Goal: Task Accomplishment & Management: Use online tool/utility

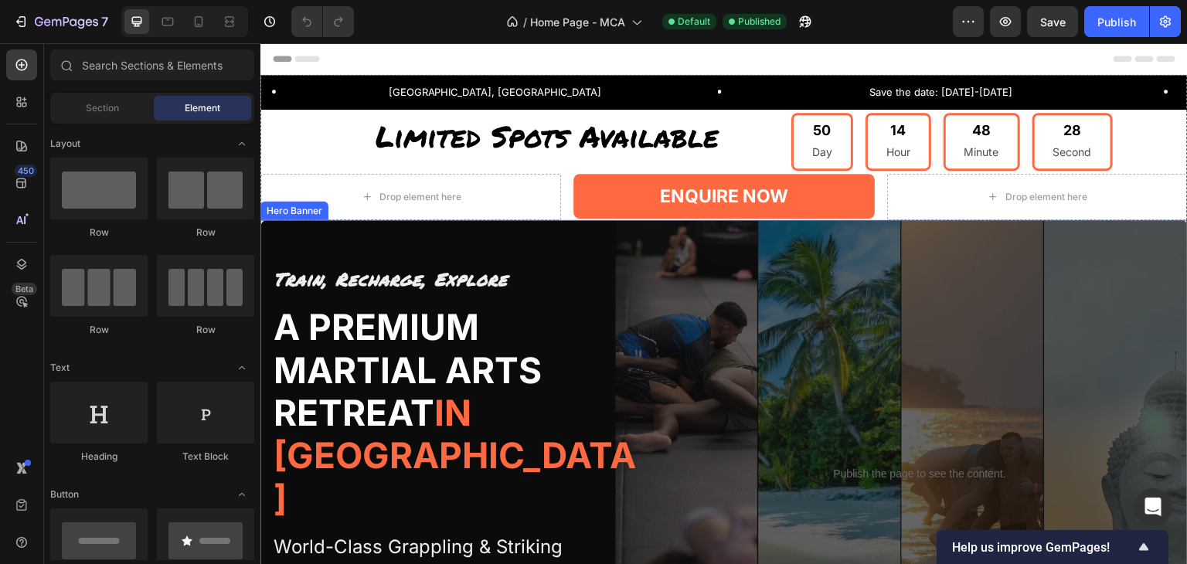
click at [737, 311] on div "Publish the page to see the content. Custom Code" at bounding box center [919, 473] width 513 height 415
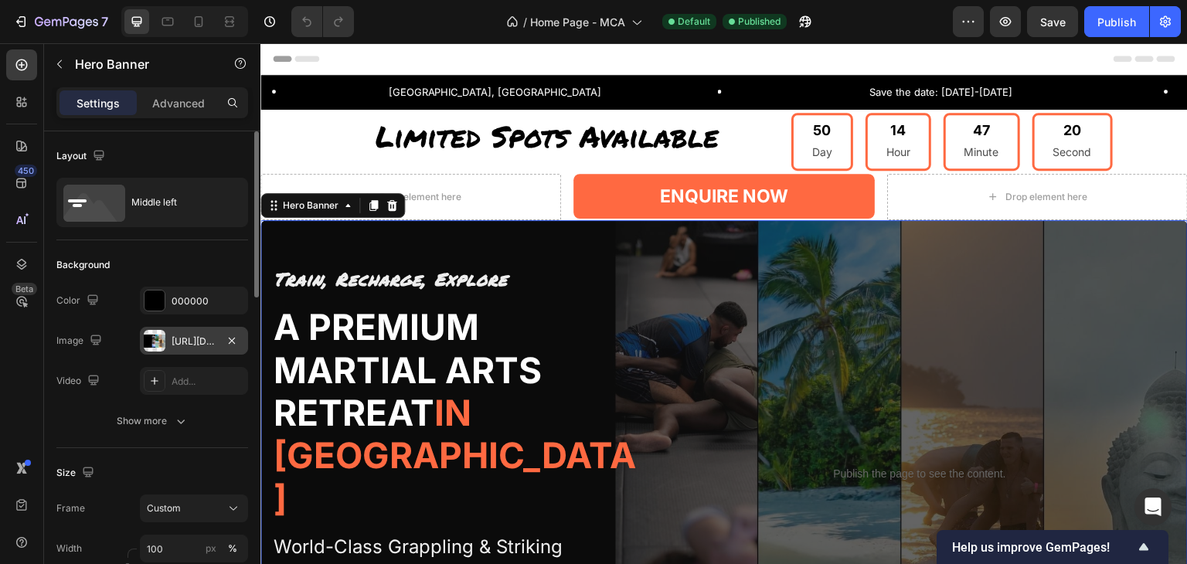
click at [204, 344] on div "[URL][DOMAIN_NAME]" at bounding box center [194, 342] width 45 height 14
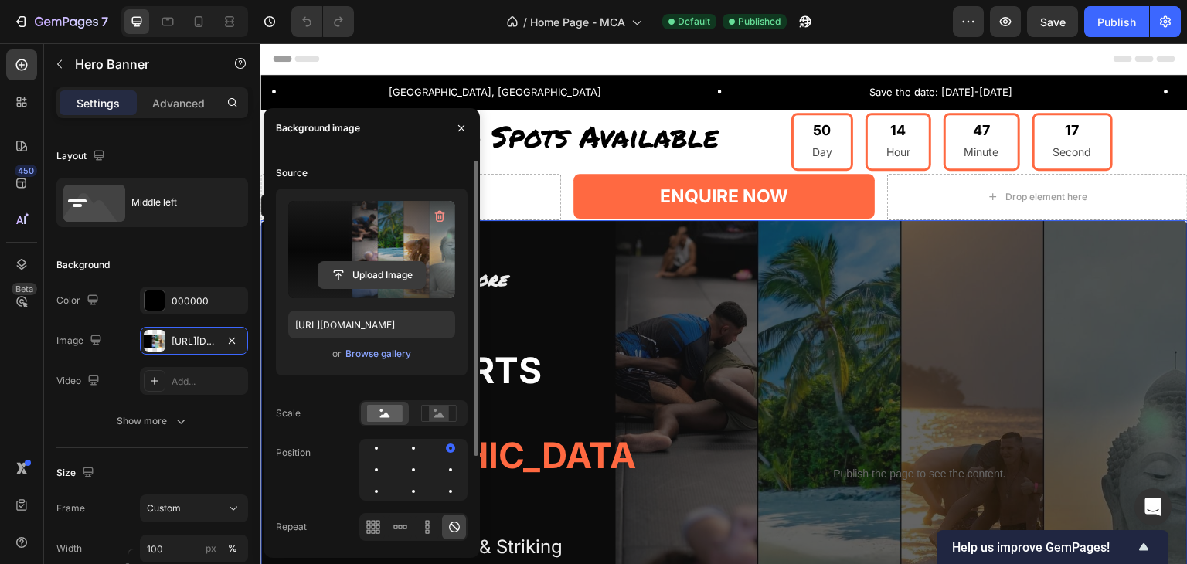
click at [399, 271] on input "file" at bounding box center [371, 275] width 107 height 26
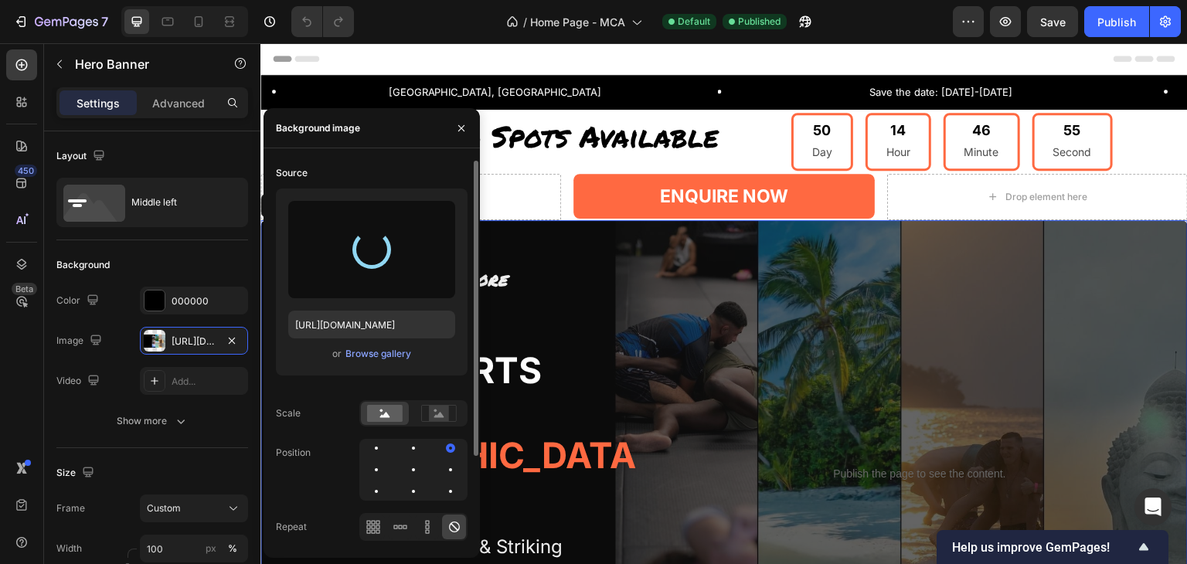
type input "[URL][DOMAIN_NAME]"
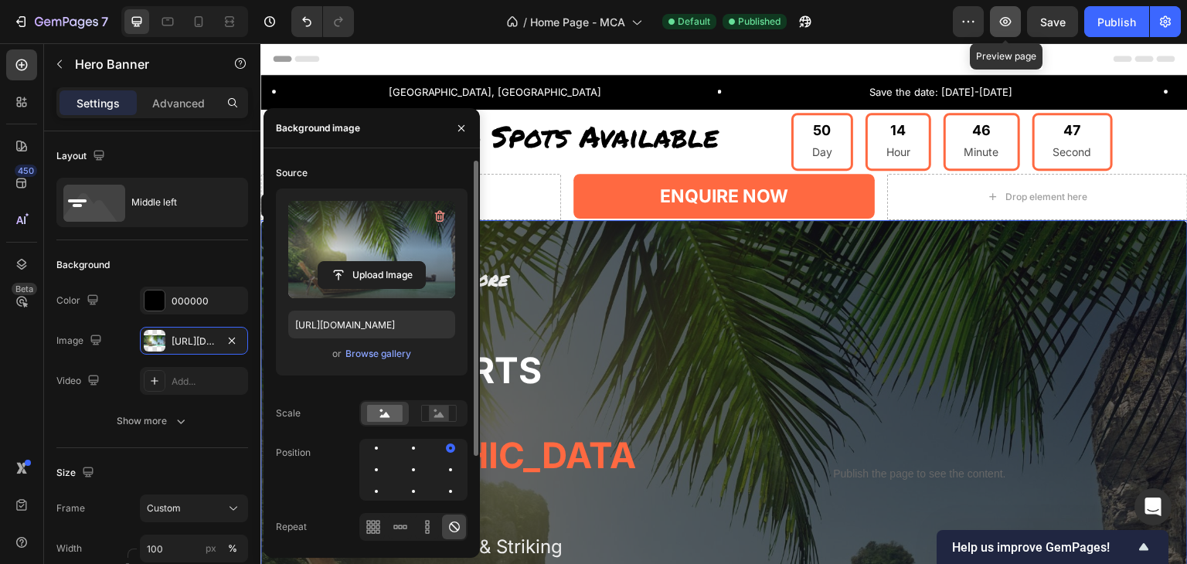
click at [1008, 25] on icon "button" at bounding box center [1004, 21] width 15 height 15
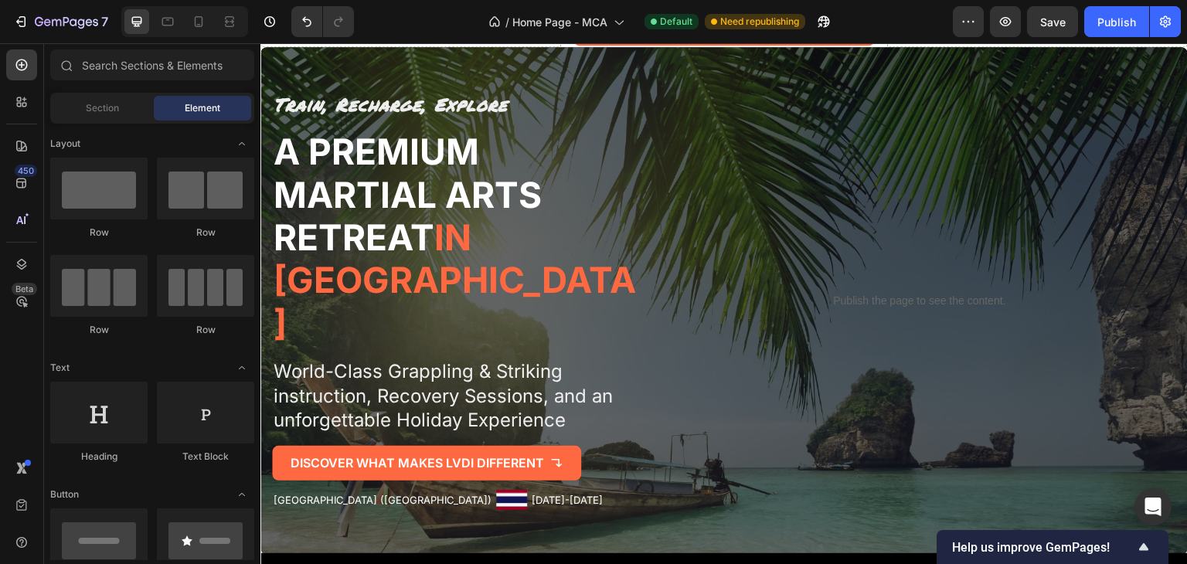
scroll to position [161, 0]
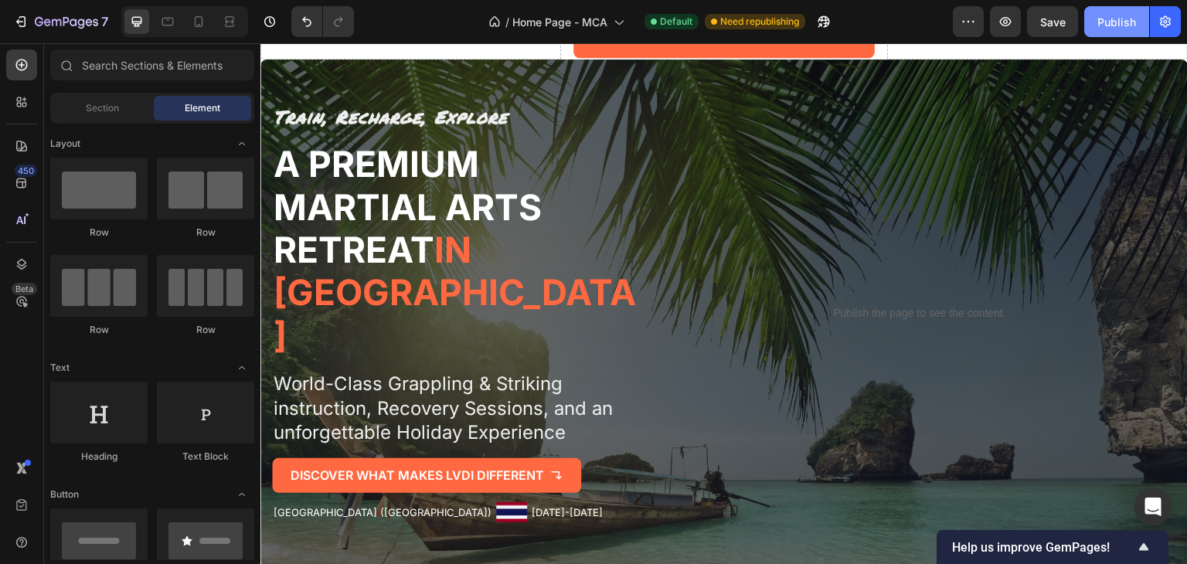
click at [1123, 19] on div "Publish" at bounding box center [1116, 22] width 39 height 16
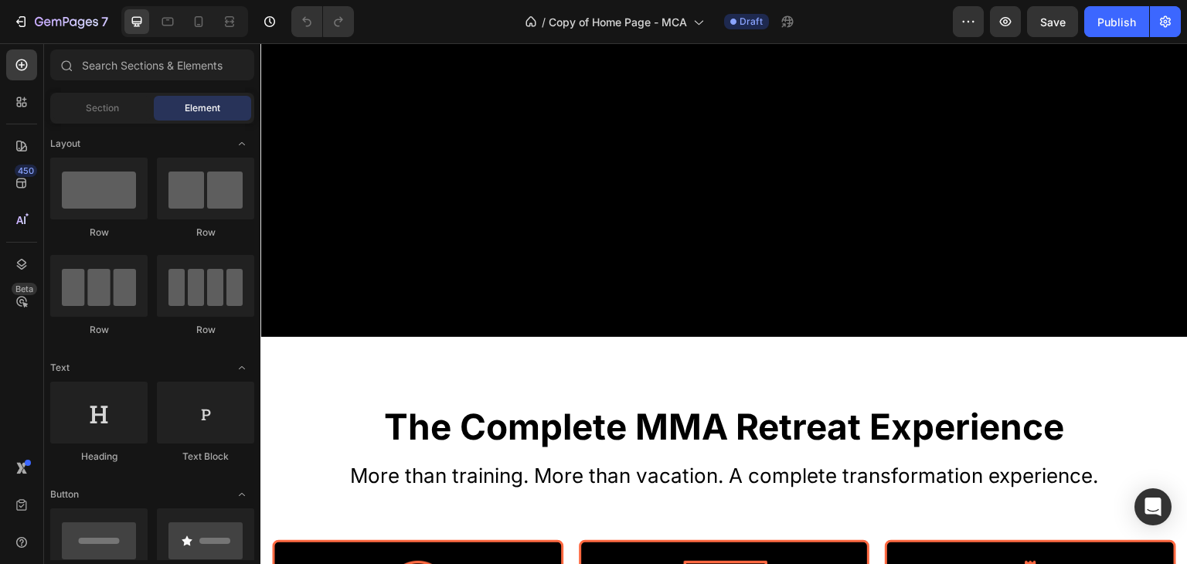
scroll to position [822, 0]
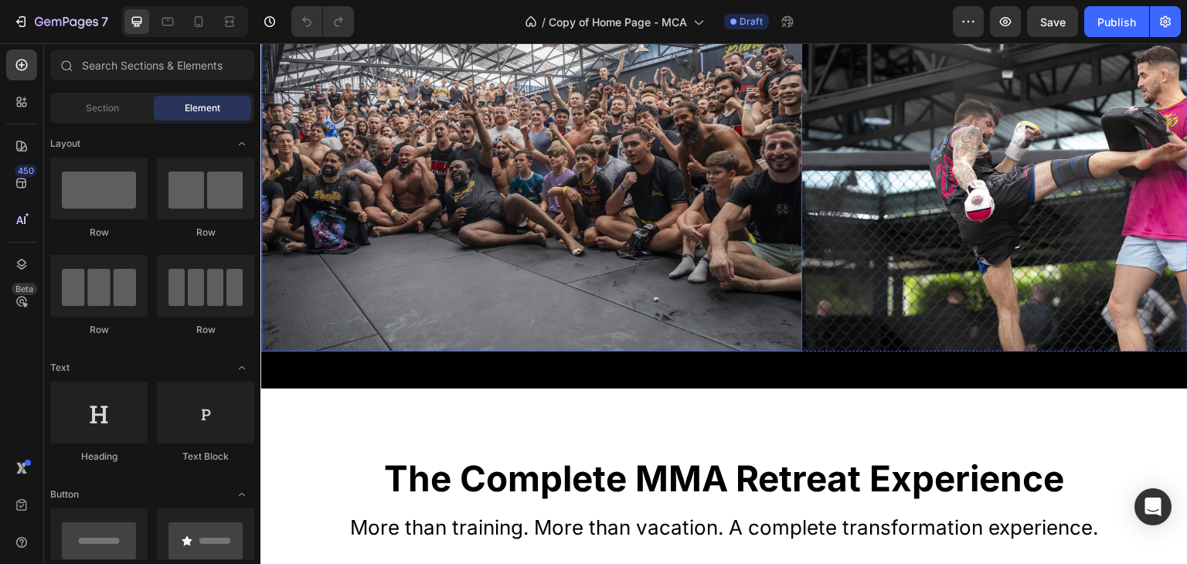
click at [712, 194] on img at bounding box center [531, 171] width 541 height 361
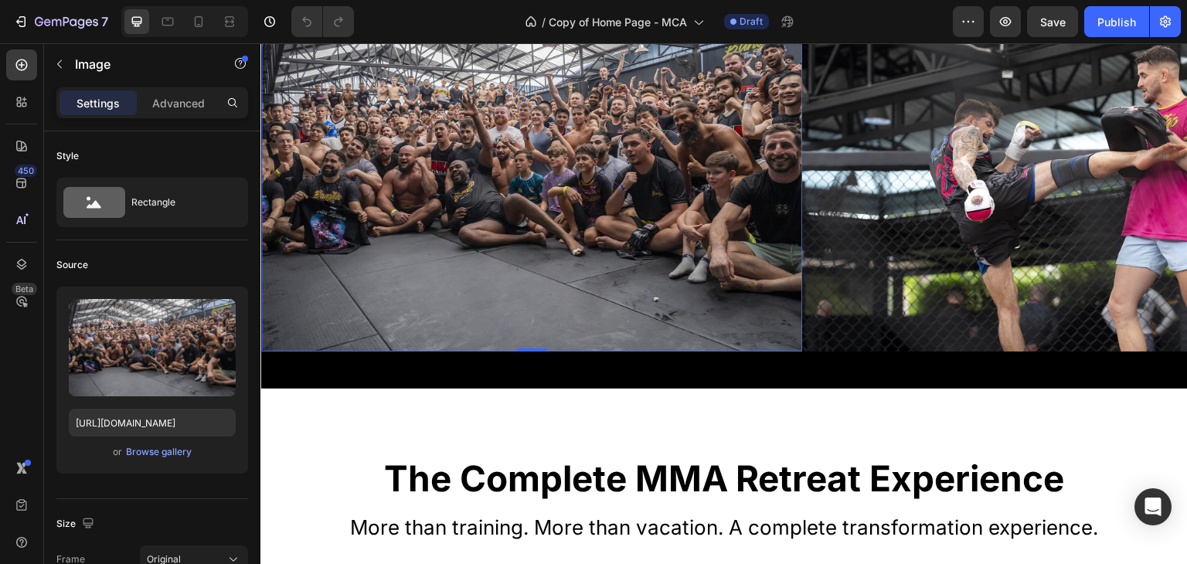
click at [111, 108] on p "Settings" at bounding box center [97, 103] width 43 height 16
click at [85, 108] on p "Settings" at bounding box center [97, 103] width 43 height 16
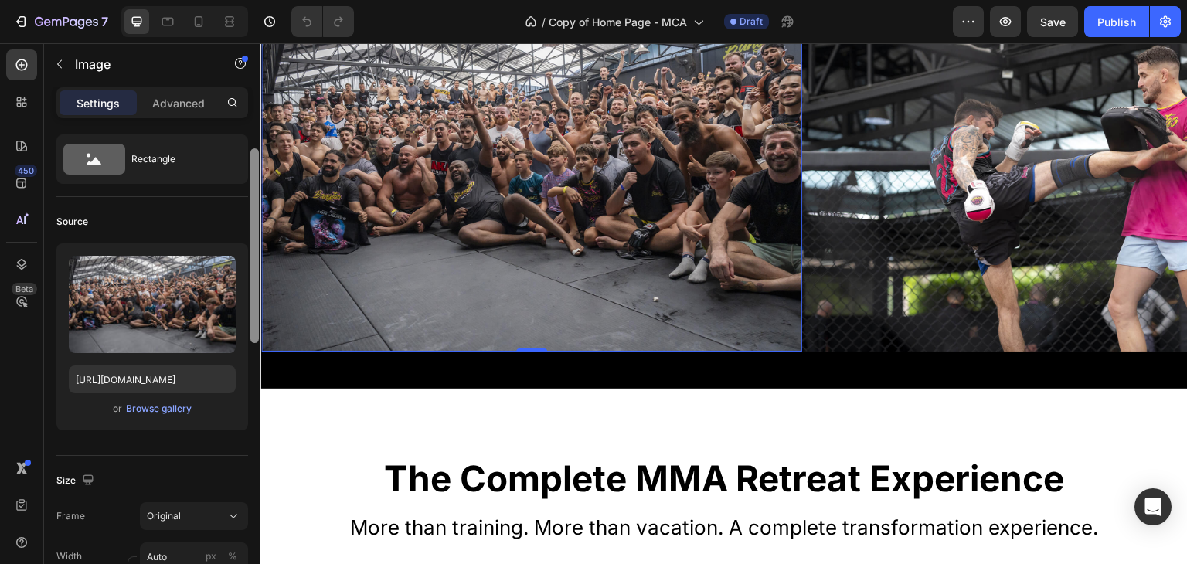
drag, startPoint x: 515, startPoint y: 236, endPoint x: 270, endPoint y: 315, distance: 257.5
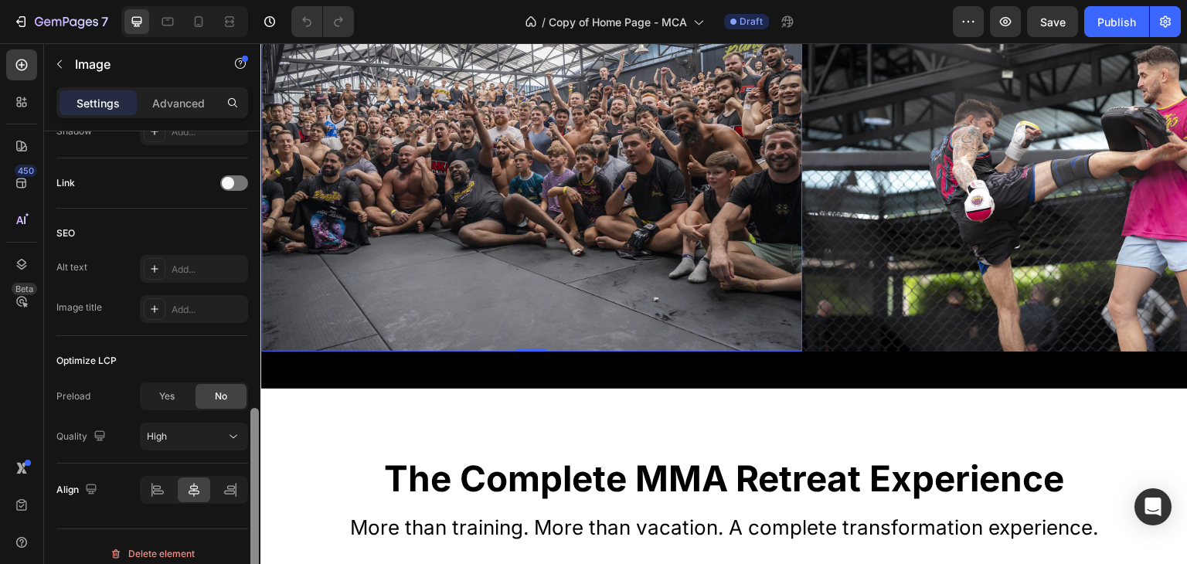
scroll to position [689, 0]
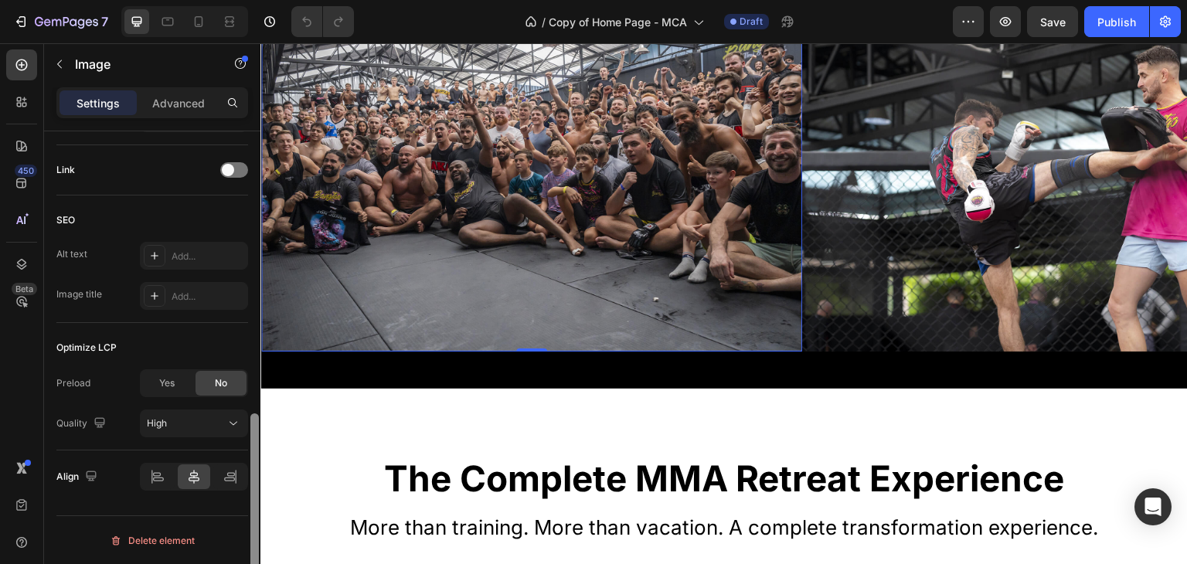
drag, startPoint x: 515, startPoint y: 348, endPoint x: 262, endPoint y: 271, distance: 264.0
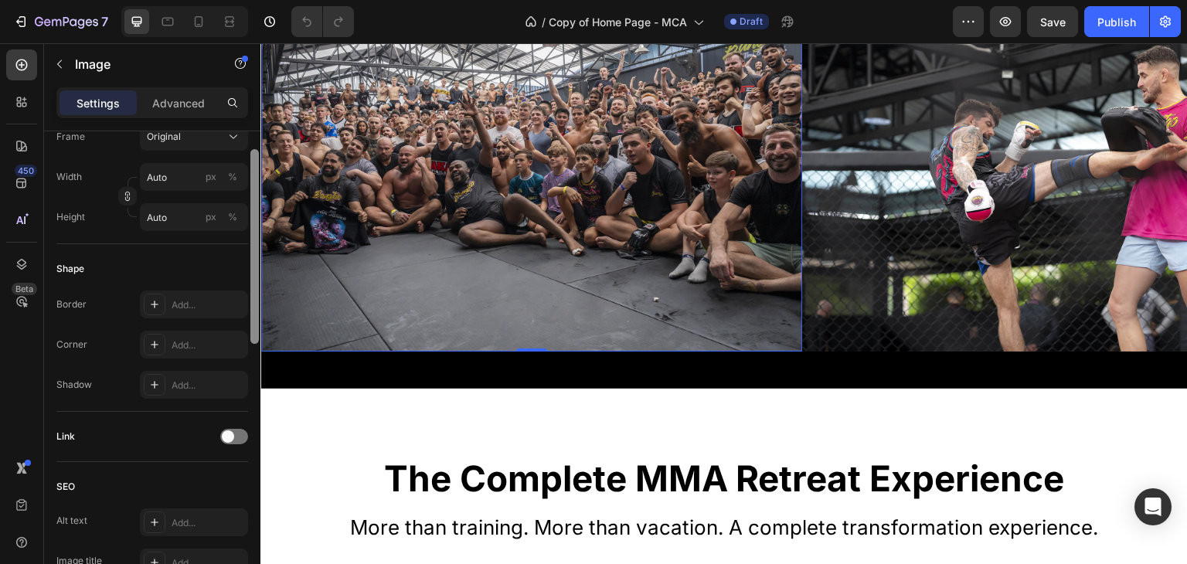
scroll to position [313, 0]
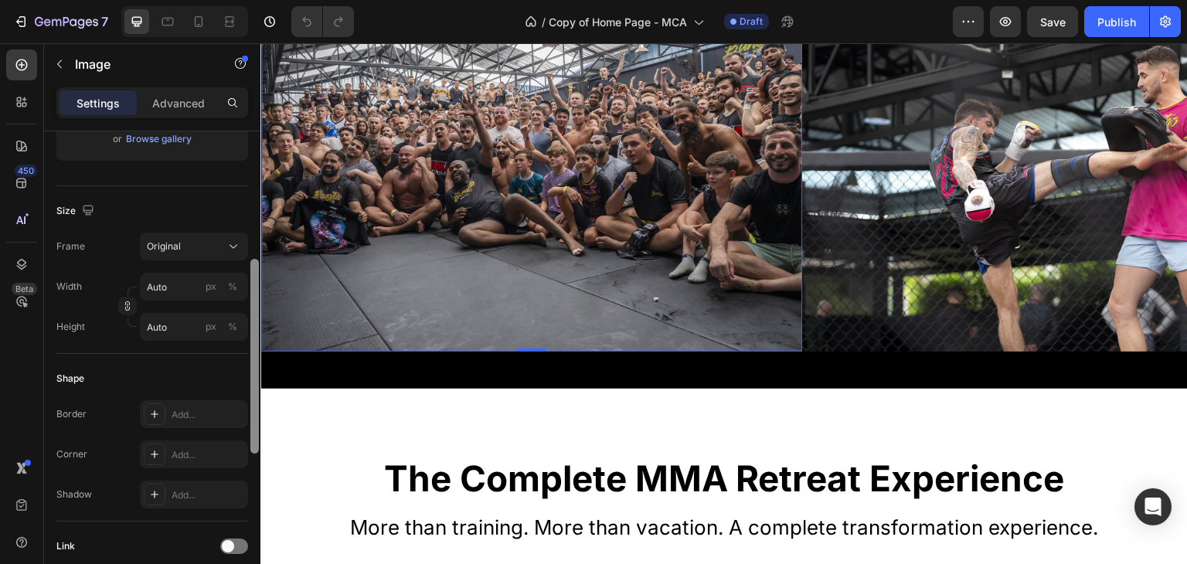
click at [539, 97] on img at bounding box center [531, 171] width 541 height 361
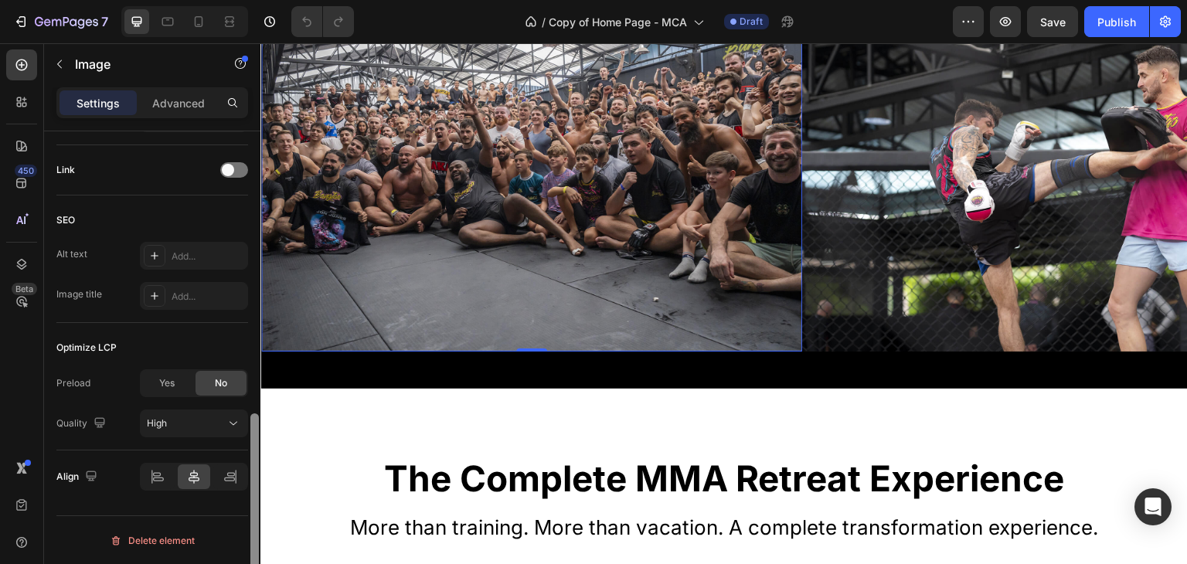
scroll to position [641, 0]
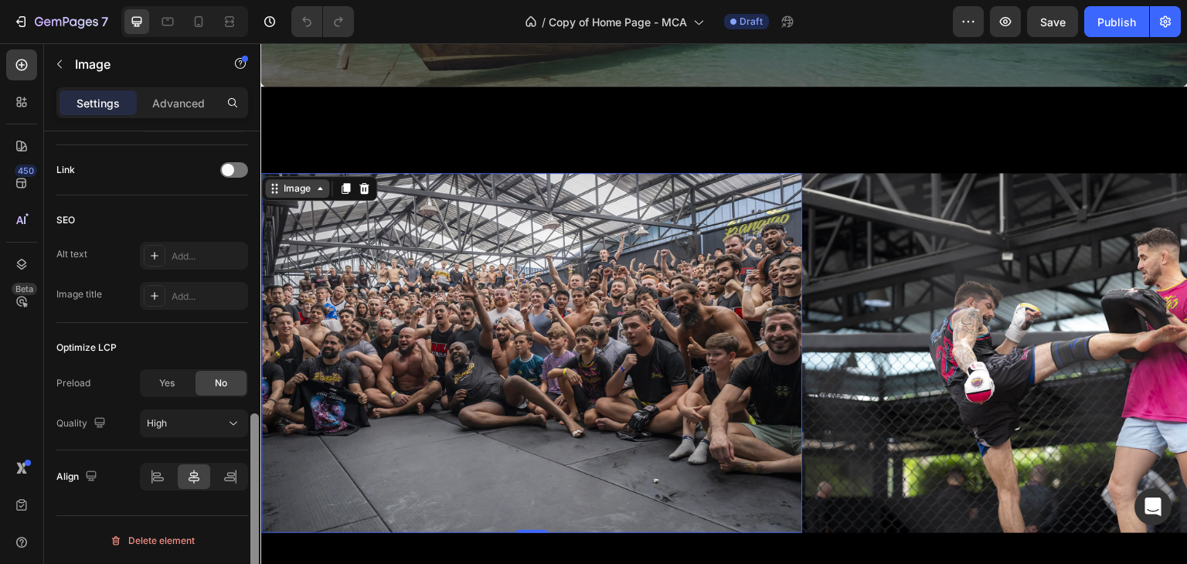
click at [318, 191] on icon at bounding box center [320, 188] width 12 height 12
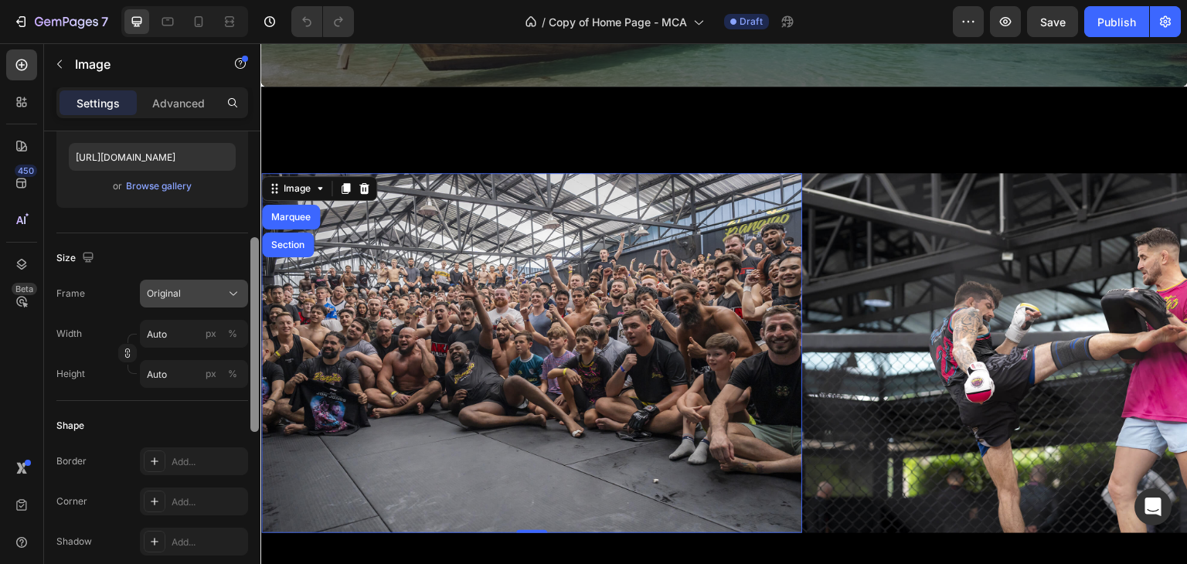
scroll to position [263, 0]
click at [234, 300] on icon at bounding box center [233, 296] width 15 height 15
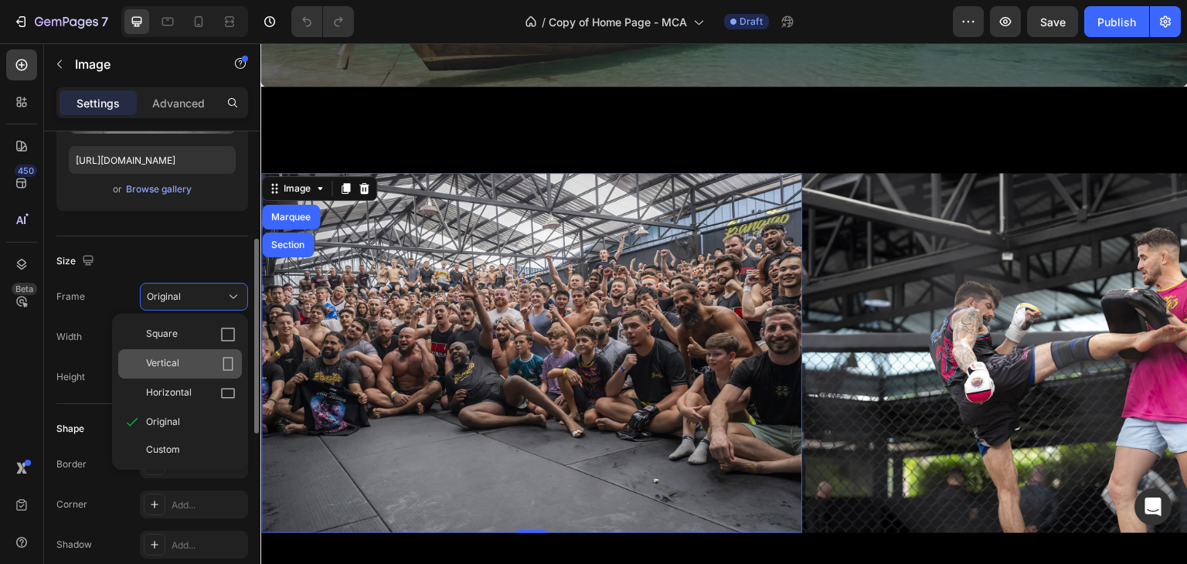
click at [229, 350] on div "Vertical" at bounding box center [180, 363] width 124 height 29
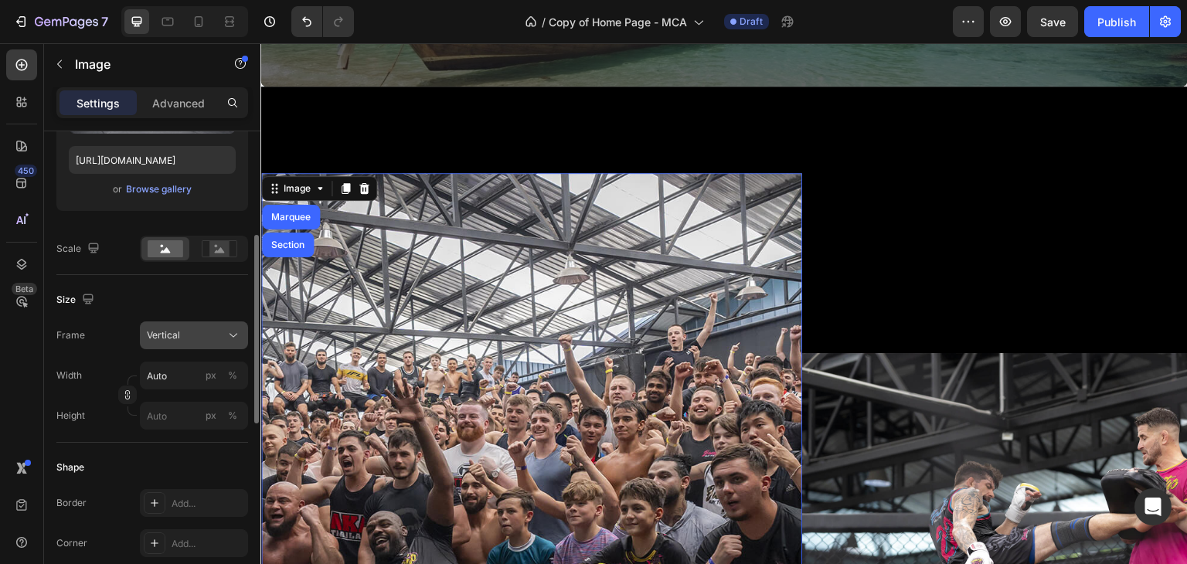
click at [234, 330] on icon at bounding box center [233, 335] width 15 height 15
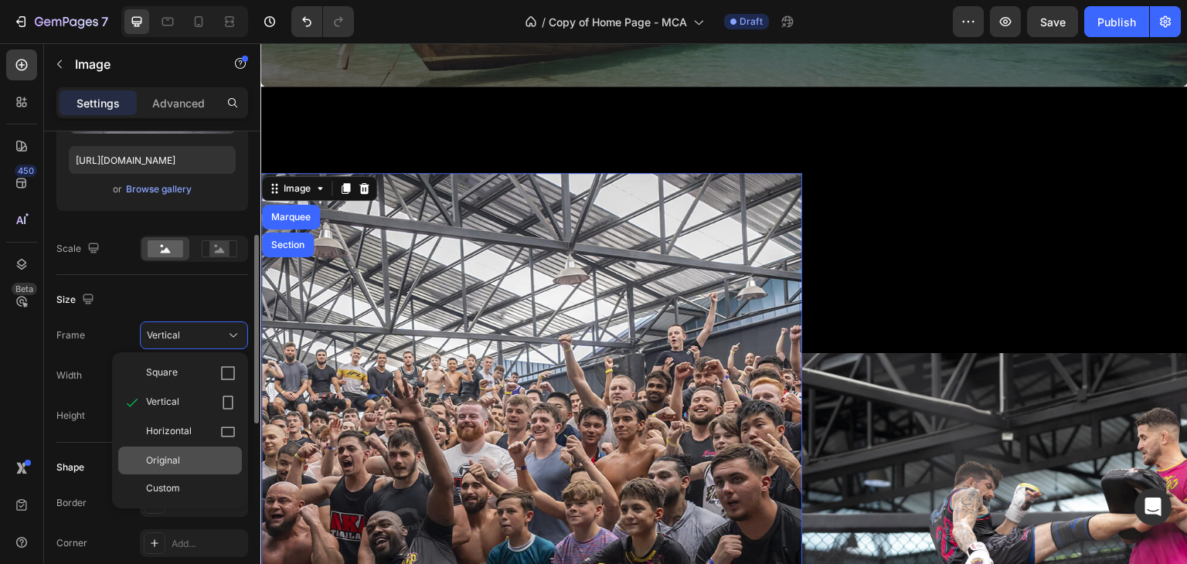
click at [213, 457] on div "Original" at bounding box center [191, 461] width 90 height 14
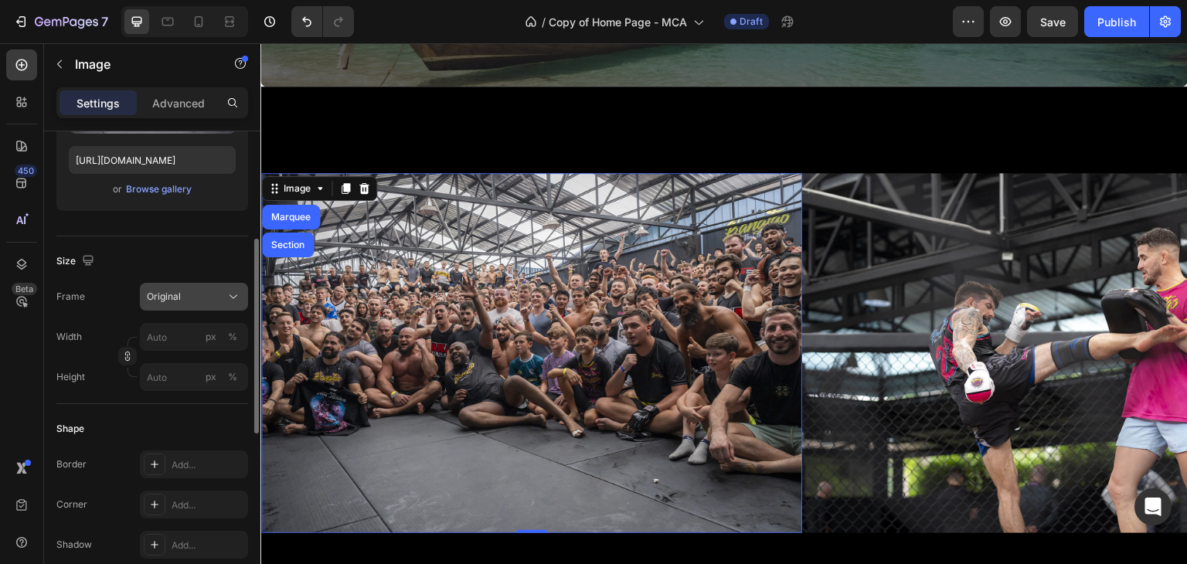
click at [229, 304] on button "Original" at bounding box center [194, 297] width 108 height 28
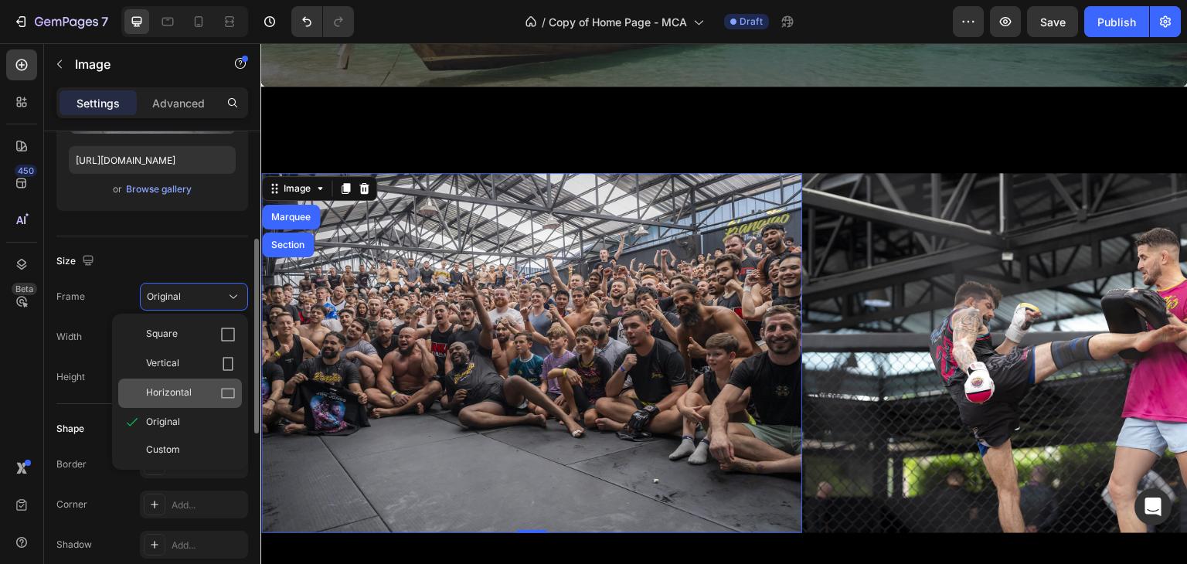
click at [195, 394] on div "Horizontal" at bounding box center [191, 393] width 90 height 15
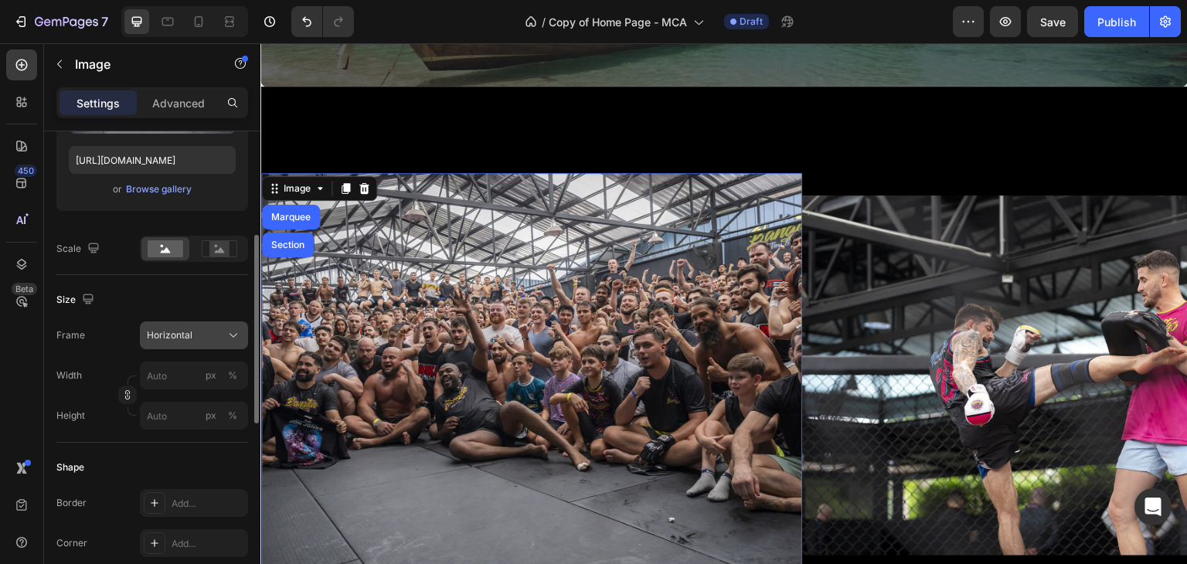
click at [210, 338] on div "Horizontal" at bounding box center [185, 335] width 76 height 14
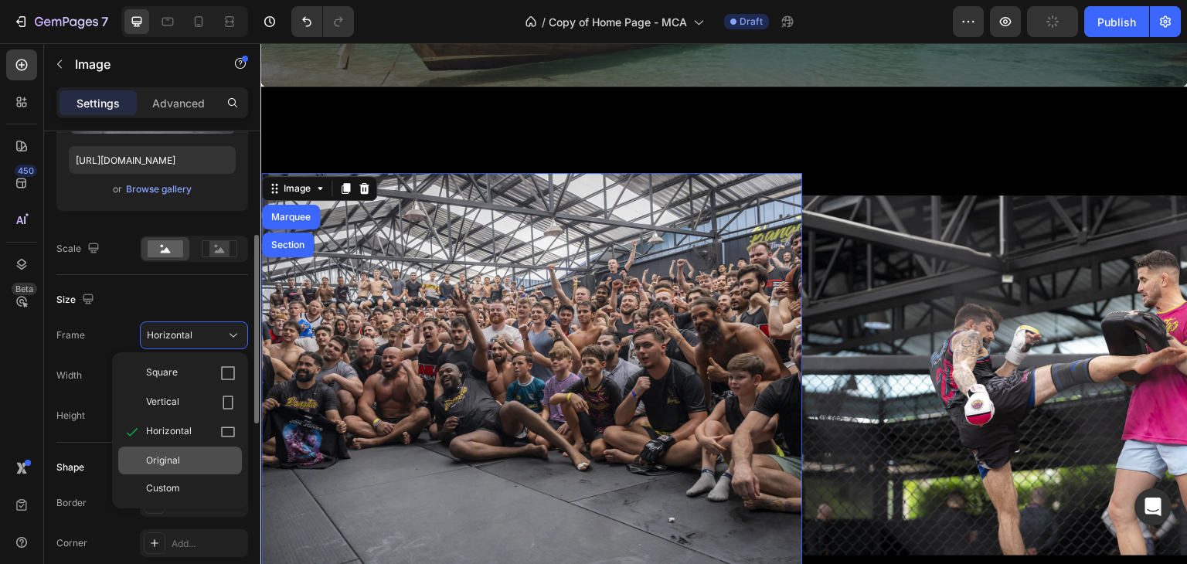
click at [189, 452] on div "Original" at bounding box center [180, 461] width 124 height 28
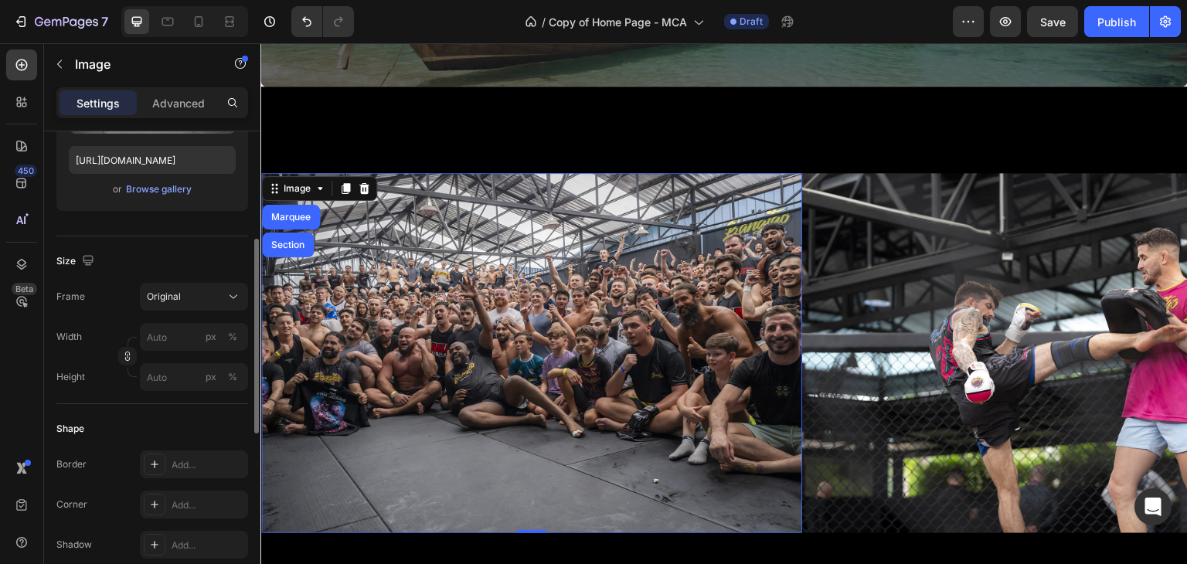
click at [107, 104] on p "Settings" at bounding box center [97, 103] width 43 height 16
click at [551, 237] on img at bounding box center [531, 353] width 541 height 361
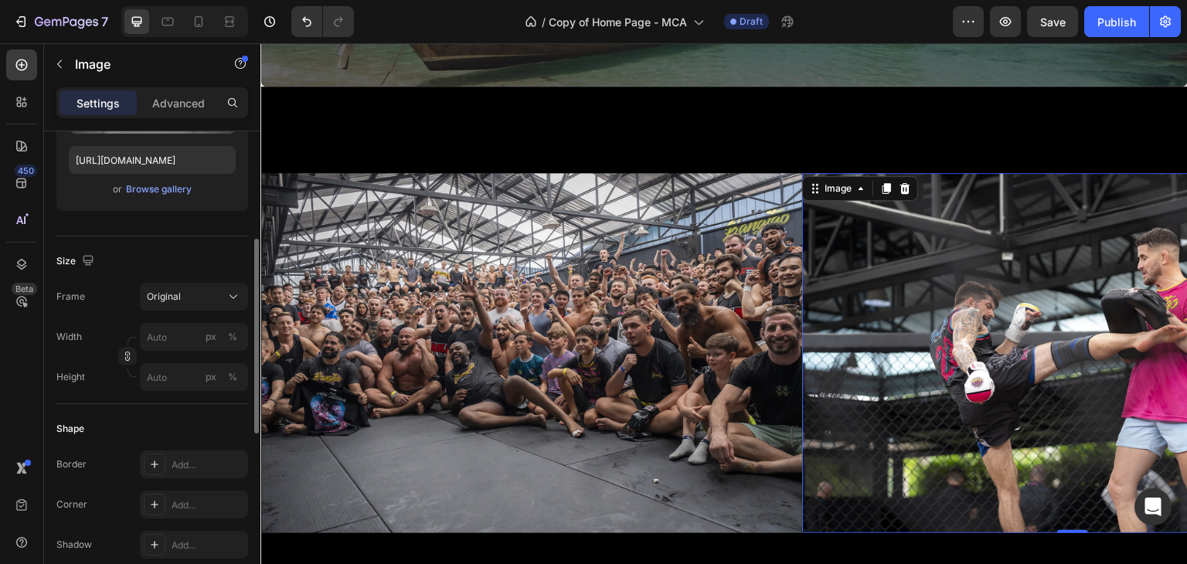
click at [804, 243] on img at bounding box center [1072, 353] width 541 height 361
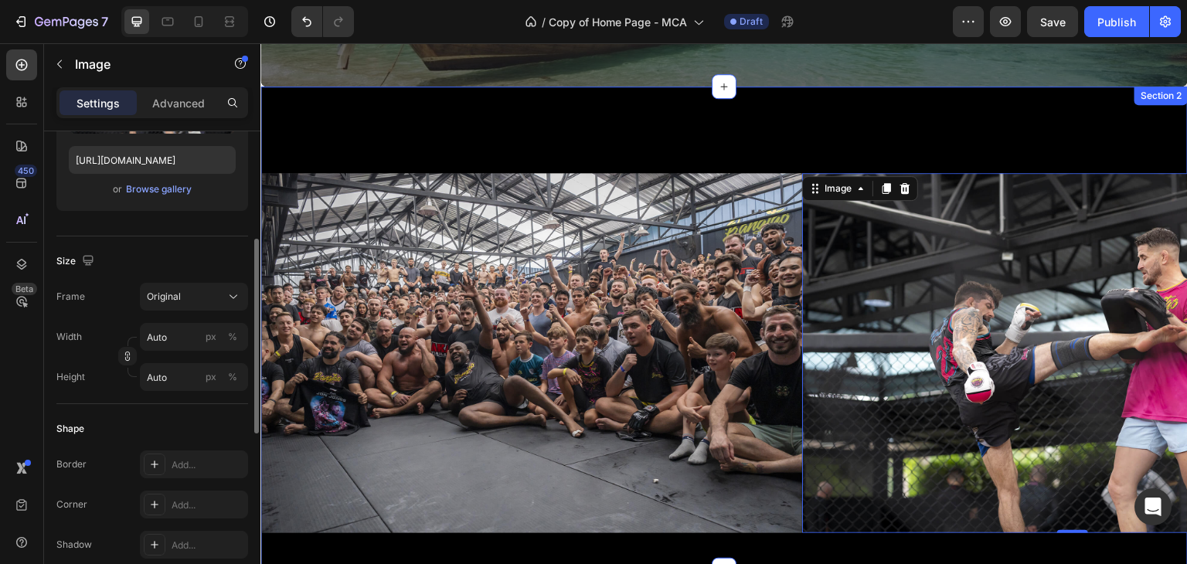
click at [775, 154] on div "Image Image 0 Image Image Image Image Image Image Image Image 0 Image Image Ima…" at bounding box center [723, 329] width 927 height 484
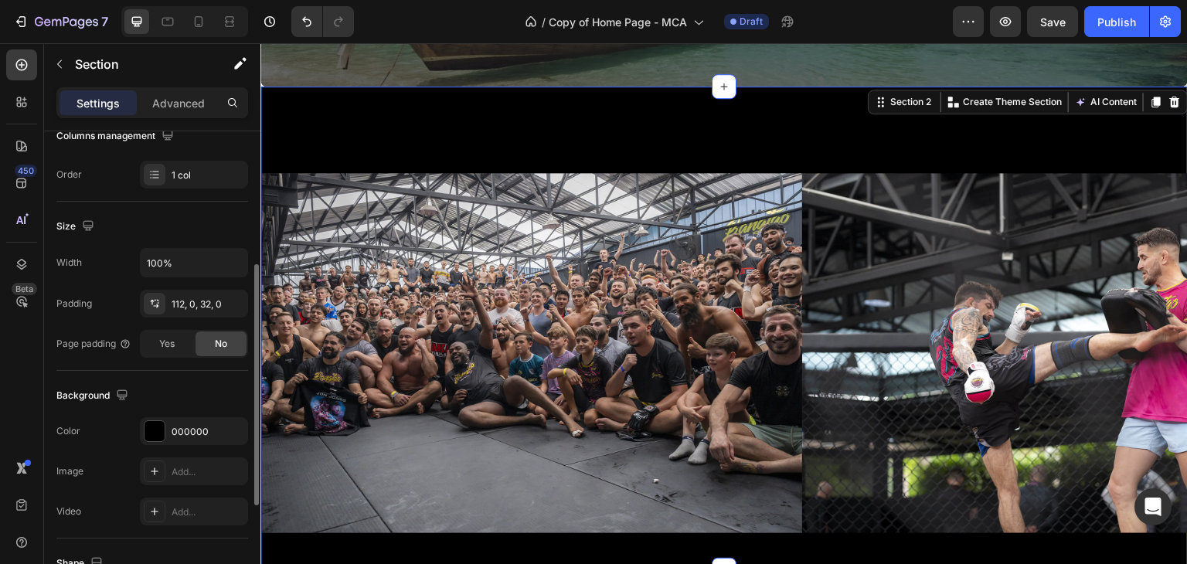
scroll to position [0, 0]
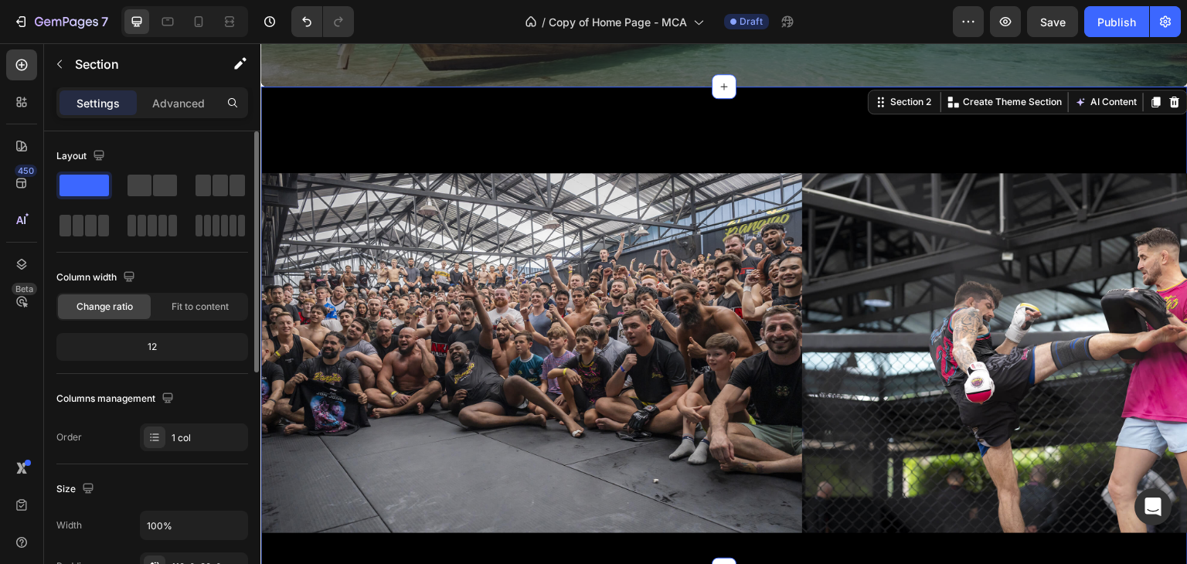
click at [105, 103] on p "Settings" at bounding box center [97, 103] width 43 height 16
click at [179, 350] on div "12" at bounding box center [151, 347] width 185 height 22
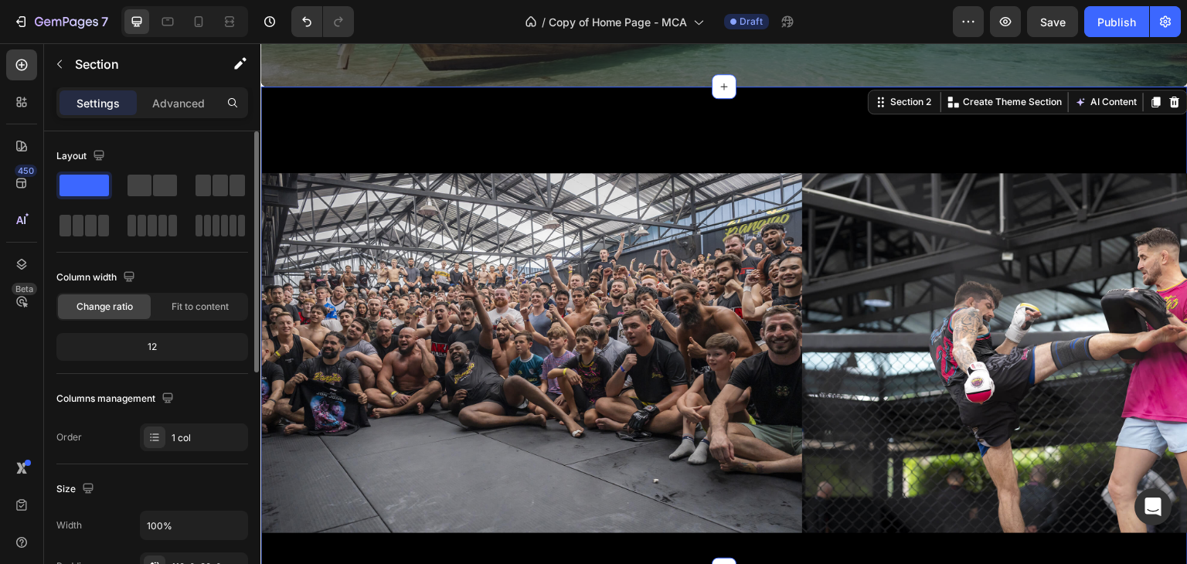
click at [179, 350] on div "12" at bounding box center [151, 347] width 185 height 22
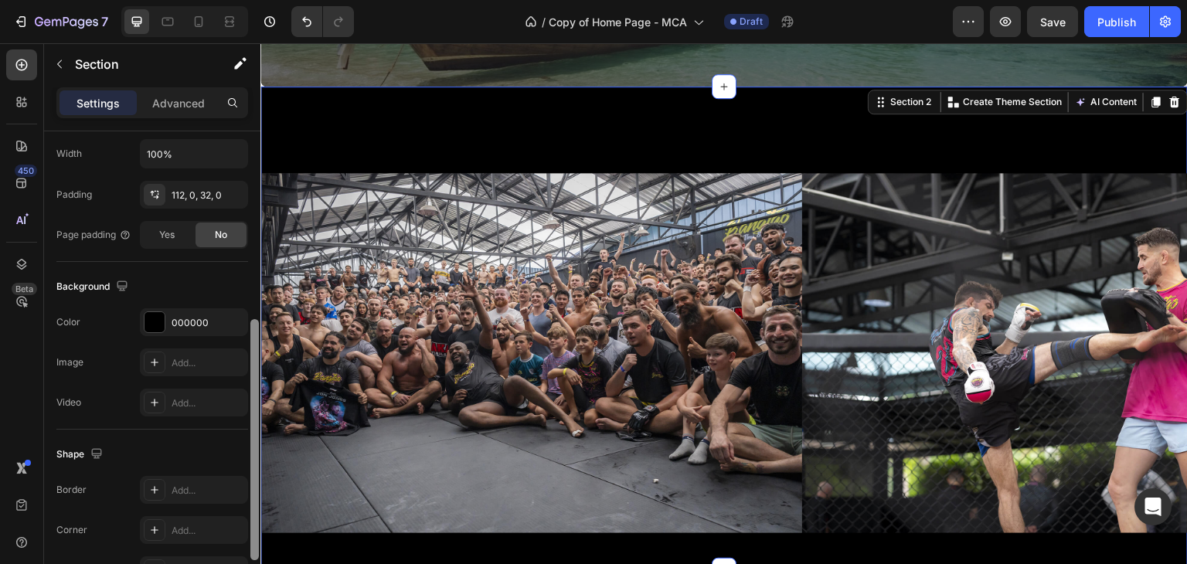
scroll to position [332, 0]
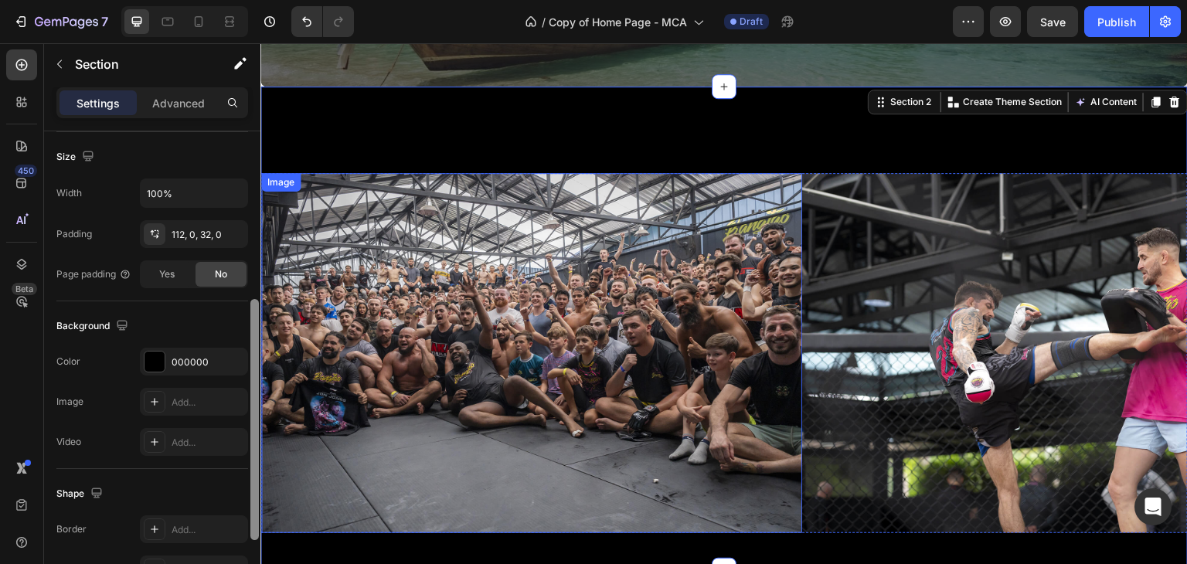
drag, startPoint x: 517, startPoint y: 310, endPoint x: 266, endPoint y: 258, distance: 256.4
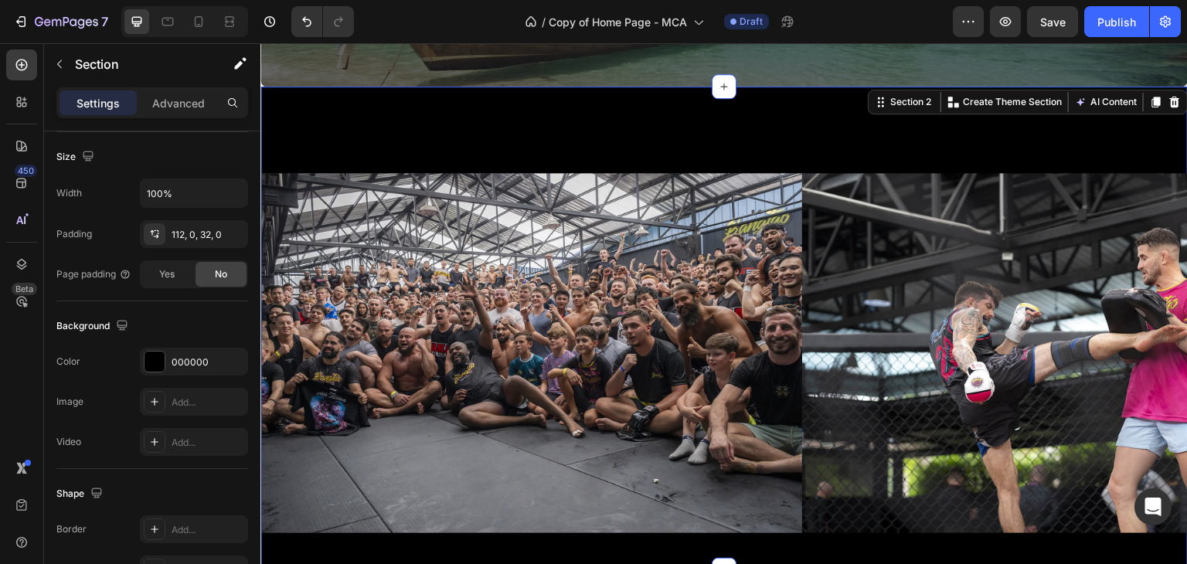
scroll to position [0, 0]
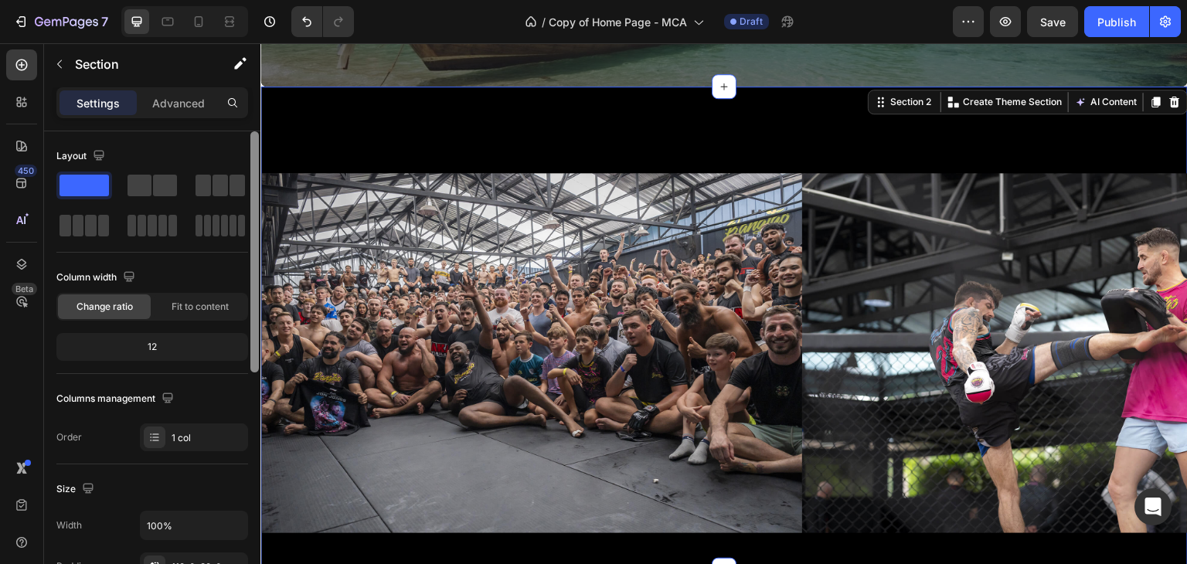
click at [309, 152] on div "Image Image Image Image Image Image Image Image Image Image Image Image Image I…" at bounding box center [723, 329] width 927 height 484
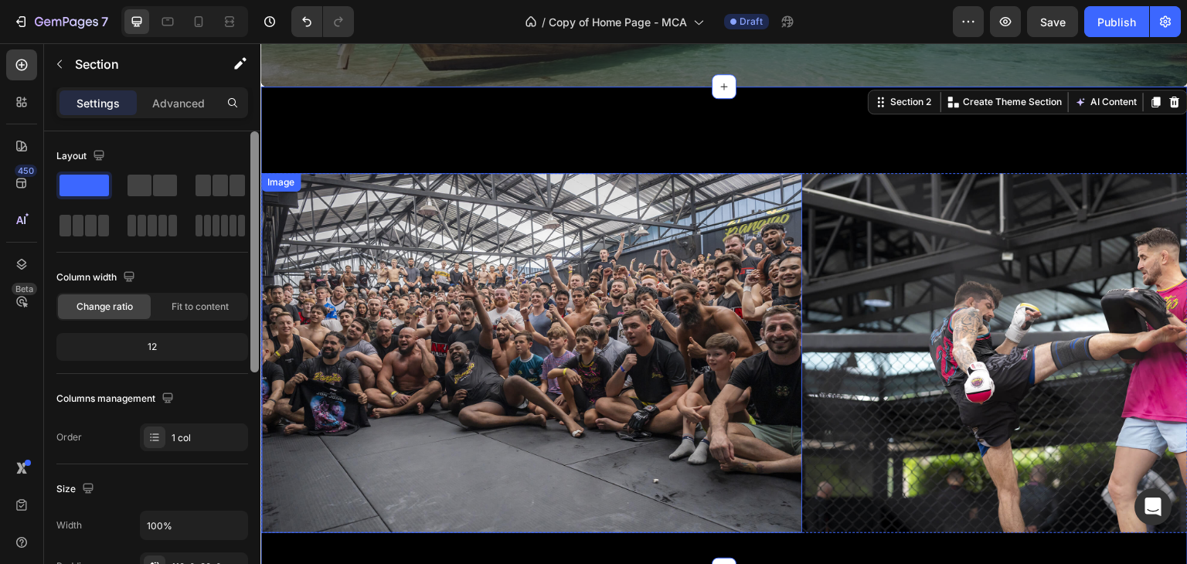
click at [328, 183] on div "Image" at bounding box center [531, 353] width 541 height 361
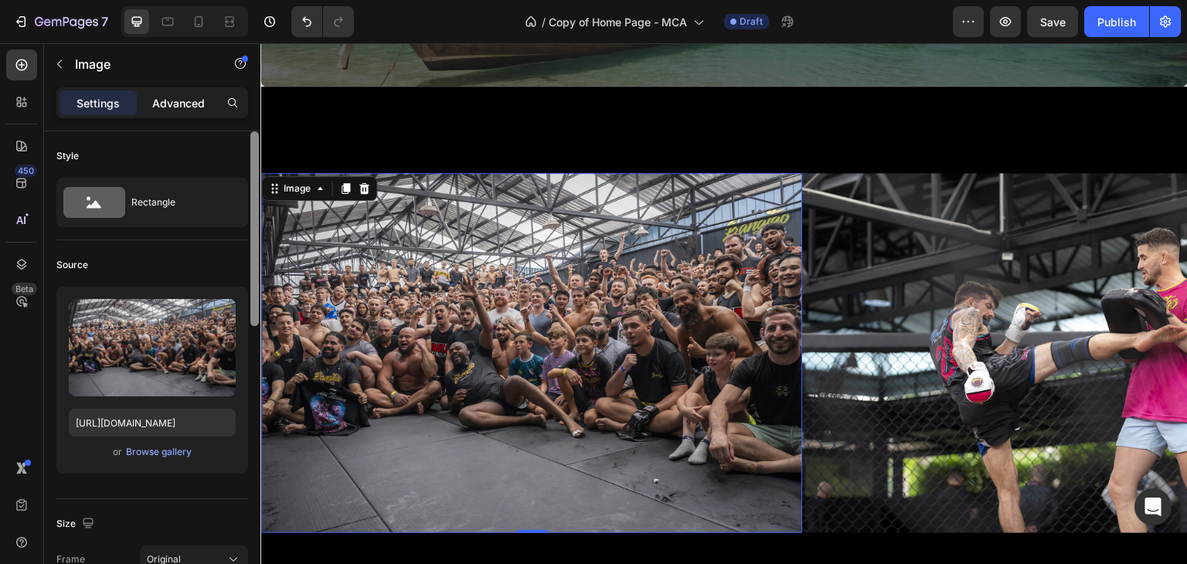
click at [178, 103] on p "Advanced" at bounding box center [178, 103] width 53 height 16
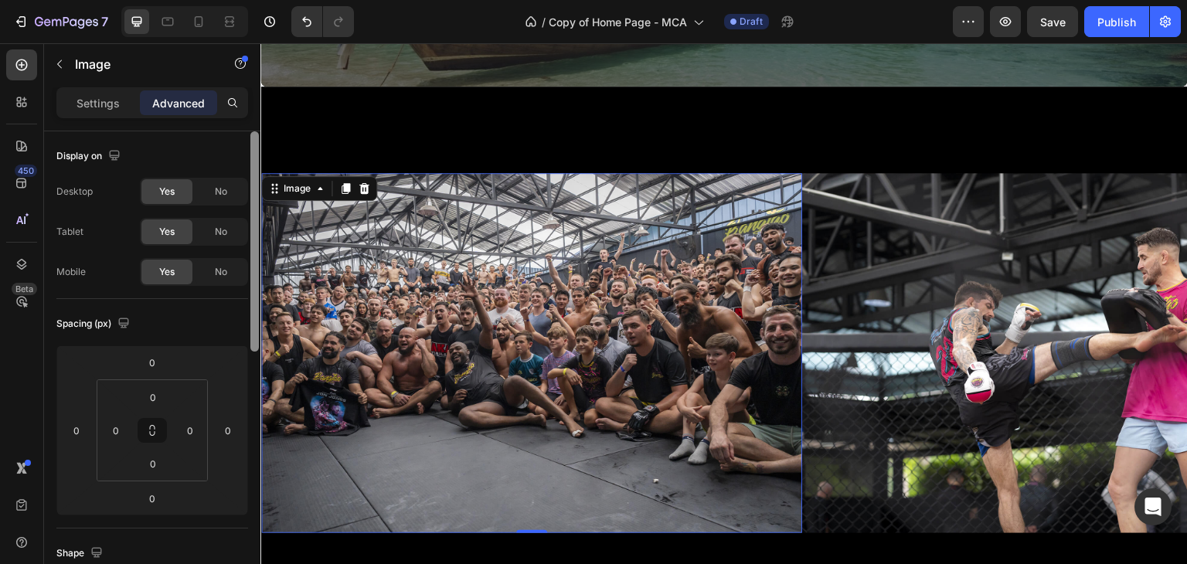
scroll to position [88, 0]
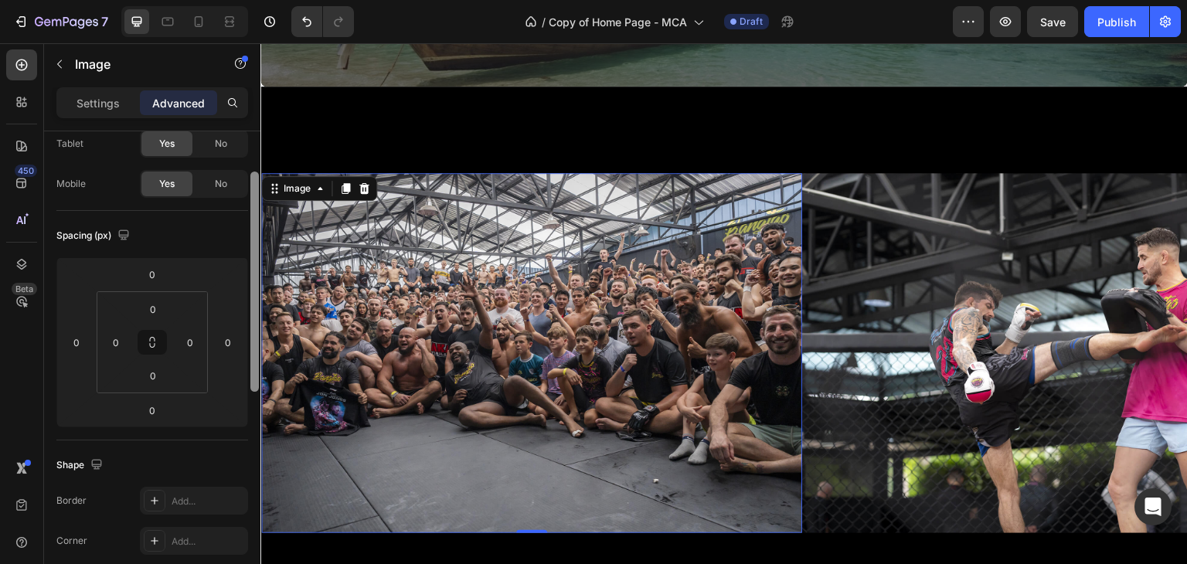
drag, startPoint x: 514, startPoint y: 213, endPoint x: 268, endPoint y: 427, distance: 325.8
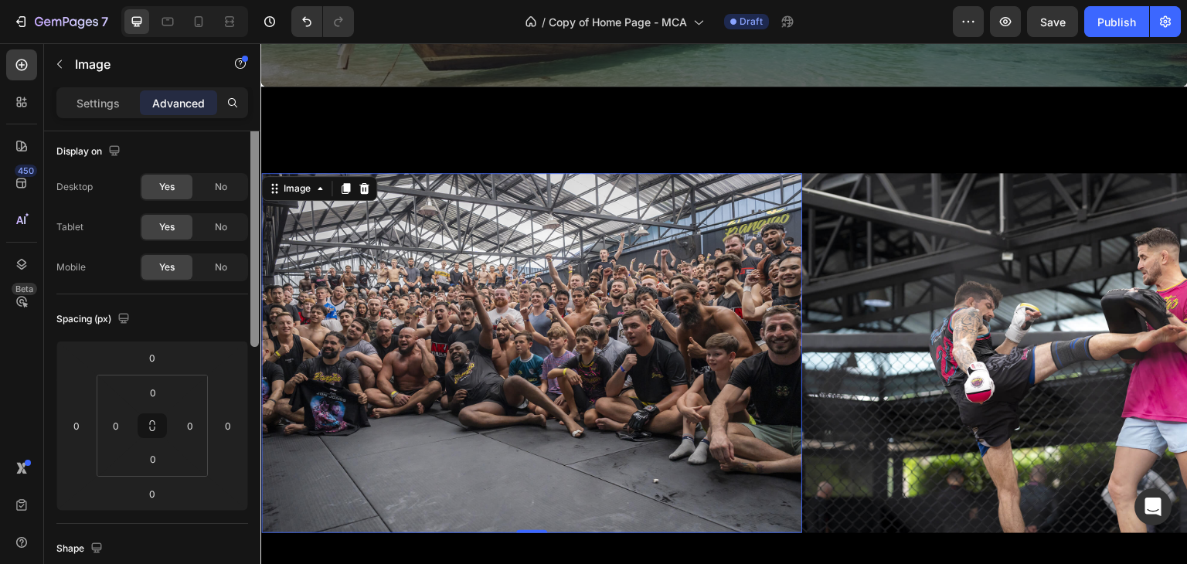
scroll to position [0, 0]
click at [31, 100] on div at bounding box center [21, 102] width 31 height 31
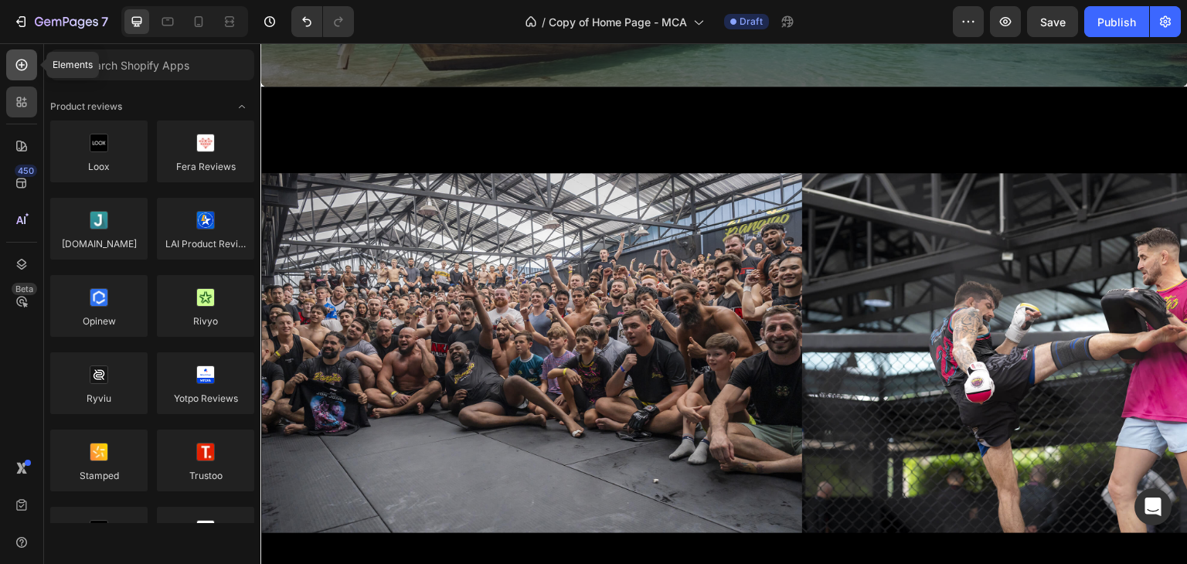
click at [17, 58] on icon at bounding box center [21, 64] width 15 height 15
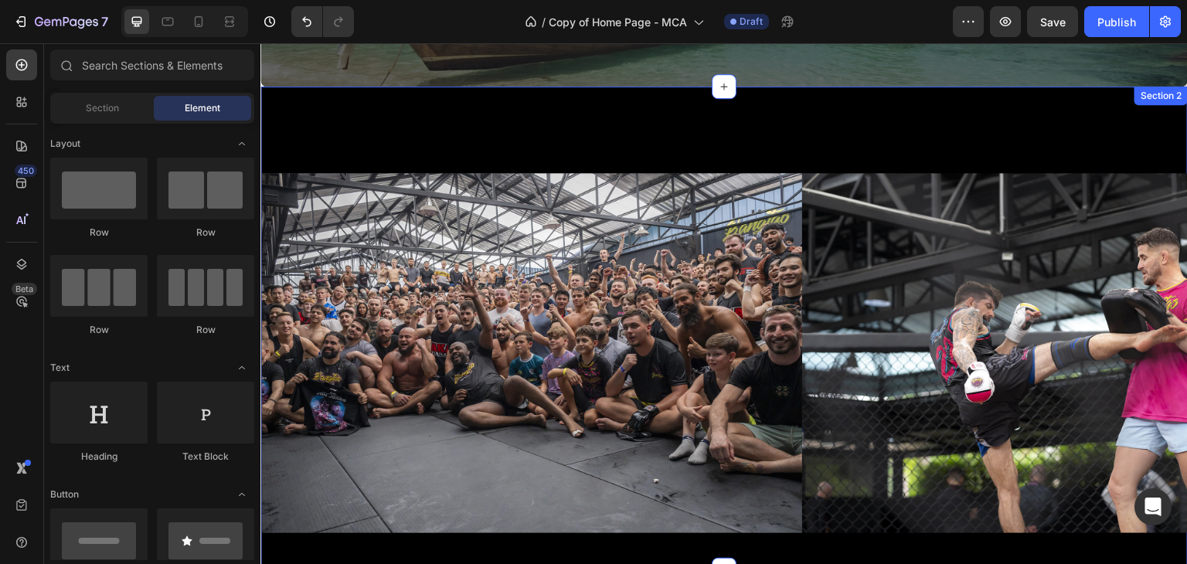
click at [381, 127] on div "Image Image Image Image Image Image Image Image Image Image Image Image Image I…" at bounding box center [723, 329] width 927 height 484
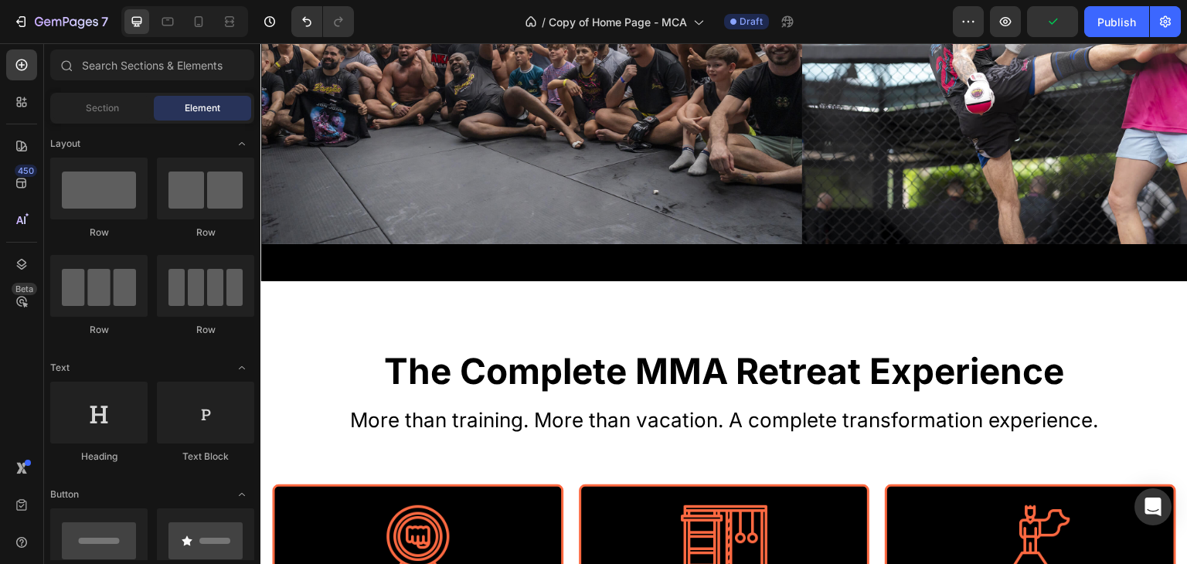
scroll to position [909, 0]
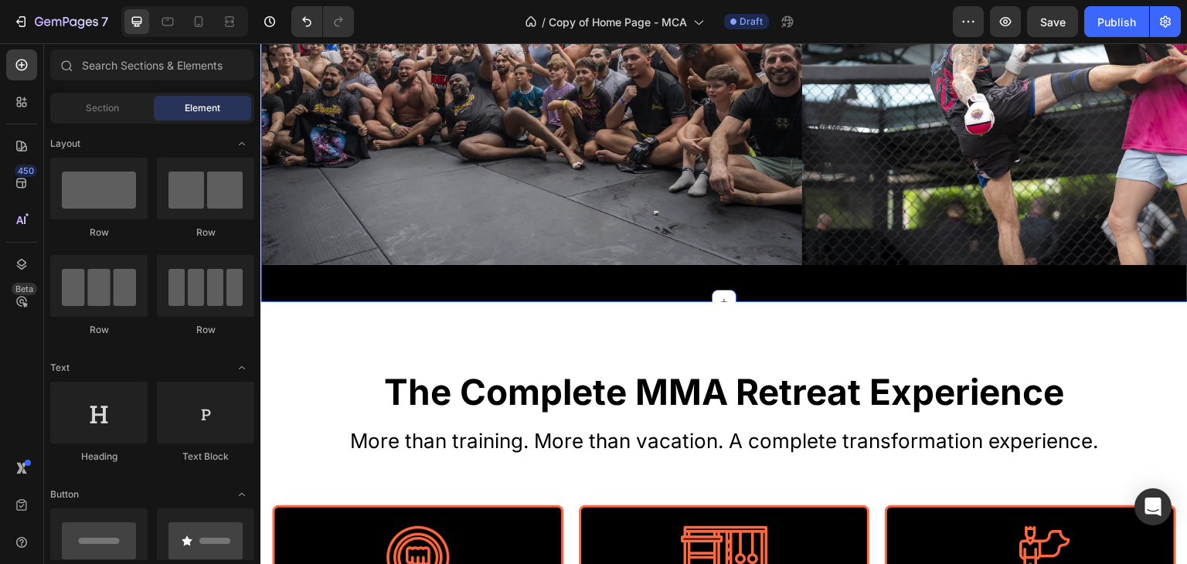
click at [929, 280] on div "Image Image Image Image Image Image Image Image Image Image Image Image Image I…" at bounding box center [723, 60] width 927 height 484
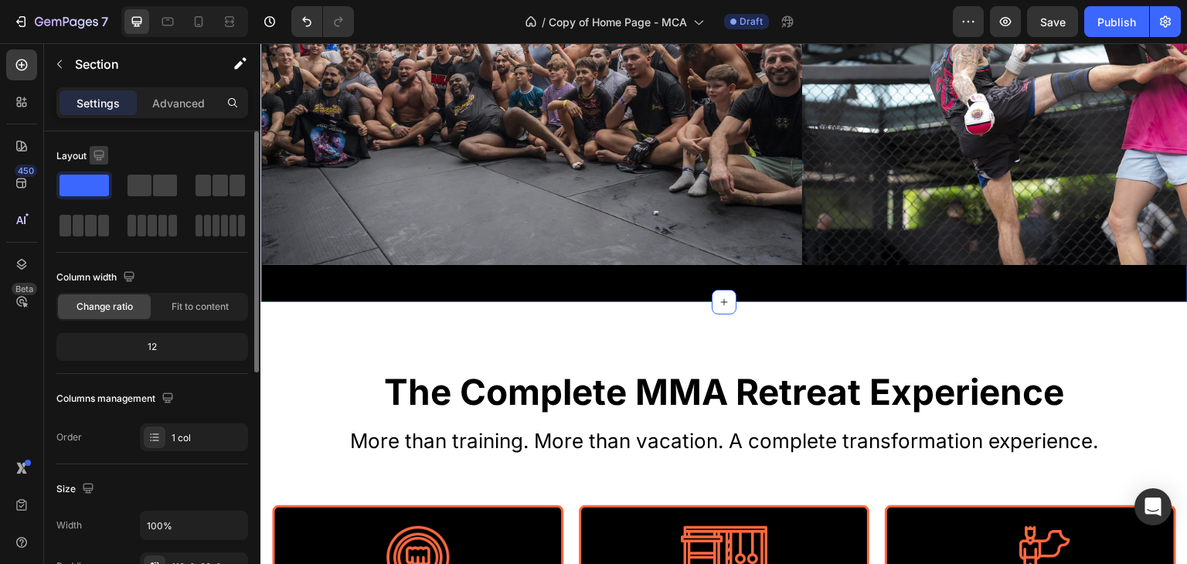
click at [99, 156] on icon "button" at bounding box center [98, 155] width 10 height 10
click at [91, 152] on icon "button" at bounding box center [98, 155] width 15 height 15
click at [104, 206] on icon "button" at bounding box center [101, 207] width 15 height 15
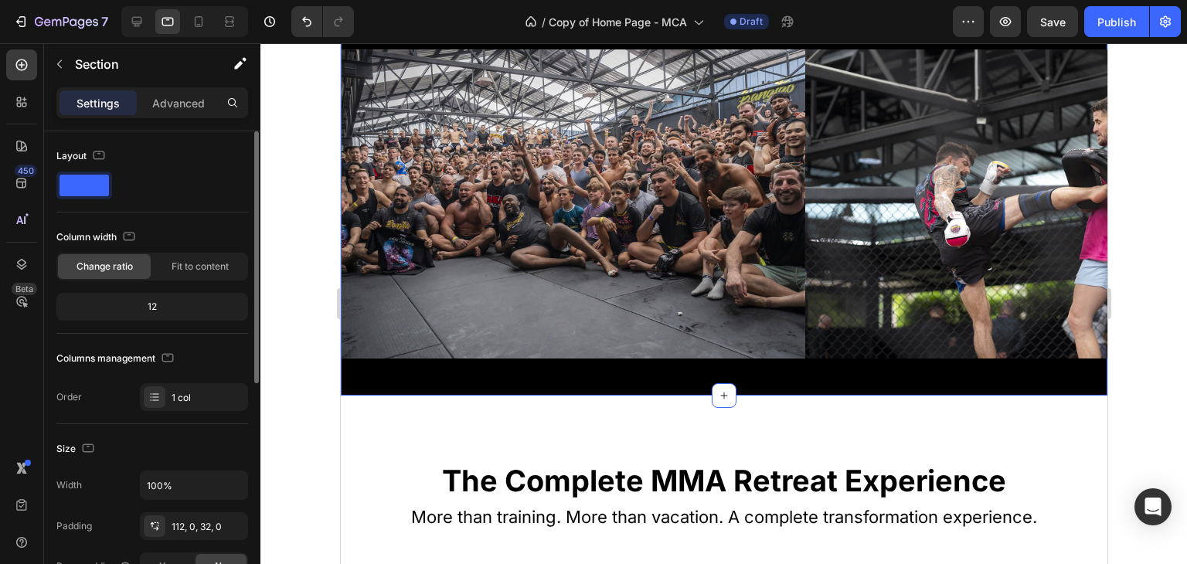
scroll to position [629, 0]
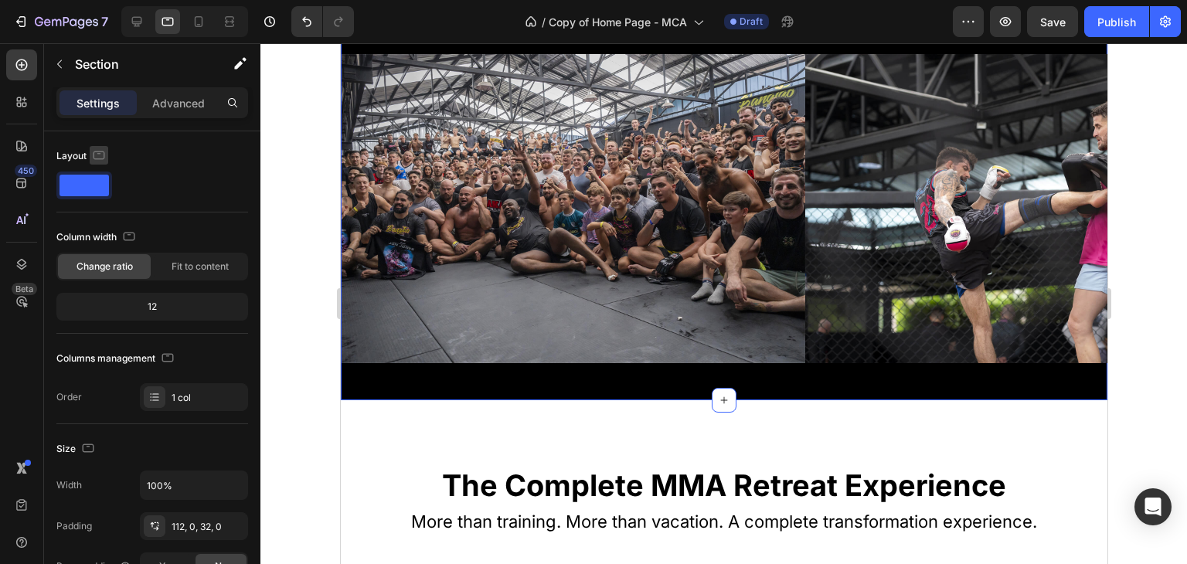
click at [100, 156] on icon "button" at bounding box center [98, 155] width 15 height 15
click at [108, 230] on icon "button" at bounding box center [101, 235] width 15 height 15
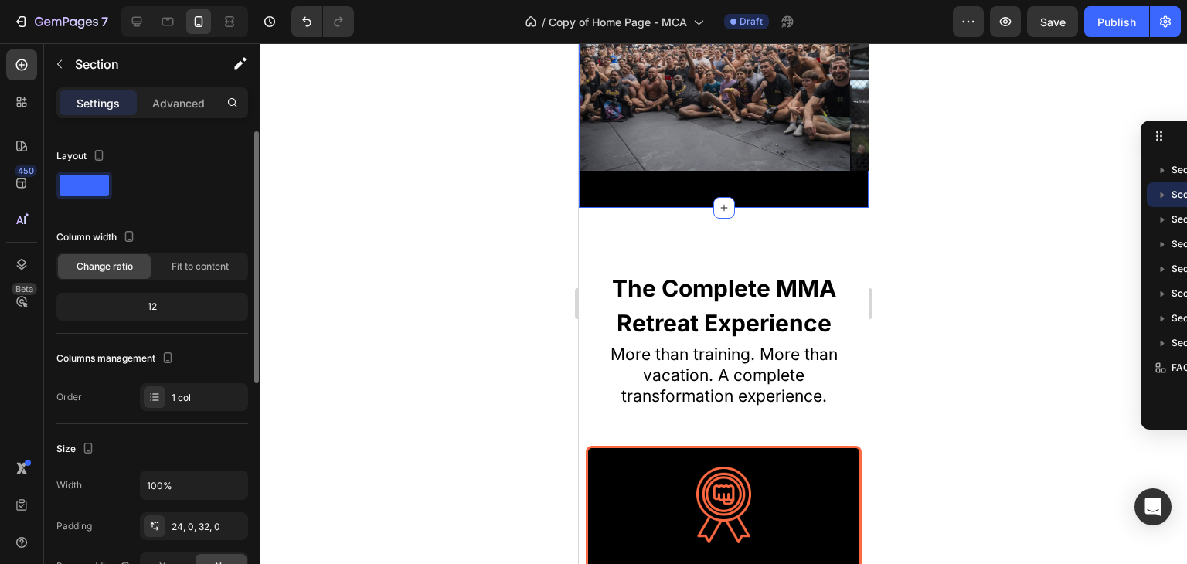
scroll to position [639, 0]
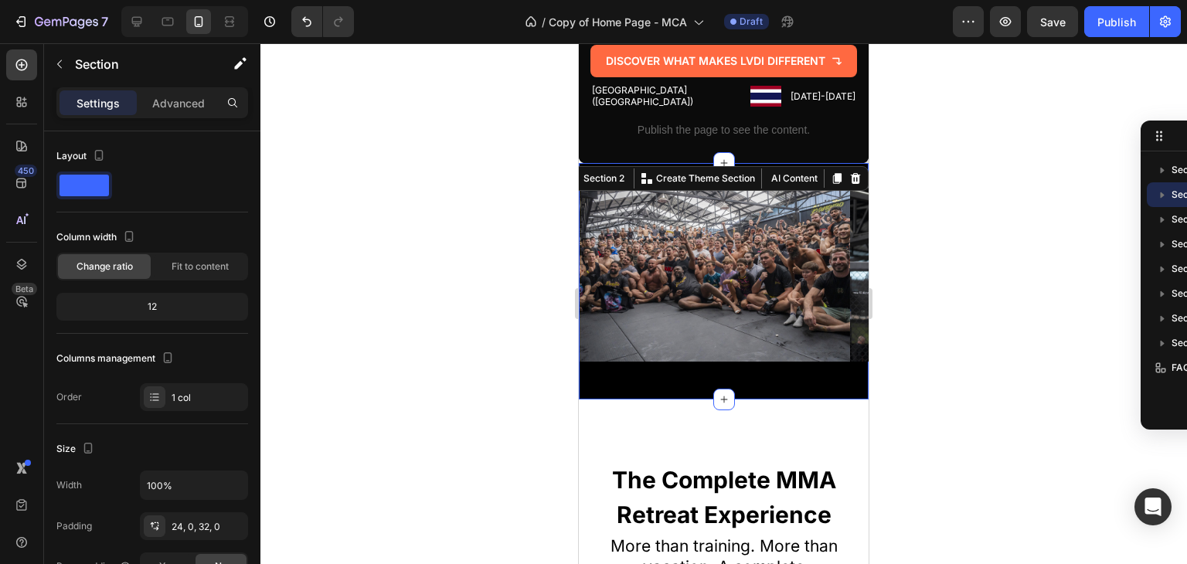
click at [1070, 362] on div at bounding box center [723, 303] width 926 height 521
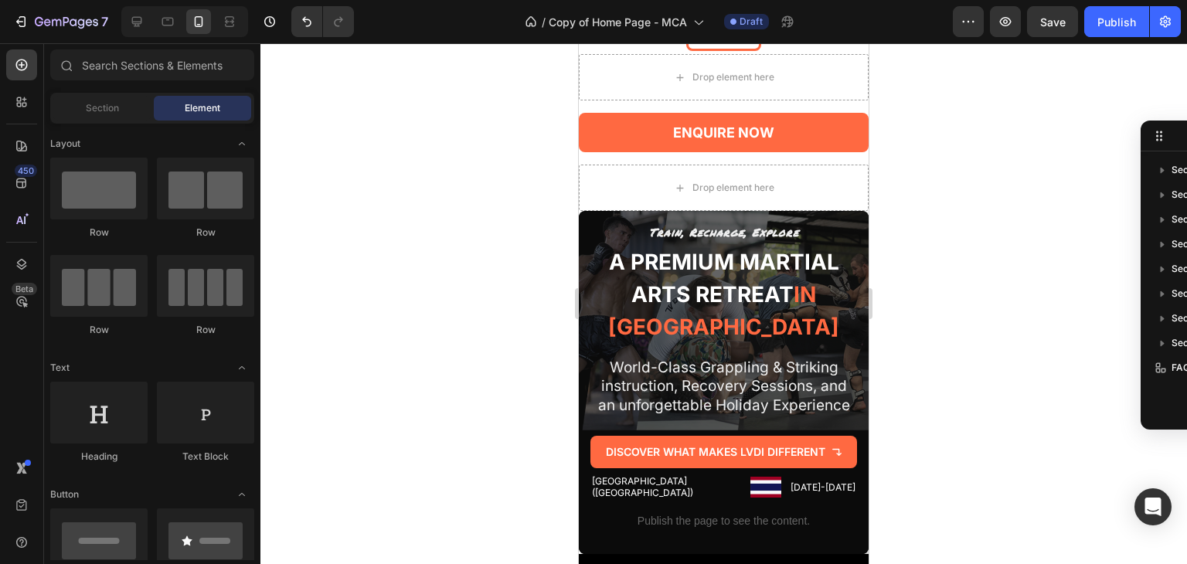
scroll to position [295, 0]
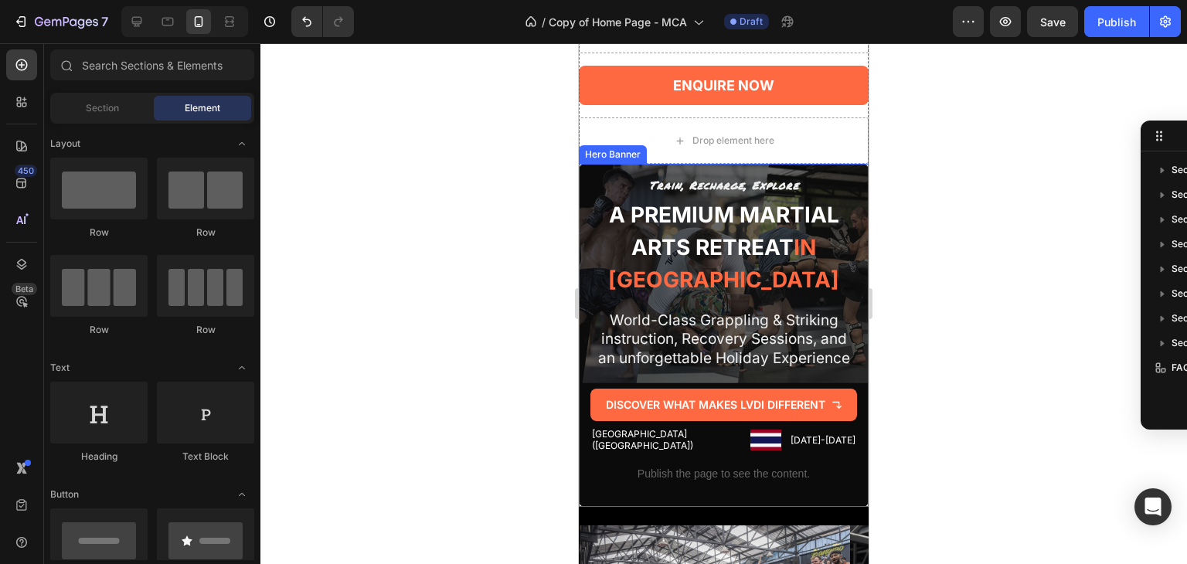
click at [814, 170] on div "Train, Recharge, Explore Text Block A premium martial arts retreat in Phuket He…" at bounding box center [724, 335] width 290 height 343
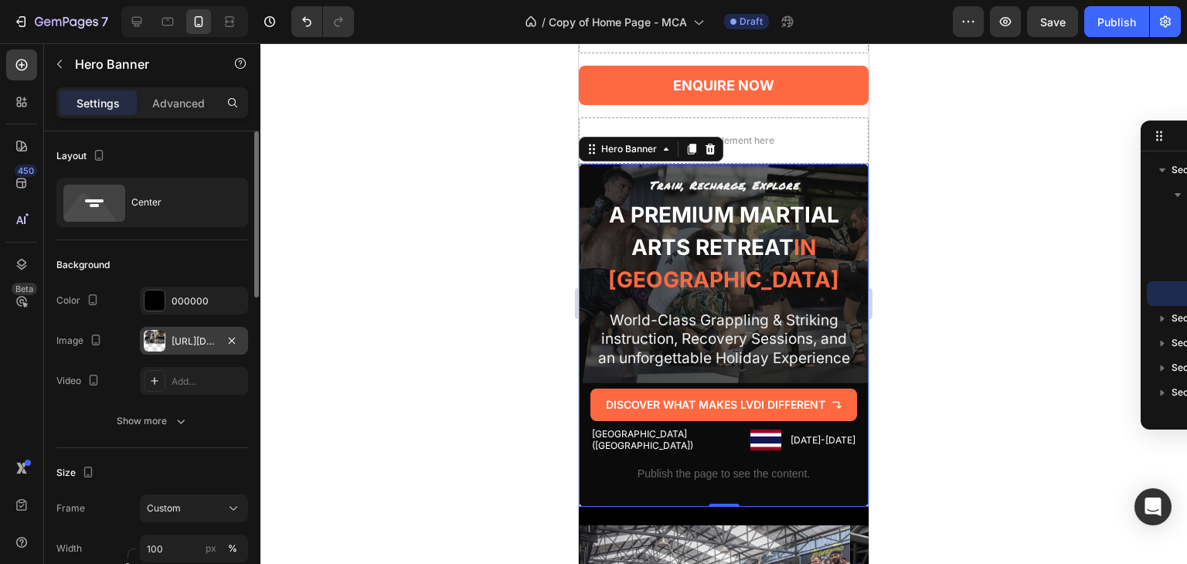
click at [191, 342] on div "https://cdn.shopify.com/s/files/1/0699/5027/5767/files/gempages_575372905605497…" at bounding box center [194, 342] width 45 height 14
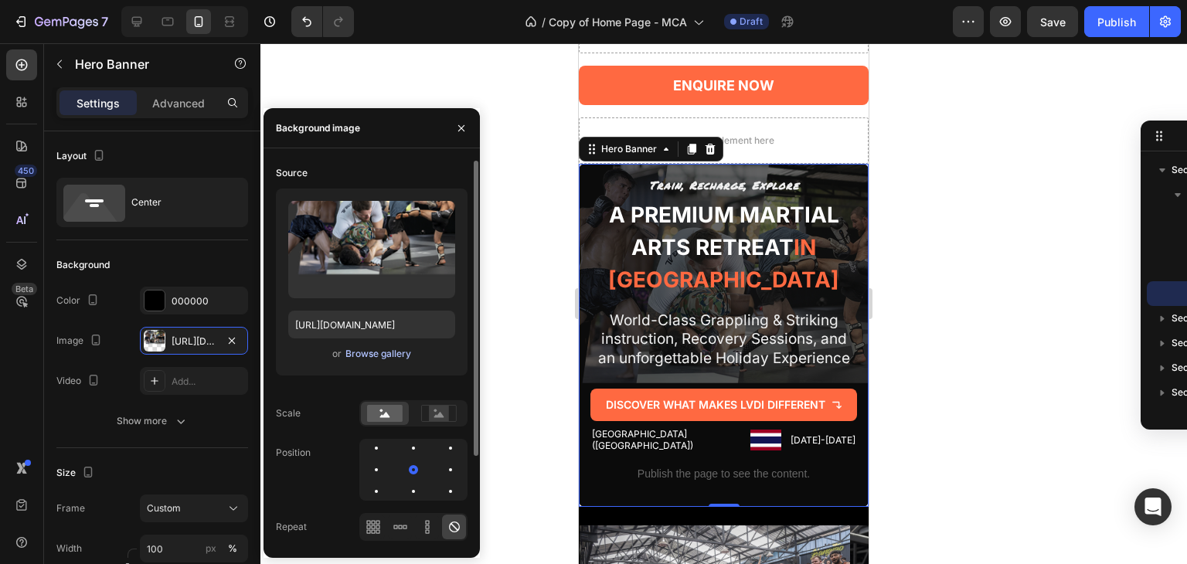
click at [388, 352] on div "Browse gallery" at bounding box center [378, 354] width 66 height 14
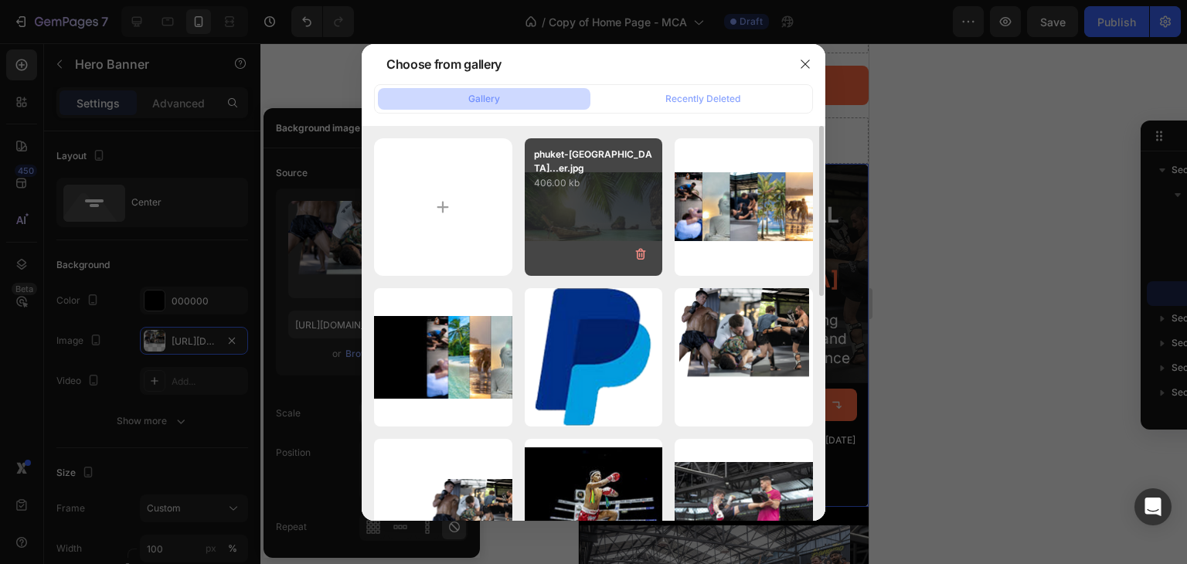
click at [562, 219] on div "phuket-palmtree-beach...er.jpg 406.00 kb" at bounding box center [594, 207] width 138 height 138
type input "[URL][DOMAIN_NAME]"
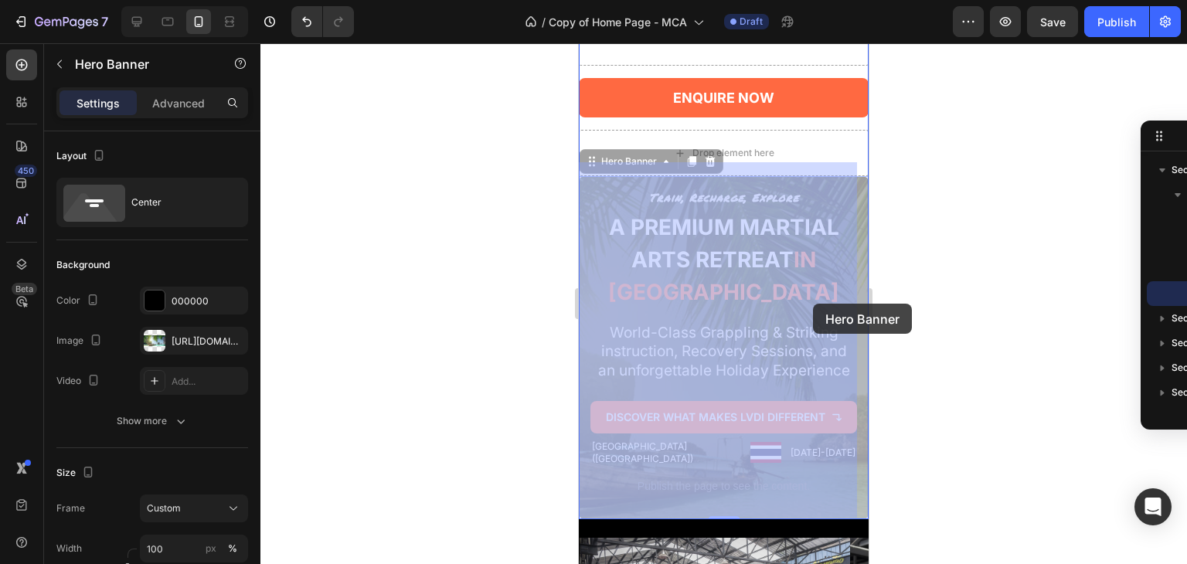
drag, startPoint x: 844, startPoint y: 304, endPoint x: 810, endPoint y: 302, distance: 34.0
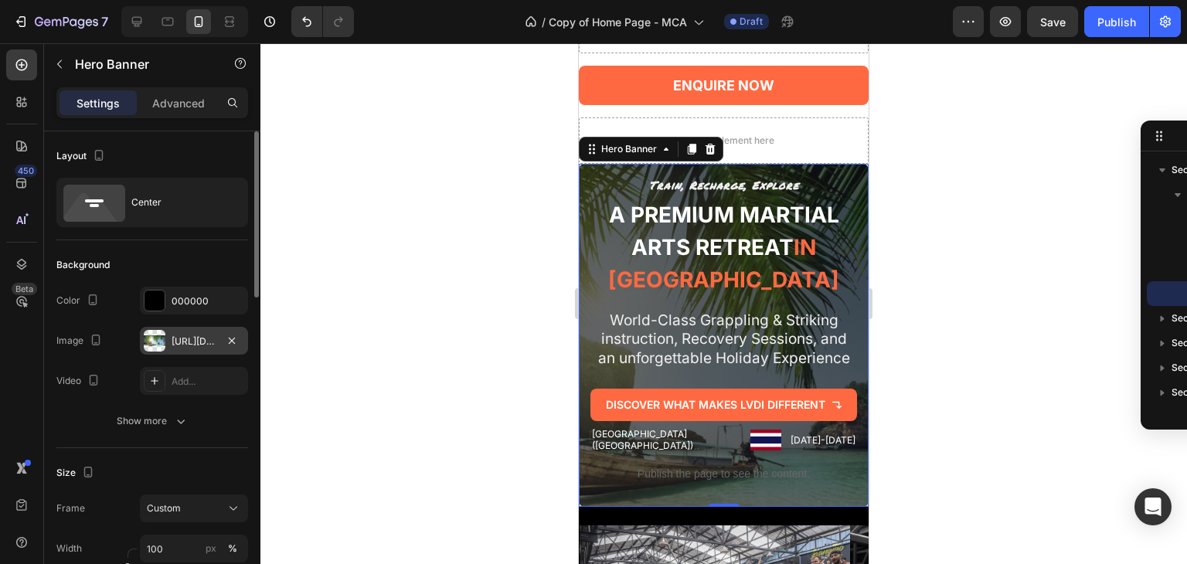
click at [202, 335] on div "[URL][DOMAIN_NAME]" at bounding box center [194, 342] width 45 height 14
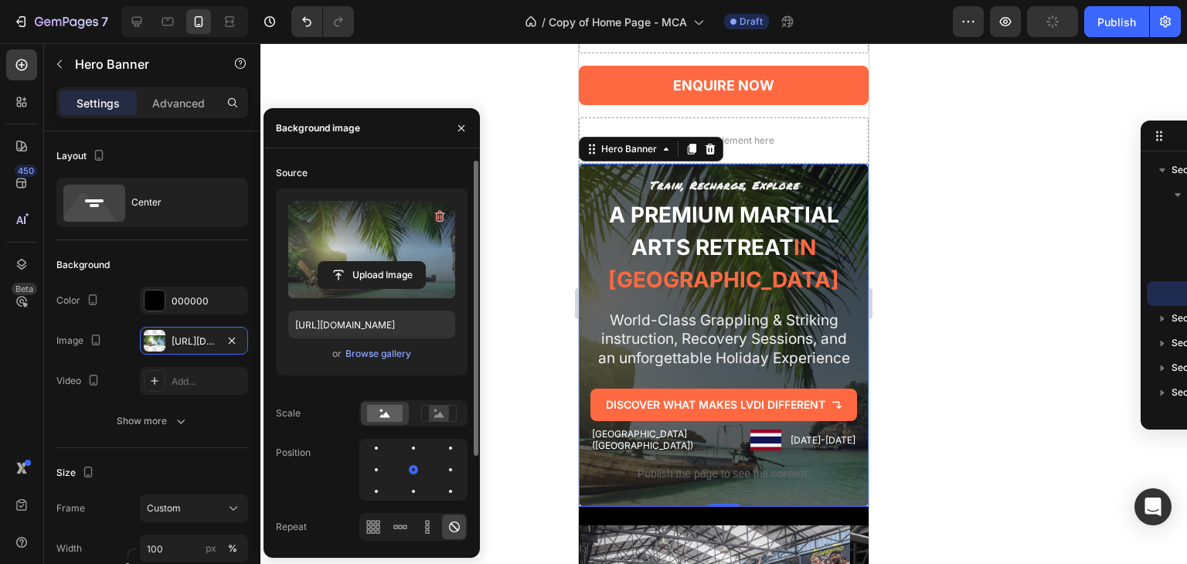
drag, startPoint x: 388, startPoint y: 246, endPoint x: 411, endPoint y: 245, distance: 23.2
click at [411, 245] on label at bounding box center [371, 249] width 167 height 97
click at [411, 262] on input "file" at bounding box center [371, 275] width 107 height 26
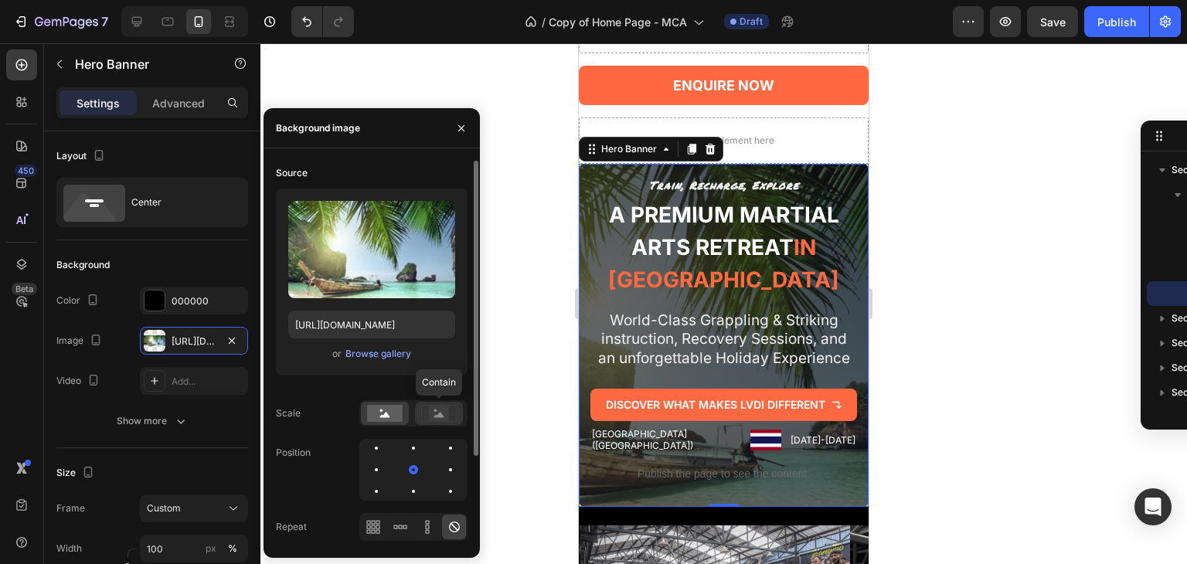
click at [437, 409] on rect at bounding box center [439, 413] width 20 height 15
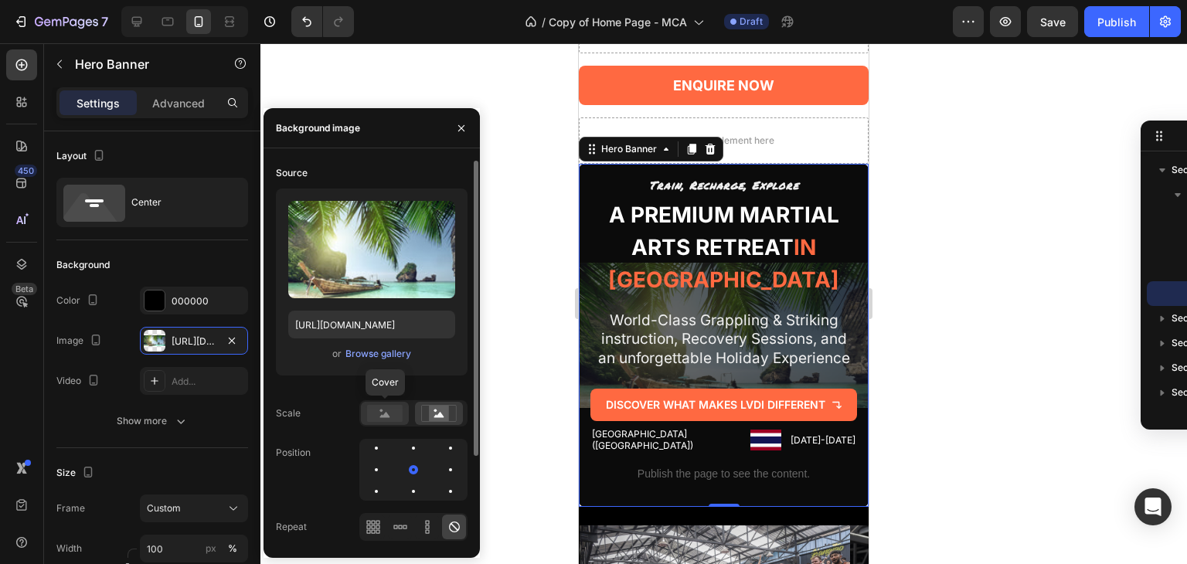
click at [398, 420] on rect at bounding box center [385, 413] width 36 height 17
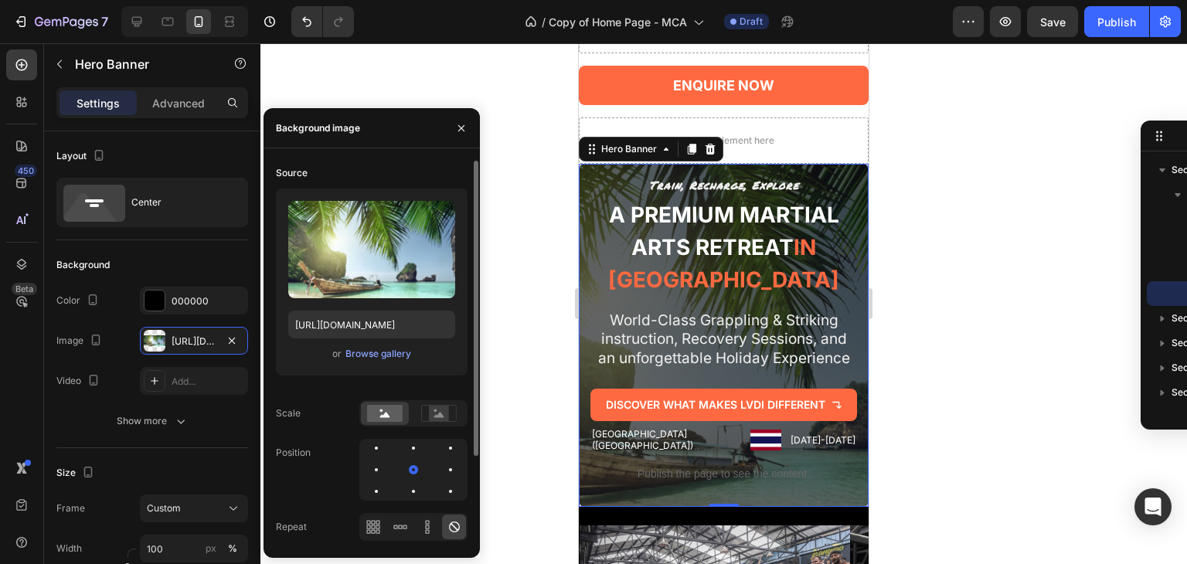
drag, startPoint x: 409, startPoint y: 469, endPoint x: 395, endPoint y: 471, distance: 14.8
click at [395, 471] on div at bounding box center [413, 470] width 108 height 62
click at [381, 468] on div at bounding box center [376, 469] width 19 height 19
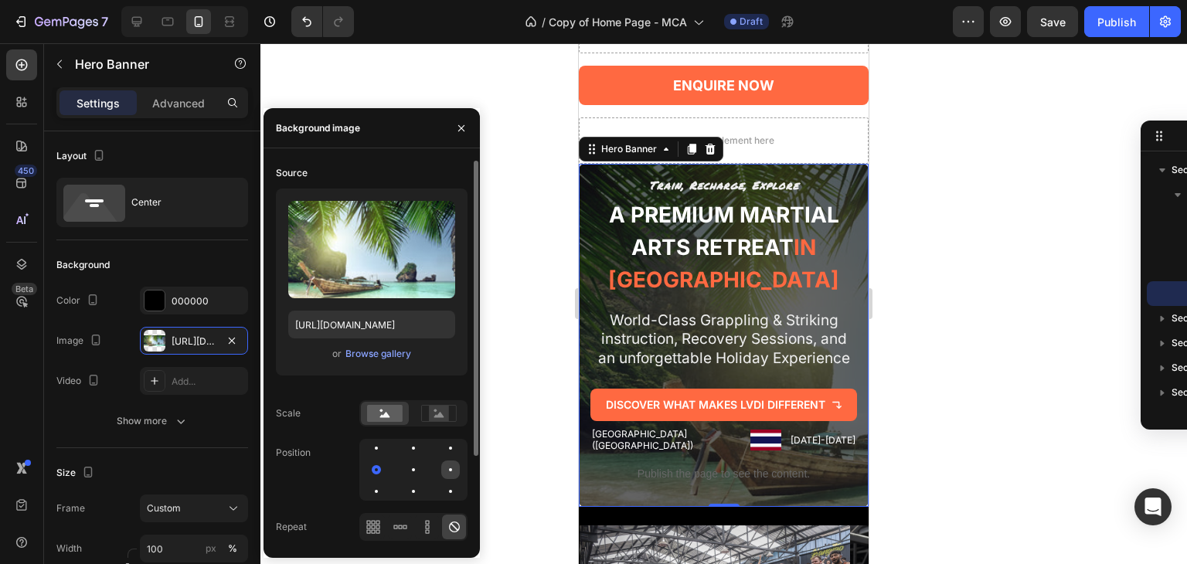
click at [442, 471] on div at bounding box center [450, 469] width 19 height 19
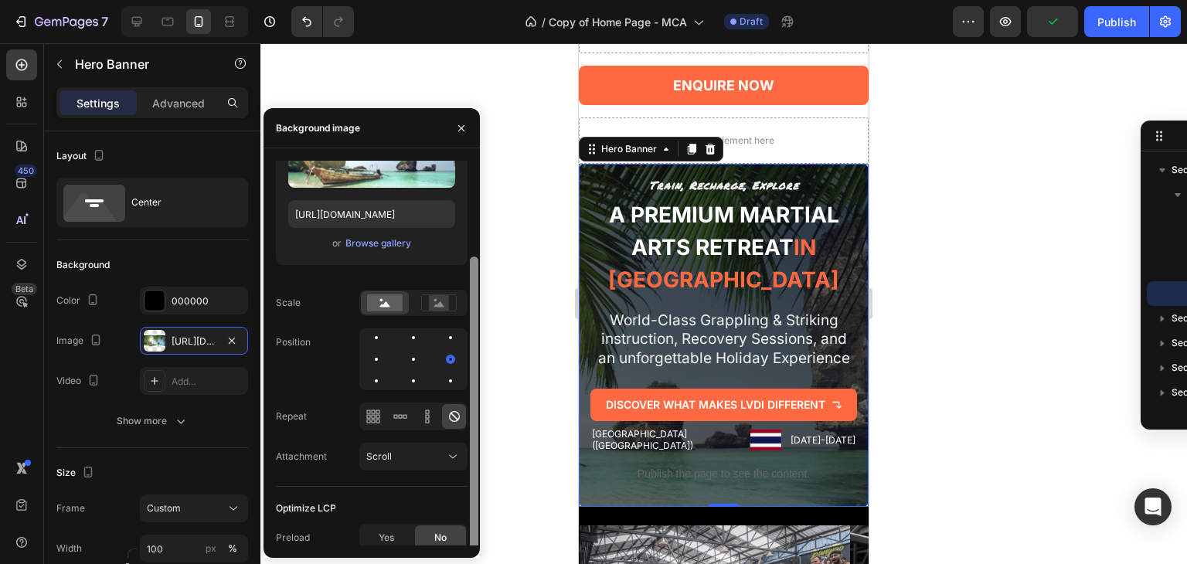
scroll to position [117, 0]
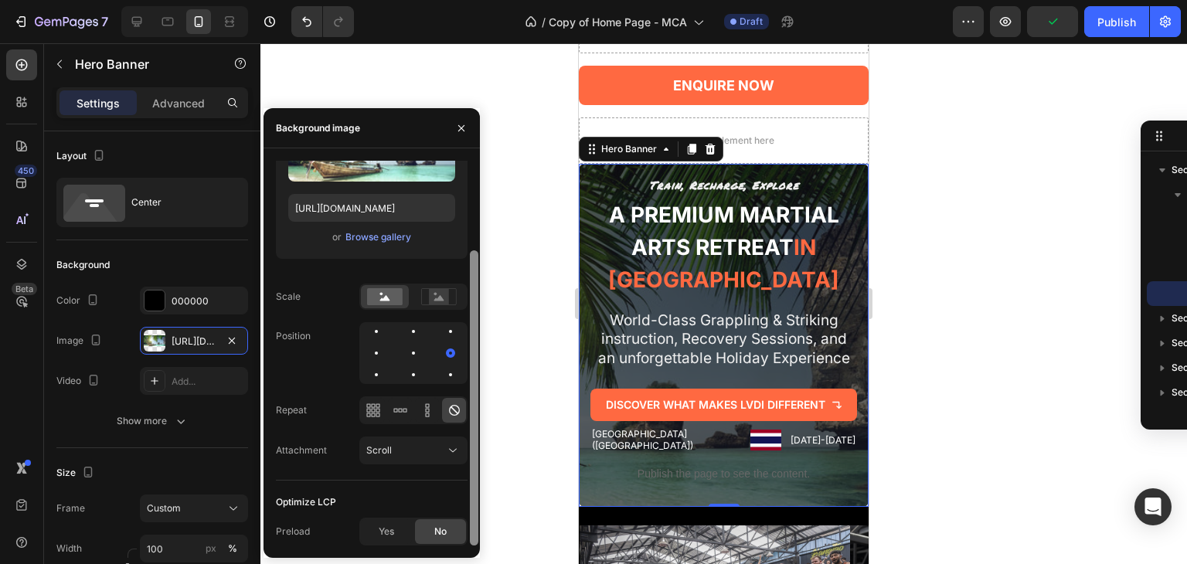
drag, startPoint x: 476, startPoint y: 403, endPoint x: 481, endPoint y: 497, distance: 94.4
click at [481, 0] on div "7 Version history / Copy of Home Page - MCA Draft Preview Publish 450 Beta Sect…" at bounding box center [593, 0] width 1187 height 0
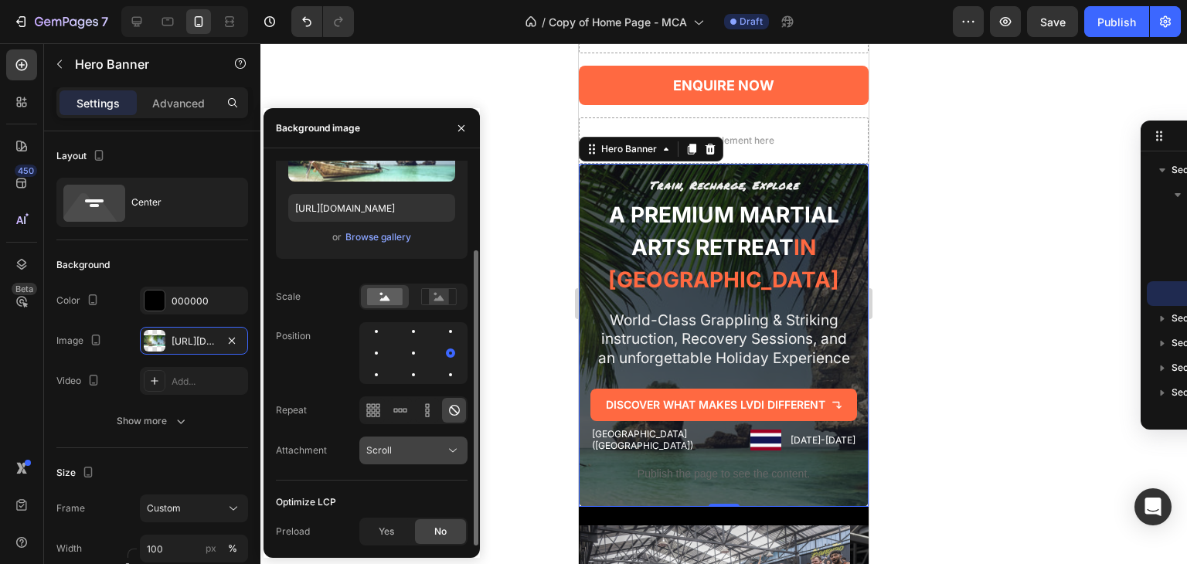
click at [455, 443] on icon at bounding box center [452, 450] width 15 height 15
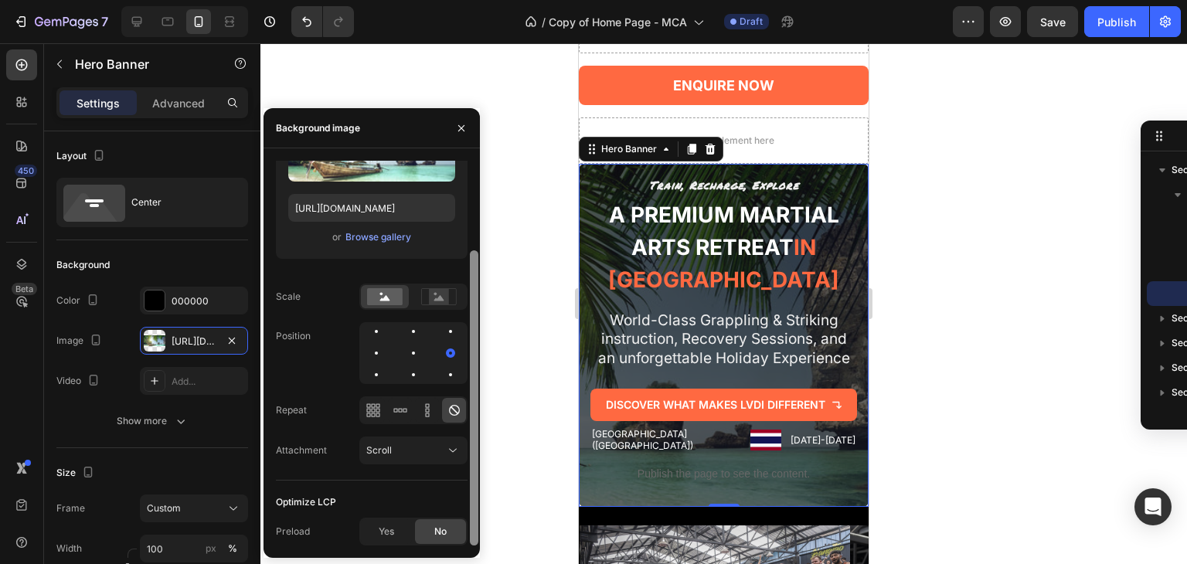
drag, startPoint x: 470, startPoint y: 412, endPoint x: 486, endPoint y: 469, distance: 59.4
click at [486, 0] on div "7 Version history / Copy of Home Page - MCA Draft Preview Save Publish 450 Beta…" at bounding box center [593, 0] width 1187 height 0
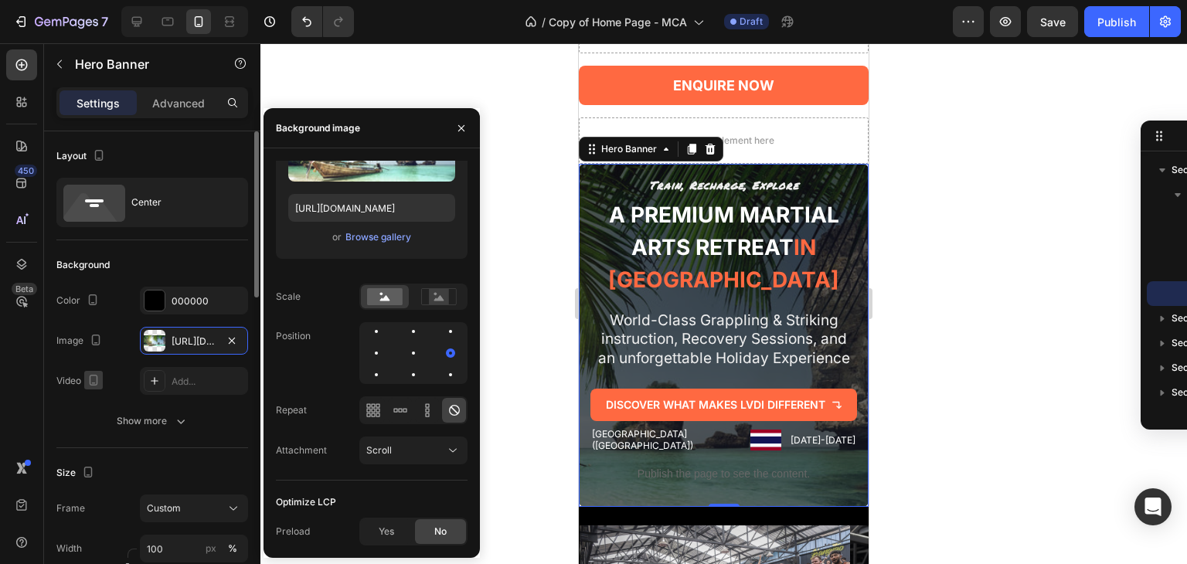
click at [95, 378] on icon "button" at bounding box center [93, 379] width 15 height 15
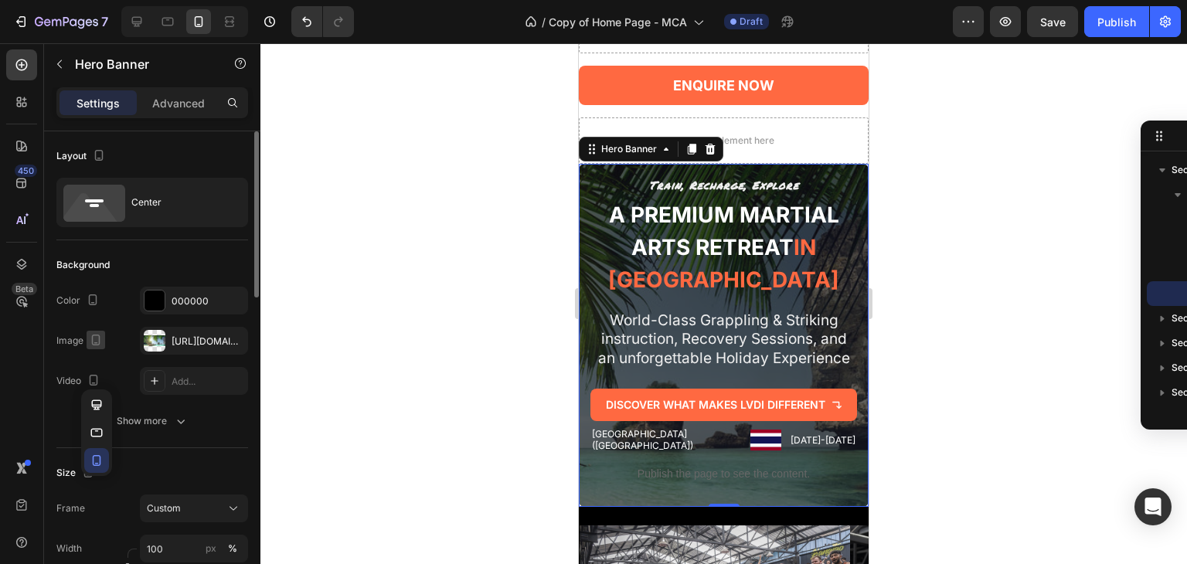
click at [95, 345] on icon "button" at bounding box center [95, 339] width 15 height 15
click at [91, 301] on icon "button" at bounding box center [92, 299] width 15 height 15
click at [75, 342] on div "Image" at bounding box center [80, 341] width 49 height 21
click at [88, 338] on icon "button" at bounding box center [95, 339] width 15 height 15
click at [96, 389] on icon "button" at bounding box center [98, 392] width 15 height 15
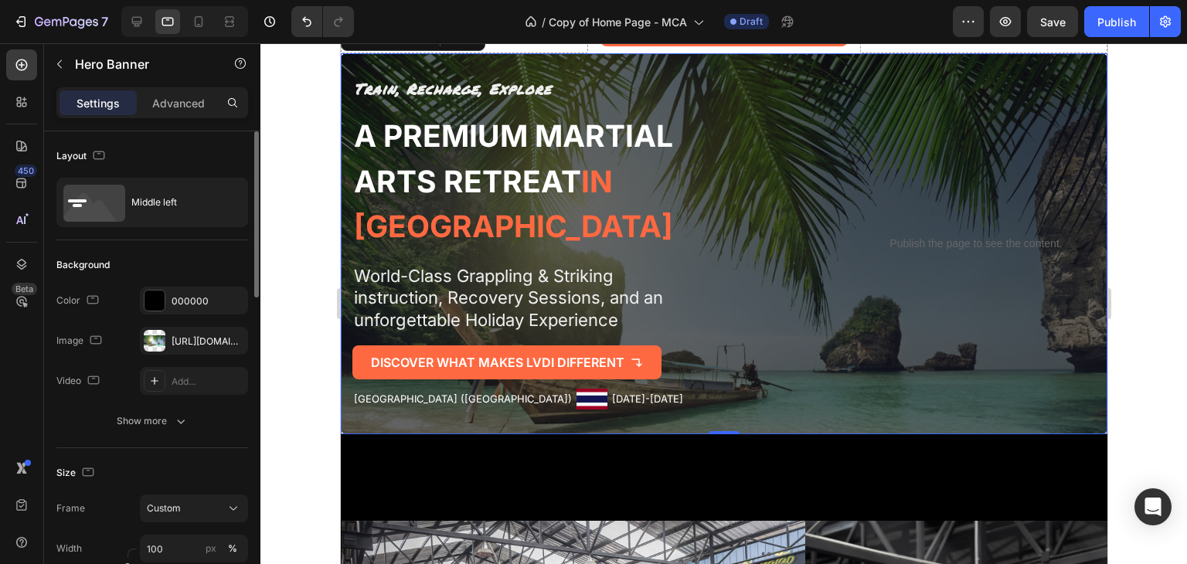
scroll to position [121, 0]
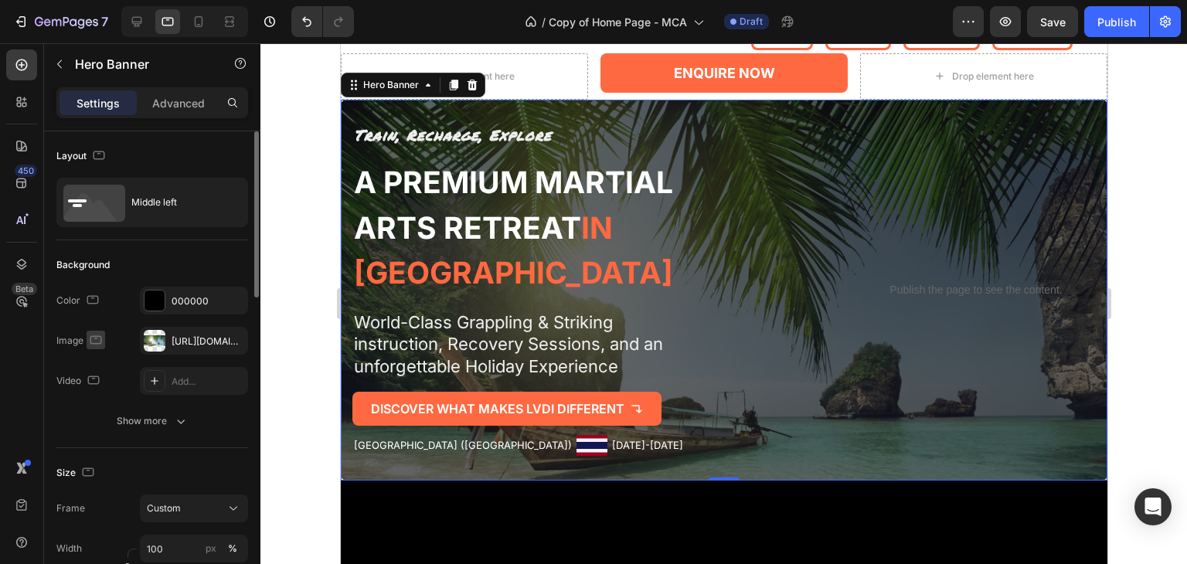
click at [91, 334] on icon "button" at bounding box center [95, 339] width 15 height 15
click at [101, 355] on button "button" at bounding box center [99, 364] width 25 height 25
type input "657"
type input "1230"
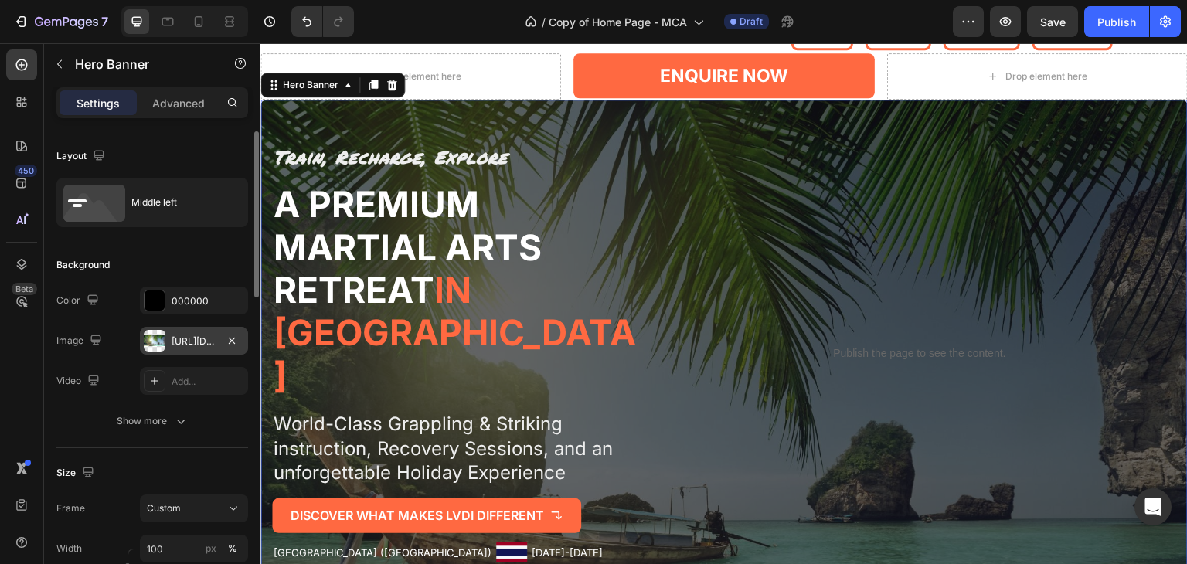
click at [192, 342] on div "[URL][DOMAIN_NAME]" at bounding box center [194, 342] width 45 height 14
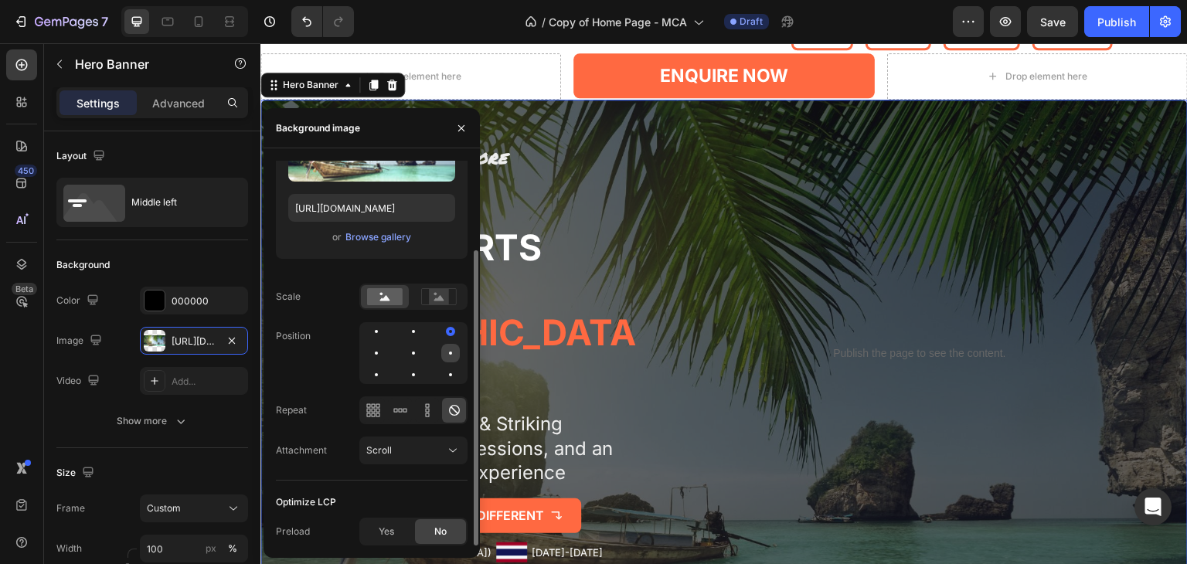
click at [448, 348] on div at bounding box center [450, 353] width 19 height 19
click at [416, 350] on div at bounding box center [413, 353] width 19 height 19
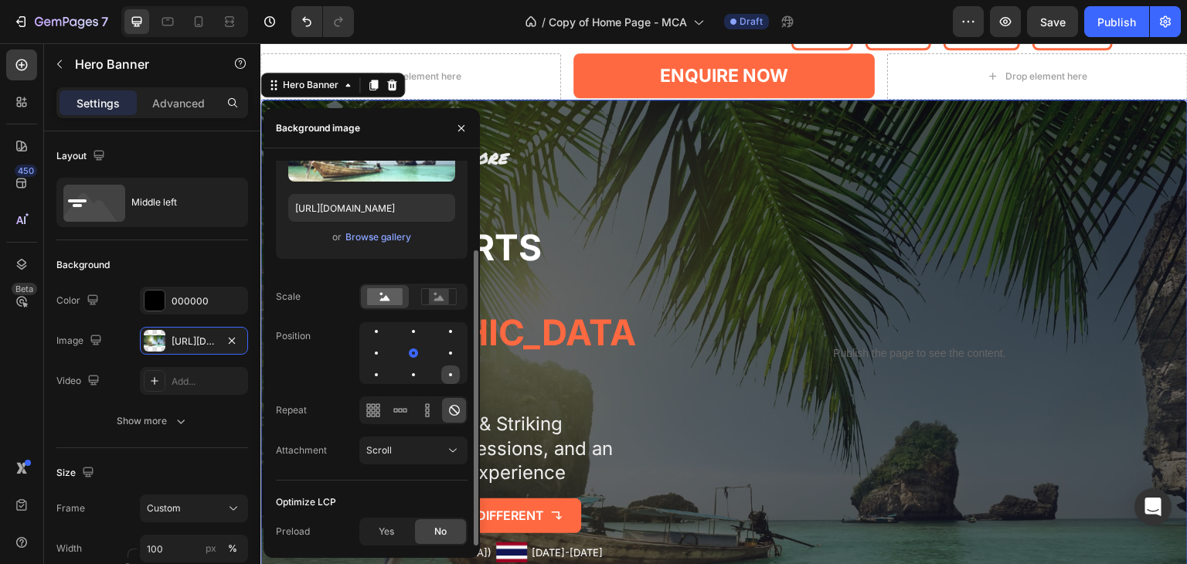
click at [444, 372] on div at bounding box center [450, 374] width 19 height 19
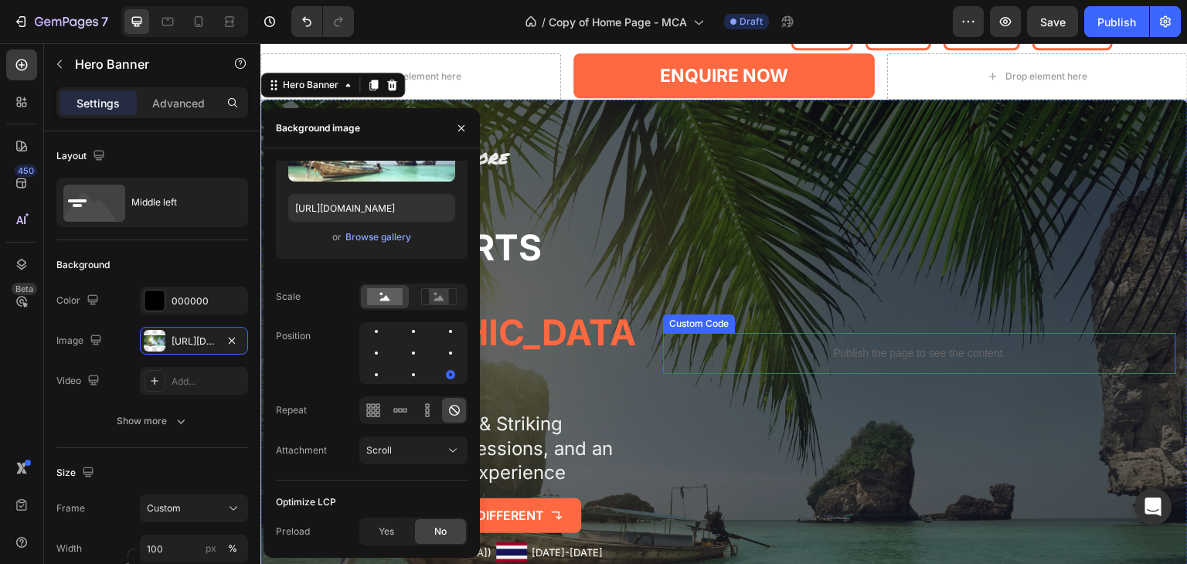
click at [740, 334] on div "Publish the page to see the content." at bounding box center [919, 353] width 513 height 41
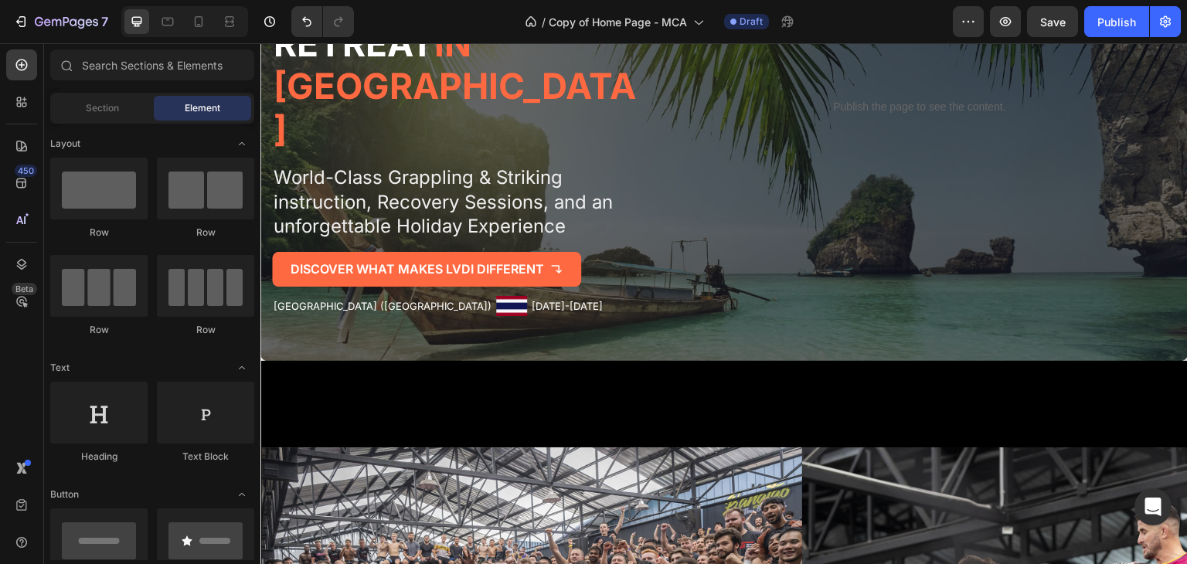
scroll to position [201, 0]
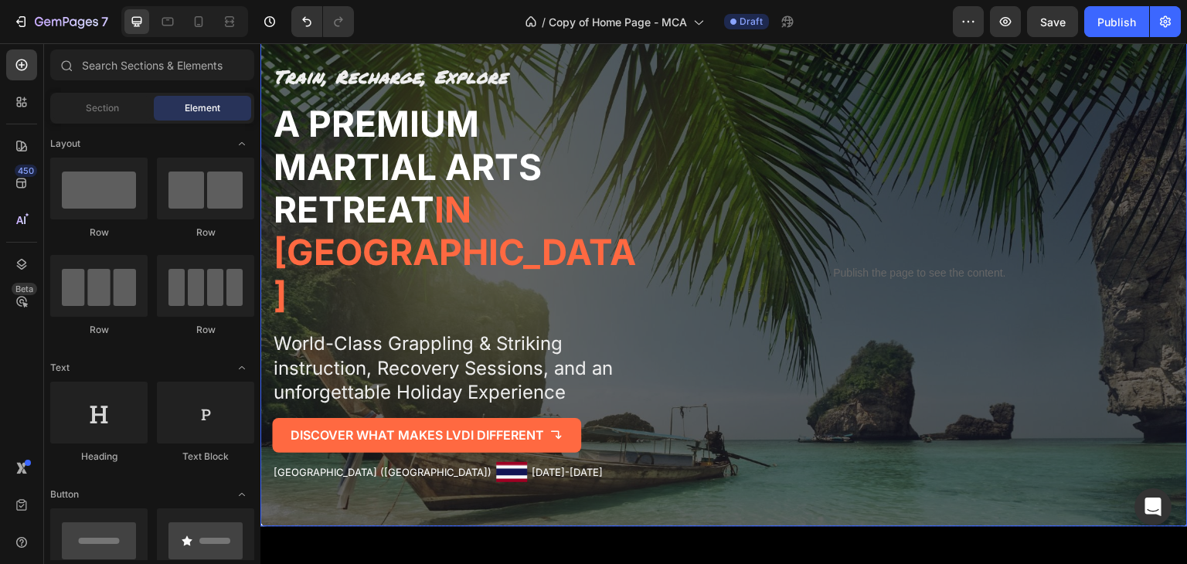
click at [704, 228] on div "Publish the page to see the content. Custom Code" at bounding box center [919, 273] width 513 height 420
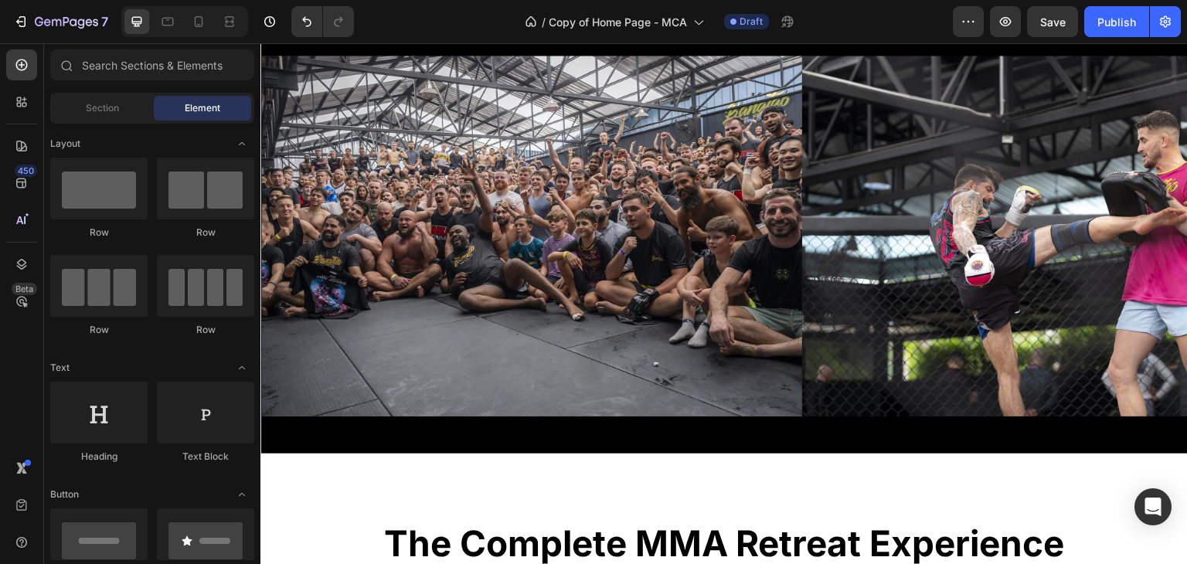
scroll to position [770, 0]
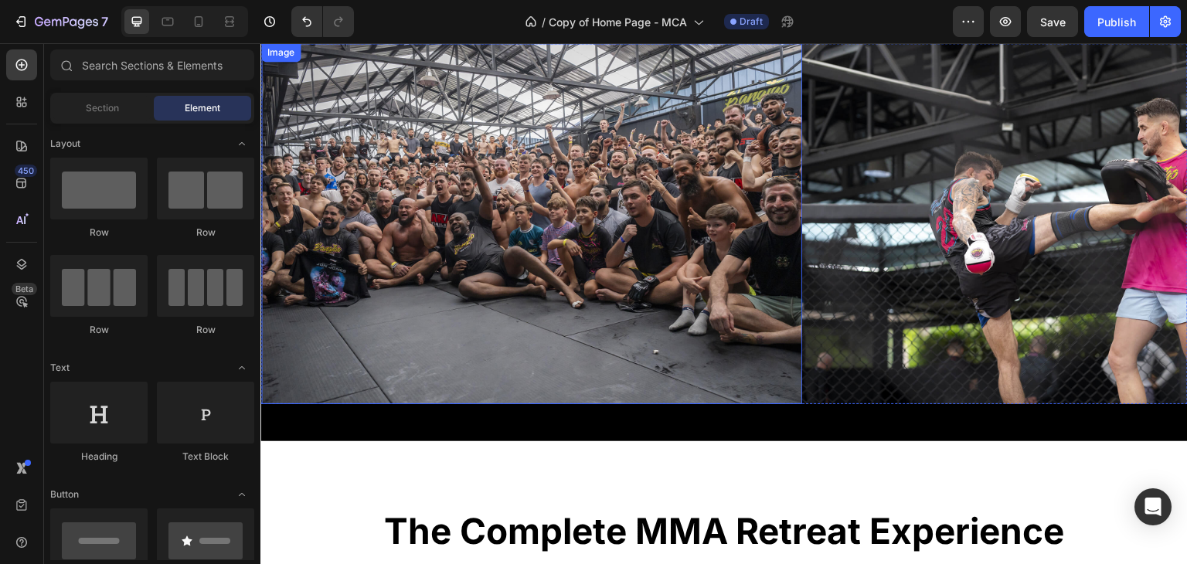
click at [549, 219] on img at bounding box center [531, 223] width 541 height 361
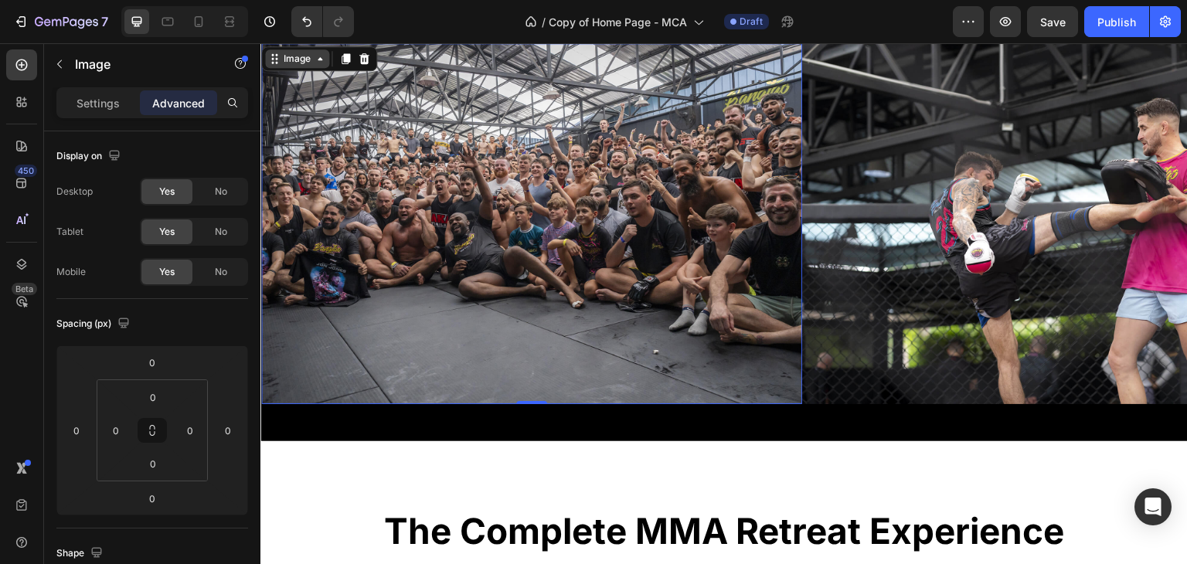
click at [322, 63] on icon at bounding box center [320, 59] width 12 height 12
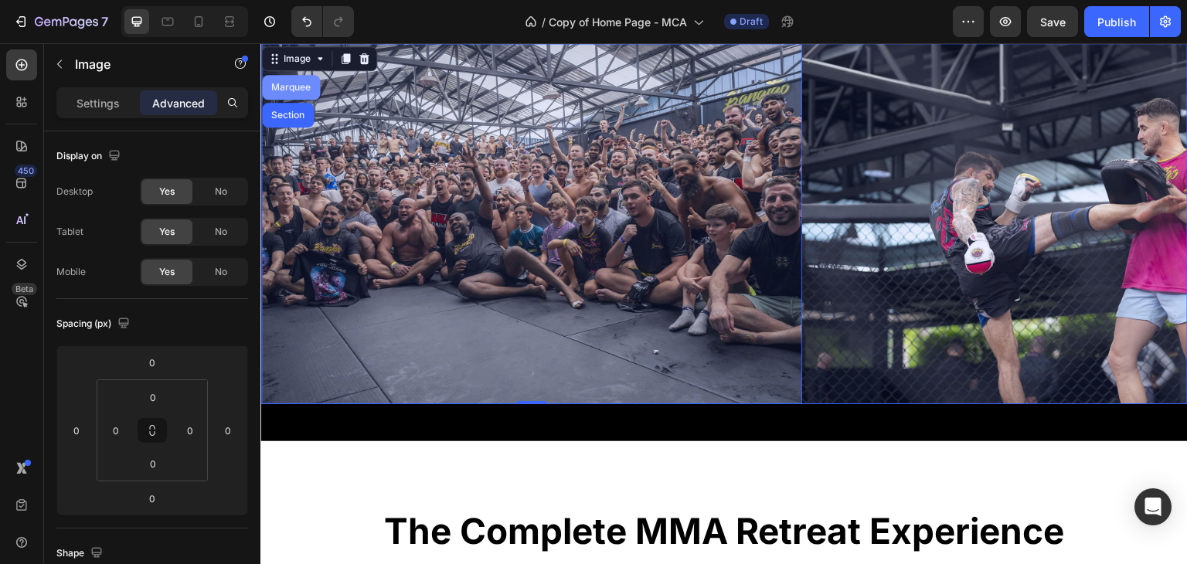
click at [291, 88] on div "Marquee" at bounding box center [291, 87] width 46 height 9
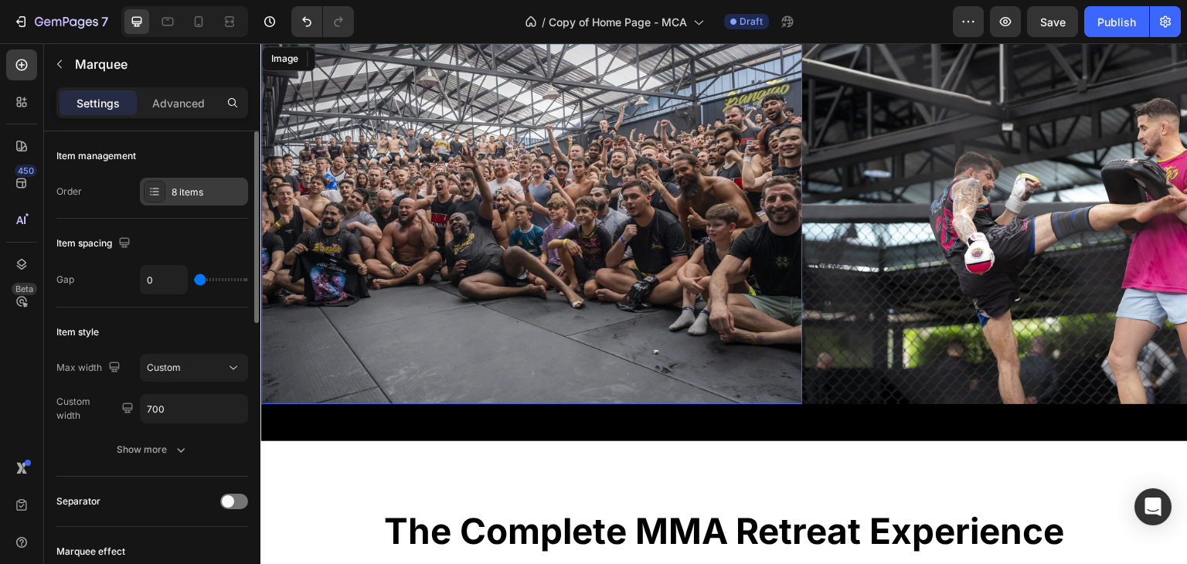
click at [199, 196] on div "8 items" at bounding box center [208, 192] width 73 height 14
click at [168, 419] on input "700" at bounding box center [194, 409] width 107 height 28
click at [231, 377] on button "Custom" at bounding box center [194, 368] width 108 height 28
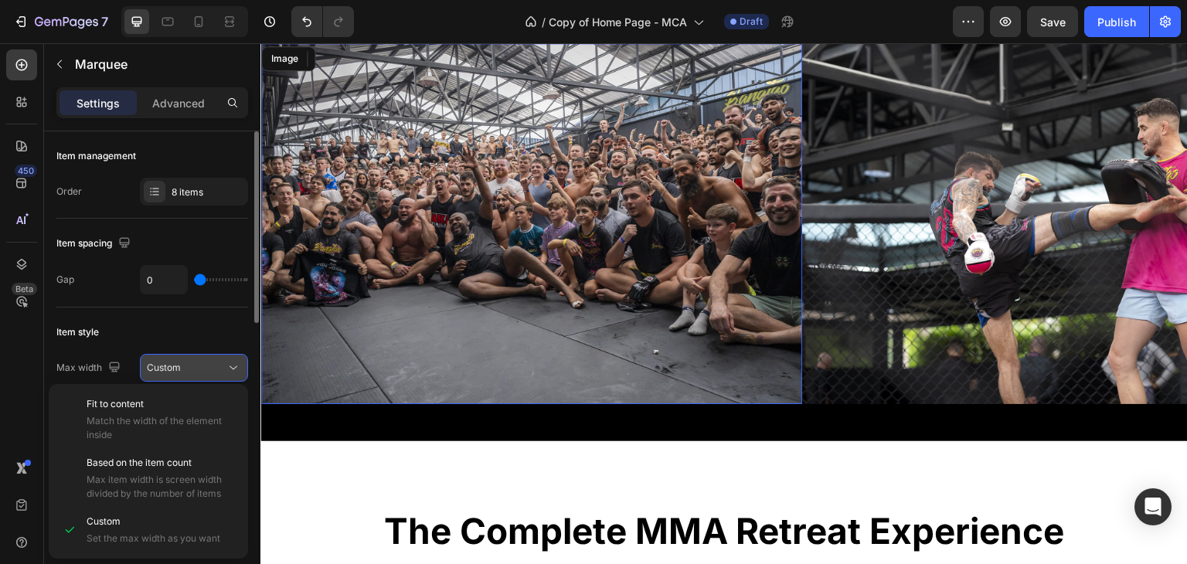
click at [231, 377] on button "Custom" at bounding box center [194, 368] width 108 height 28
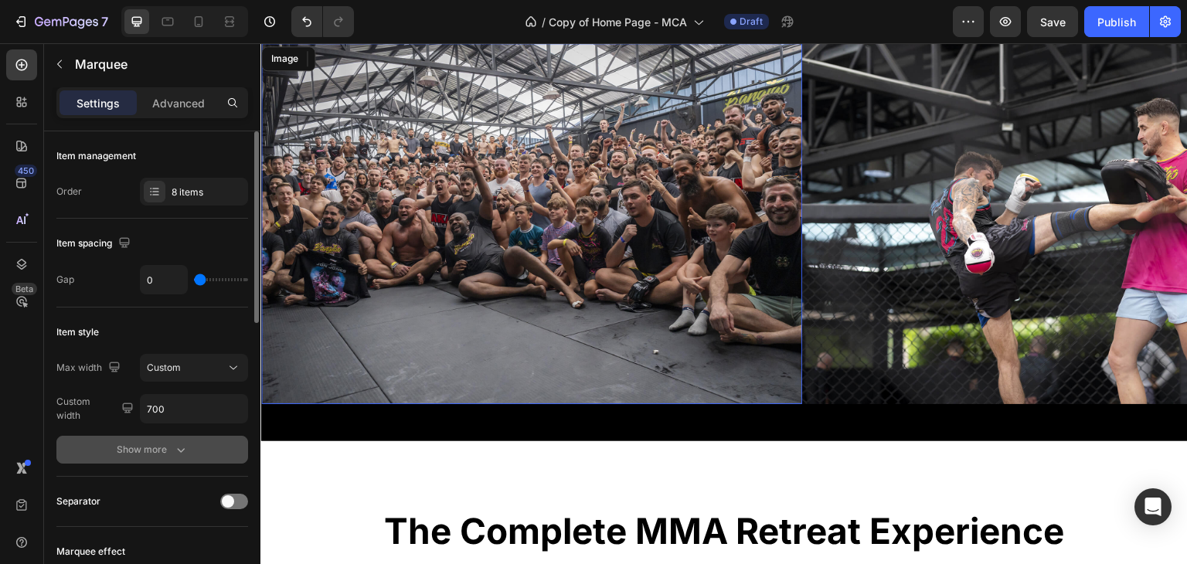
click at [179, 447] on icon "button" at bounding box center [180, 449] width 15 height 15
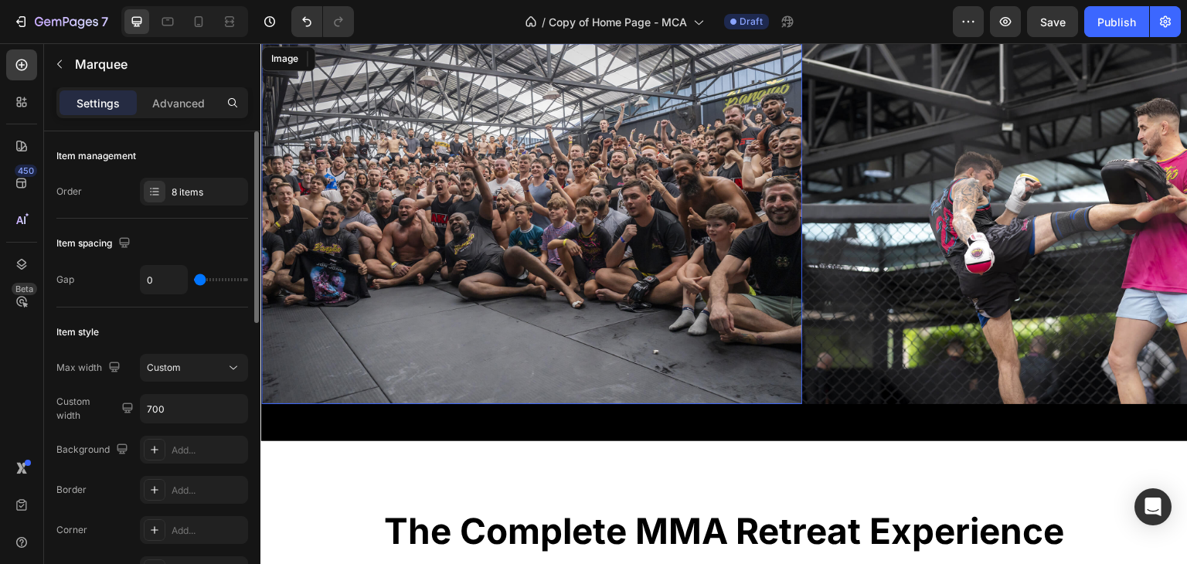
click at [392, 318] on img at bounding box center [531, 223] width 541 height 361
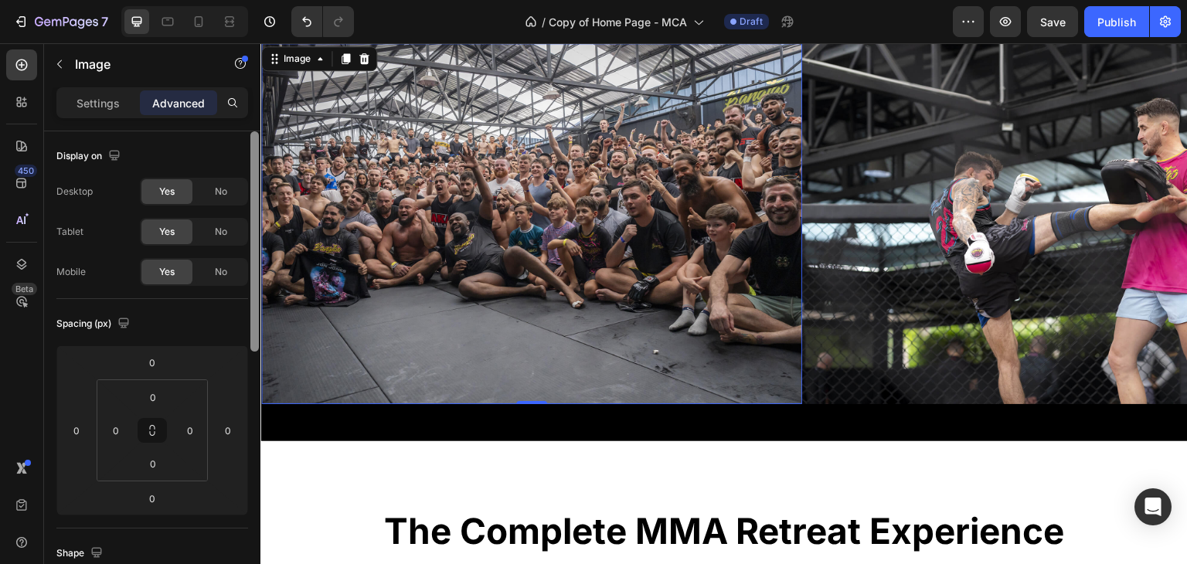
scroll to position [71, 0]
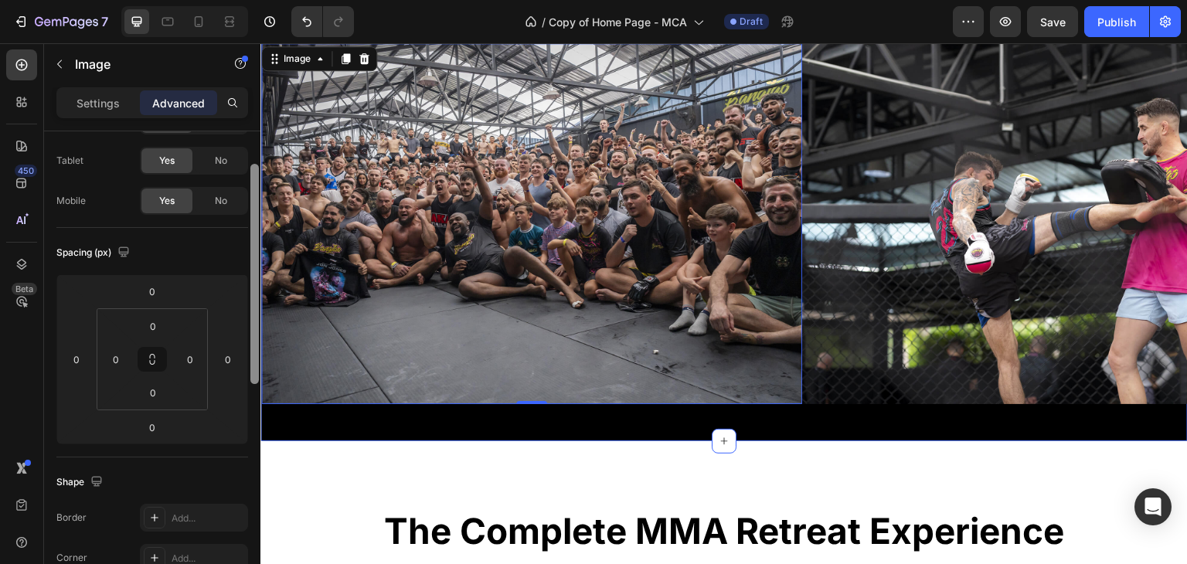
drag, startPoint x: 515, startPoint y: 295, endPoint x: 263, endPoint y: 414, distance: 278.6
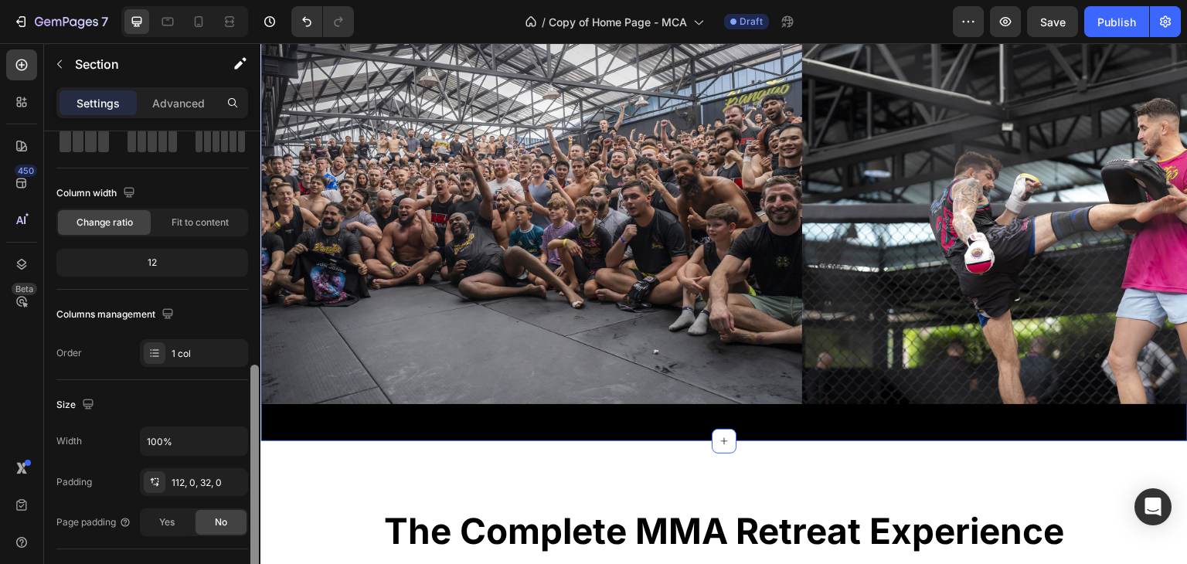
scroll to position [0, 0]
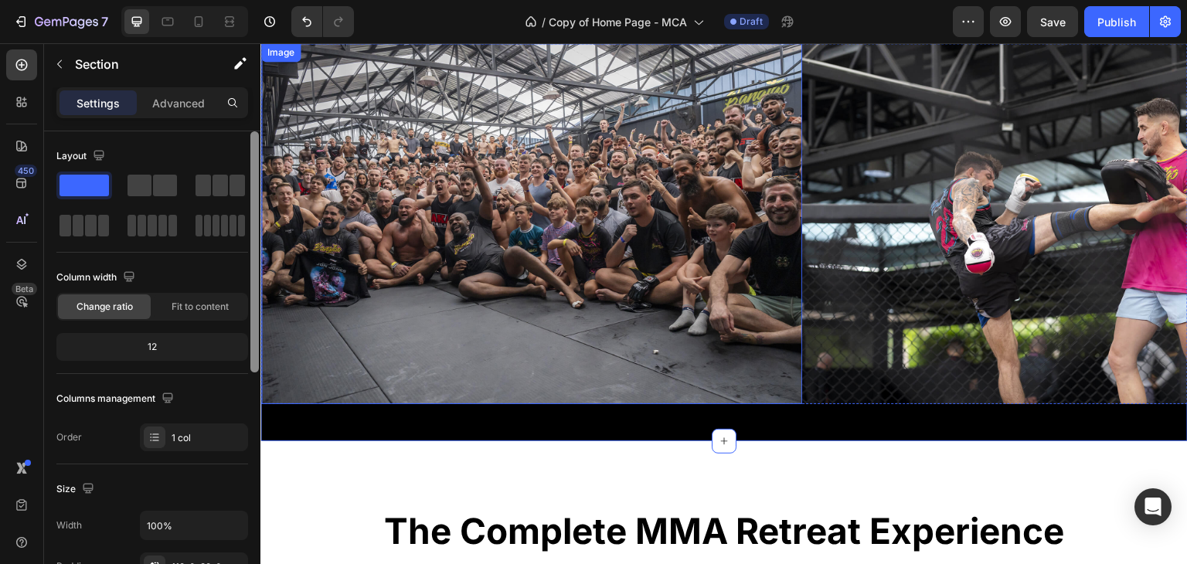
click at [402, 199] on img at bounding box center [531, 223] width 541 height 361
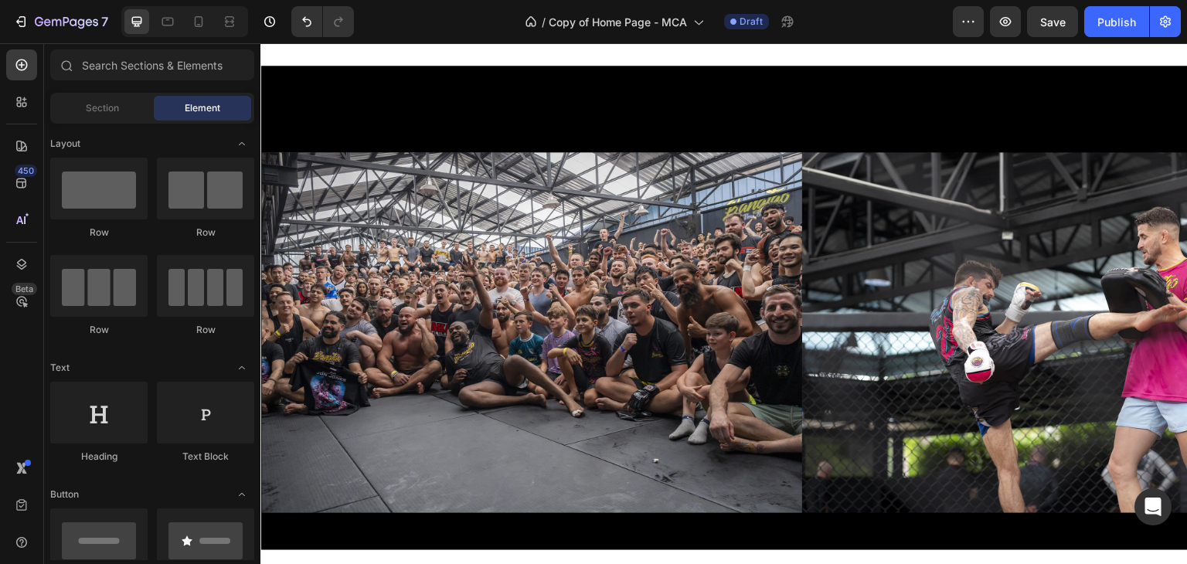
scroll to position [775, 0]
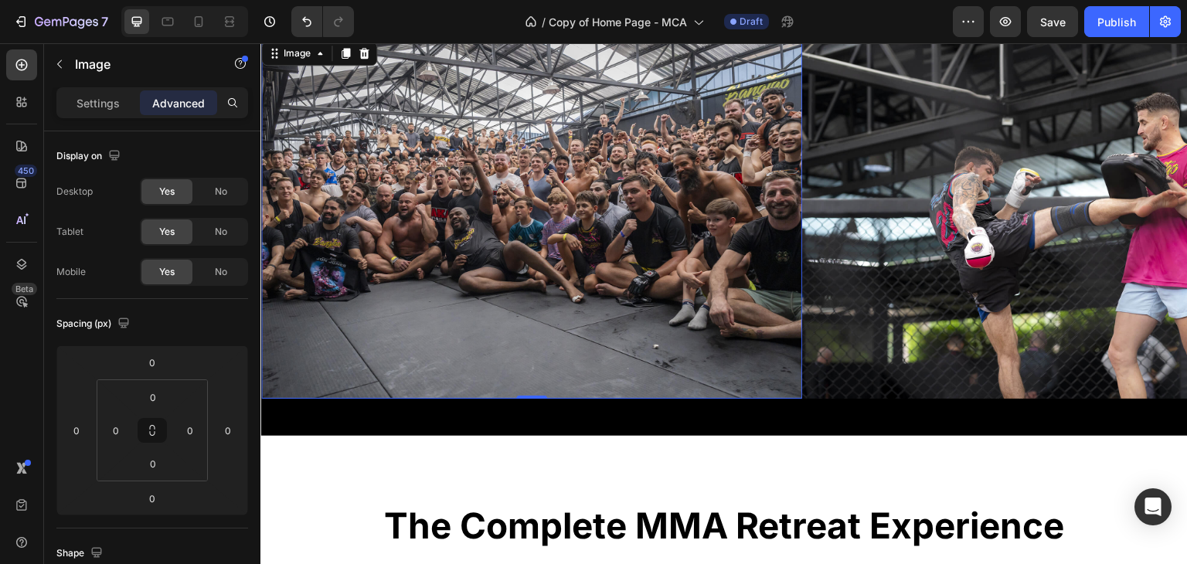
click at [633, 136] on div "Image 0 Image Image Image Image Image Image Image Image 0 Image Image Image Ima…" at bounding box center [723, 193] width 927 height 484
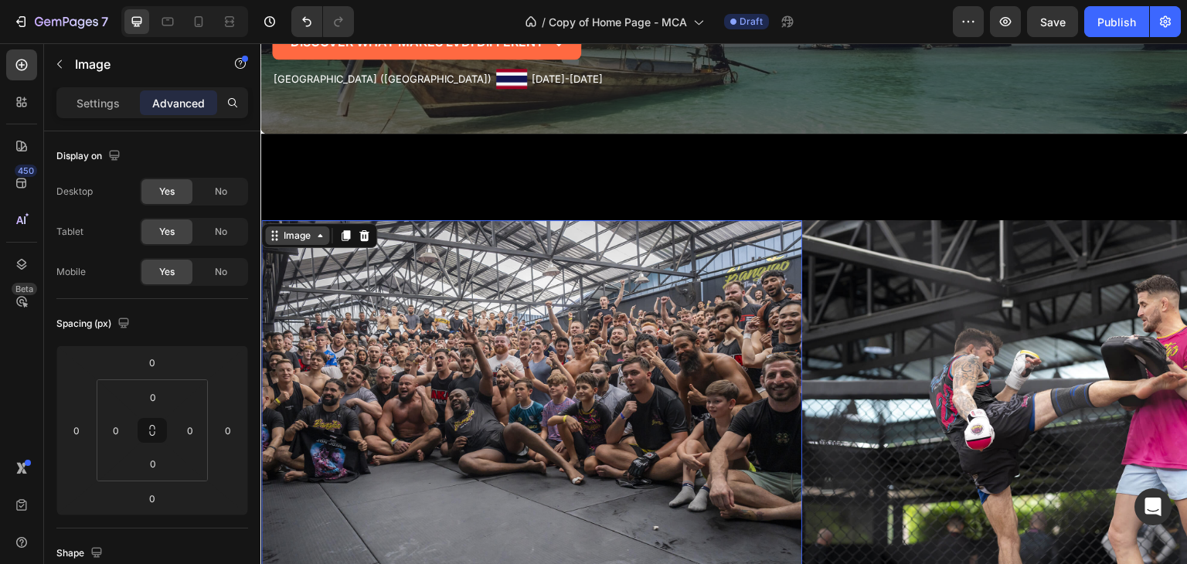
click at [321, 229] on icon at bounding box center [320, 235] width 12 height 12
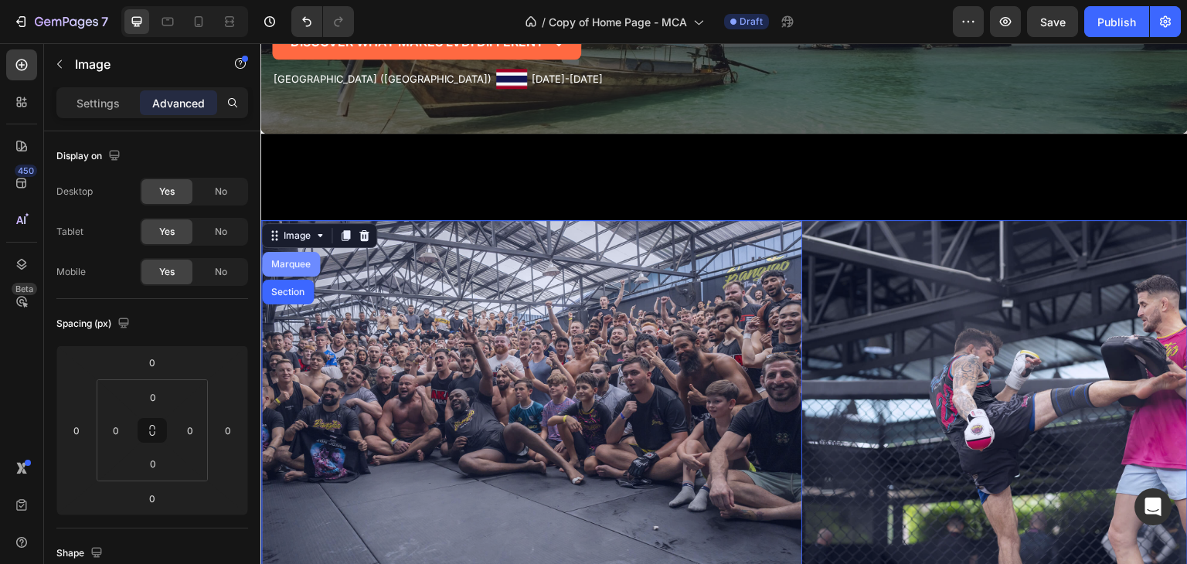
click at [300, 264] on div "Marquee" at bounding box center [291, 264] width 46 height 9
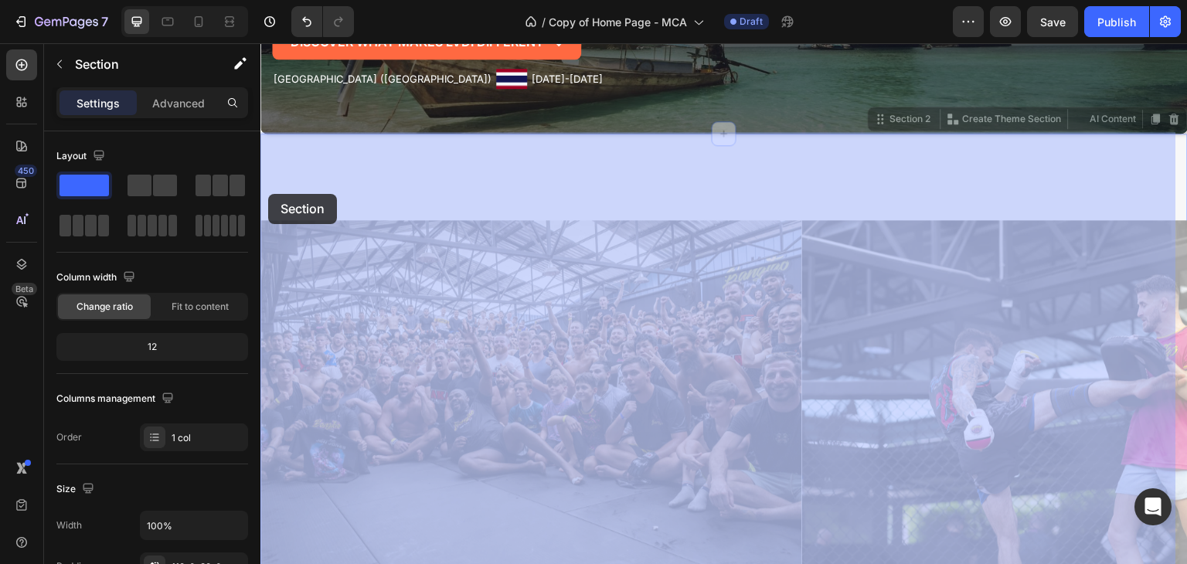
drag, startPoint x: 263, startPoint y: 162, endPoint x: 268, endPoint y: 192, distance: 30.6
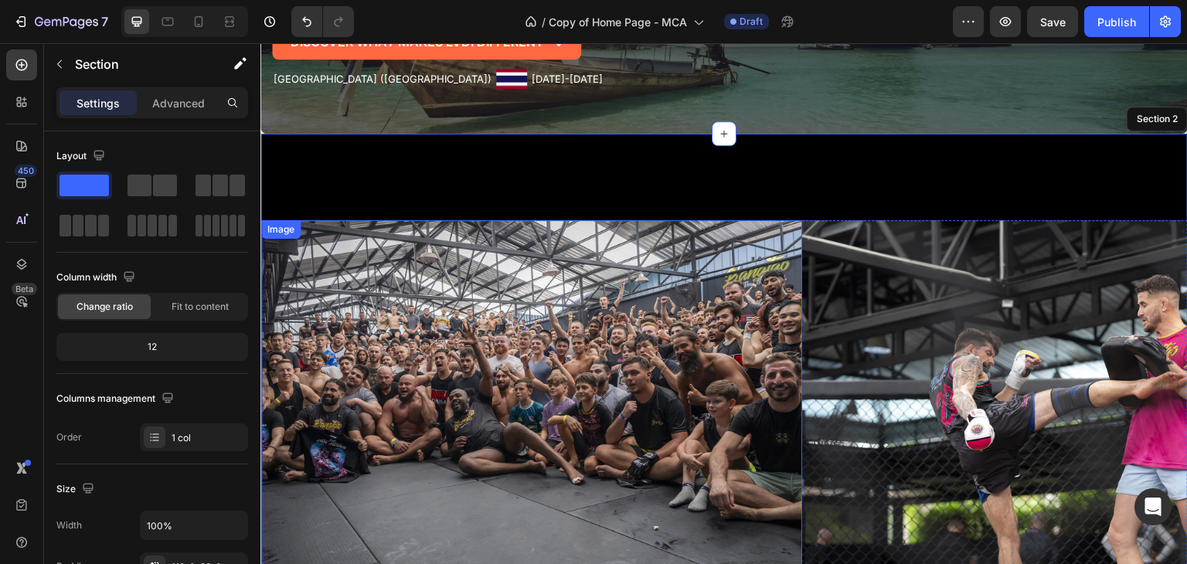
click at [389, 277] on img at bounding box center [531, 400] width 541 height 361
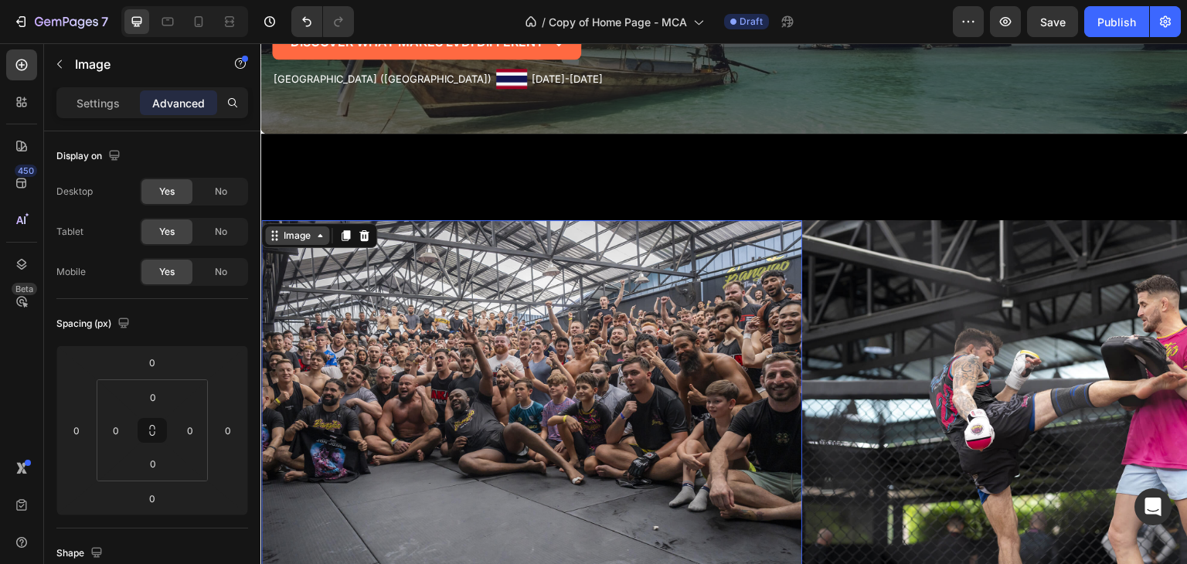
click at [322, 230] on icon at bounding box center [320, 235] width 12 height 12
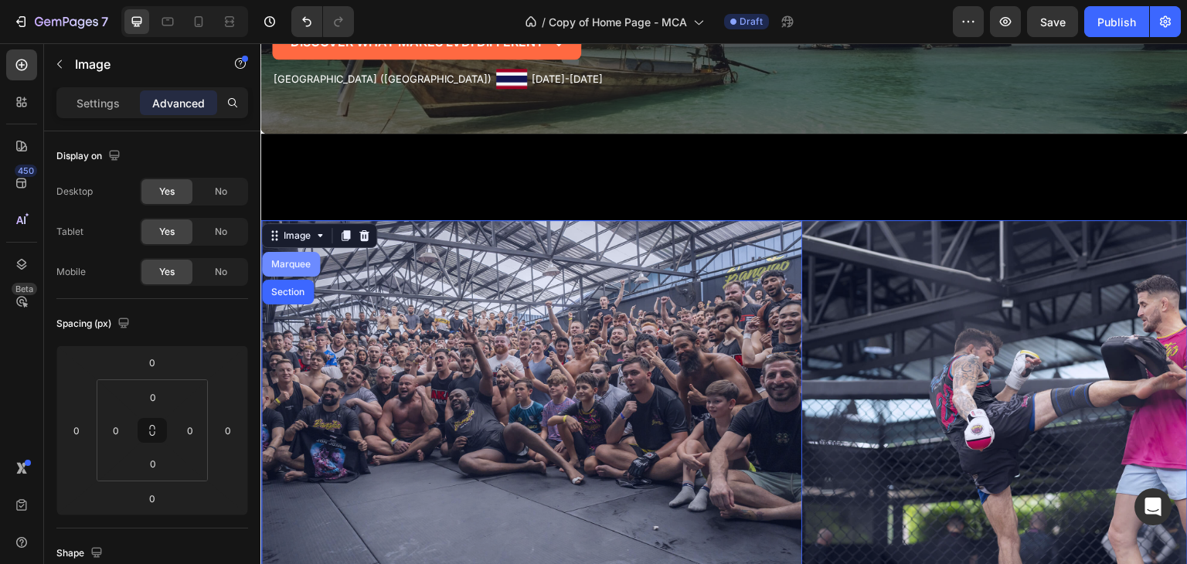
click at [290, 261] on div "Marquee" at bounding box center [291, 264] width 46 height 9
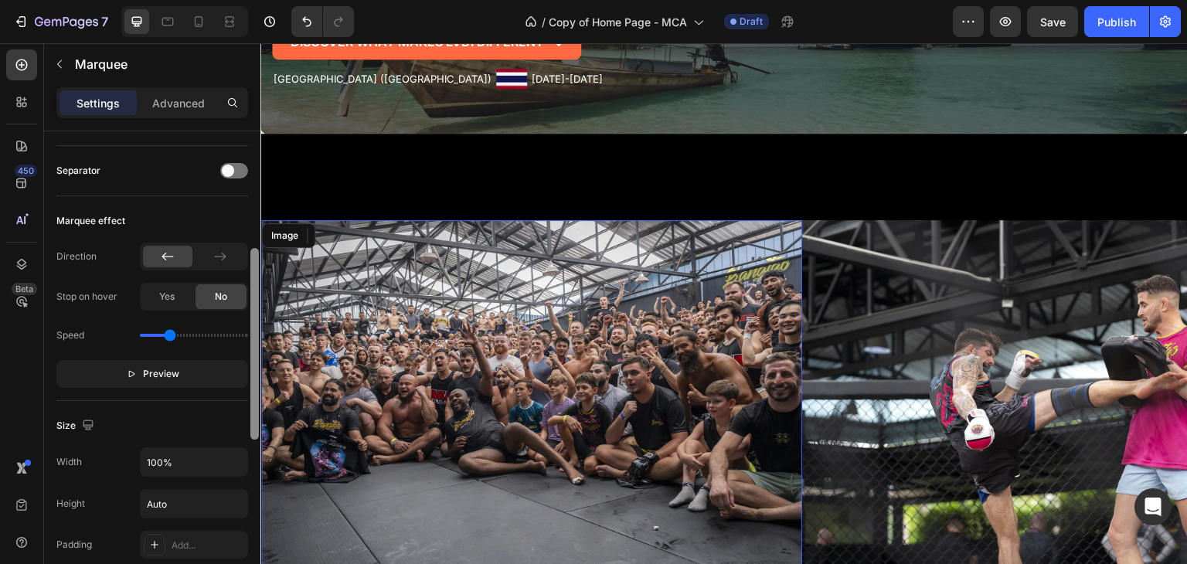
scroll to position [374, 0]
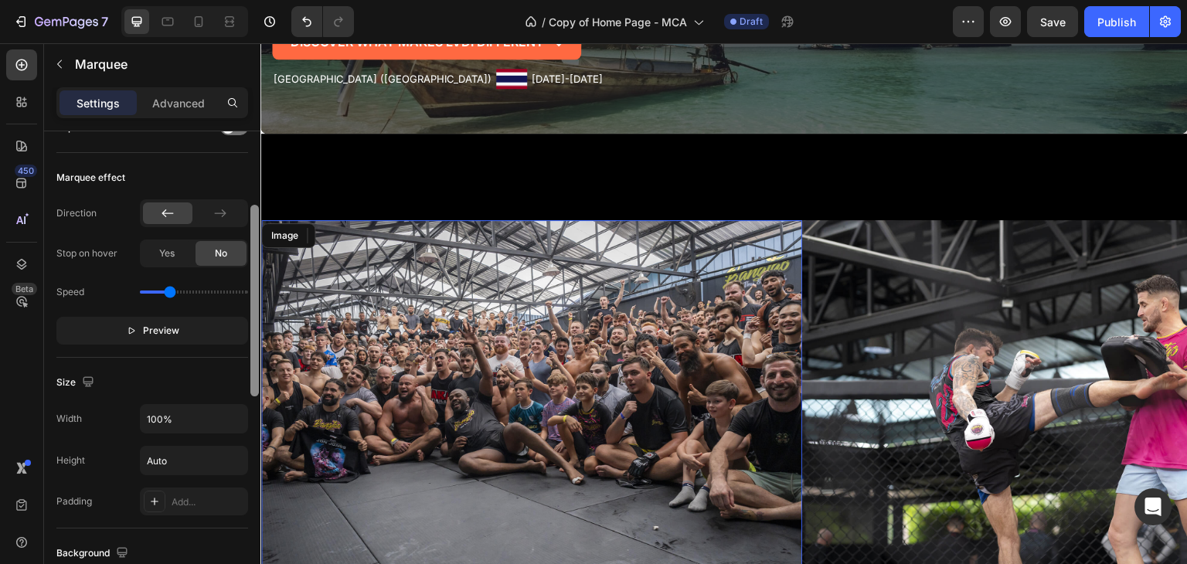
click at [245, 446] on div "Item management Order 8 items Item spacing Gap 0 Item style Max width Custom Cu…" at bounding box center [152, 369] width 216 height 477
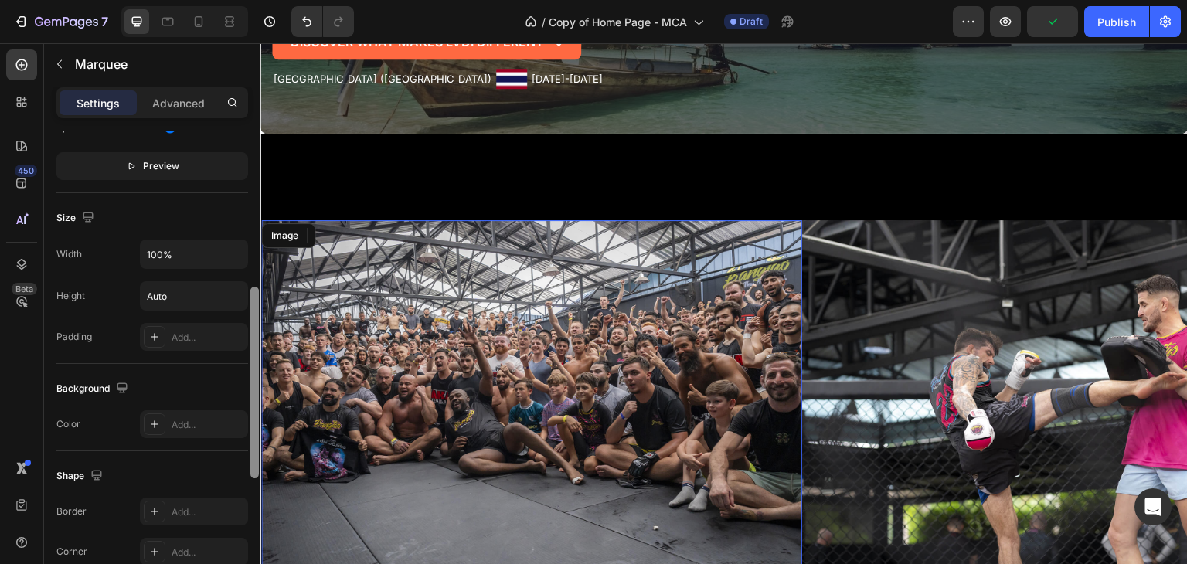
drag, startPoint x: 257, startPoint y: 368, endPoint x: 257, endPoint y: 435, distance: 67.2
click at [257, 435] on div at bounding box center [254, 383] width 8 height 192
click at [204, 289] on input "Auto" at bounding box center [194, 294] width 107 height 28
click at [232, 293] on icon "button" at bounding box center [233, 293] width 15 height 15
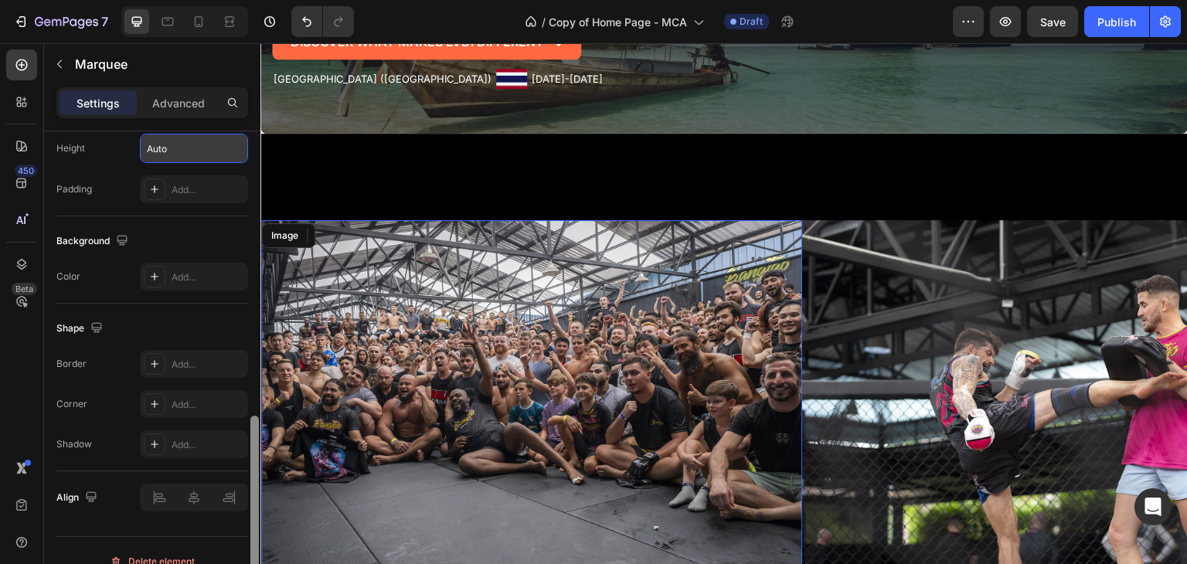
scroll to position [705, 0]
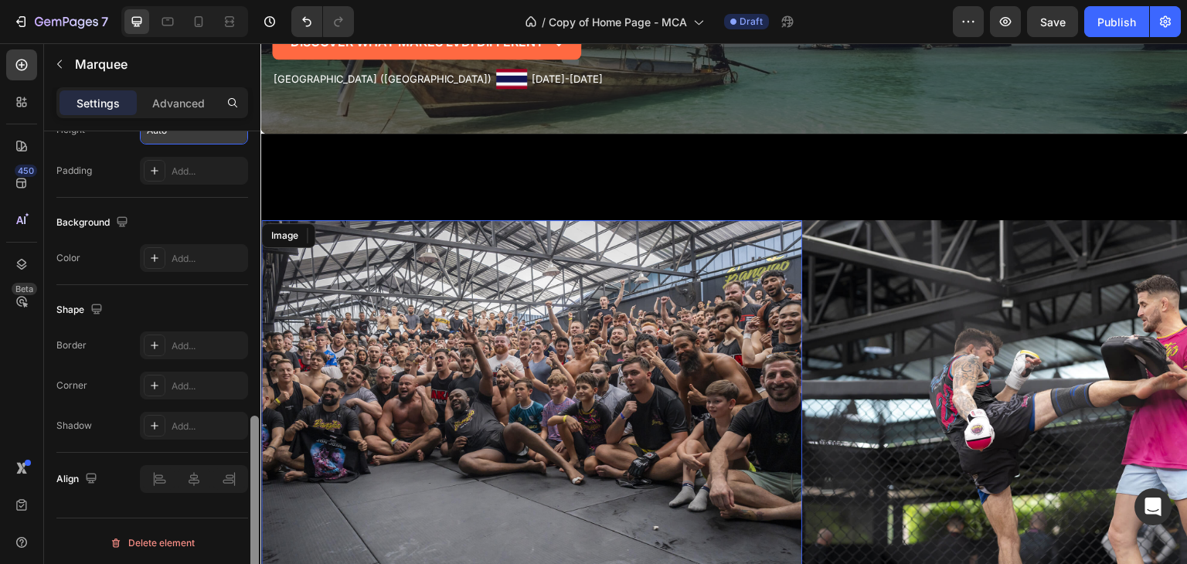
drag, startPoint x: 257, startPoint y: 357, endPoint x: 253, endPoint y: 426, distance: 68.8
click at [253, 426] on div at bounding box center [254, 512] width 8 height 192
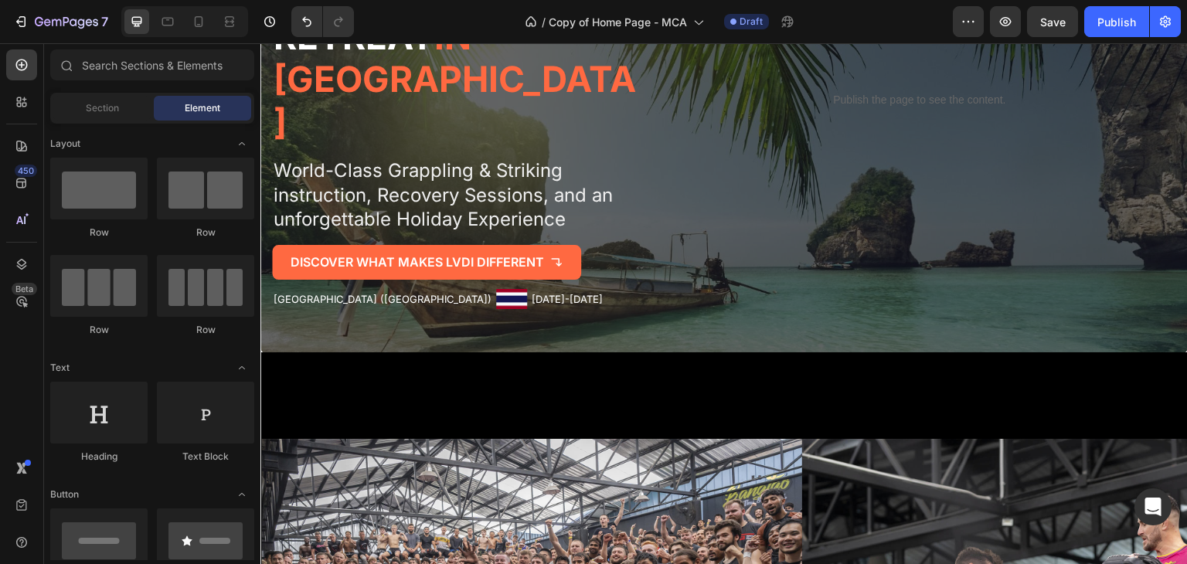
scroll to position [343, 0]
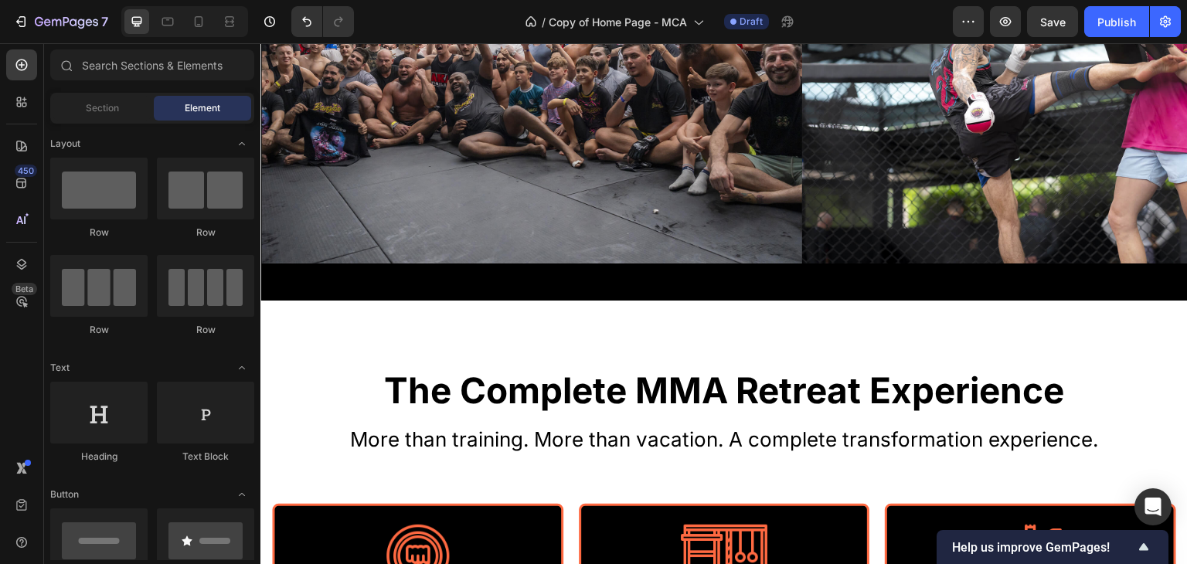
scroll to position [900, 0]
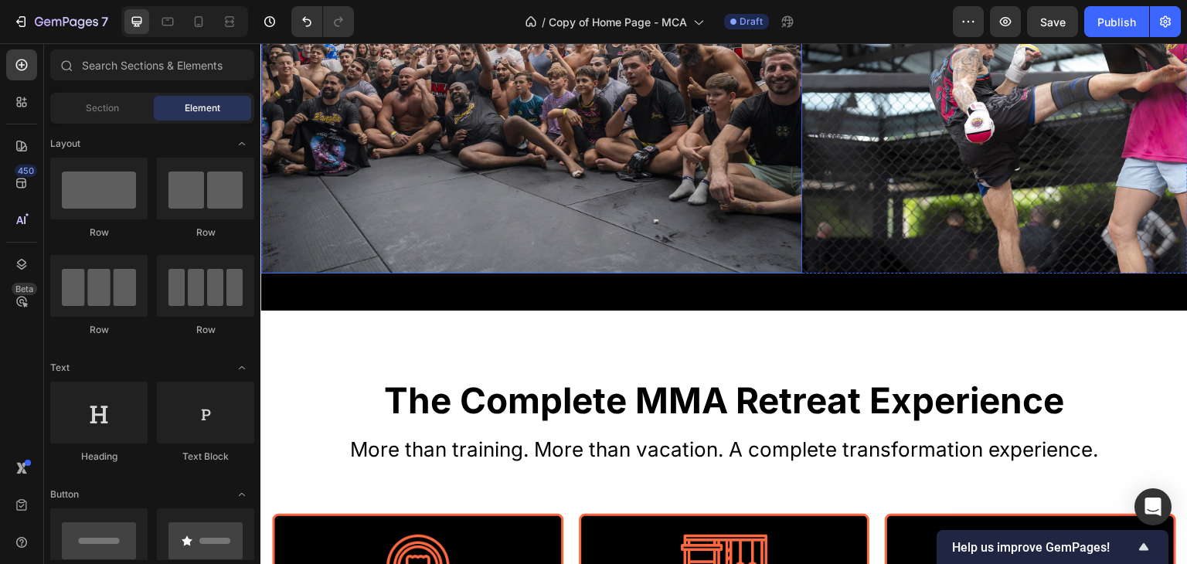
click at [461, 165] on img at bounding box center [531, 93] width 541 height 361
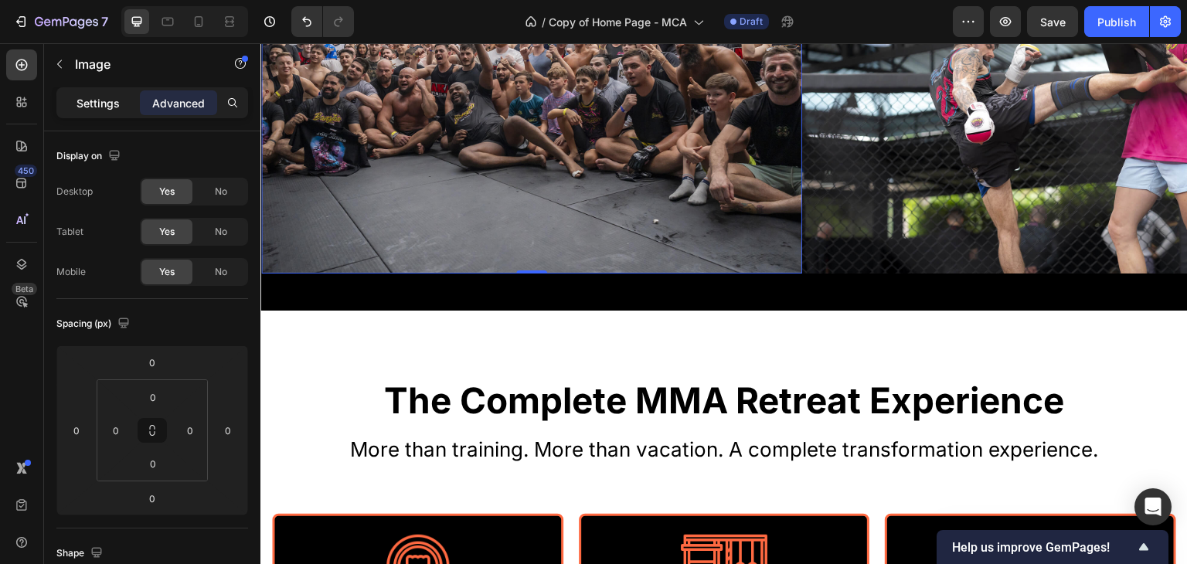
click at [99, 100] on p "Settings" at bounding box center [97, 103] width 43 height 16
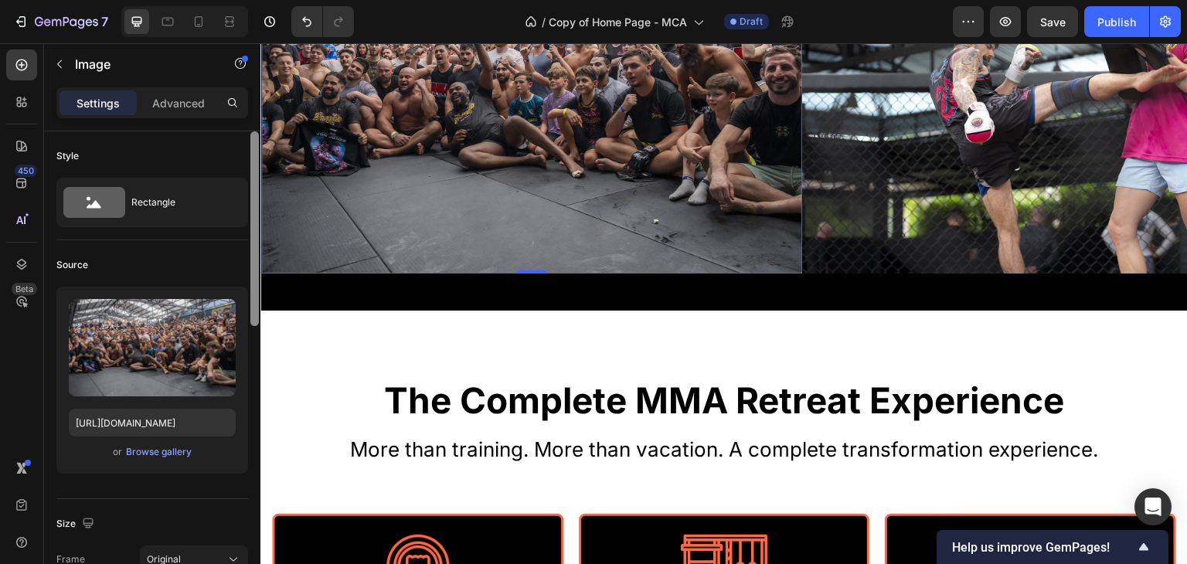
scroll to position [5, 0]
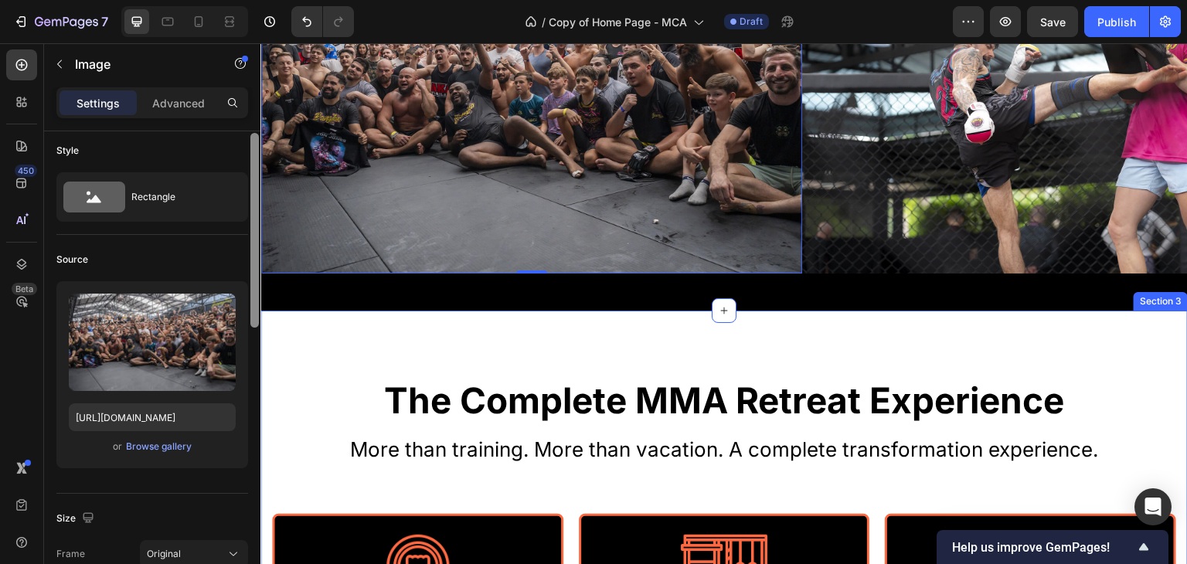
drag, startPoint x: 518, startPoint y: 287, endPoint x: 270, endPoint y: 335, distance: 251.8
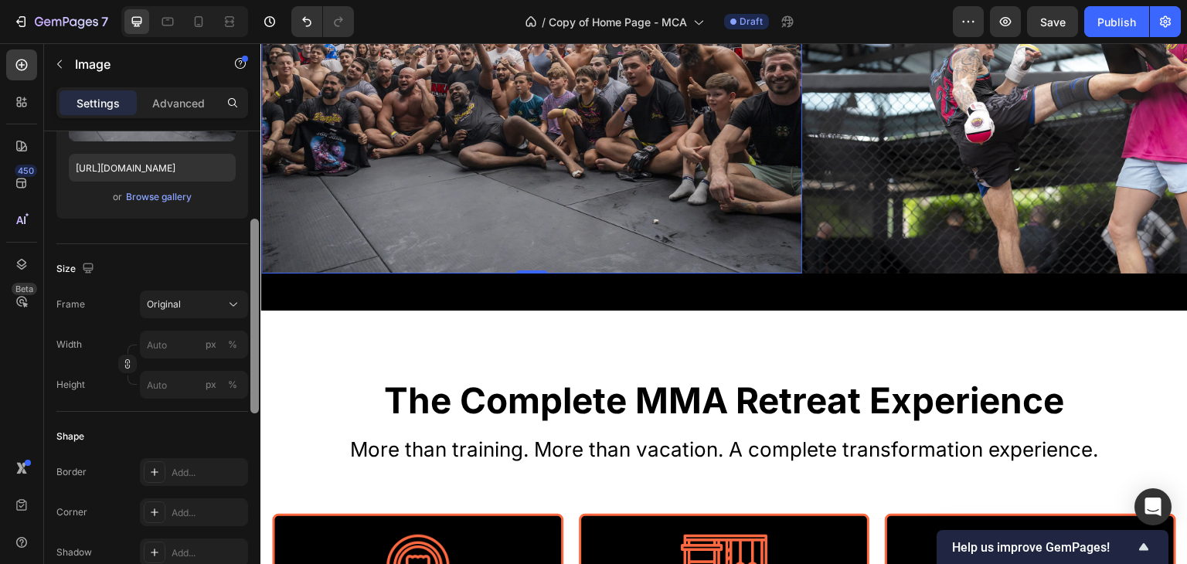
drag, startPoint x: 254, startPoint y: 313, endPoint x: 253, endPoint y: 351, distance: 37.9
click at [253, 351] on div at bounding box center [254, 316] width 8 height 195
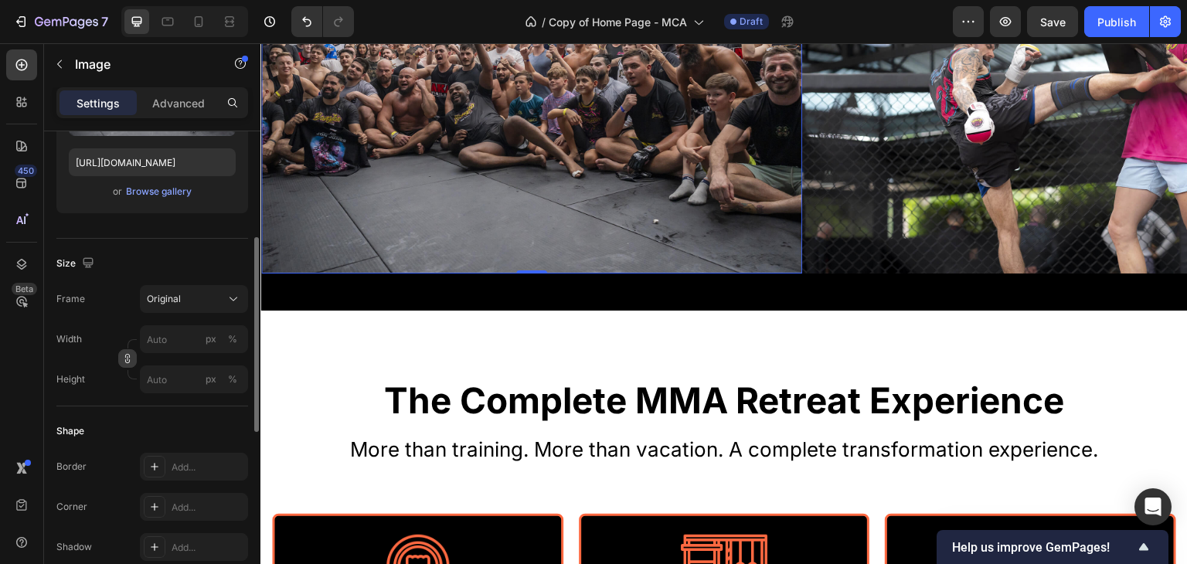
click at [127, 358] on icon "button" at bounding box center [127, 358] width 1 height 5
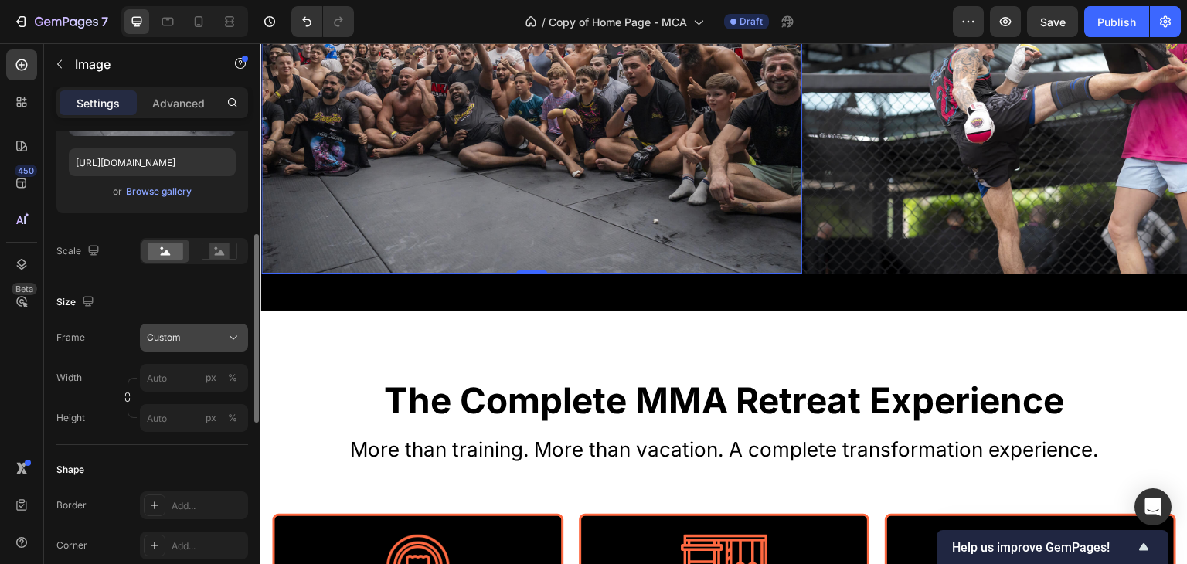
click at [226, 335] on icon at bounding box center [233, 337] width 15 height 15
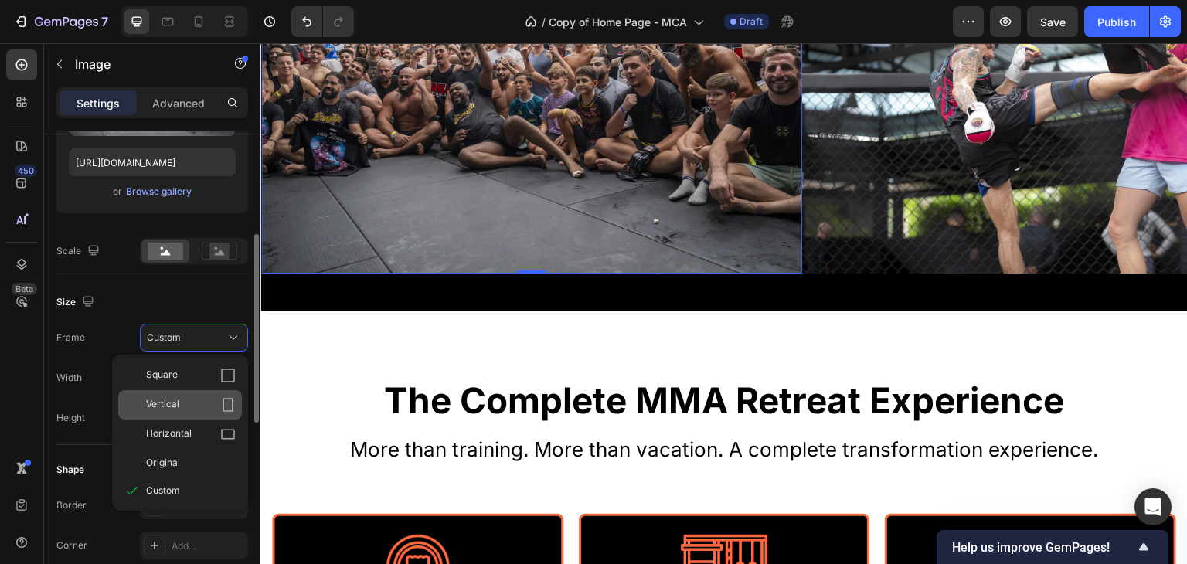
click at [229, 395] on div "Vertical" at bounding box center [180, 404] width 124 height 29
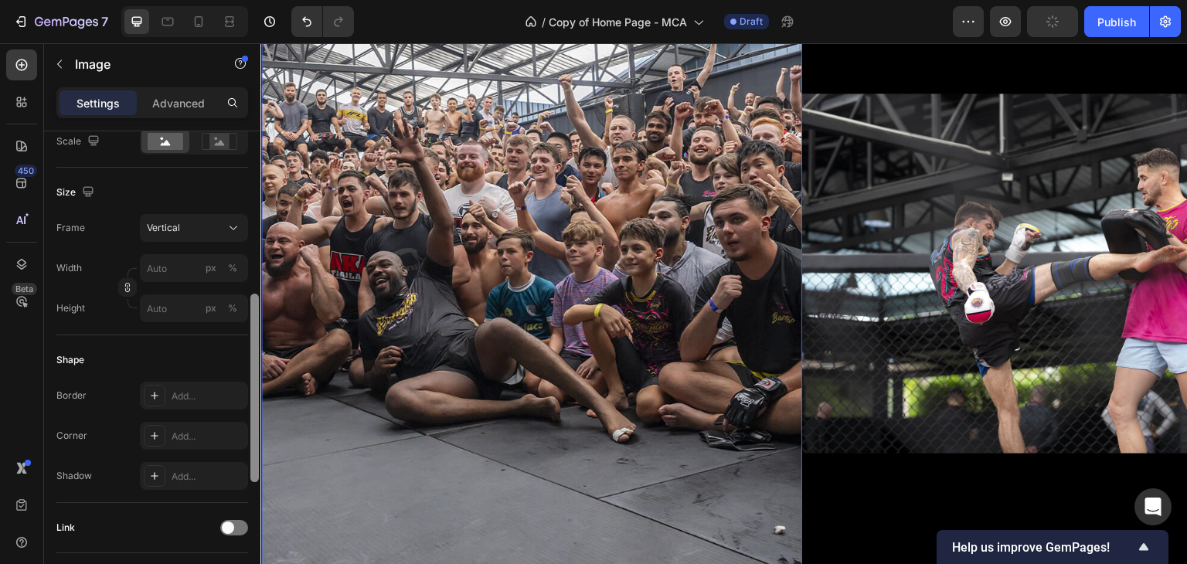
scroll to position [382, 0]
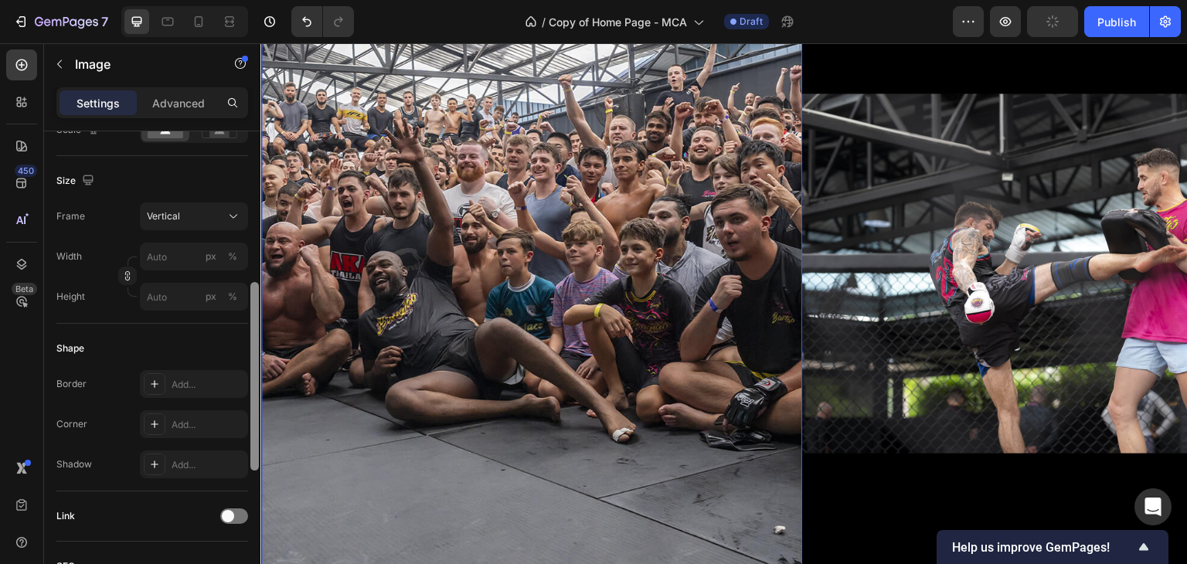
drag, startPoint x: 515, startPoint y: 353, endPoint x: 263, endPoint y: 283, distance: 261.5
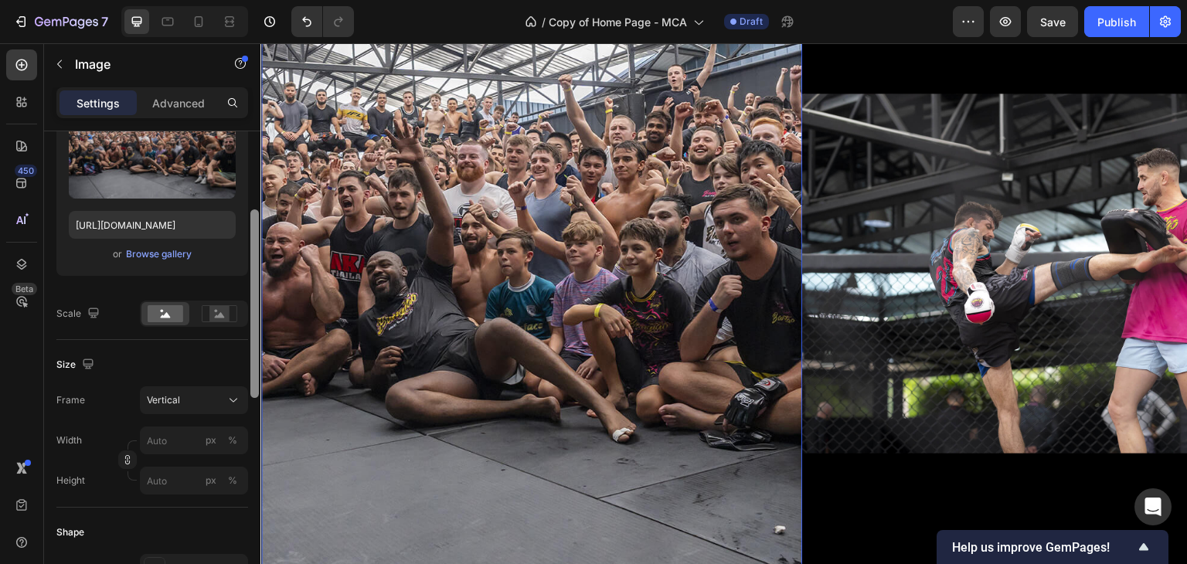
scroll to position [202, 0]
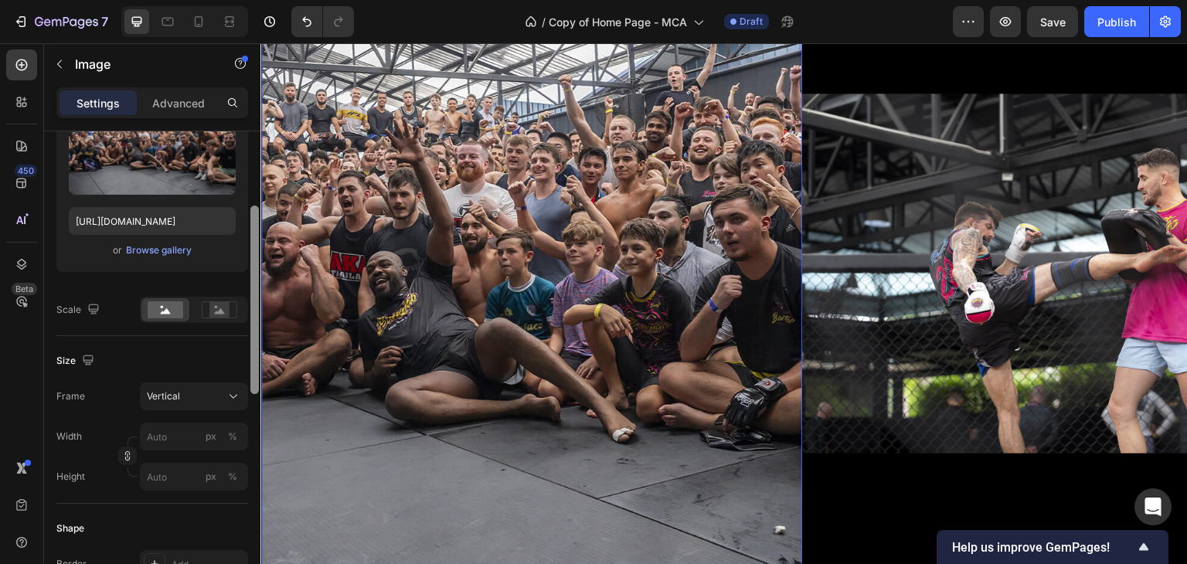
click at [245, 287] on div "Upload Image https://cdn.shopify.com/s/files/1/0699/5027/5767/files/gempages_57…" at bounding box center [152, 204] width 192 height 238
click at [226, 306] on rect at bounding box center [219, 309] width 20 height 15
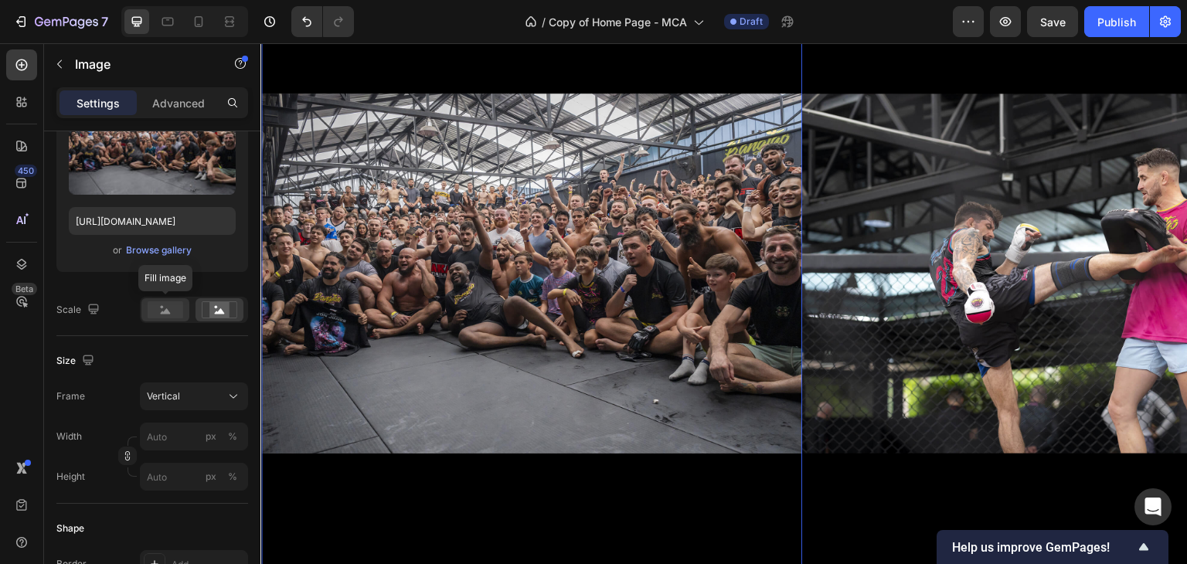
click at [178, 307] on rect at bounding box center [166, 309] width 36 height 17
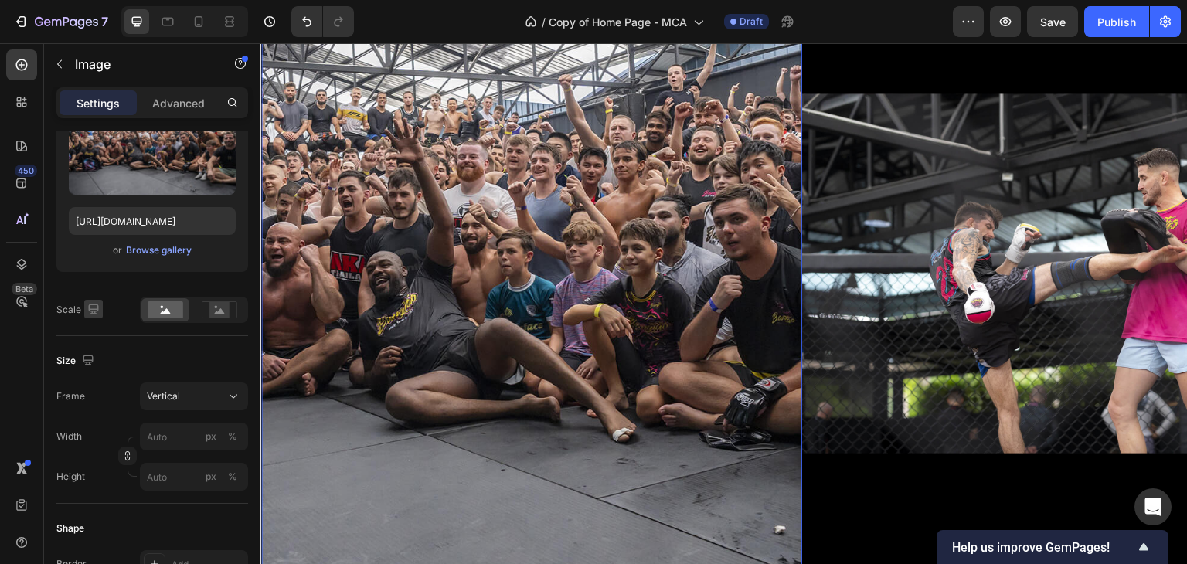
click at [93, 307] on icon "button" at bounding box center [93, 309] width 10 height 10
click at [98, 364] on icon "button" at bounding box center [97, 361] width 12 height 8
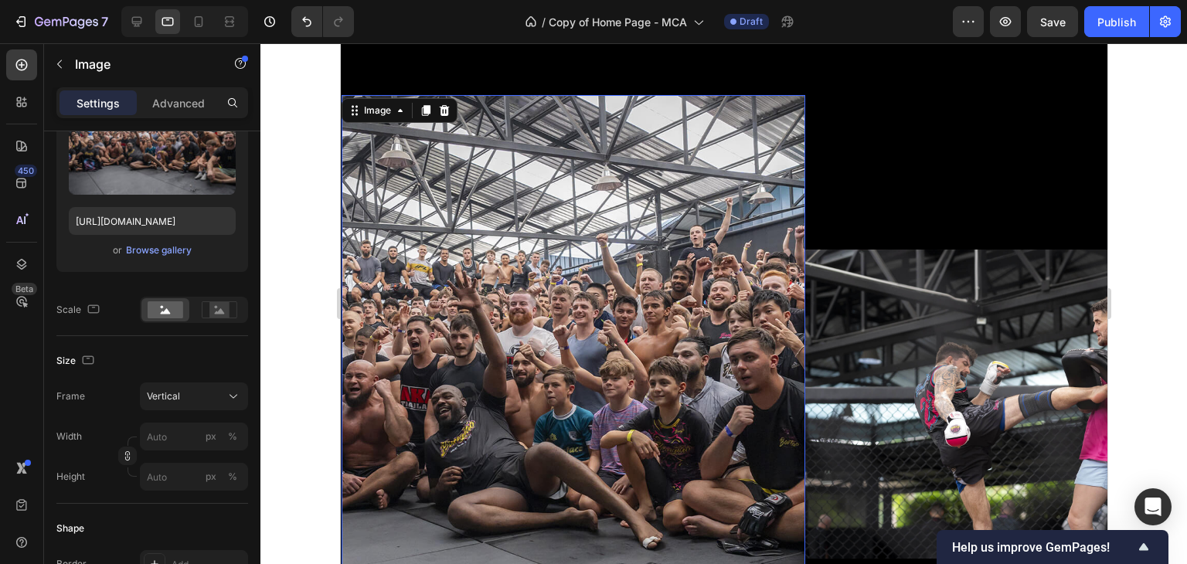
scroll to position [715, 0]
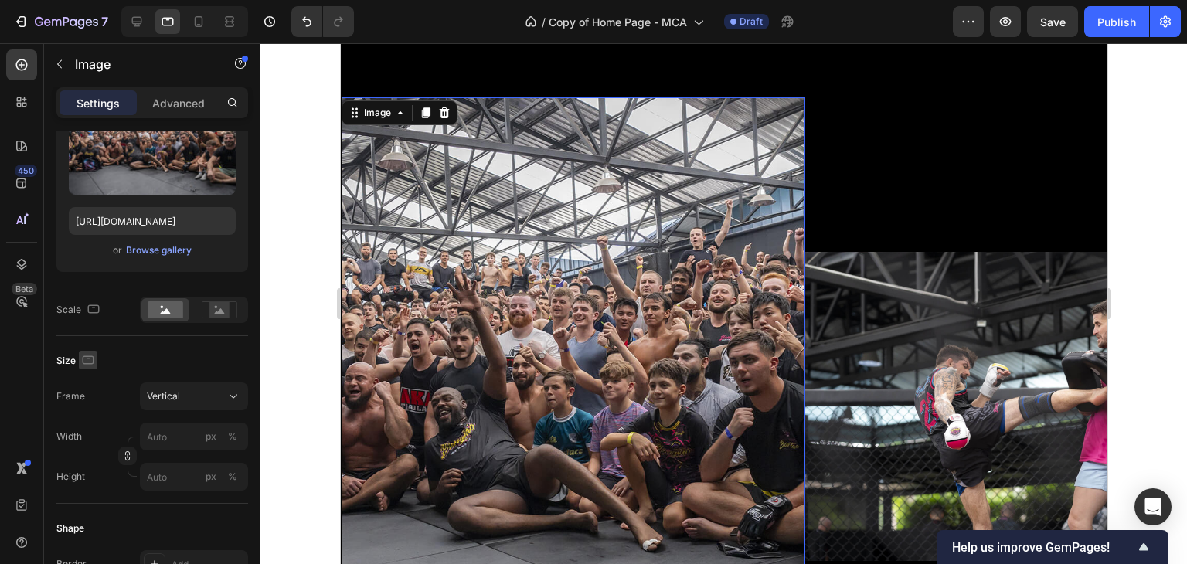
click at [93, 357] on icon "button" at bounding box center [89, 359] width 12 height 8
click at [90, 433] on icon "button" at bounding box center [90, 440] width 15 height 15
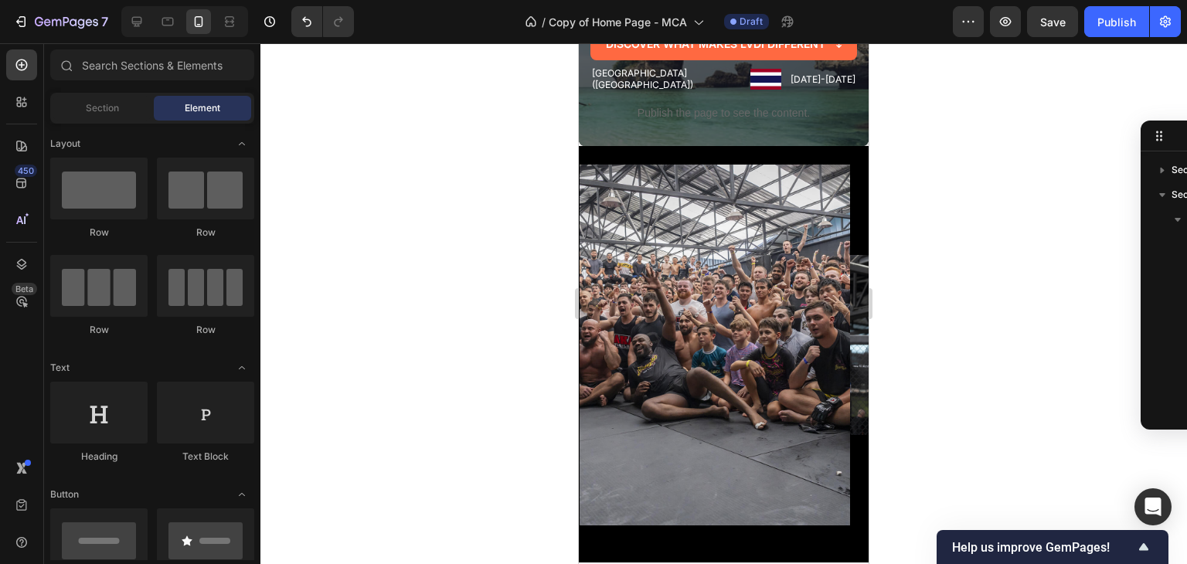
scroll to position [716, 0]
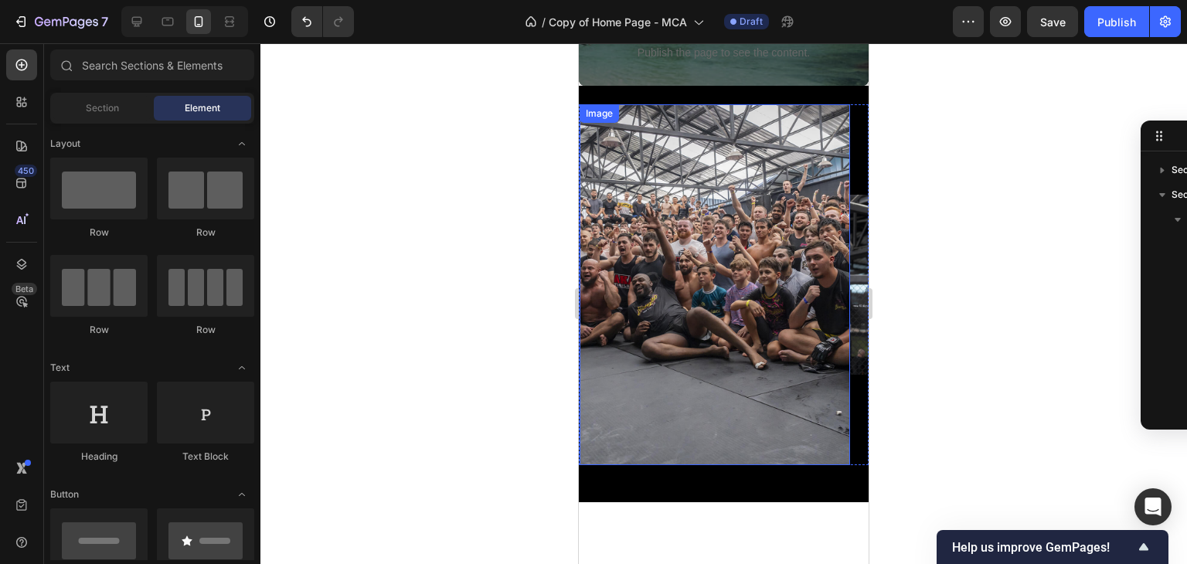
click at [732, 202] on img at bounding box center [714, 284] width 270 height 361
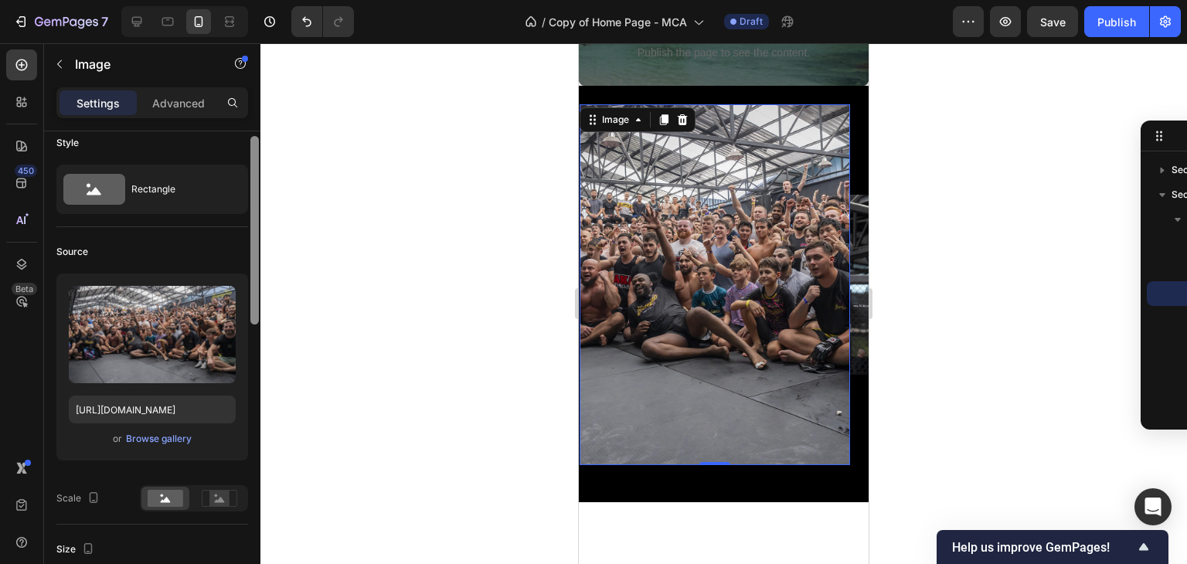
scroll to position [0, 0]
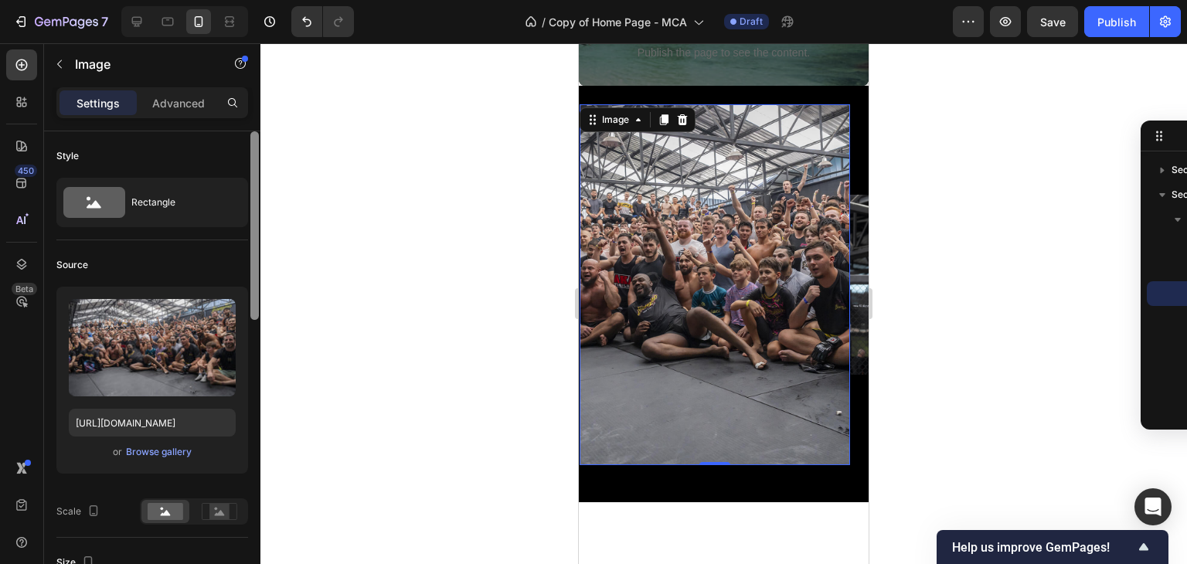
drag, startPoint x: 254, startPoint y: 249, endPoint x: 254, endPoint y: 236, distance: 13.1
click at [254, 236] on div at bounding box center [254, 225] width 8 height 189
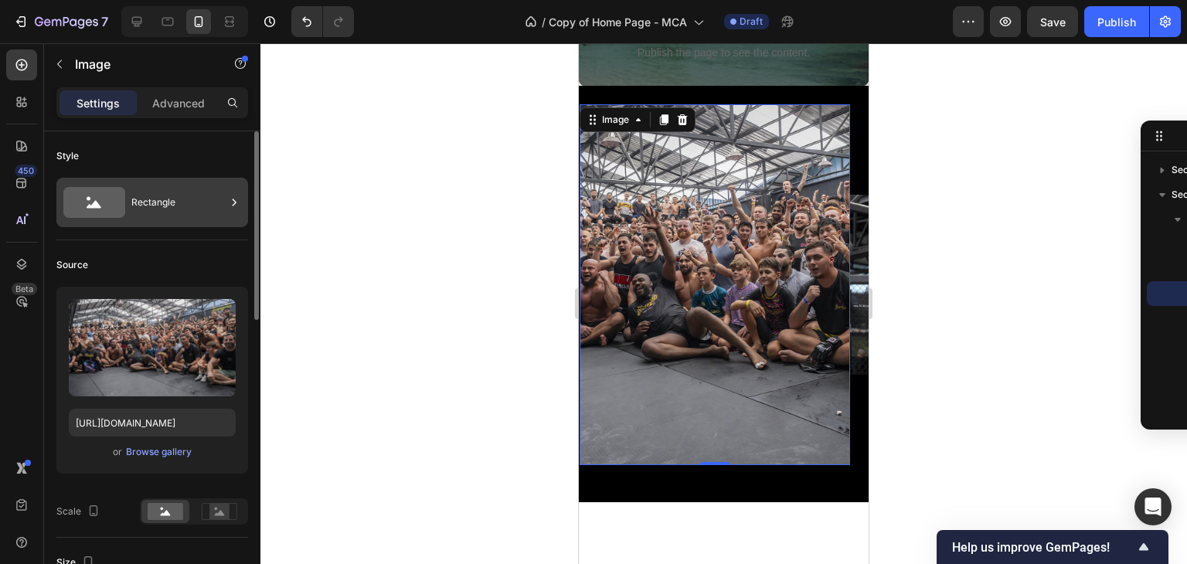
click at [117, 196] on icon at bounding box center [94, 202] width 62 height 31
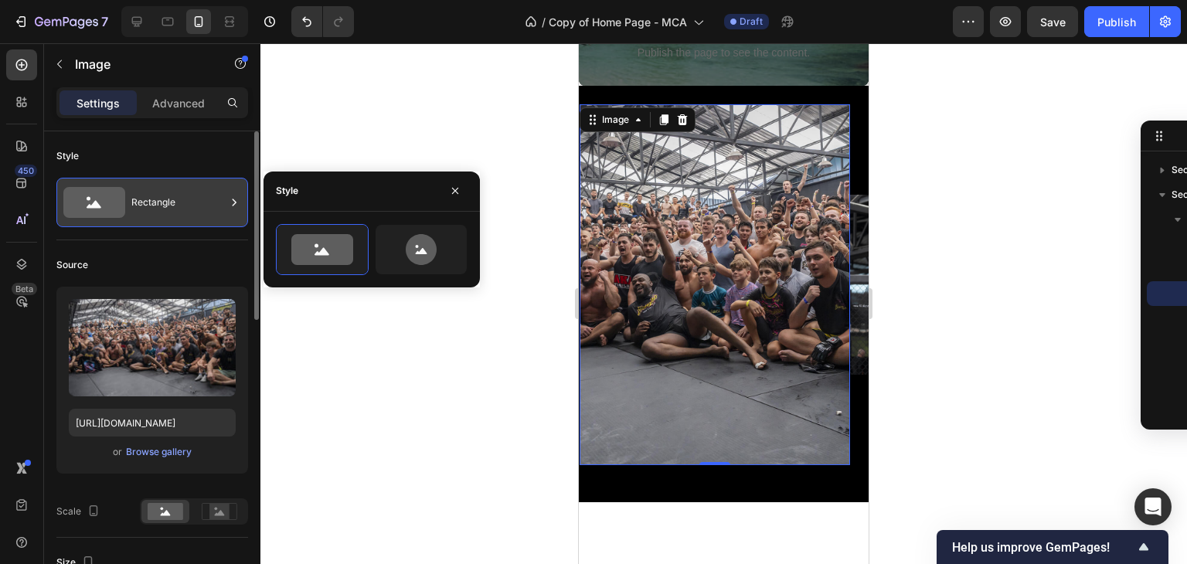
click at [117, 196] on icon at bounding box center [94, 202] width 62 height 31
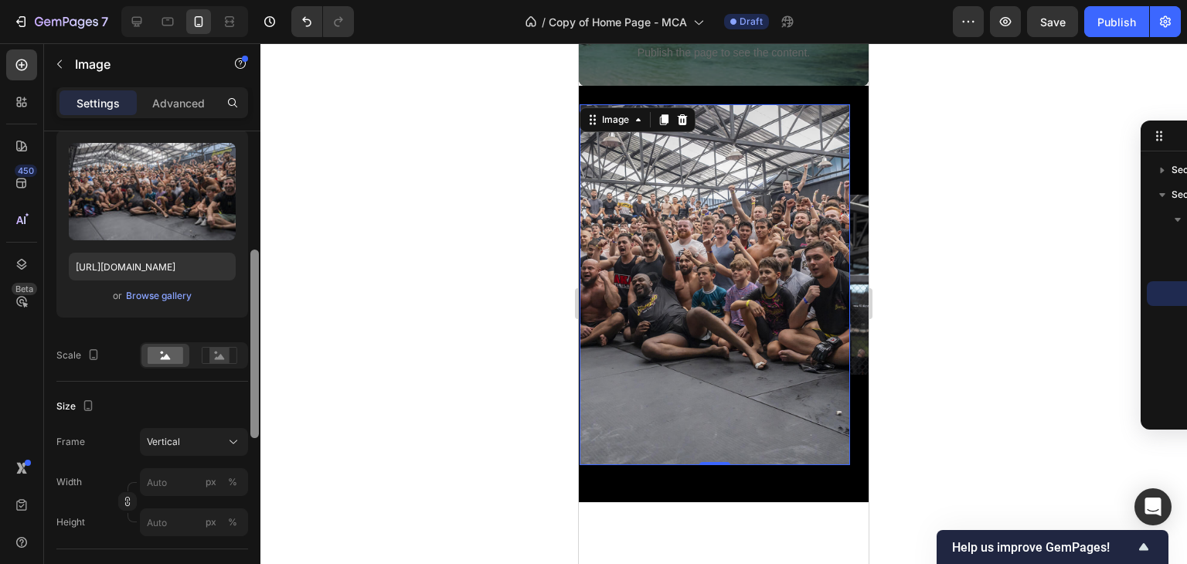
scroll to position [202, 0]
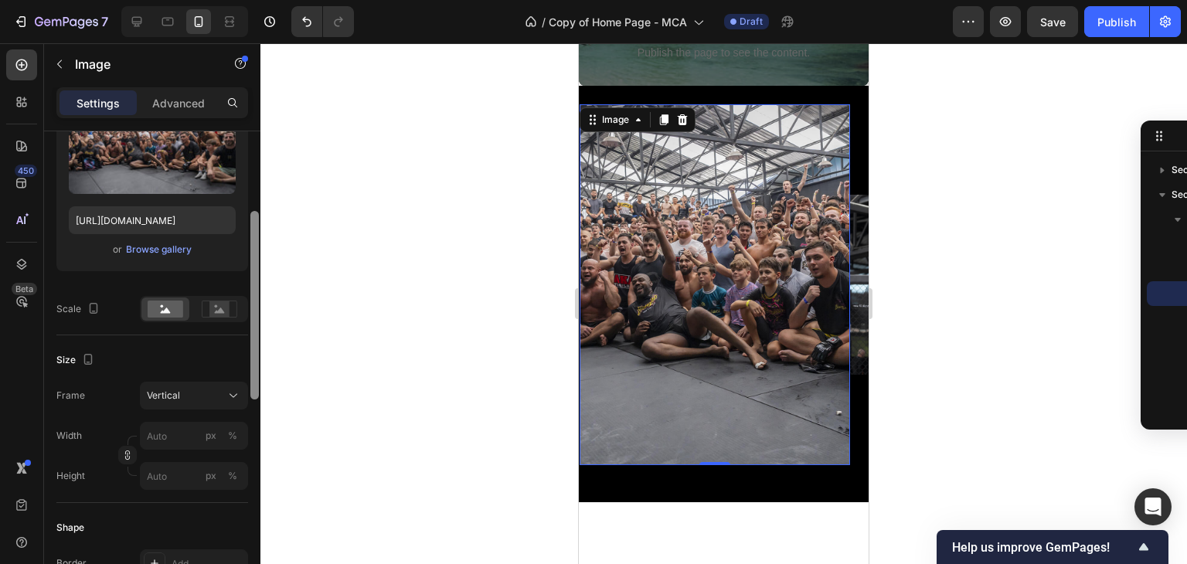
drag, startPoint x: 257, startPoint y: 239, endPoint x: 269, endPoint y: 319, distance: 81.2
click at [269, 0] on div "7 Version history / Copy of Home Page - MCA Draft Preview Save Publish 450 Beta…" at bounding box center [593, 0] width 1187 height 0
click at [97, 307] on icon "button" at bounding box center [93, 308] width 15 height 15
click at [213, 305] on rect at bounding box center [219, 308] width 20 height 15
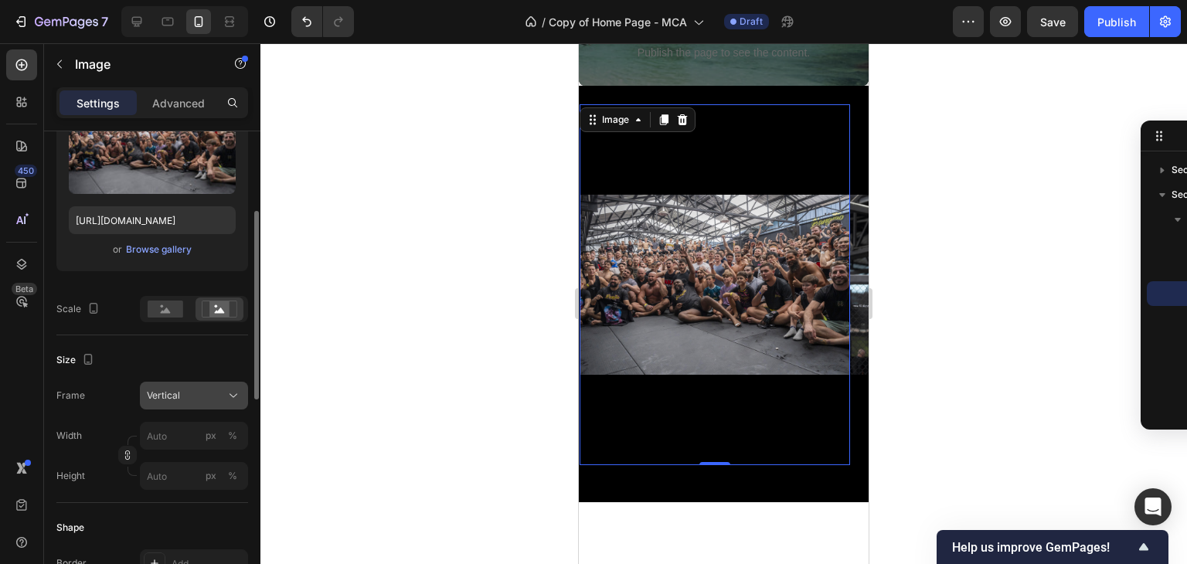
click at [223, 392] on div "Vertical" at bounding box center [194, 395] width 94 height 15
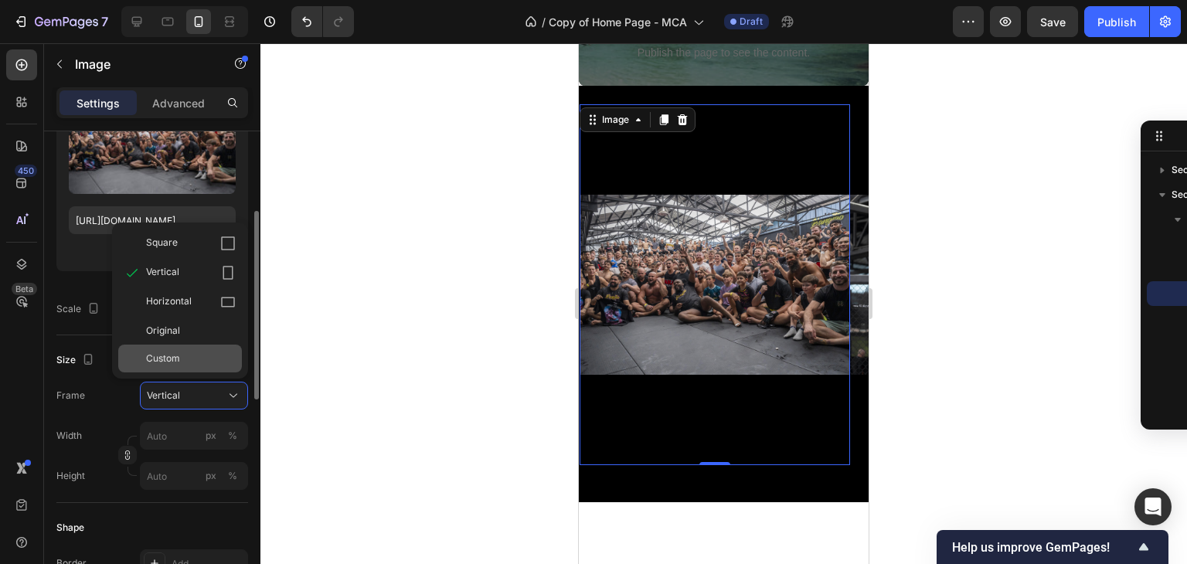
click at [216, 361] on div "Custom" at bounding box center [191, 359] width 90 height 14
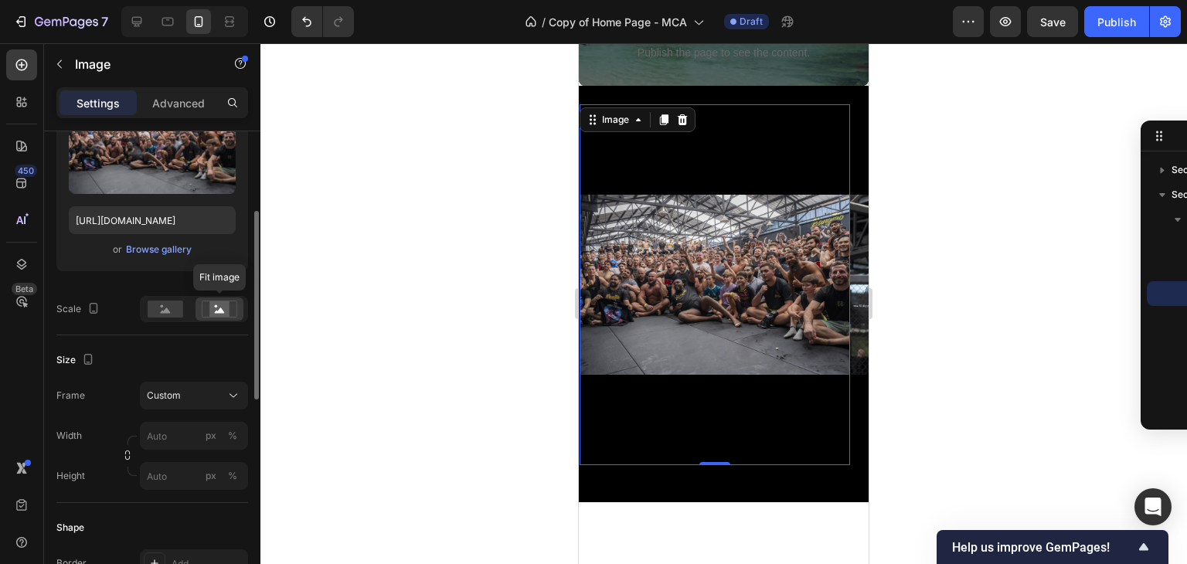
click at [235, 304] on icon at bounding box center [220, 309] width 36 height 17
click at [167, 307] on rect at bounding box center [166, 309] width 36 height 17
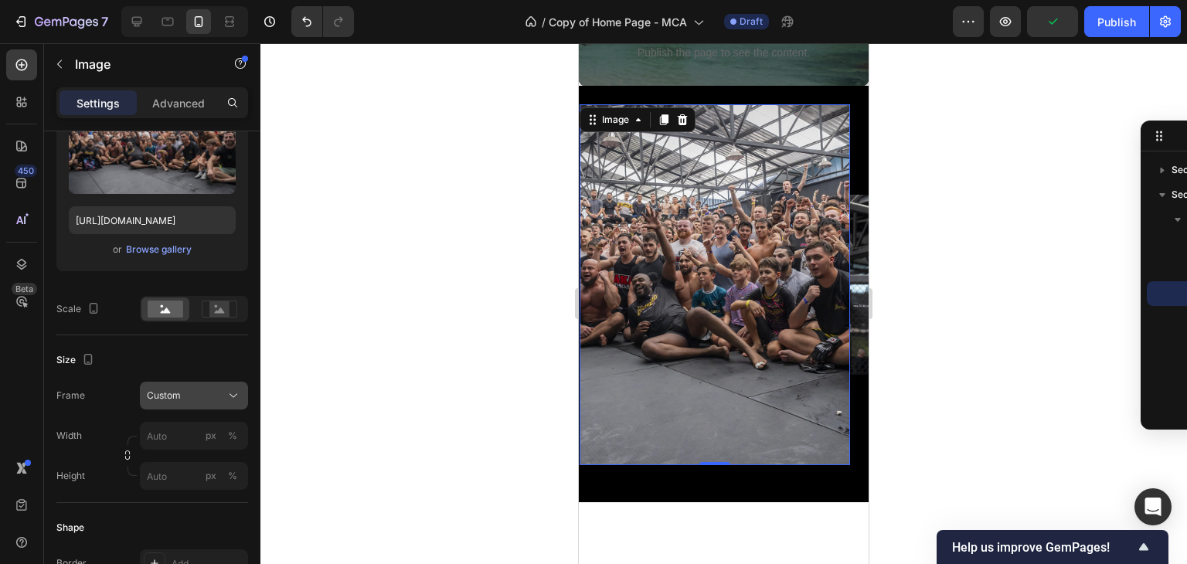
click at [207, 399] on div "Custom" at bounding box center [185, 396] width 76 height 14
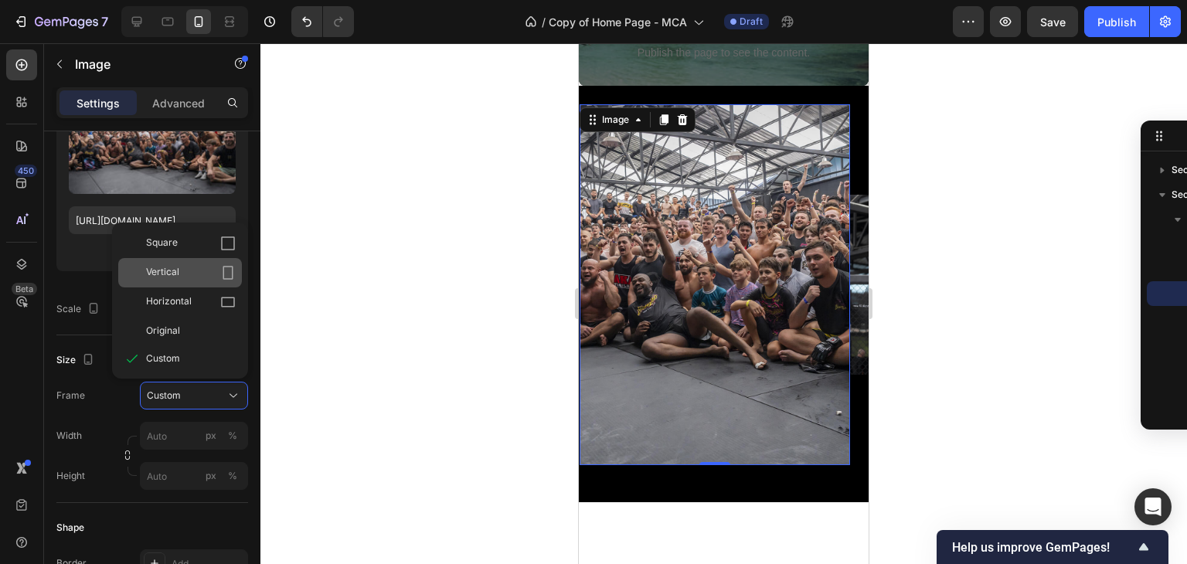
click at [208, 275] on div "Vertical" at bounding box center [191, 272] width 90 height 15
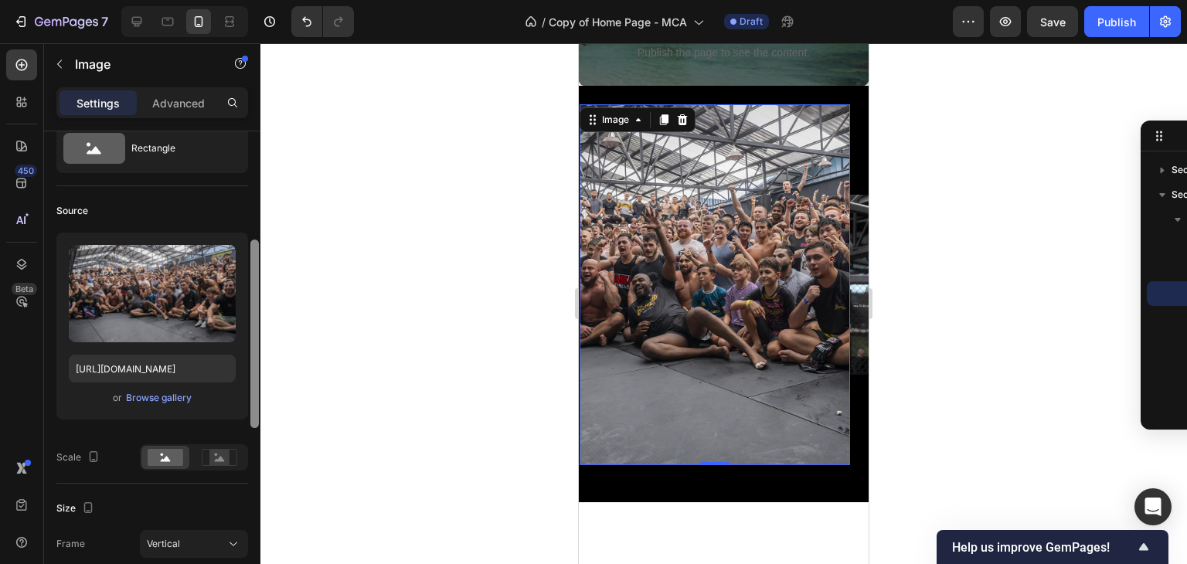
scroll to position [0, 0]
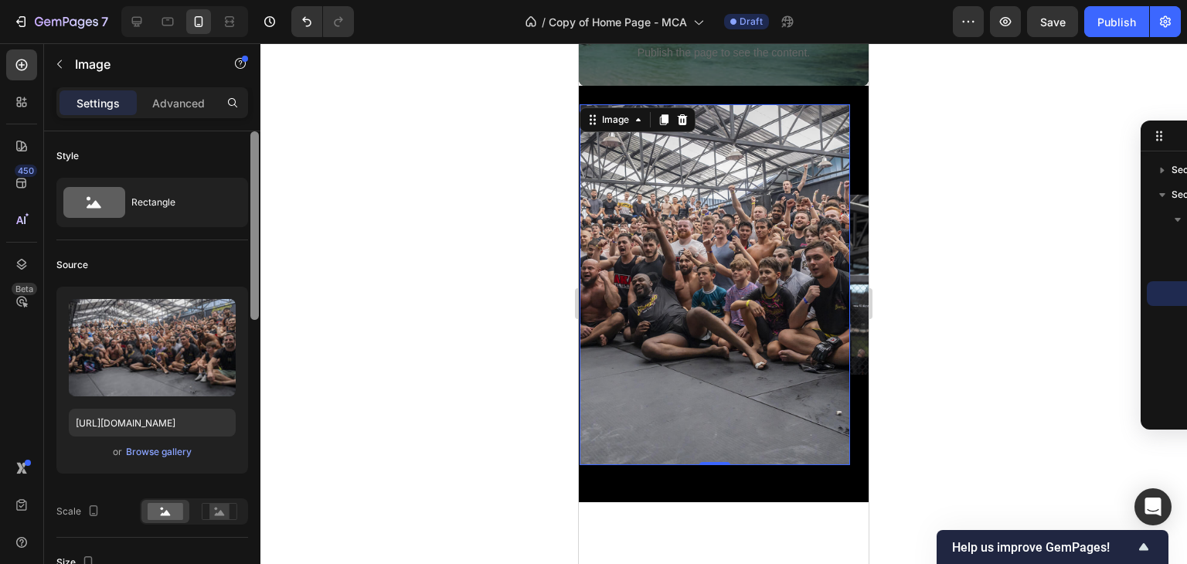
drag, startPoint x: 257, startPoint y: 279, endPoint x: 290, endPoint y: 154, distance: 129.5
click at [290, 0] on div "7 Version history / Copy of Home Page - MCA Draft Preview Save Publish 450 Beta…" at bounding box center [593, 0] width 1187 height 0
drag, startPoint x: 260, startPoint y: 182, endPoint x: 242, endPoint y: 447, distance: 265.7
click at [242, 0] on div "7 Version history / Copy of Home Page - MCA Draft Preview Publish 450 Beta Sect…" at bounding box center [593, 0] width 1187 height 0
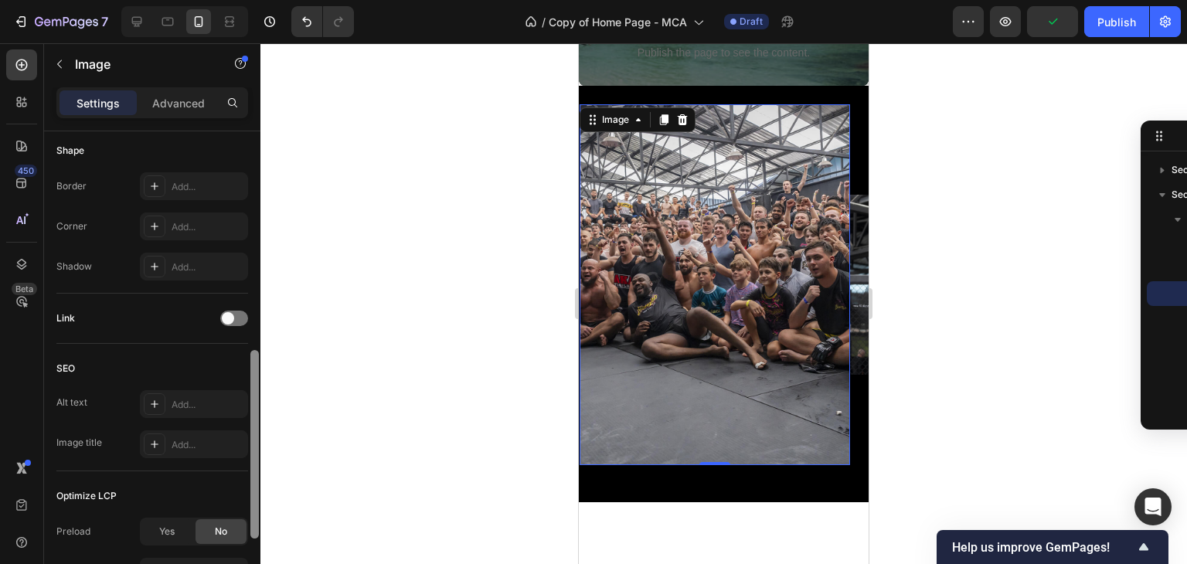
scroll to position [583, 0]
drag, startPoint x: 257, startPoint y: 225, endPoint x: 272, endPoint y: 456, distance: 231.5
click at [272, 0] on div "7 Version history / Copy of Home Page - MCA Draft Preview Publish 450 Beta Sect…" at bounding box center [593, 0] width 1187 height 0
click at [294, 423] on div at bounding box center [723, 303] width 926 height 521
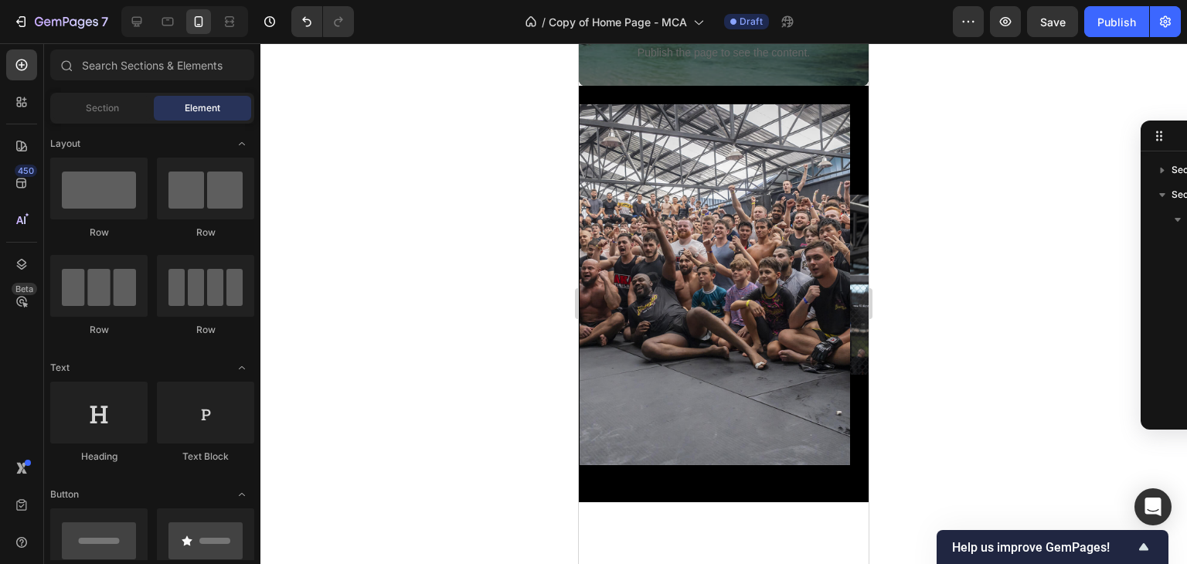
click at [385, 229] on div at bounding box center [723, 303] width 926 height 521
click at [957, 223] on div at bounding box center [723, 303] width 926 height 521
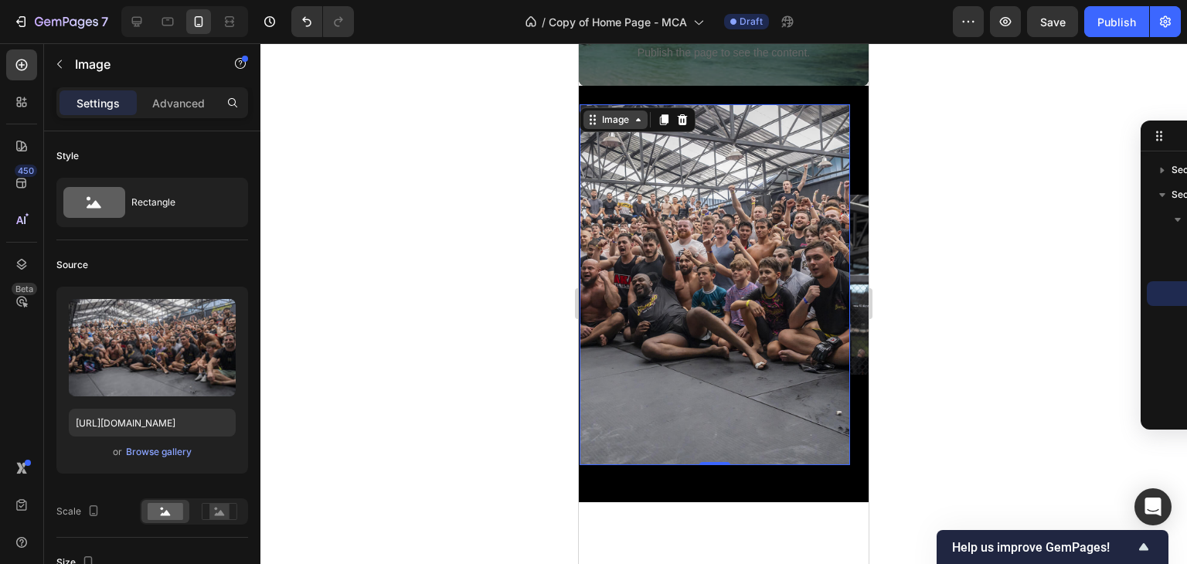
click at [628, 127] on div "Image" at bounding box center [615, 120] width 33 height 14
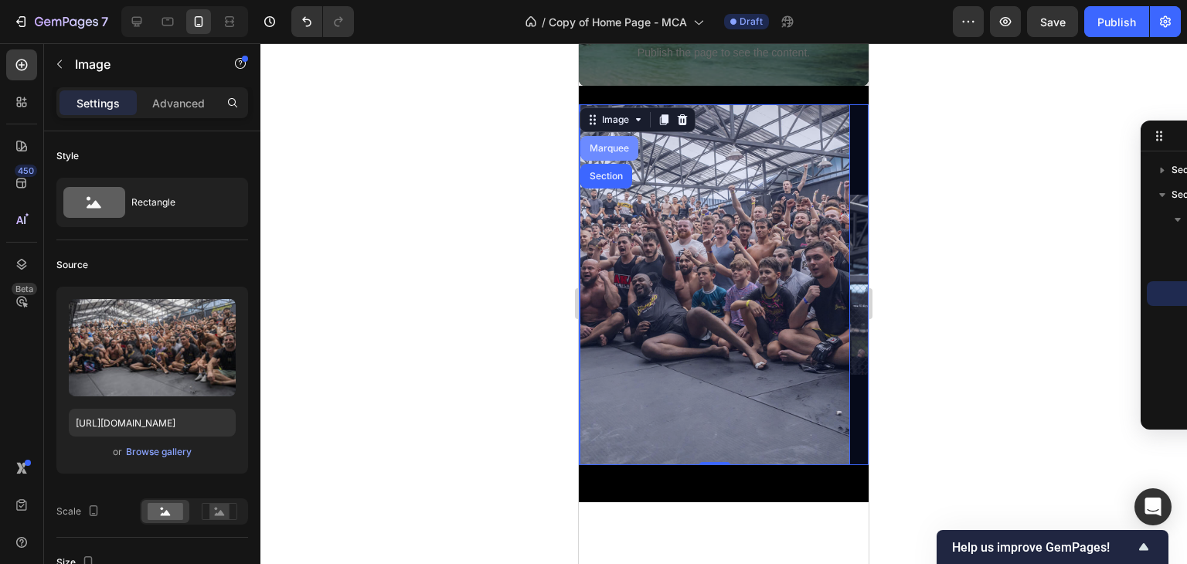
click at [595, 152] on div "Marquee" at bounding box center [609, 148] width 58 height 25
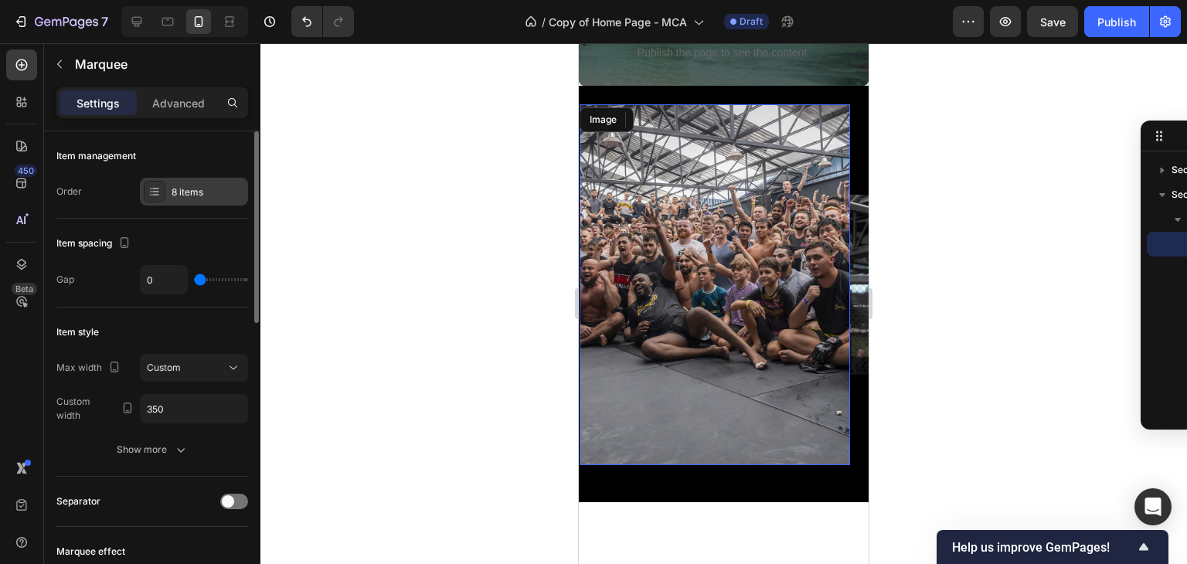
click at [172, 202] on div "8 items" at bounding box center [194, 192] width 108 height 28
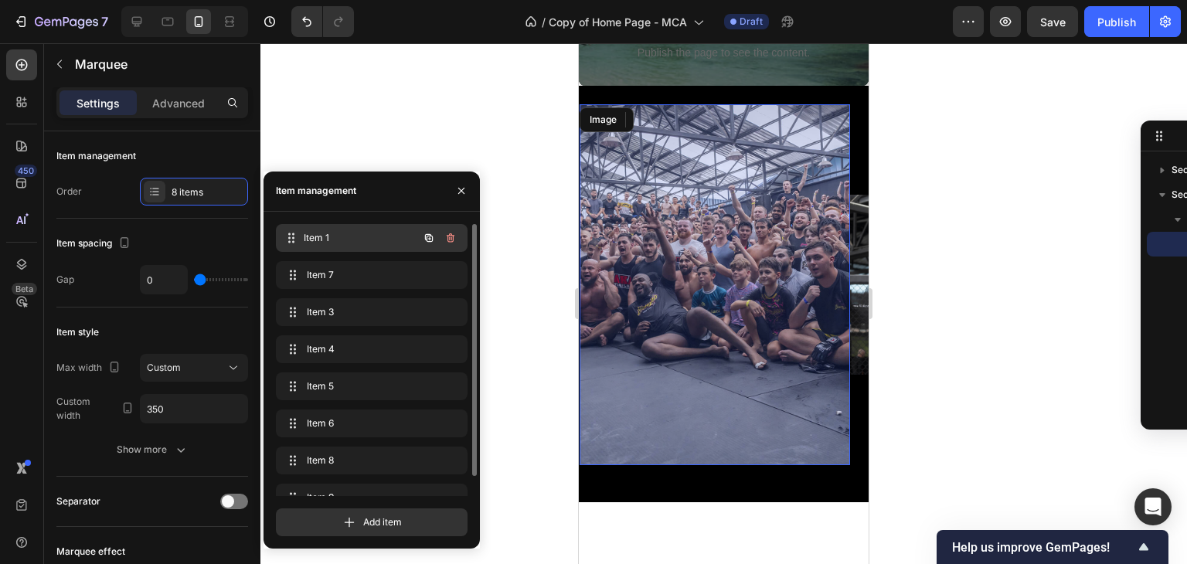
click at [386, 238] on span "Item 1" at bounding box center [361, 238] width 114 height 14
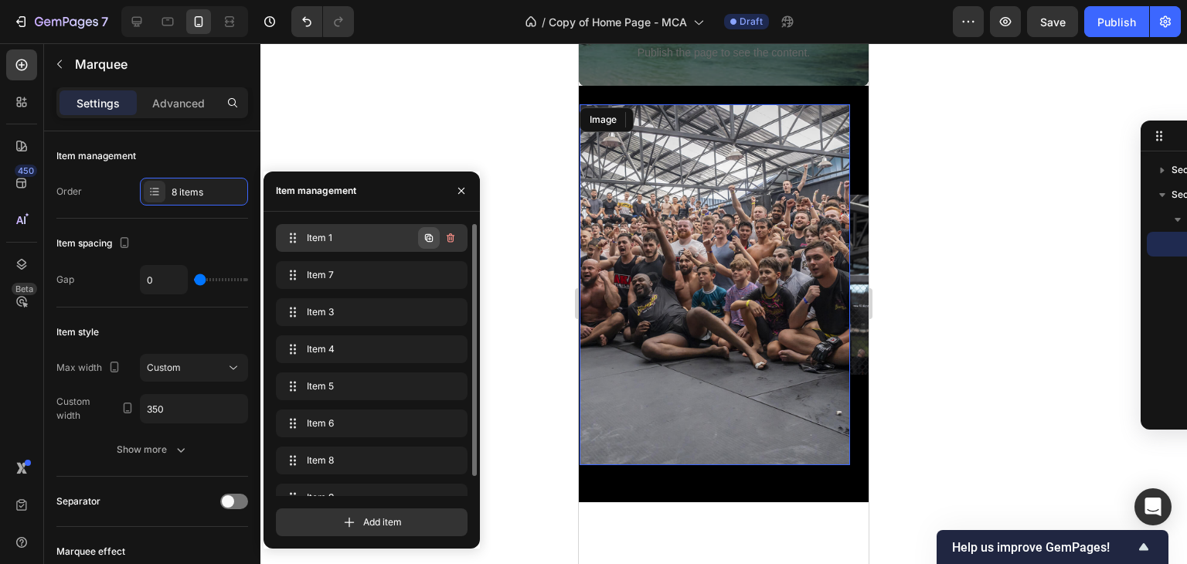
click at [430, 235] on icon "button" at bounding box center [429, 238] width 12 height 12
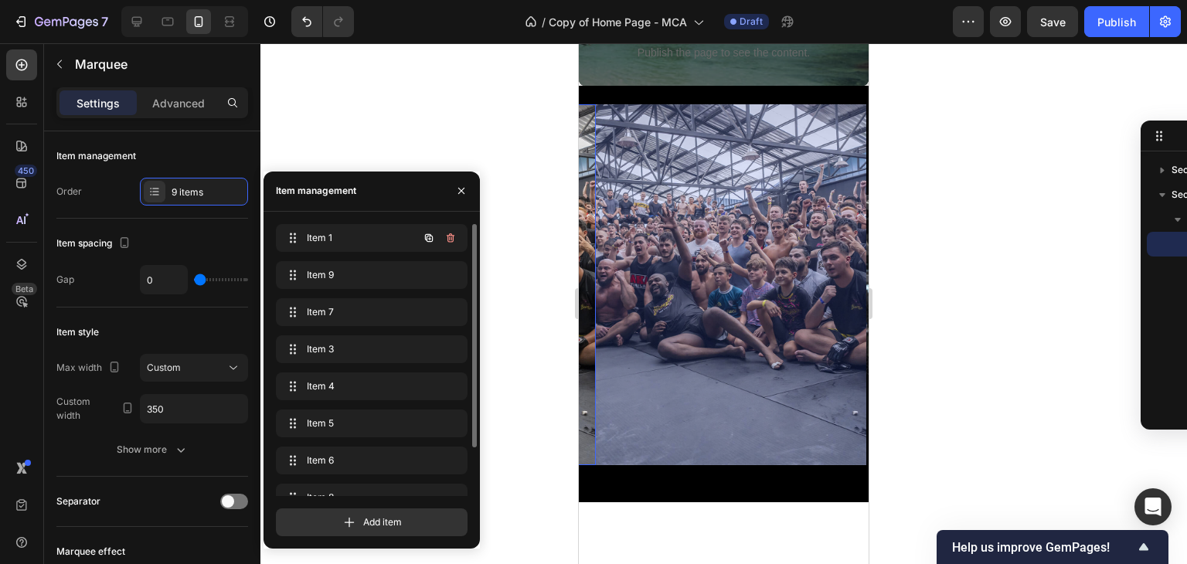
scroll to position [0, 267]
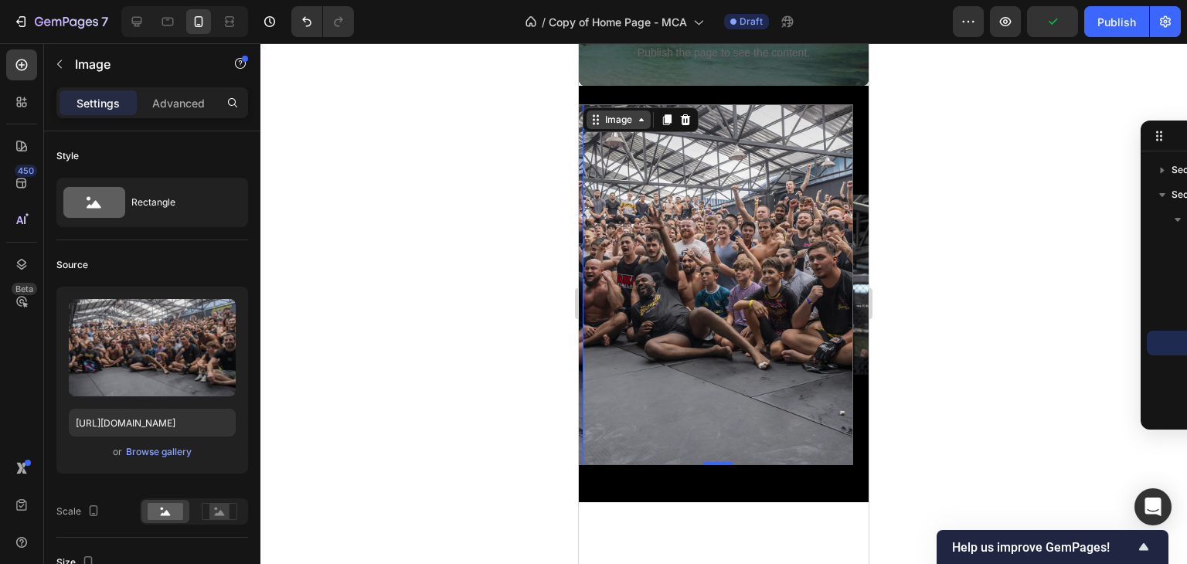
click at [639, 126] on icon at bounding box center [641, 120] width 12 height 12
click at [172, 461] on div "Upload Image https://cdn.shopify.com/s/files/1/0699/5027/5767/files/gempages_57…" at bounding box center [152, 380] width 192 height 187
click at [166, 452] on div "Browse gallery" at bounding box center [159, 452] width 66 height 14
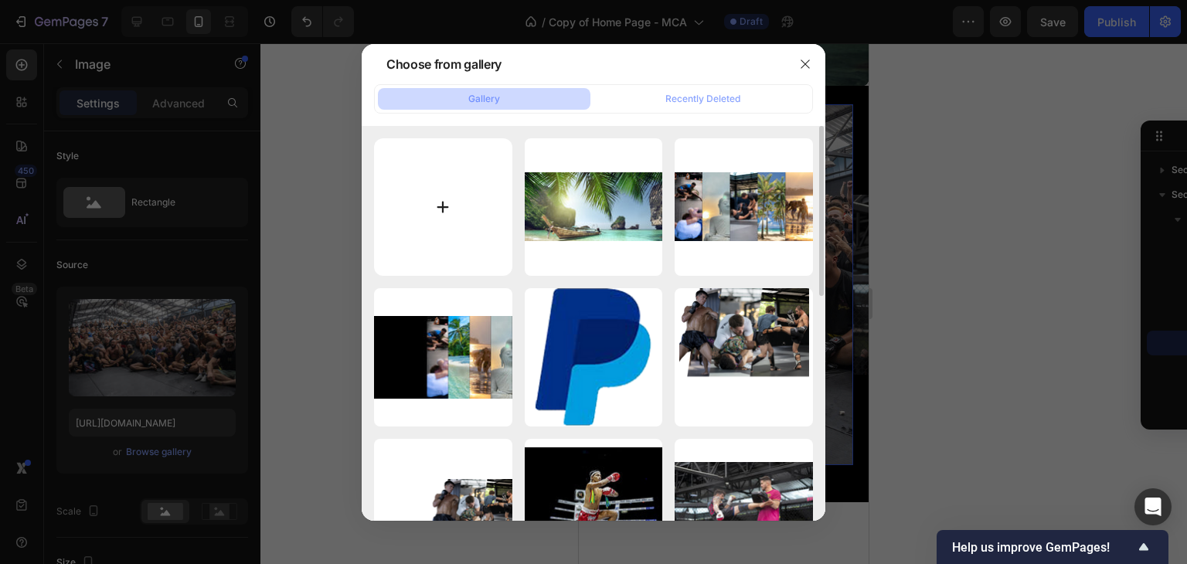
click at [458, 205] on input "file" at bounding box center [443, 207] width 138 height 138
type input "C:\fakepath\jiujitsu-men.jpg"
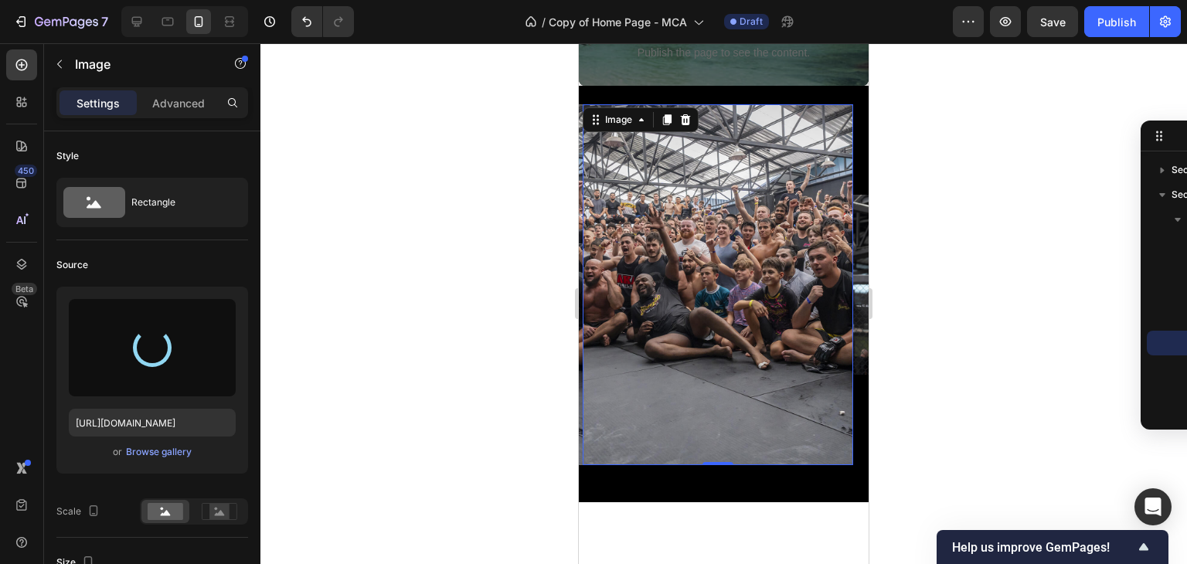
click at [554, 399] on div at bounding box center [723, 303] width 926 height 521
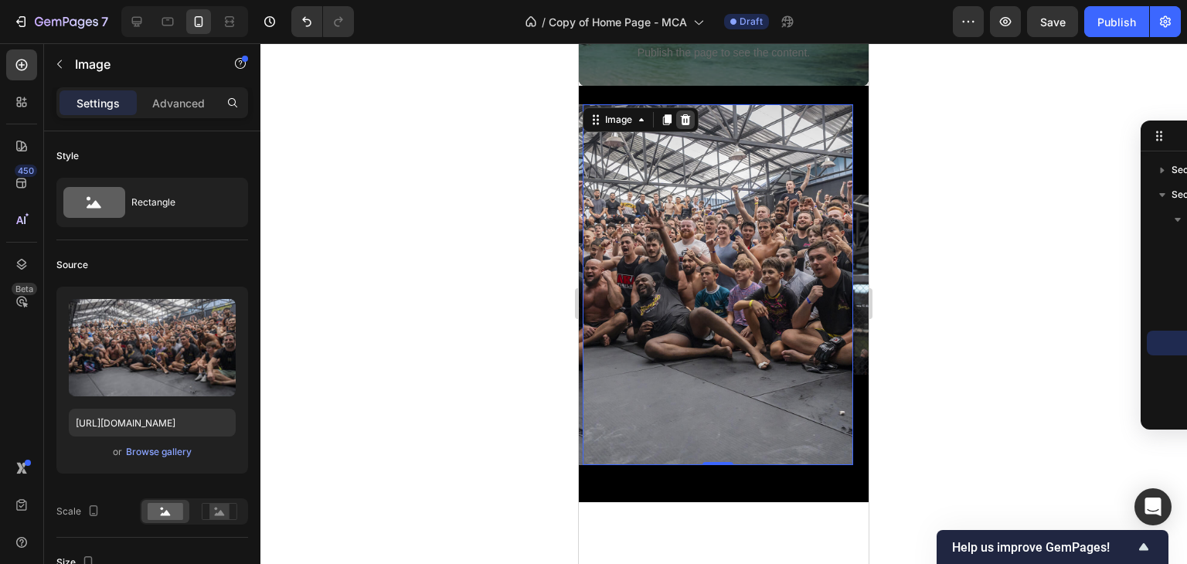
click at [683, 125] on icon at bounding box center [686, 119] width 10 height 11
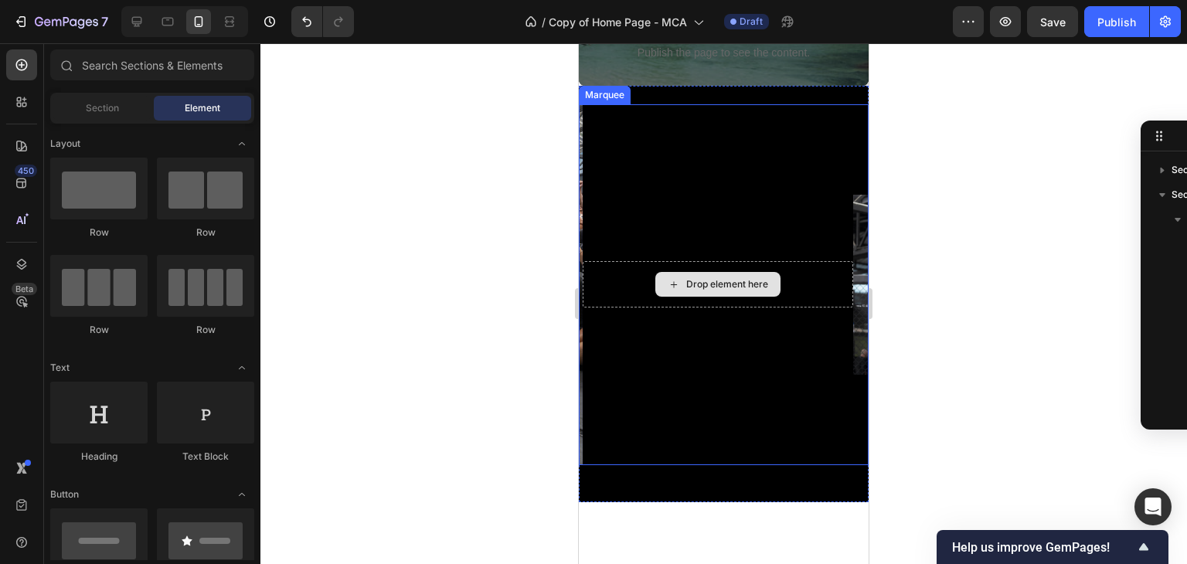
click at [677, 291] on icon at bounding box center [674, 284] width 12 height 13
click at [646, 296] on div "Drop element here" at bounding box center [718, 284] width 270 height 46
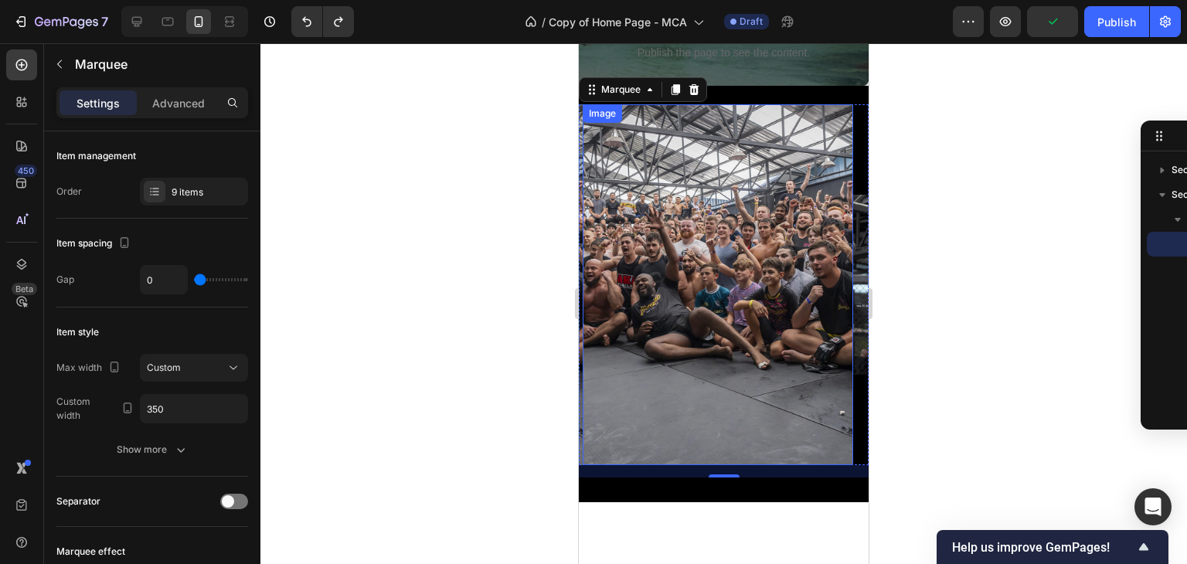
click at [642, 142] on div "Image" at bounding box center [718, 284] width 270 height 361
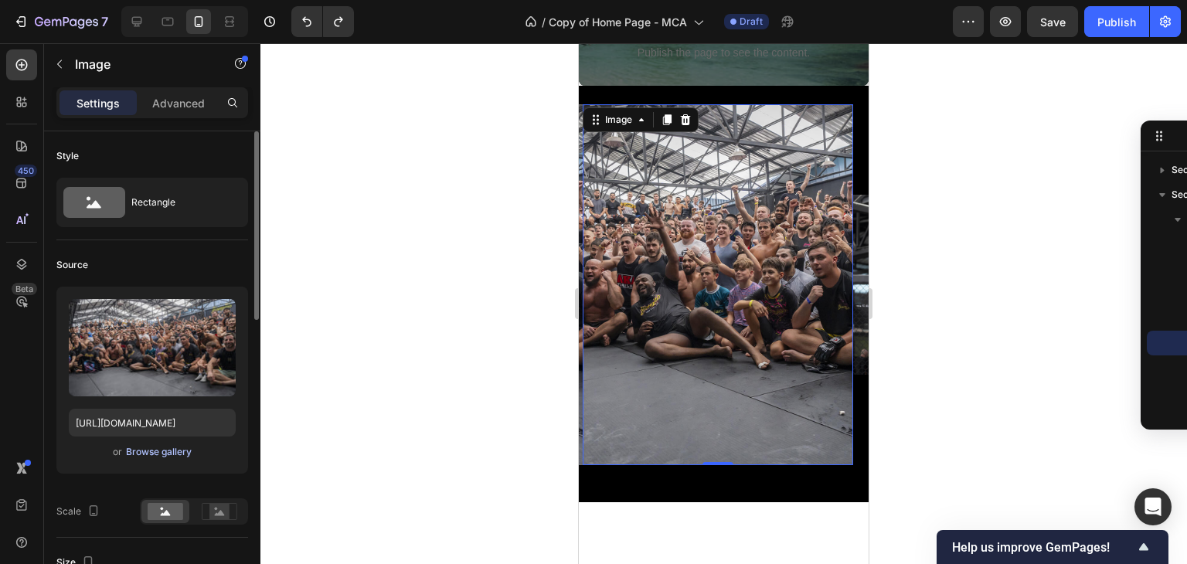
click at [167, 446] on div "Browse gallery" at bounding box center [159, 452] width 66 height 14
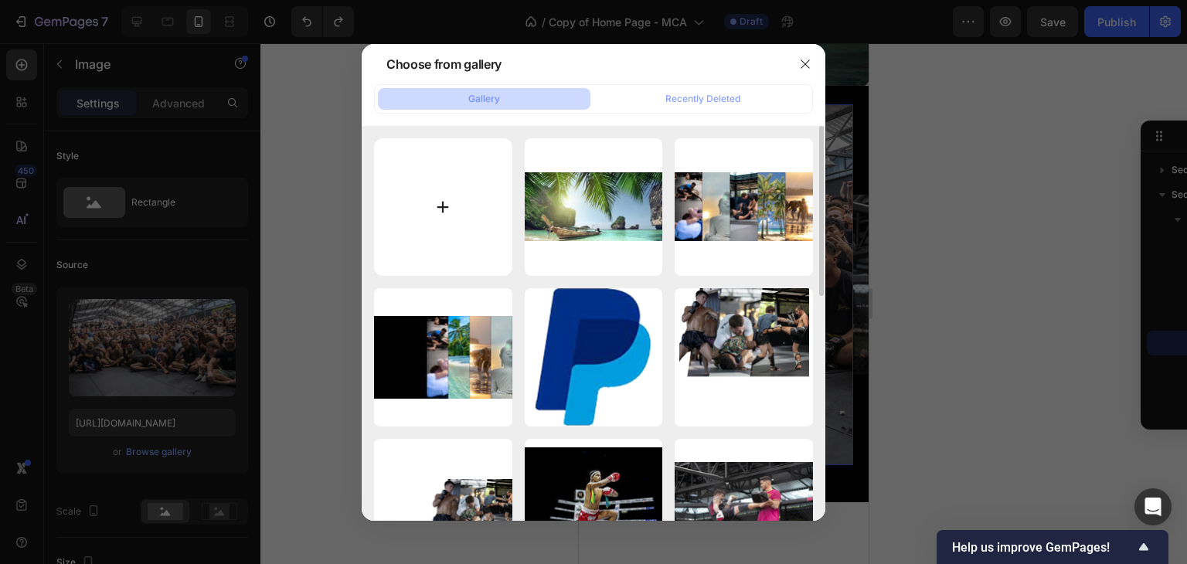
click at [443, 190] on input "file" at bounding box center [443, 207] width 138 height 138
type input "C:\fakepath\jiujitsu-men.jpg"
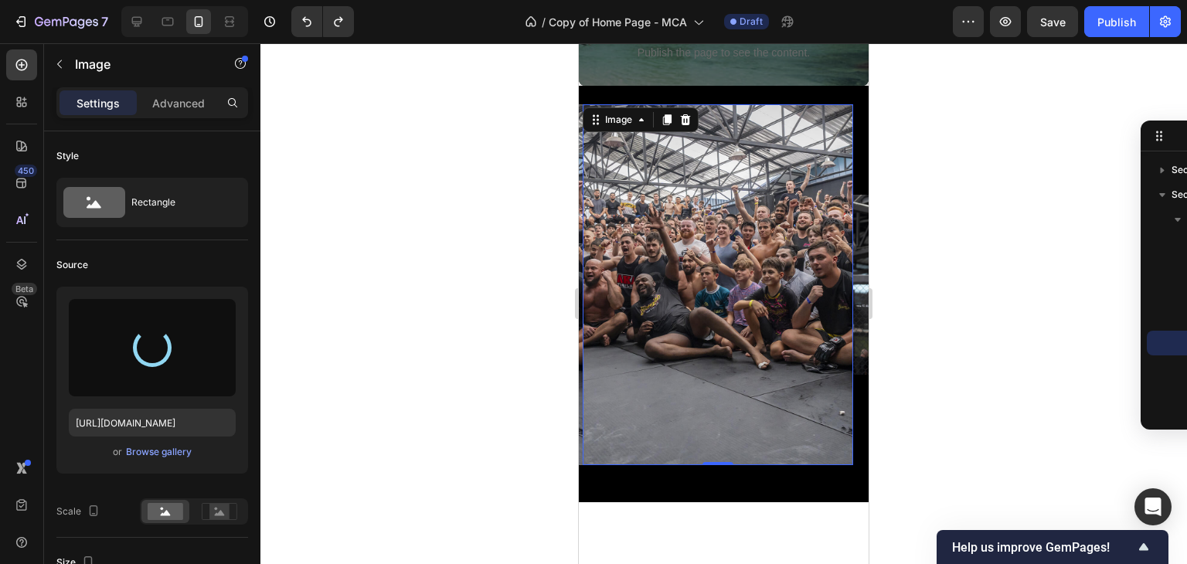
type input "https://cdn.shopify.com/s/files/1/0699/5027/5767/files/gempages_575372905605497…"
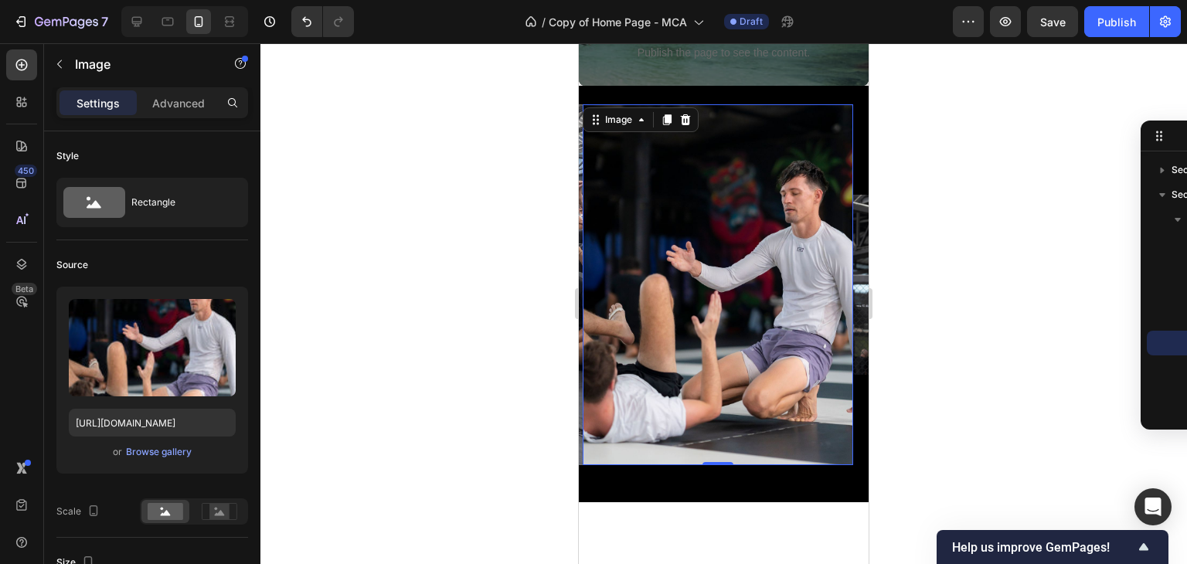
click at [445, 246] on div at bounding box center [723, 303] width 926 height 521
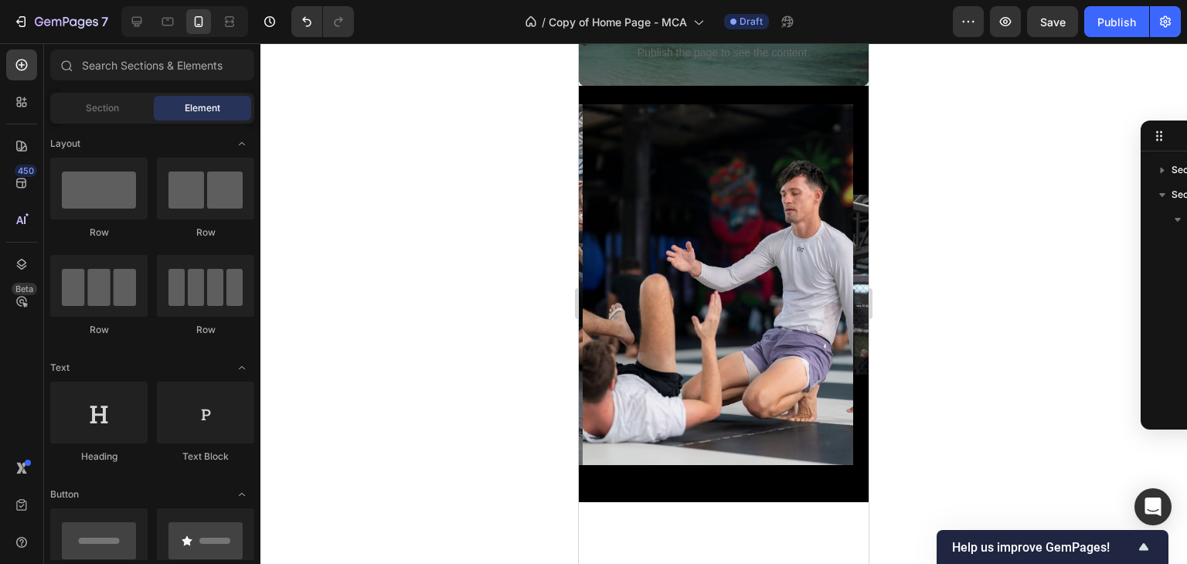
click at [474, 257] on div at bounding box center [723, 303] width 926 height 521
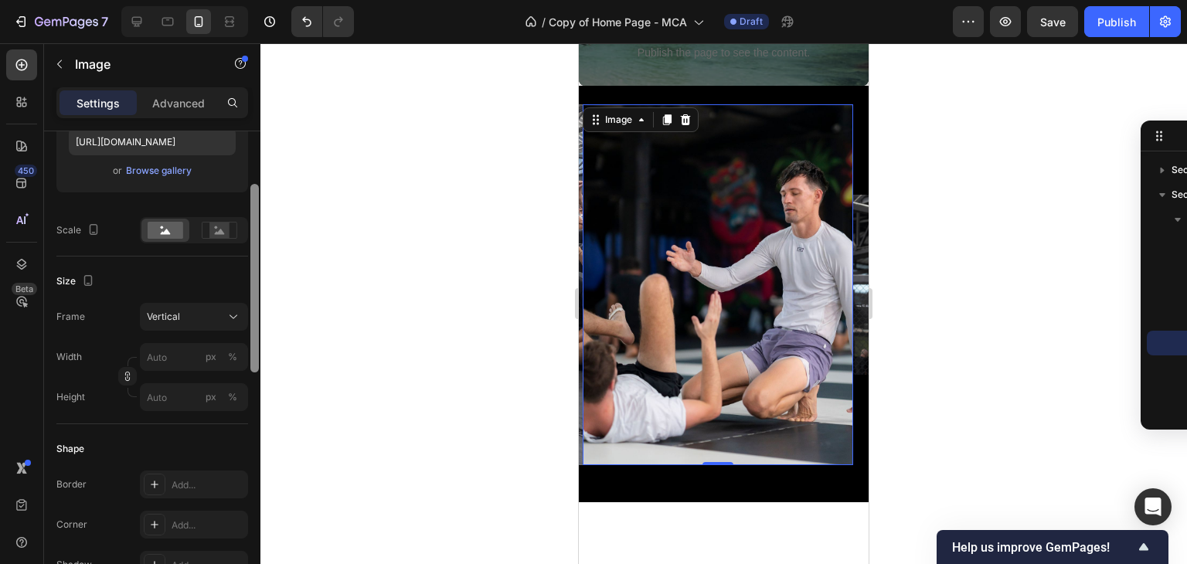
drag, startPoint x: 252, startPoint y: 248, endPoint x: 257, endPoint y: 360, distance: 112.1
click at [257, 360] on div at bounding box center [254, 278] width 8 height 189
click at [86, 225] on icon "button" at bounding box center [93, 227] width 15 height 15
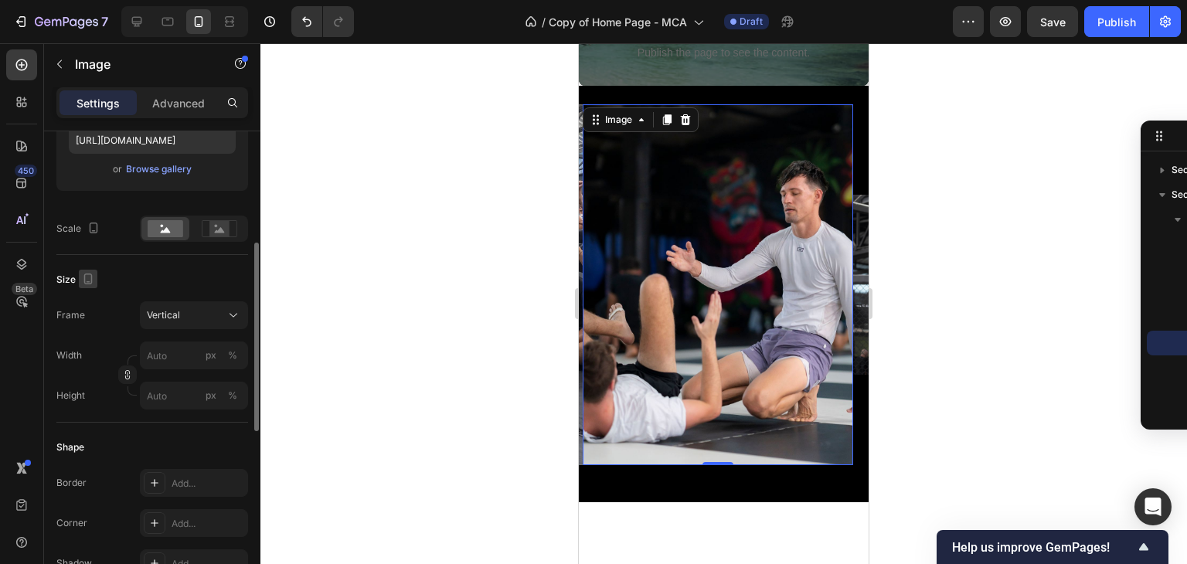
click at [87, 277] on icon "button" at bounding box center [87, 278] width 15 height 15
click at [91, 327] on icon "button" at bounding box center [92, 331] width 12 height 8
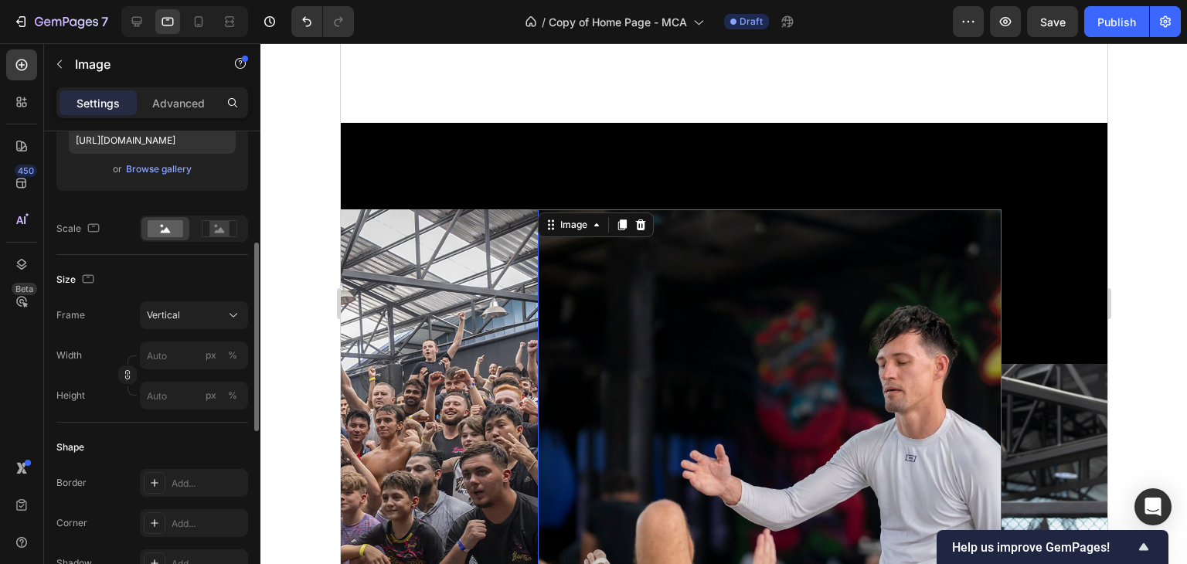
scroll to position [589, 0]
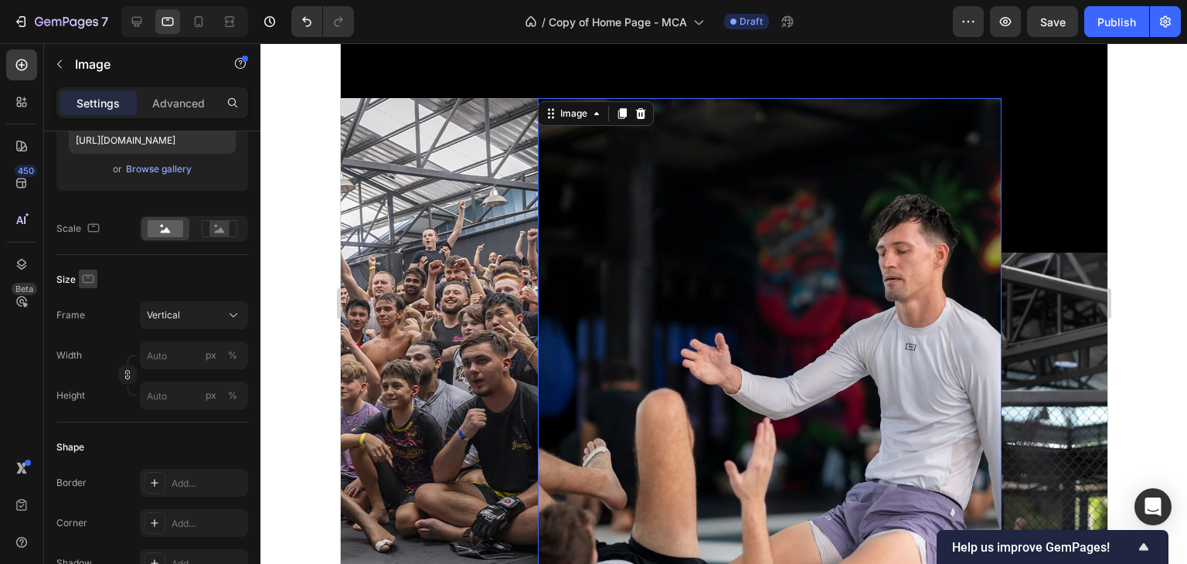
click at [83, 278] on icon "button" at bounding box center [87, 278] width 15 height 15
click at [87, 299] on icon "button" at bounding box center [90, 303] width 15 height 15
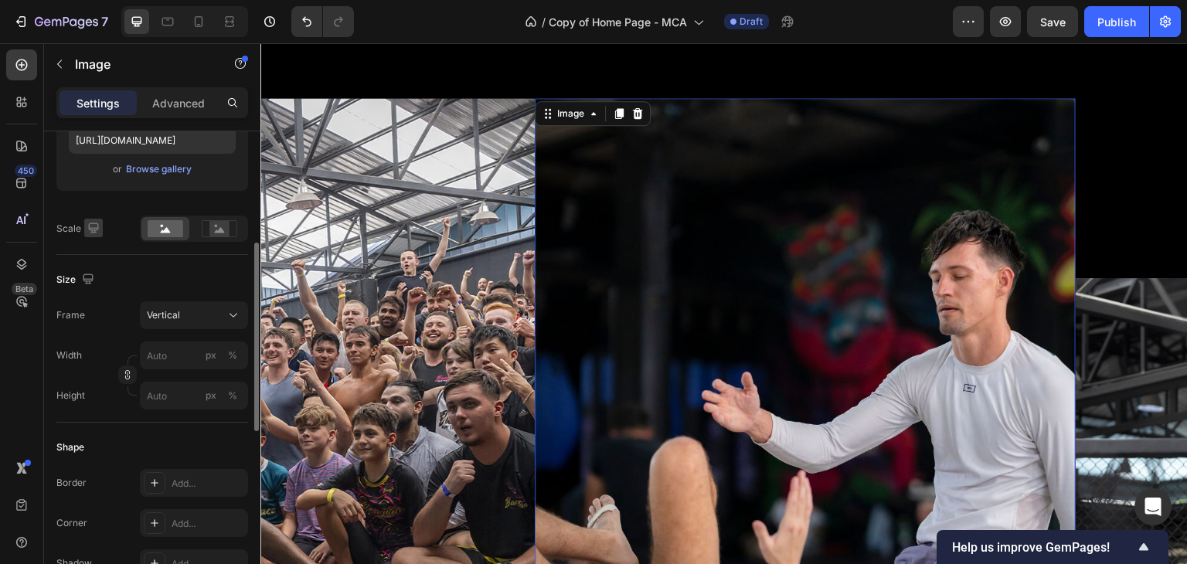
click at [97, 230] on icon "button" at bounding box center [93, 227] width 15 height 15
click at [98, 229] on icon "button" at bounding box center [93, 227] width 15 height 15
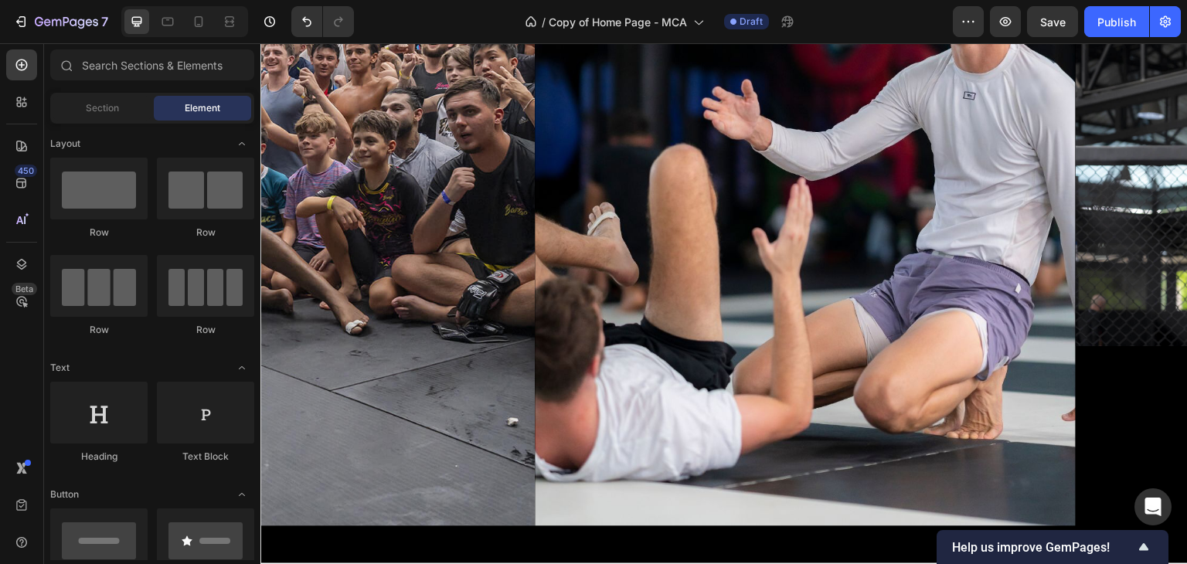
scroll to position [859, 0]
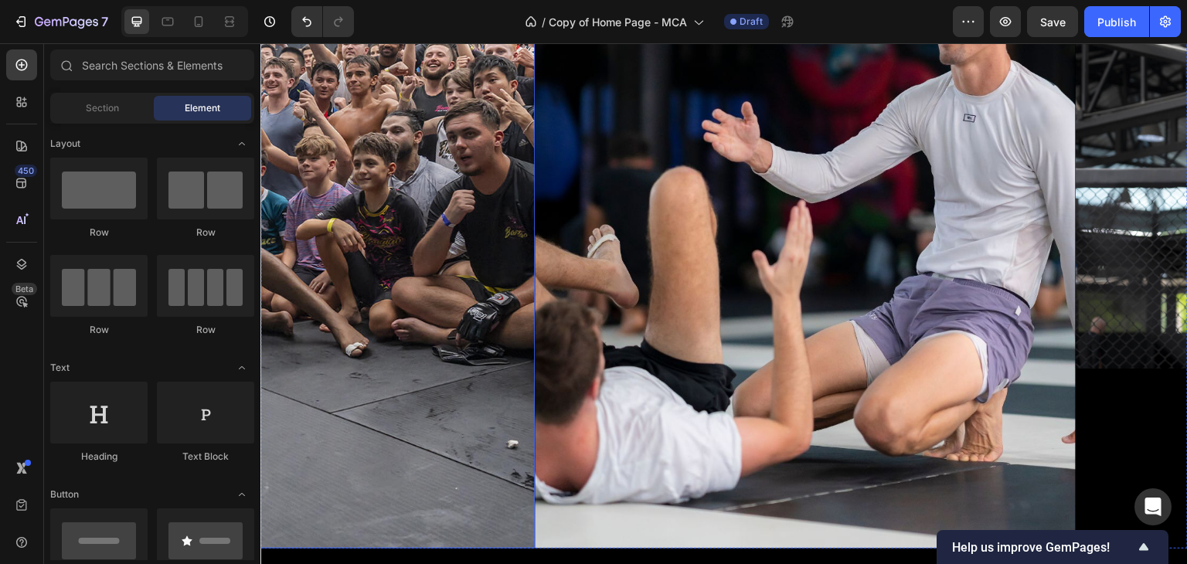
click at [429, 131] on img at bounding box center [264, 188] width 541 height 721
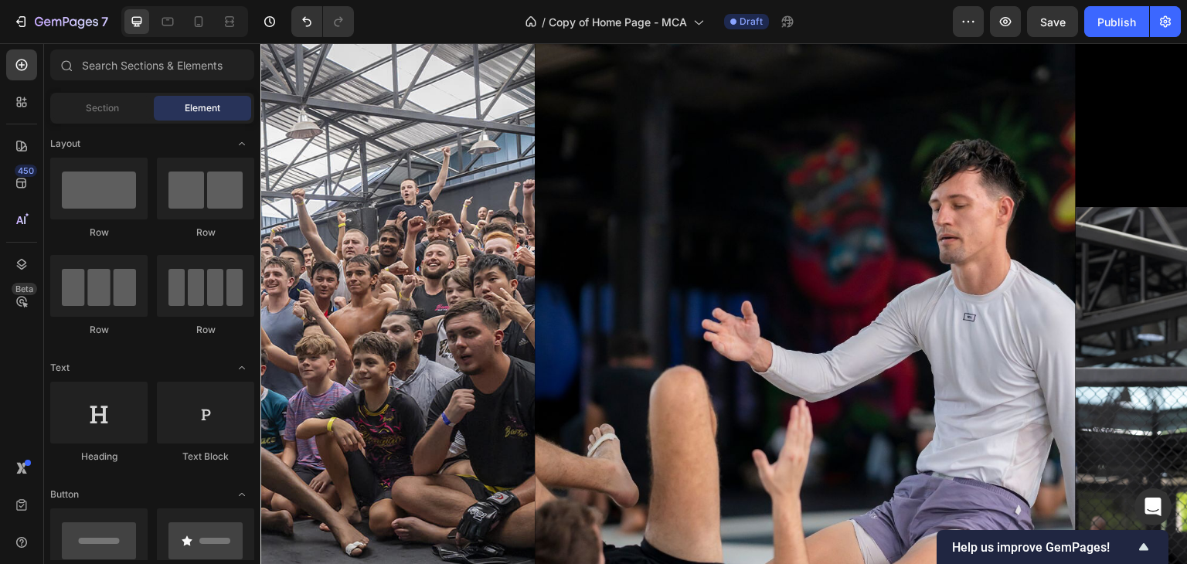
scroll to position [485, 0]
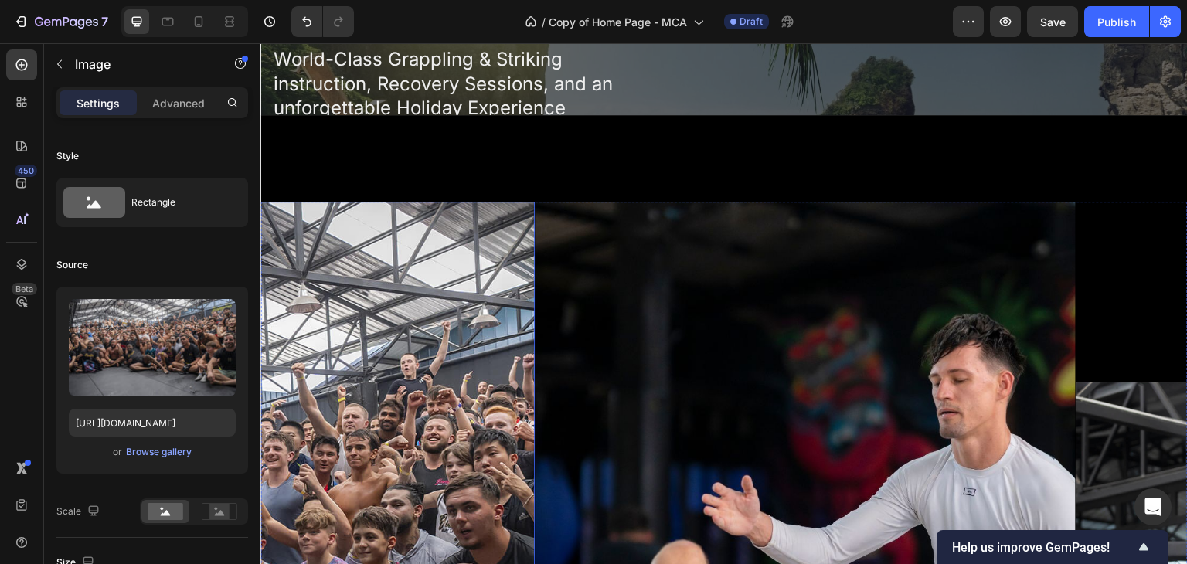
click at [437, 286] on img at bounding box center [264, 562] width 541 height 721
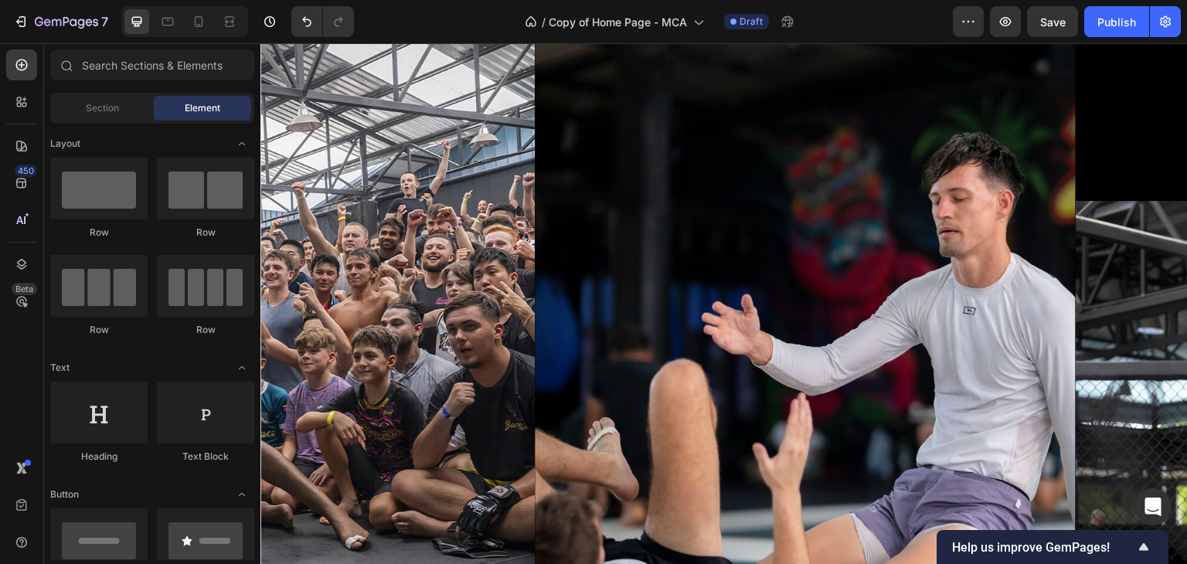
scroll to position [737, 0]
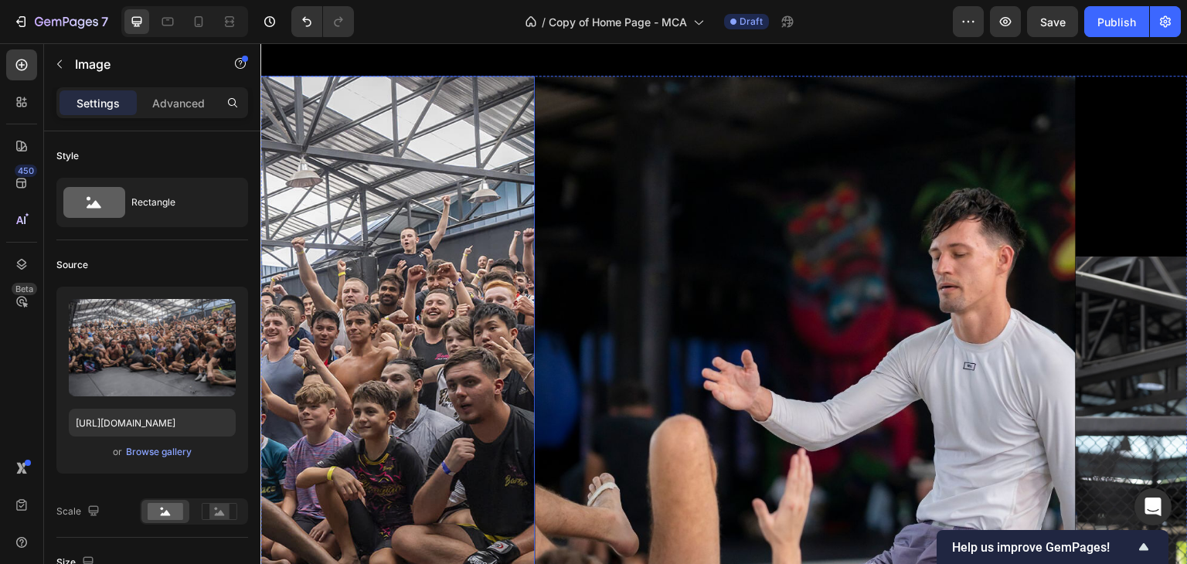
click at [430, 255] on img at bounding box center [264, 436] width 541 height 721
click at [346, 184] on img at bounding box center [264, 436] width 541 height 721
click at [501, 99] on img at bounding box center [264, 436] width 541 height 721
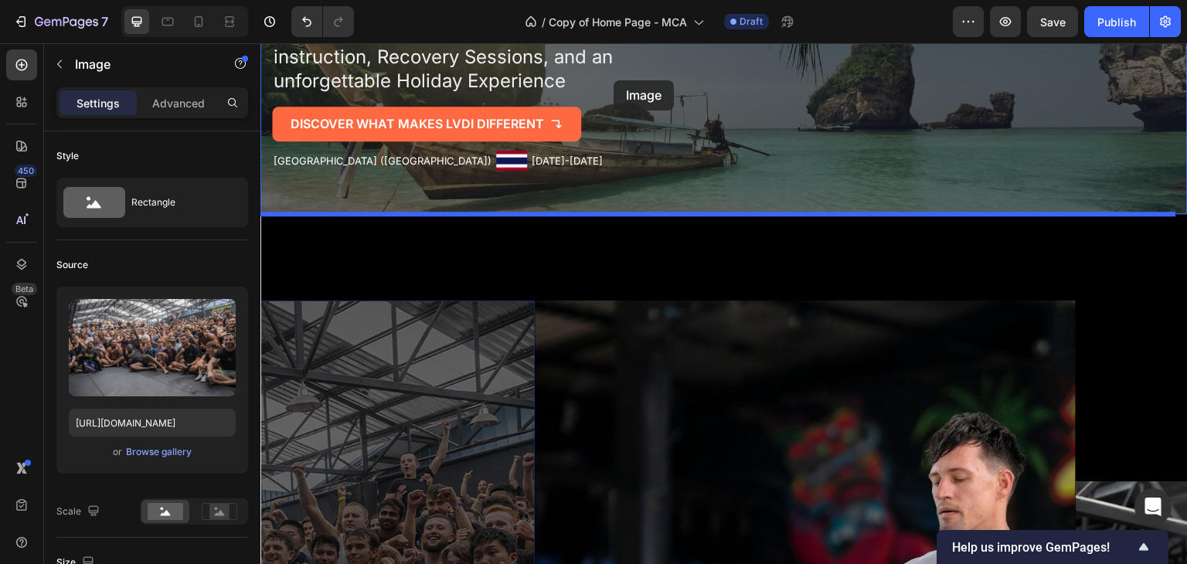
scroll to position [482, 0]
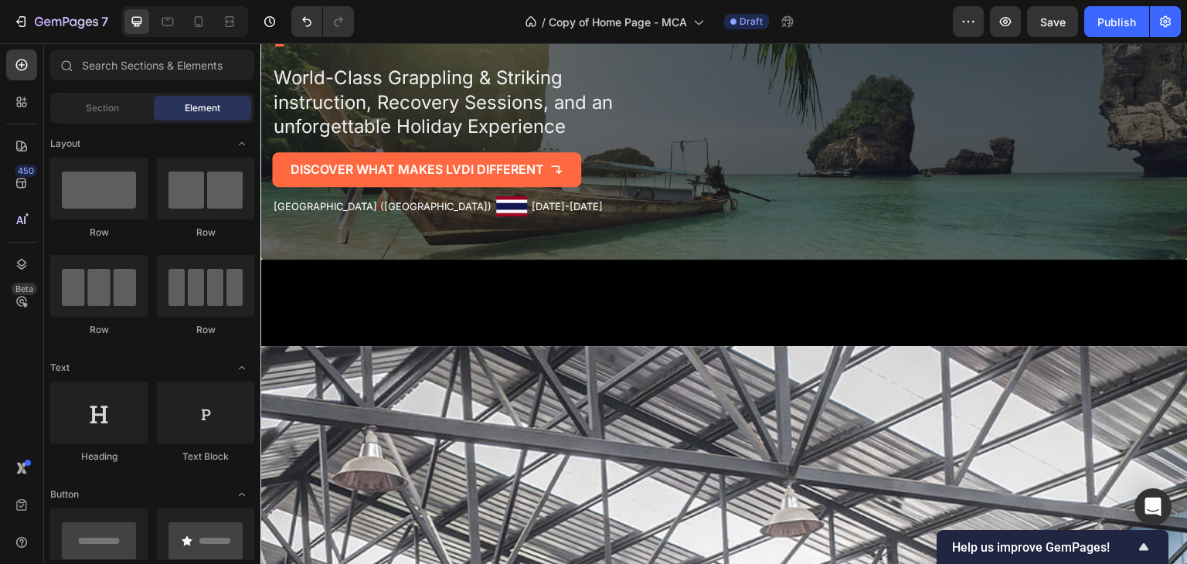
scroll to position [694, 0]
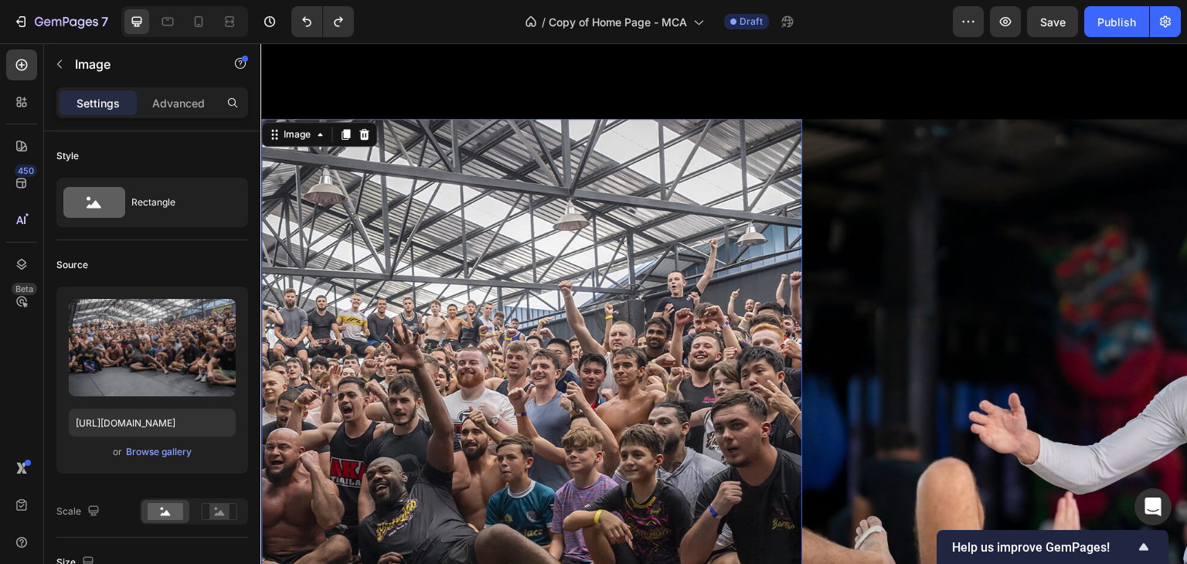
click at [313, 124] on div "Image 0" at bounding box center [531, 479] width 541 height 721
click at [321, 134] on icon at bounding box center [320, 134] width 12 height 12
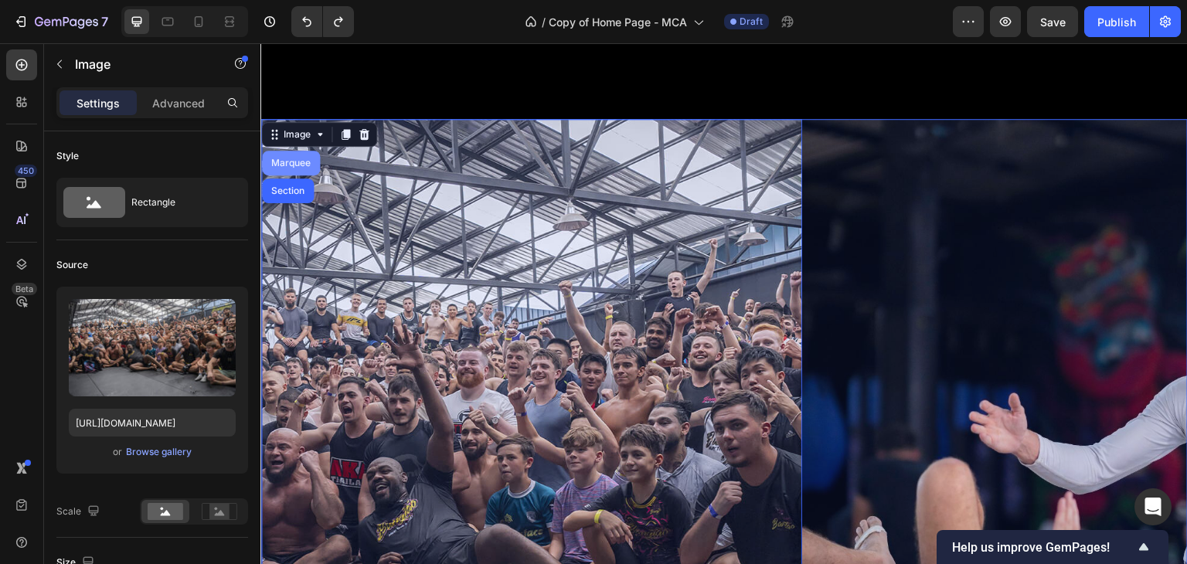
click at [304, 167] on div "Marquee" at bounding box center [291, 162] width 46 height 9
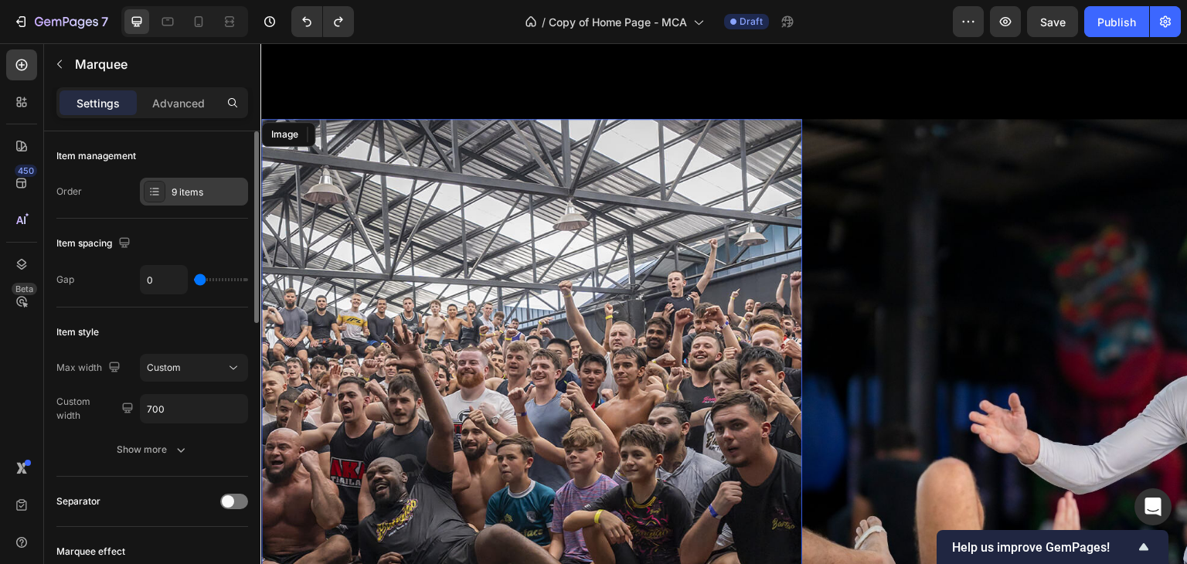
click at [182, 195] on div "9 items" at bounding box center [208, 192] width 73 height 14
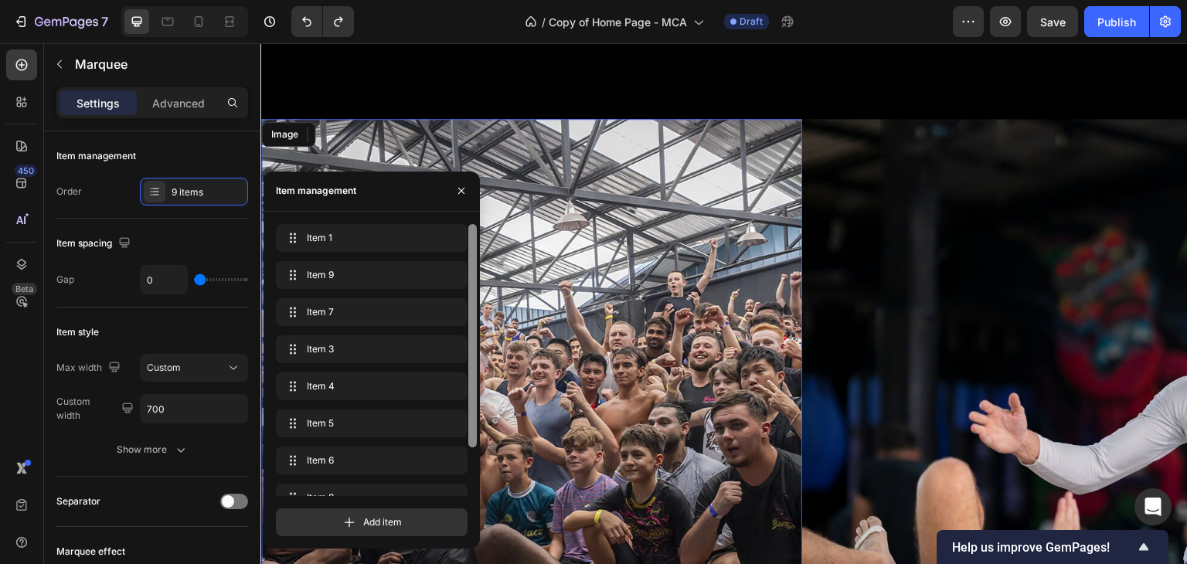
scroll to position [37, 0]
drag, startPoint x: 733, startPoint y: 294, endPoint x: 486, endPoint y: 274, distance: 248.1
click at [449, 239] on icon "button" at bounding box center [449, 238] width 1 height 4
click at [443, 239] on div "Delete" at bounding box center [440, 238] width 29 height 14
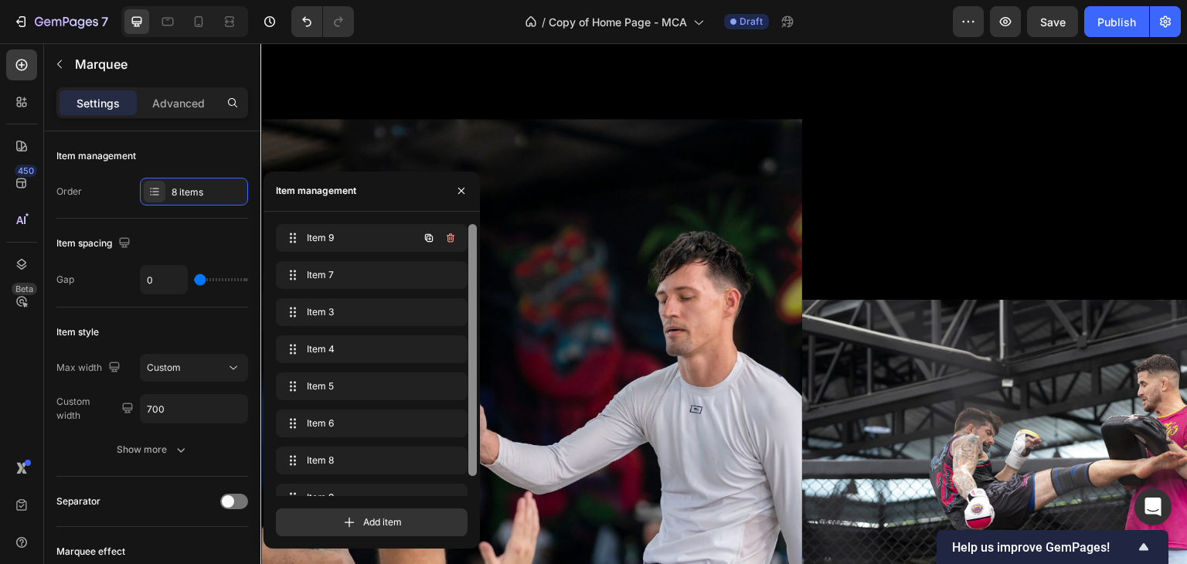
scroll to position [22, 0]
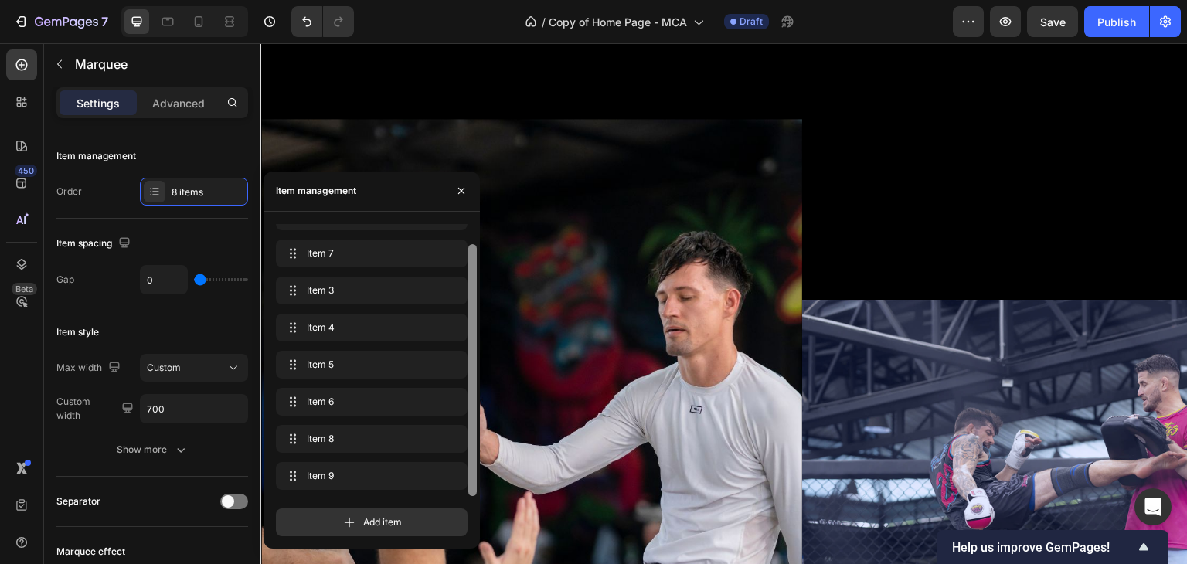
click at [443, 273] on div "Item 9 Item 9 Item 7 Item 7 Item 3 Item 3 Item 4 Item 4 Item 5 Item 5 Item 6 It…" at bounding box center [372, 349] width 192 height 294
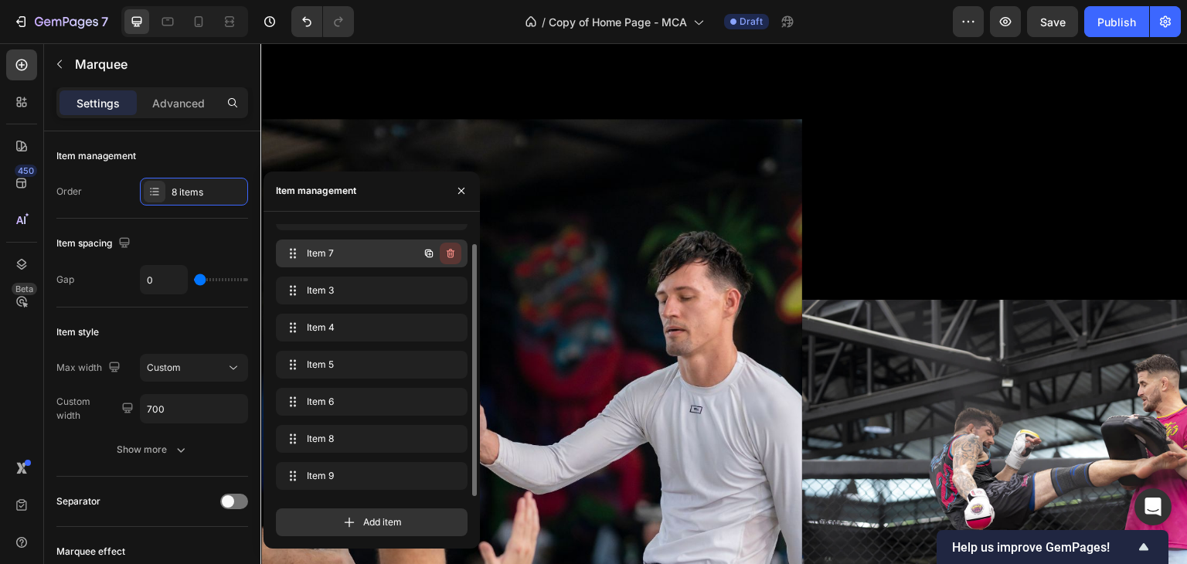
click at [448, 257] on icon "button" at bounding box center [451, 253] width 8 height 9
click at [448, 256] on div "Delete" at bounding box center [440, 253] width 29 height 14
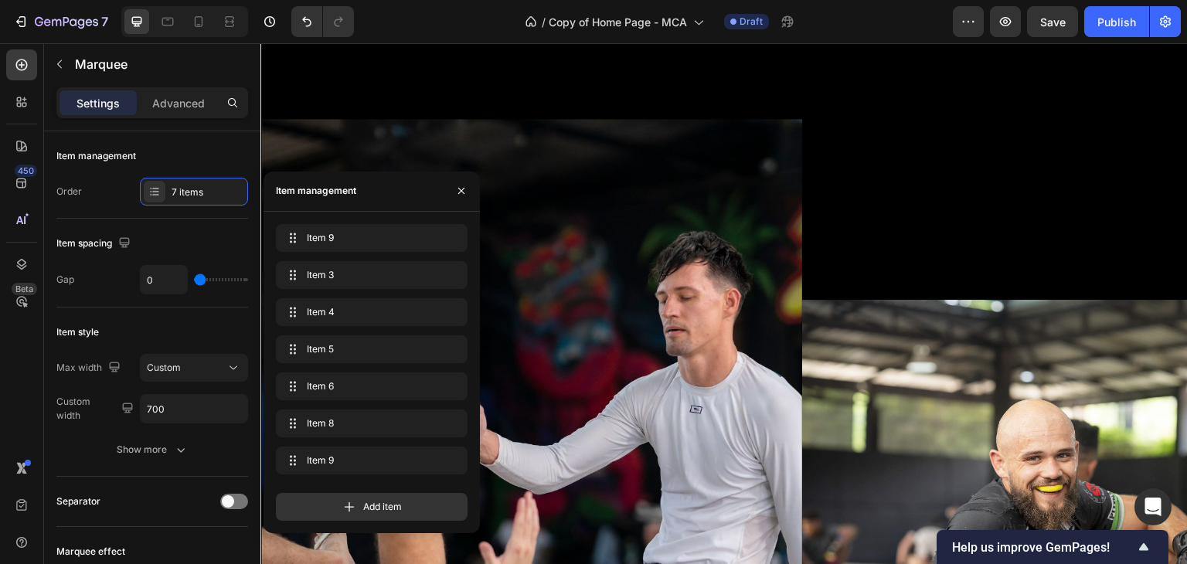
scroll to position [0, 0]
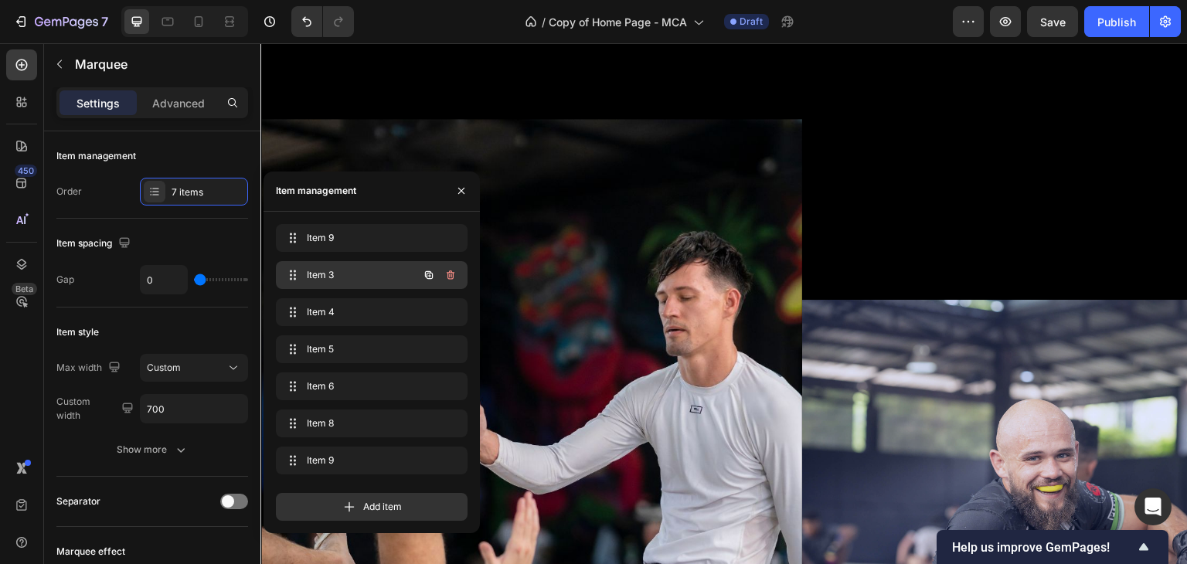
click at [448, 275] on icon "button" at bounding box center [450, 275] width 12 height 12
click at [450, 275] on div "Delete" at bounding box center [440, 275] width 29 height 14
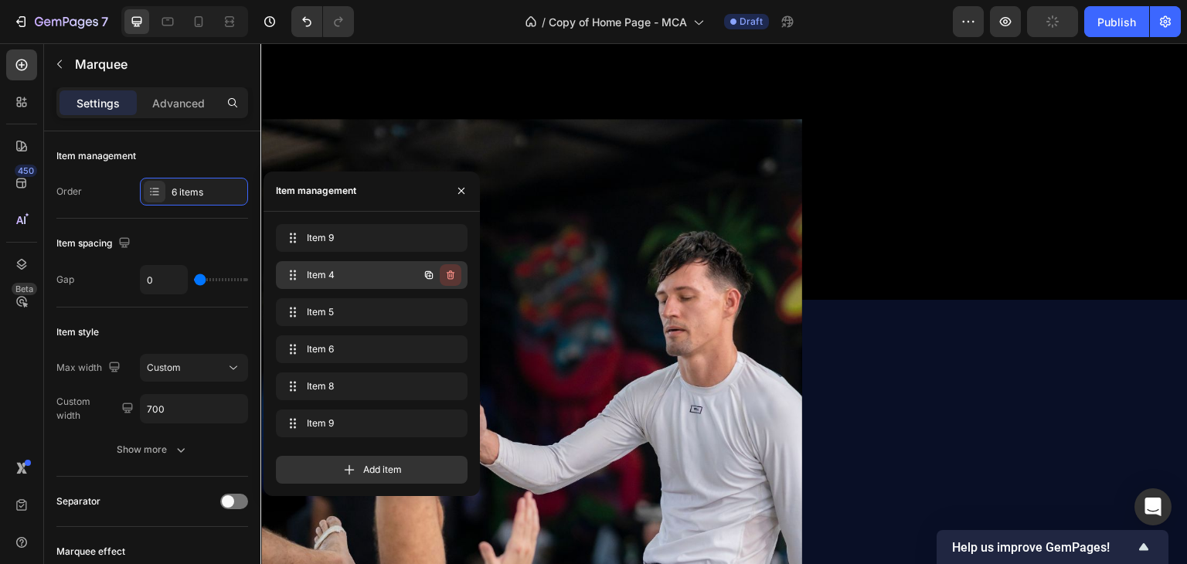
click at [451, 274] on icon "button" at bounding box center [451, 276] width 1 height 4
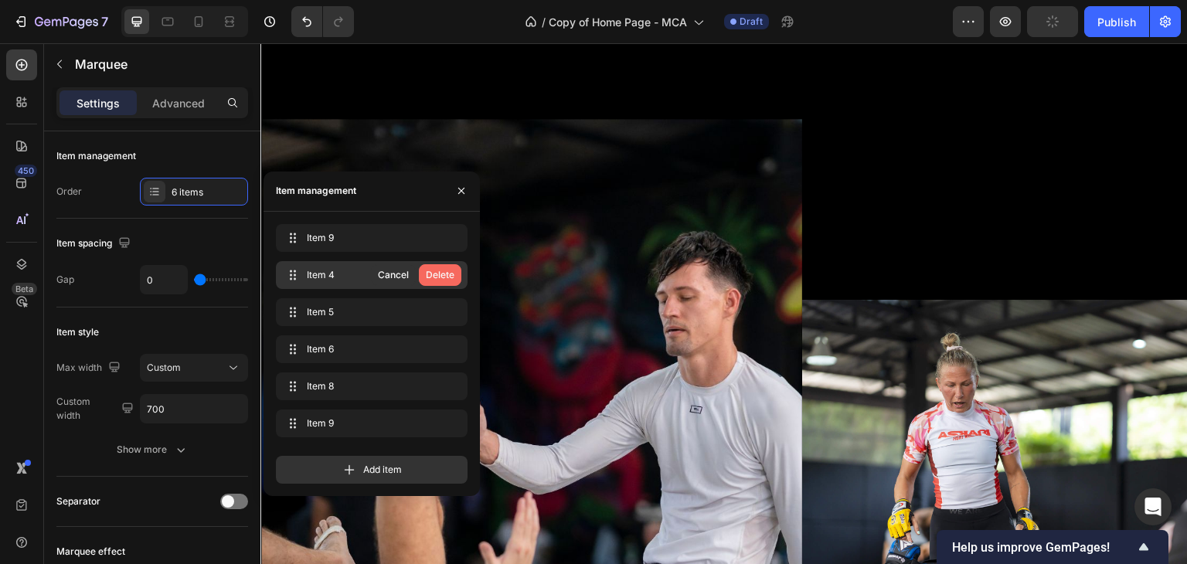
click at [450, 273] on div "Delete" at bounding box center [440, 275] width 29 height 14
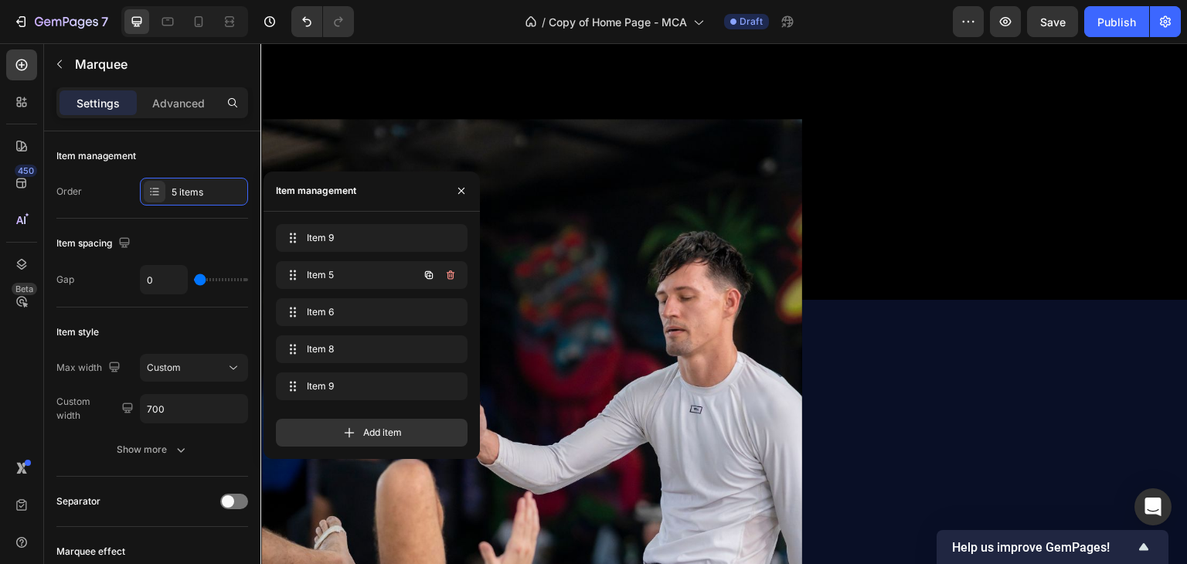
click at [450, 273] on icon "button" at bounding box center [450, 275] width 12 height 12
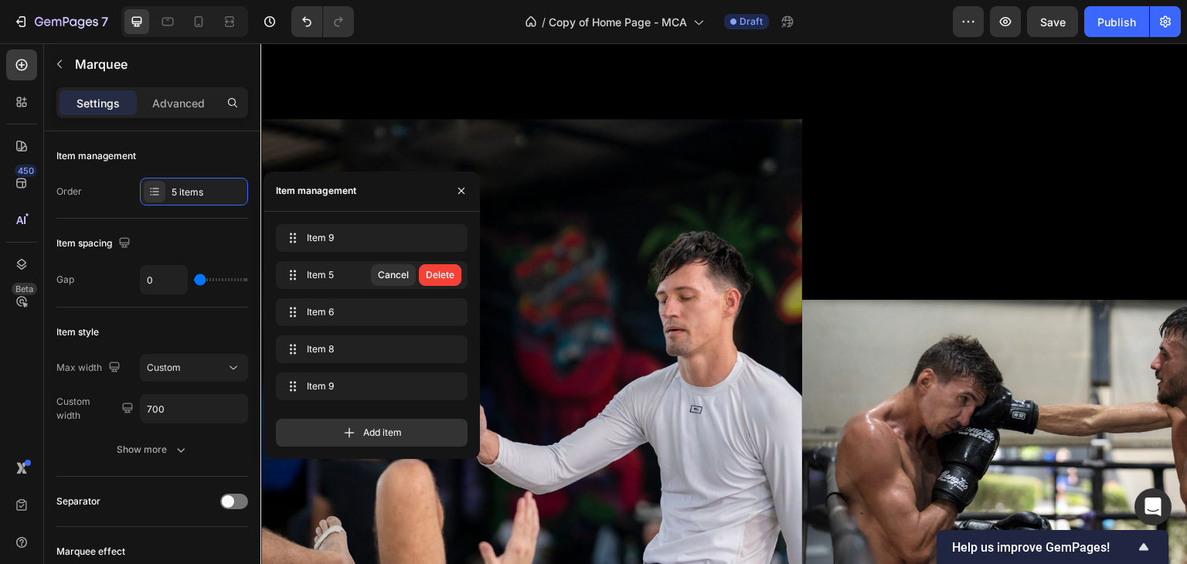
click at [450, 273] on div "Delete" at bounding box center [440, 275] width 29 height 14
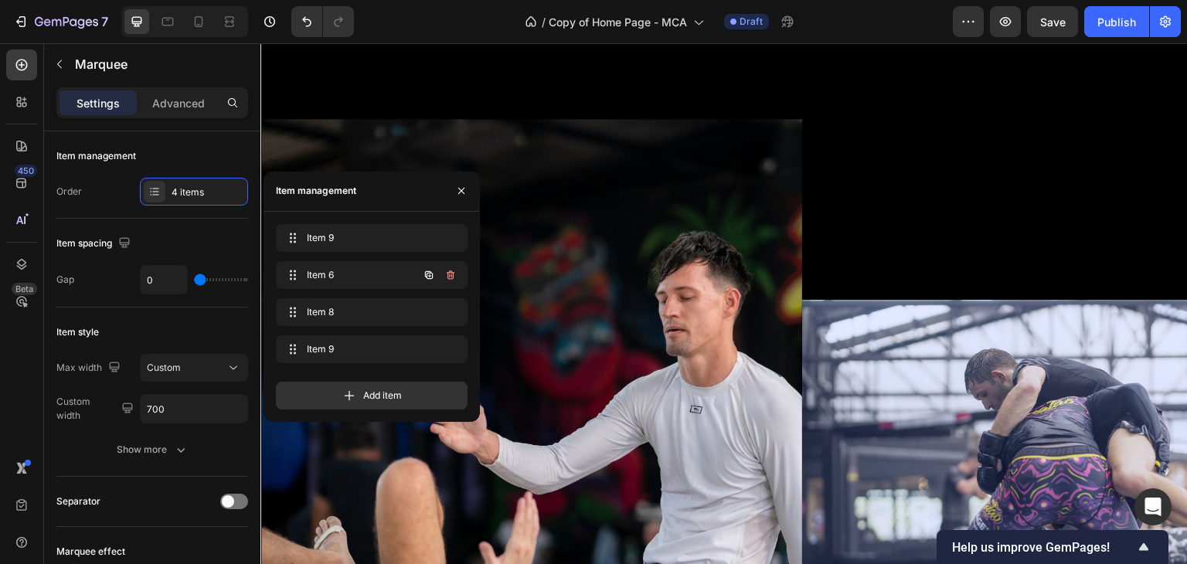
click at [450, 273] on icon "button" at bounding box center [450, 275] width 12 height 12
click at [450, 273] on div "Delete" at bounding box center [440, 275] width 29 height 14
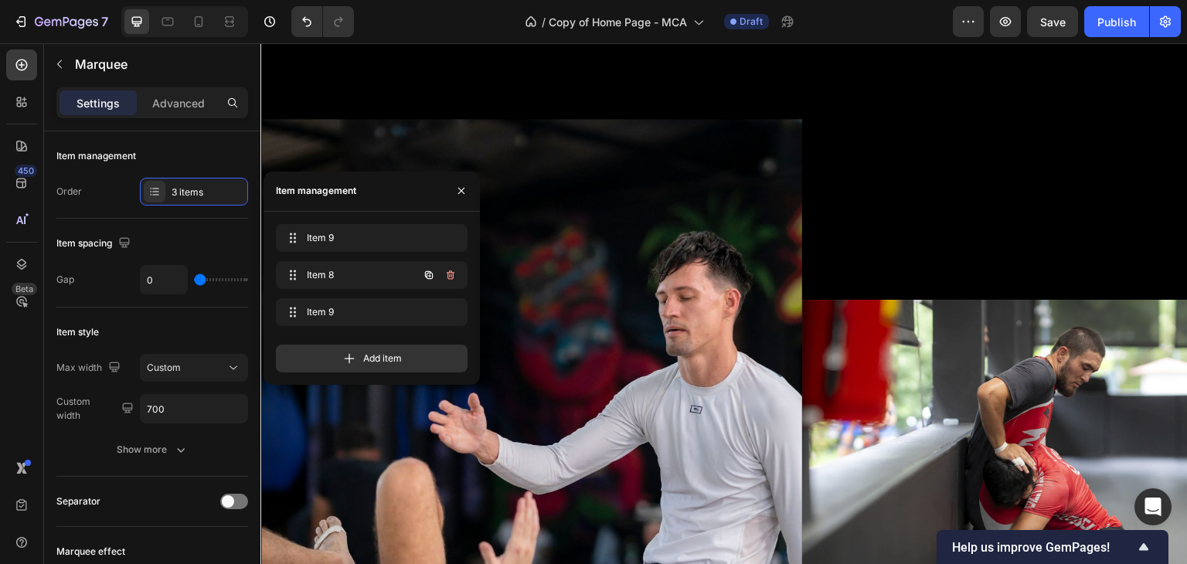
click at [450, 273] on icon "button" at bounding box center [450, 275] width 12 height 12
click at [450, 273] on div "Delete" at bounding box center [440, 275] width 29 height 14
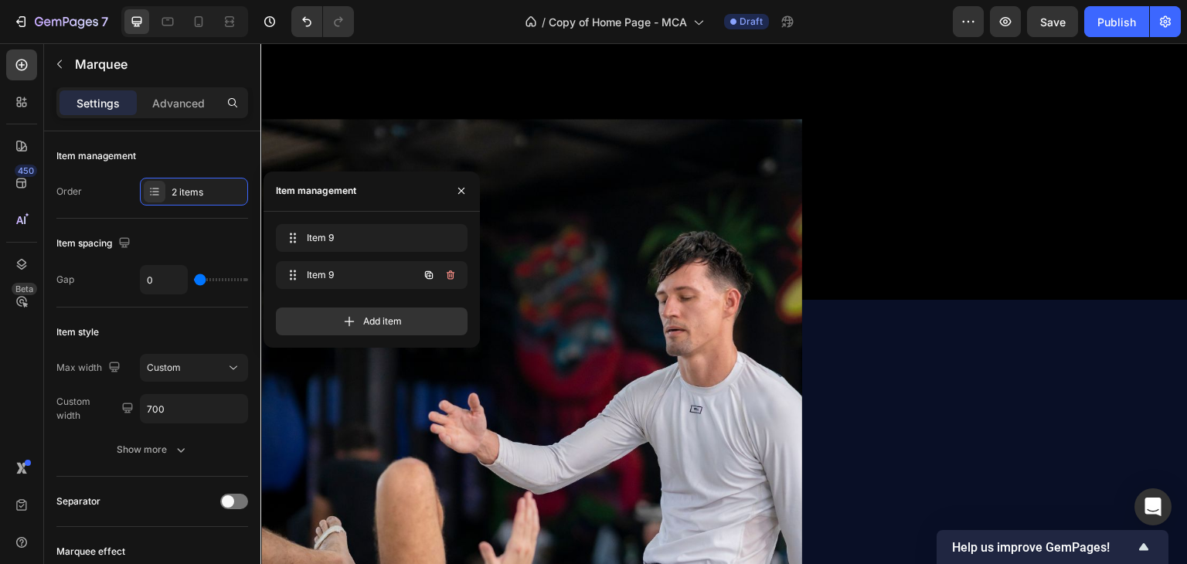
click at [450, 273] on icon "button" at bounding box center [450, 275] width 12 height 12
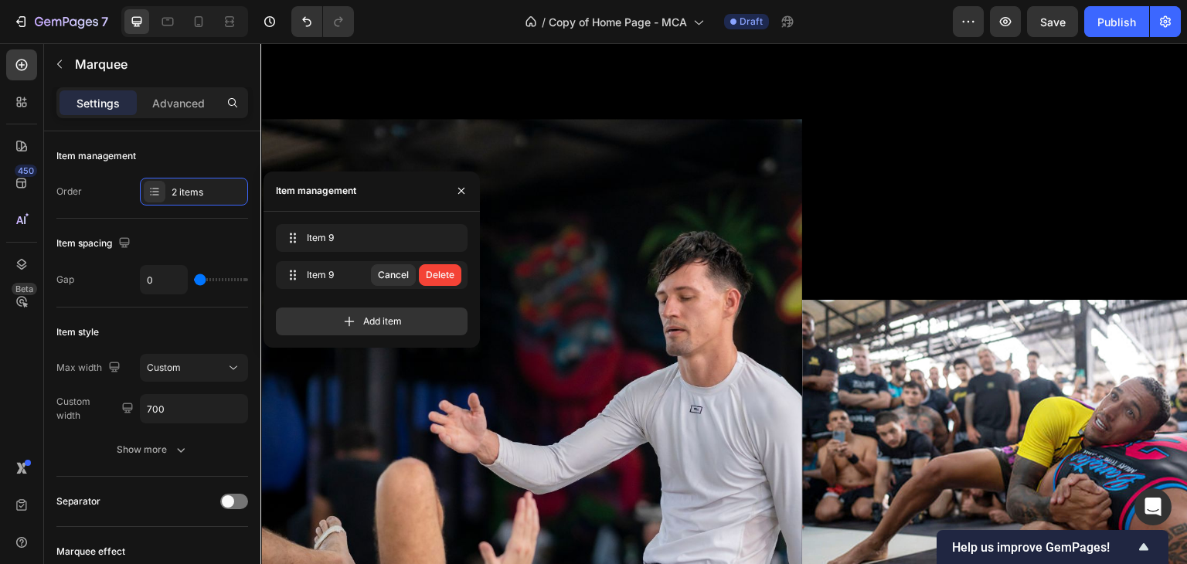
click at [450, 273] on div "Delete" at bounding box center [440, 275] width 29 height 14
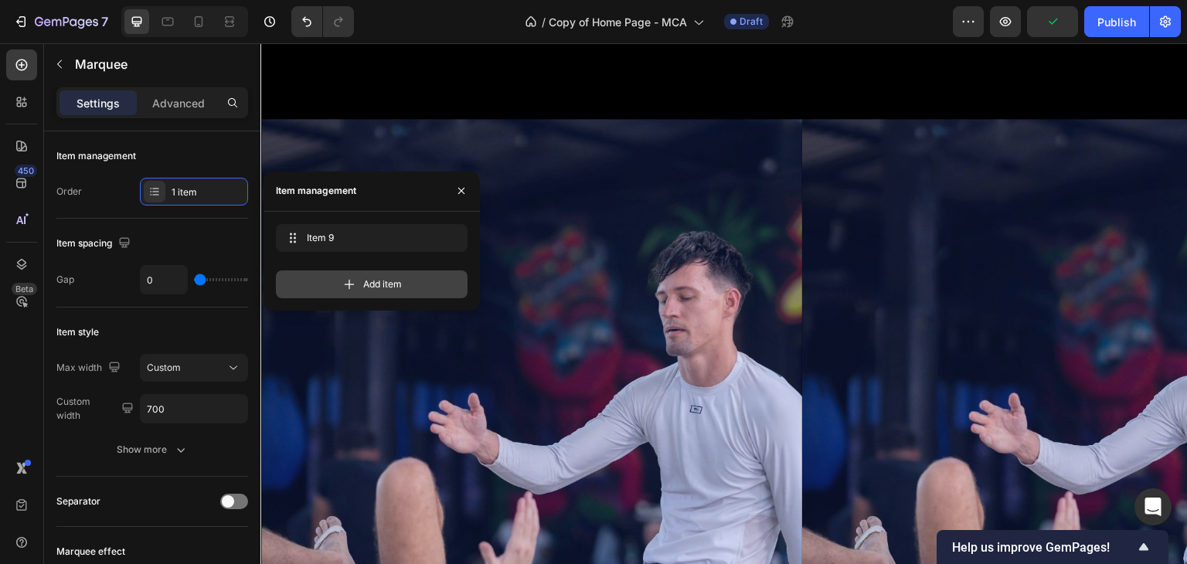
click at [349, 283] on icon at bounding box center [350, 284] width 10 height 10
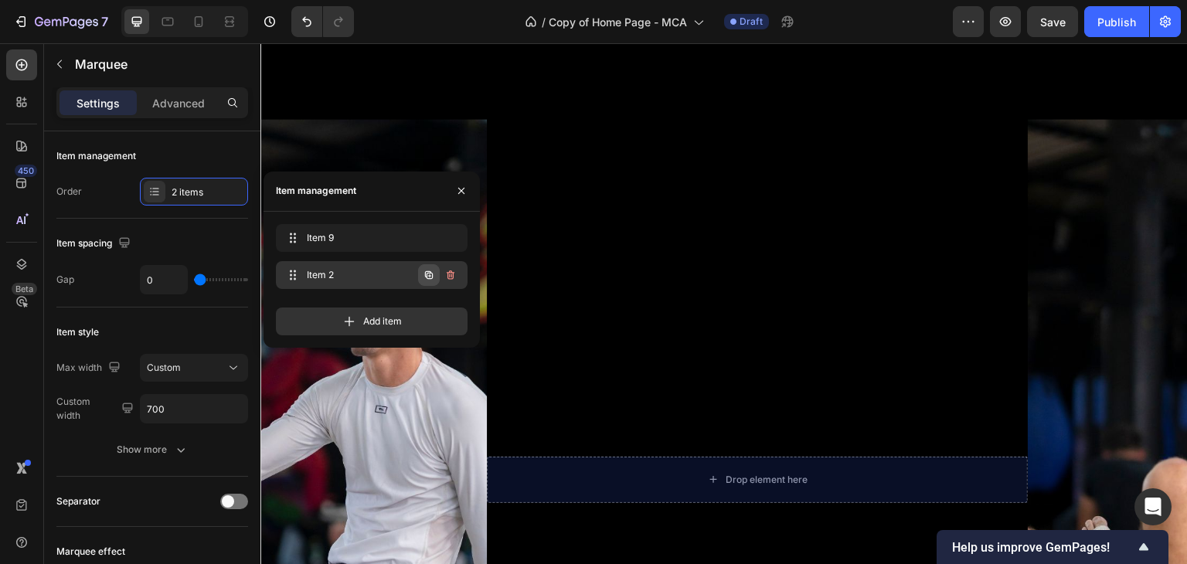
scroll to position [0, 354]
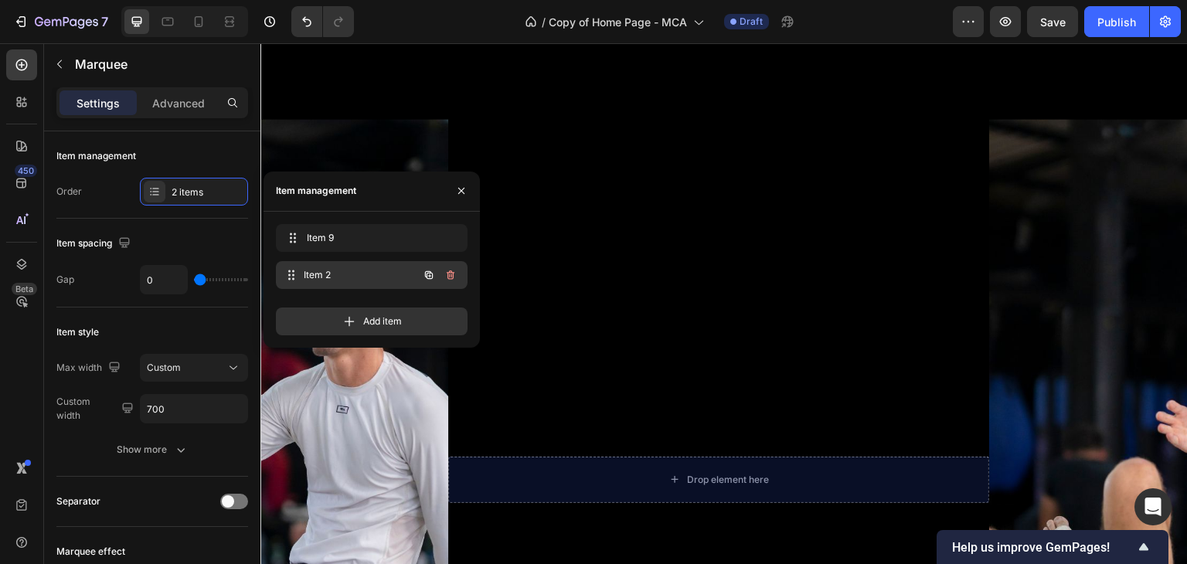
click at [330, 273] on span "Item 2" at bounding box center [361, 275] width 114 height 14
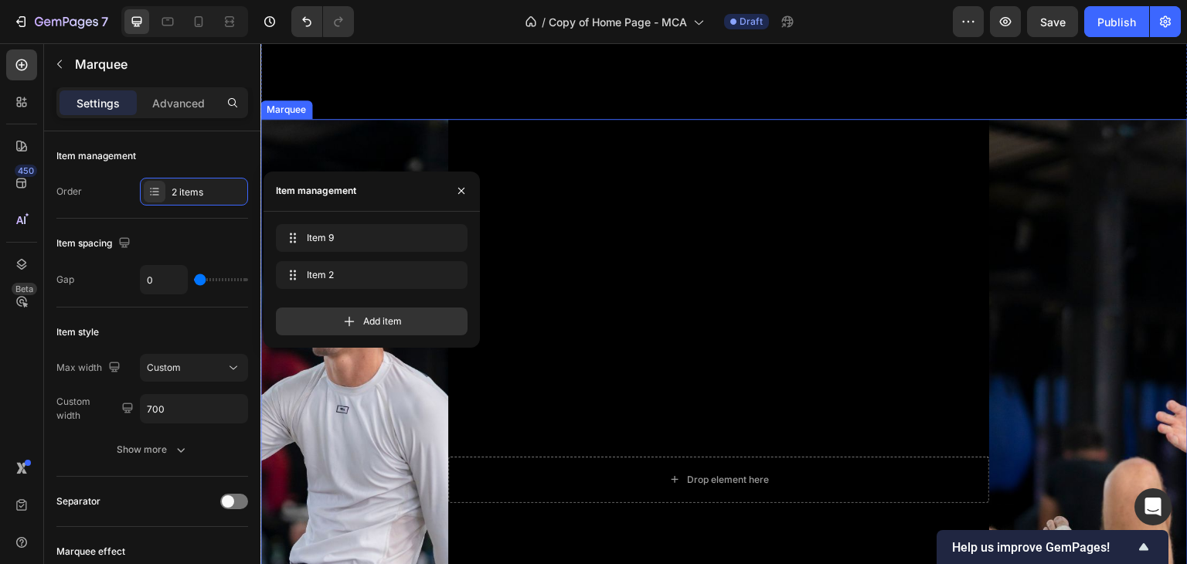
click at [620, 474] on div "Drop element here" at bounding box center [718, 480] width 541 height 46
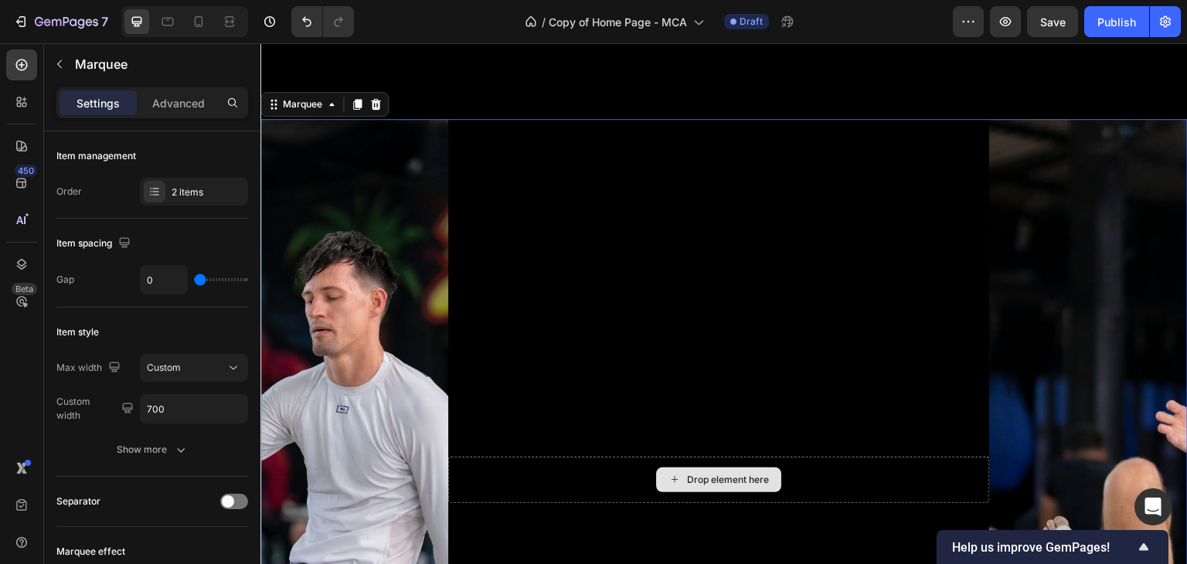
click at [698, 480] on div "Drop element here" at bounding box center [728, 480] width 82 height 12
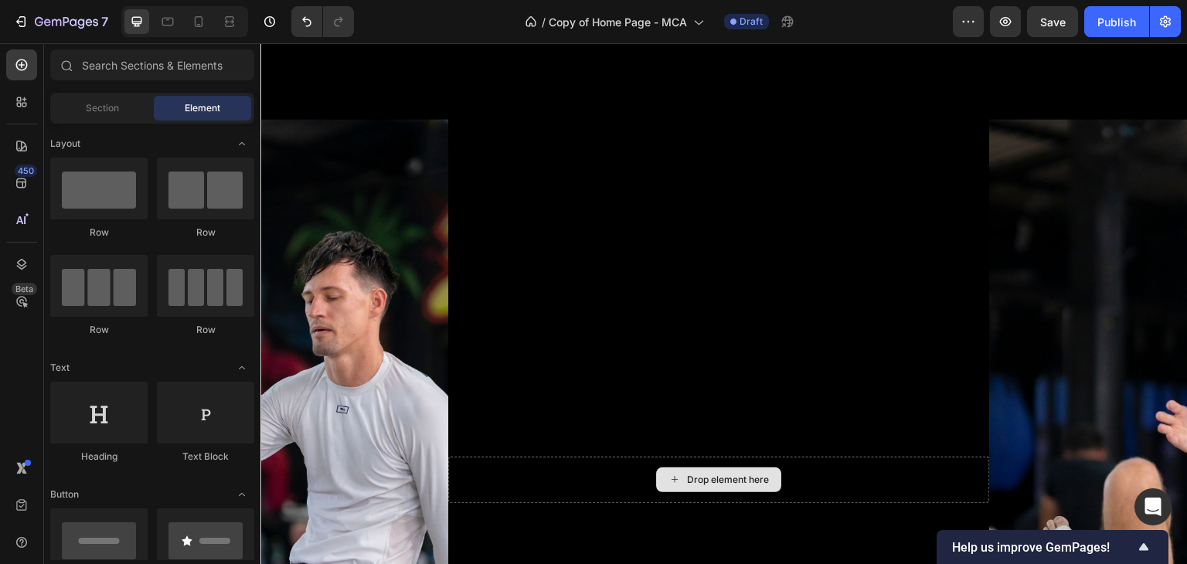
click at [698, 480] on div "Drop element here" at bounding box center [728, 480] width 82 height 12
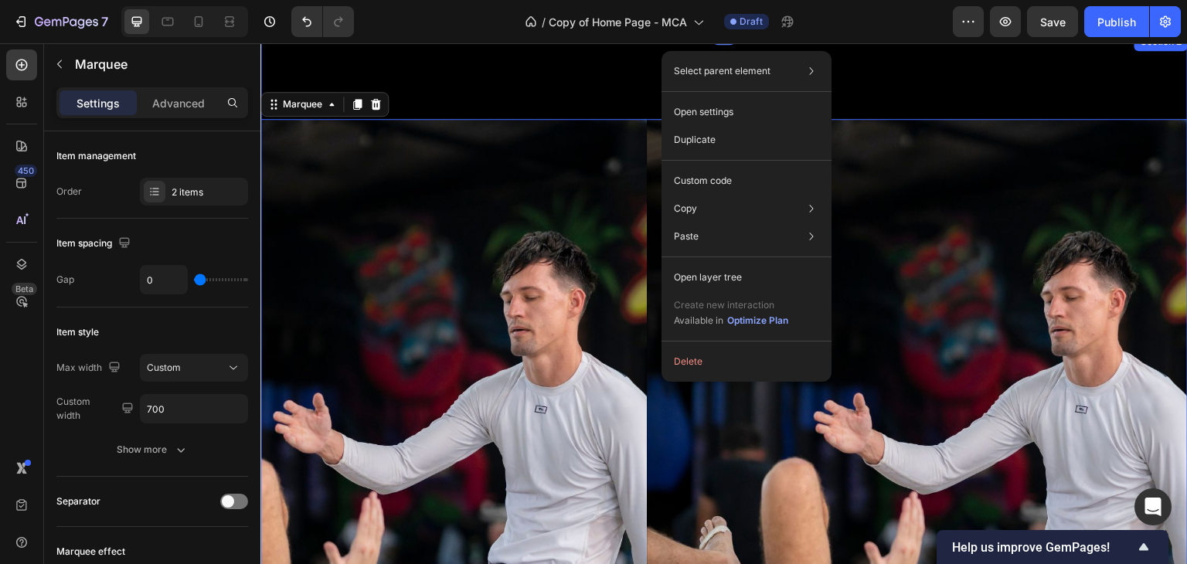
scroll to position [0, 167]
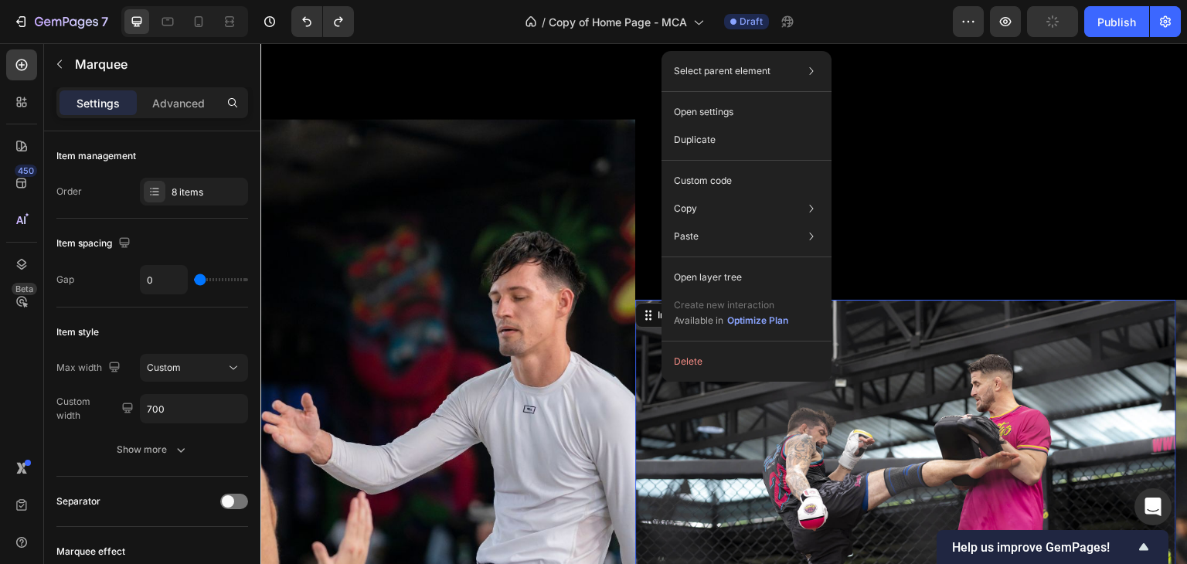
click at [844, 509] on img at bounding box center [905, 480] width 541 height 361
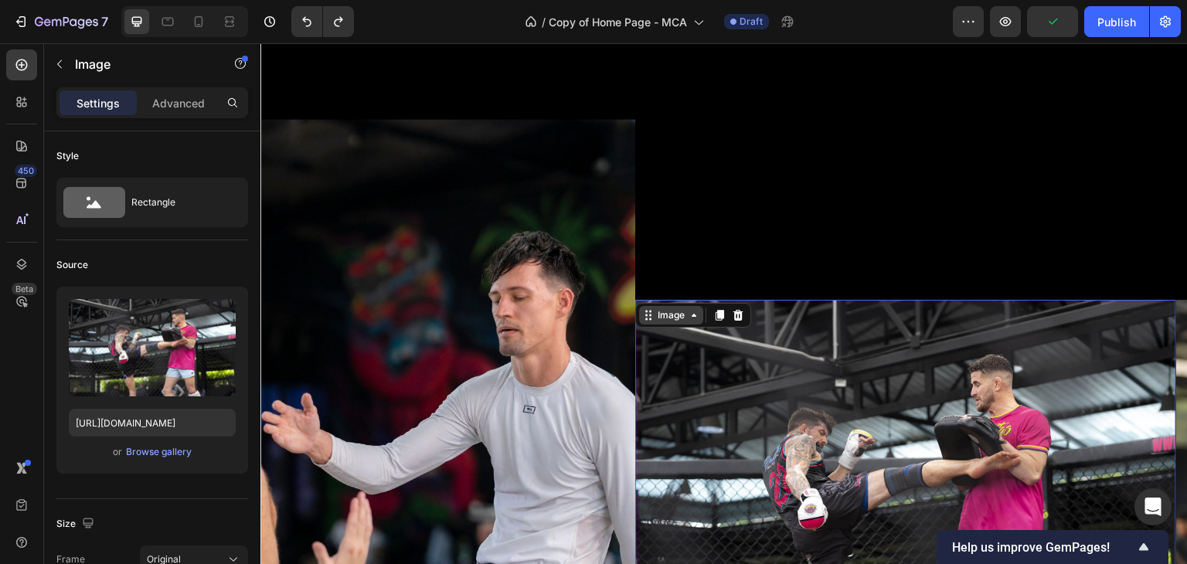
click at [678, 314] on div "Image" at bounding box center [670, 315] width 33 height 14
click at [155, 450] on div "Browse gallery" at bounding box center [159, 452] width 66 height 14
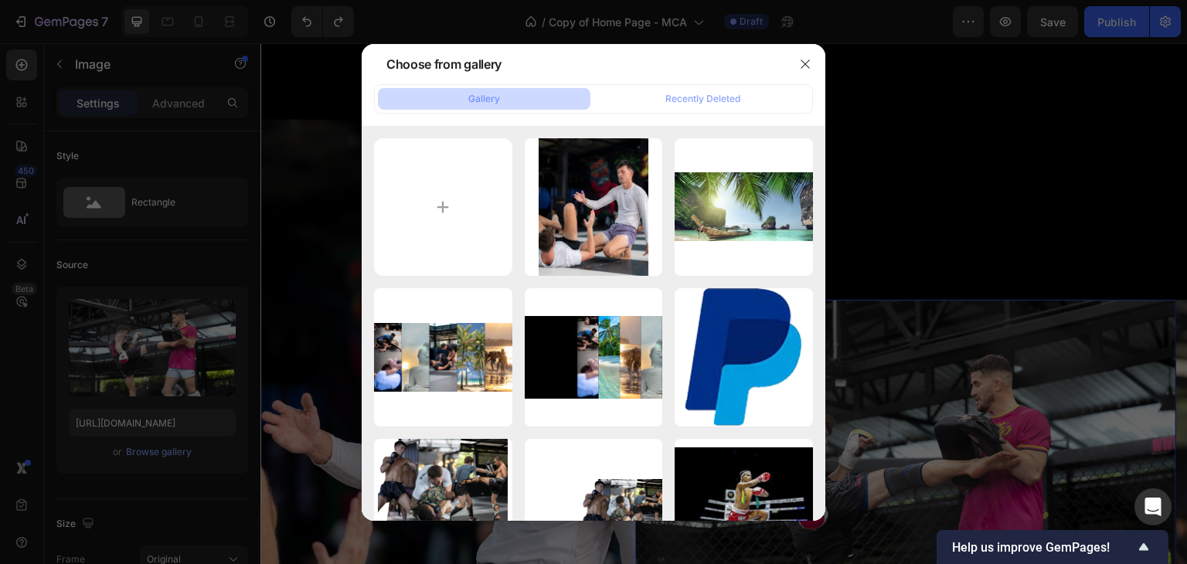
click at [436, 100] on button "Gallery" at bounding box center [484, 99] width 212 height 22
click at [504, 103] on button "Gallery" at bounding box center [484, 99] width 212 height 22
click at [488, 100] on div "Gallery" at bounding box center [484, 99] width 32 height 14
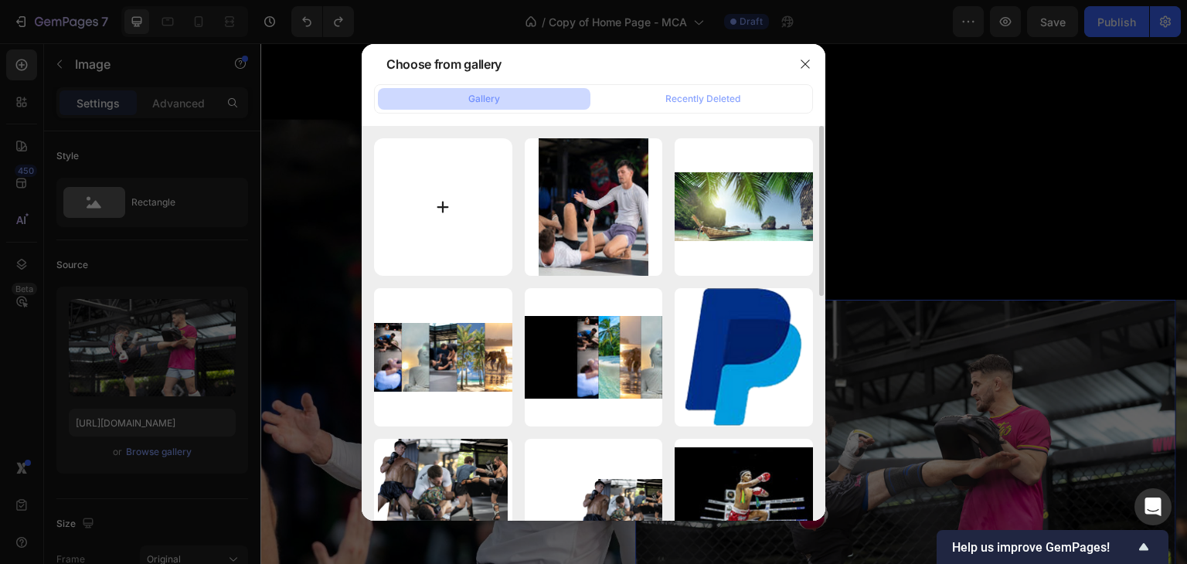
click at [447, 204] on input "file" at bounding box center [443, 207] width 138 height 138
type input "C:\fakepath\beach-bangtao.jpg"
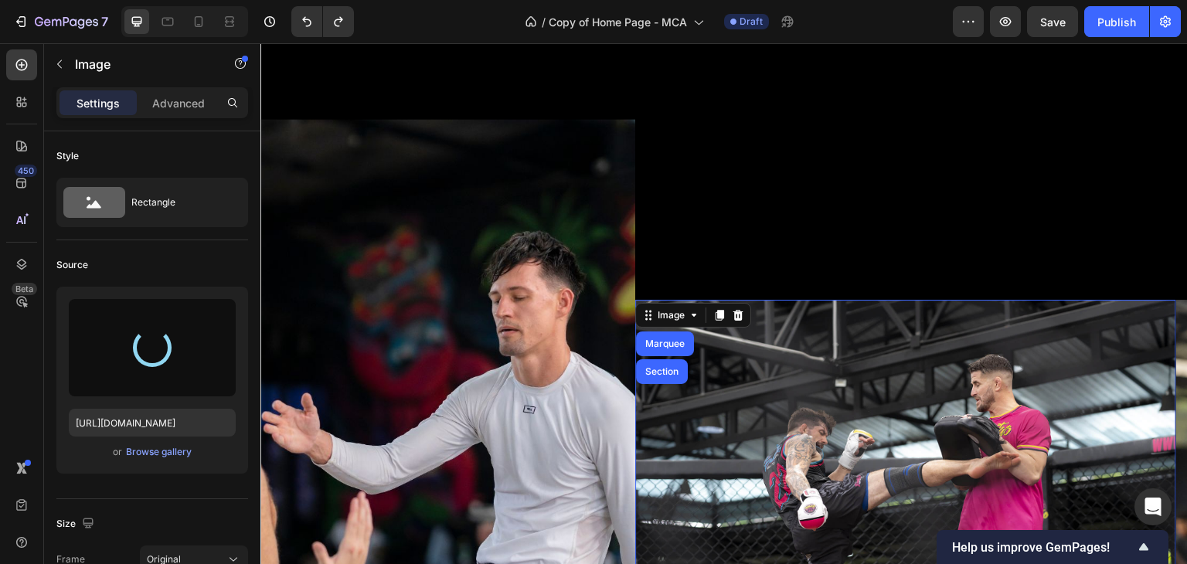
type input "https://cdn.shopify.com/s/files/1/0699/5027/5767/files/gempages_575372905605497…"
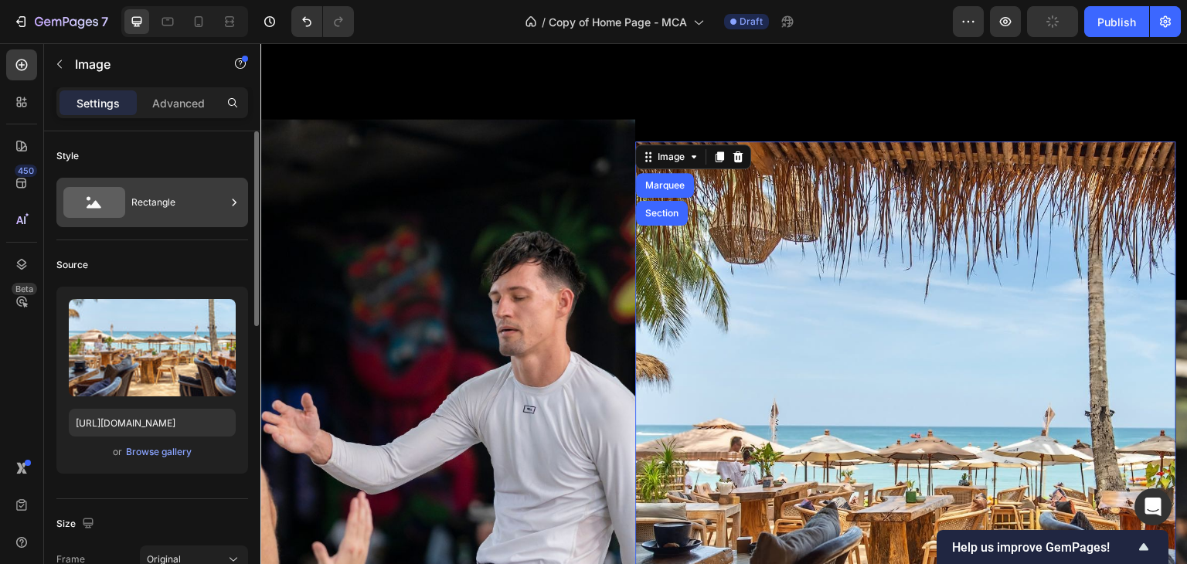
click at [170, 208] on div "Rectangle" at bounding box center [178, 203] width 94 height 36
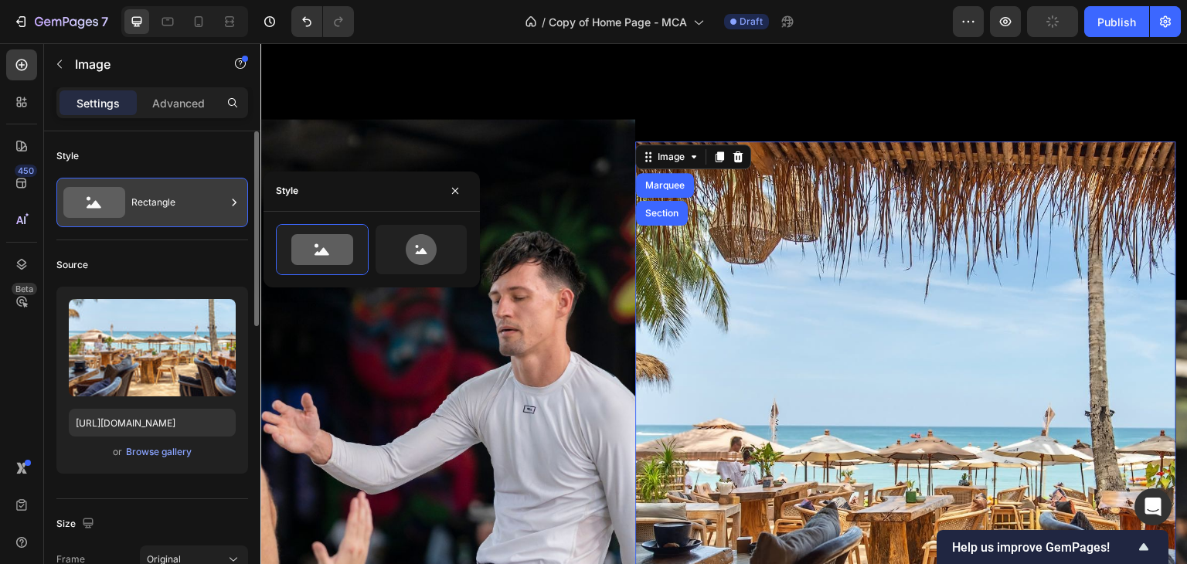
click at [170, 208] on div "Rectangle" at bounding box center [178, 203] width 94 height 36
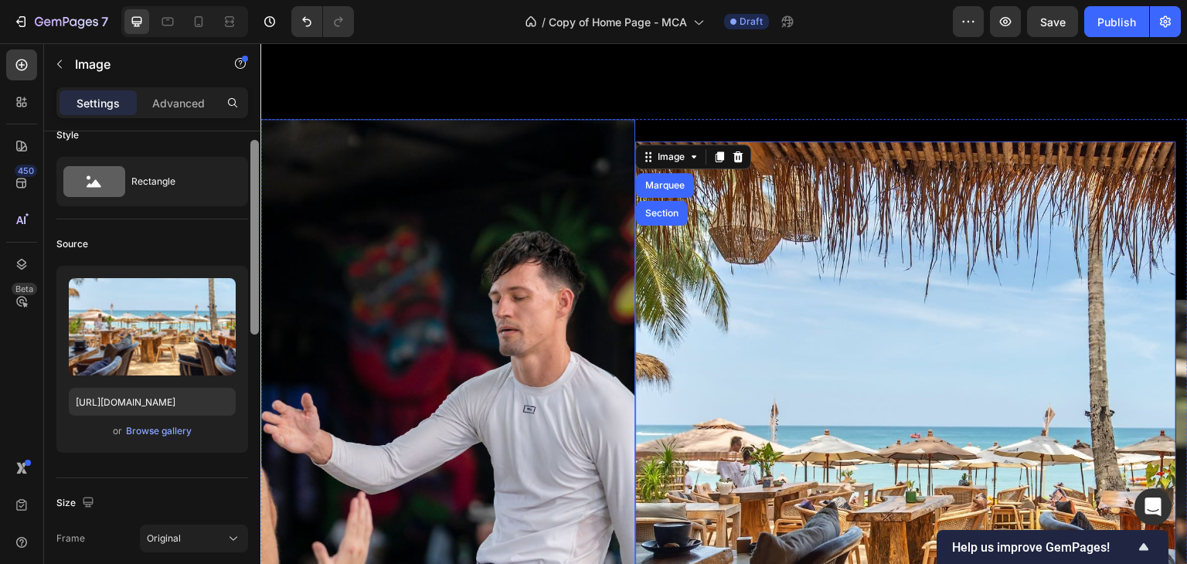
drag, startPoint x: 515, startPoint y: 301, endPoint x: 268, endPoint y: 356, distance: 252.5
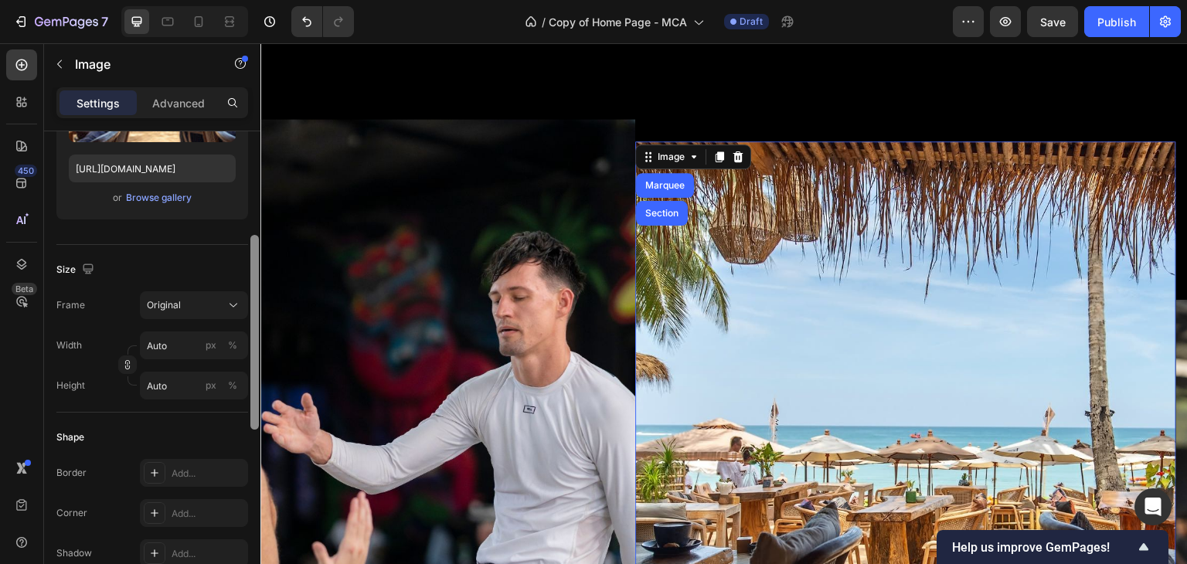
scroll to position [259, 0]
click at [257, 364] on div at bounding box center [254, 327] width 8 height 195
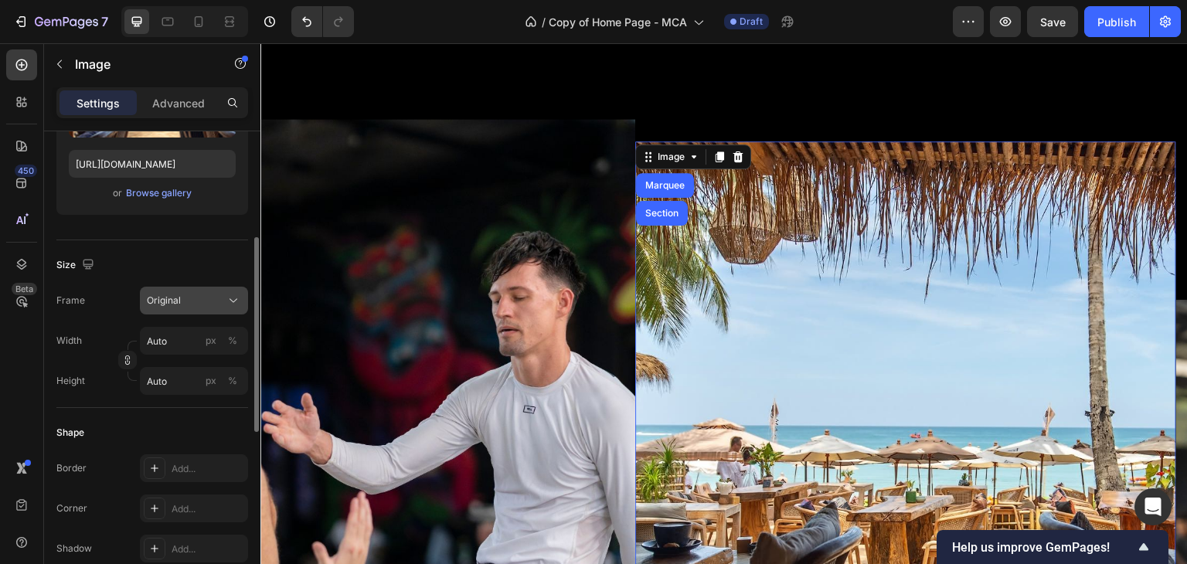
click at [226, 293] on icon at bounding box center [233, 300] width 15 height 15
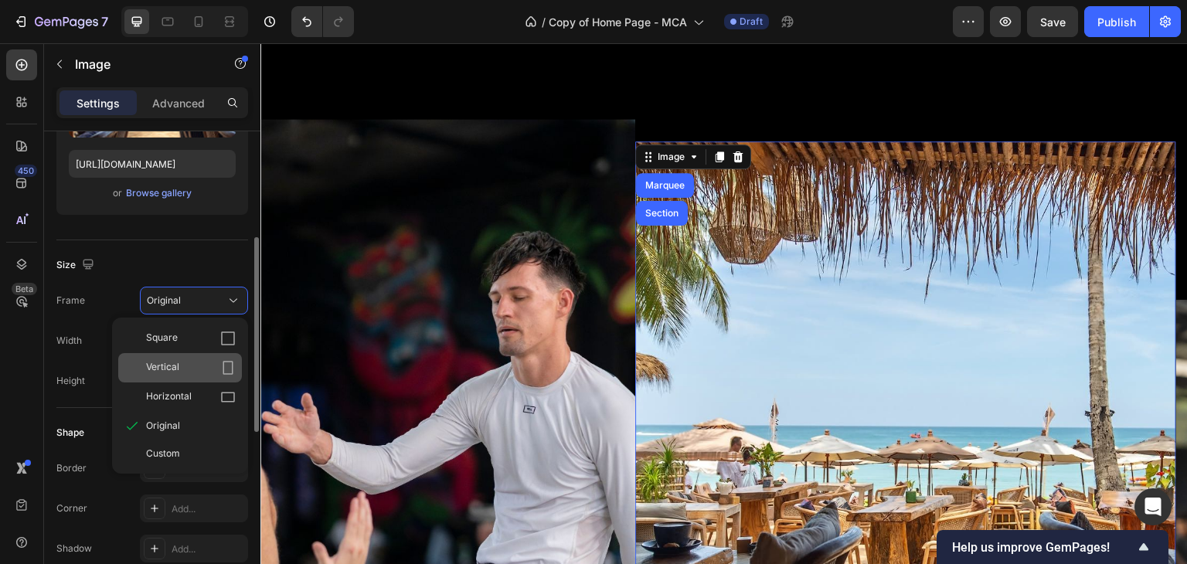
click at [226, 368] on icon at bounding box center [227, 367] width 15 height 15
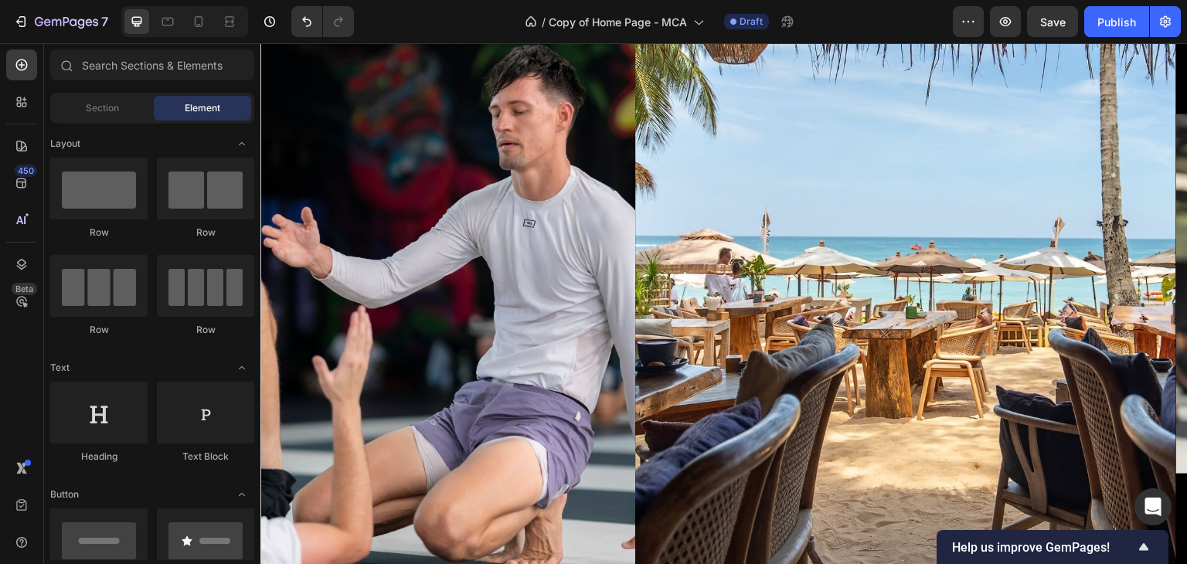
scroll to position [858, 0]
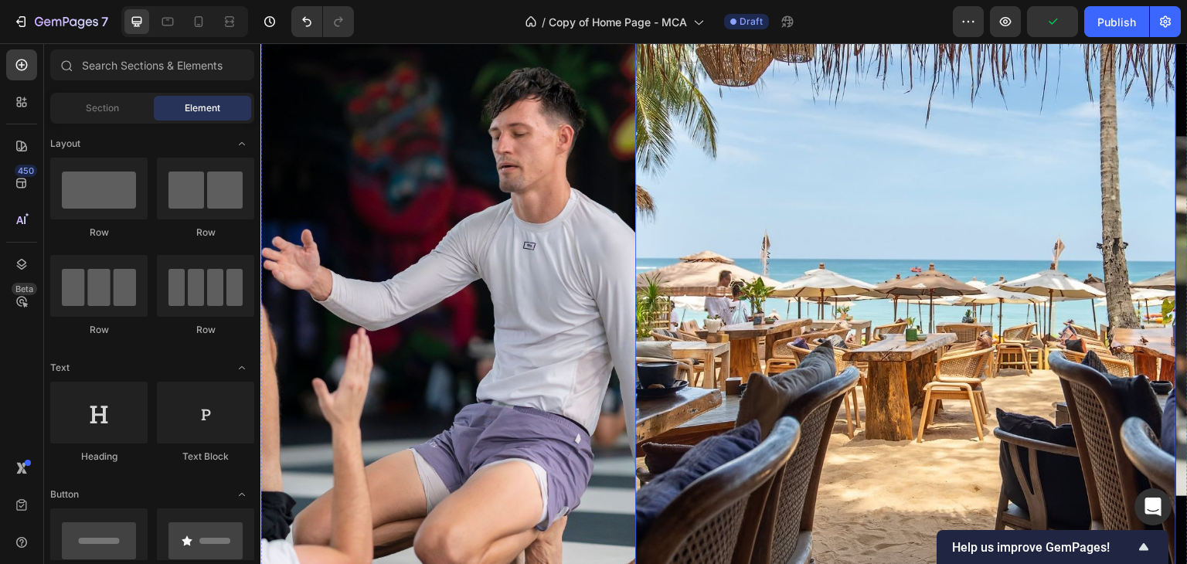
click at [852, 229] on img at bounding box center [905, 315] width 541 height 721
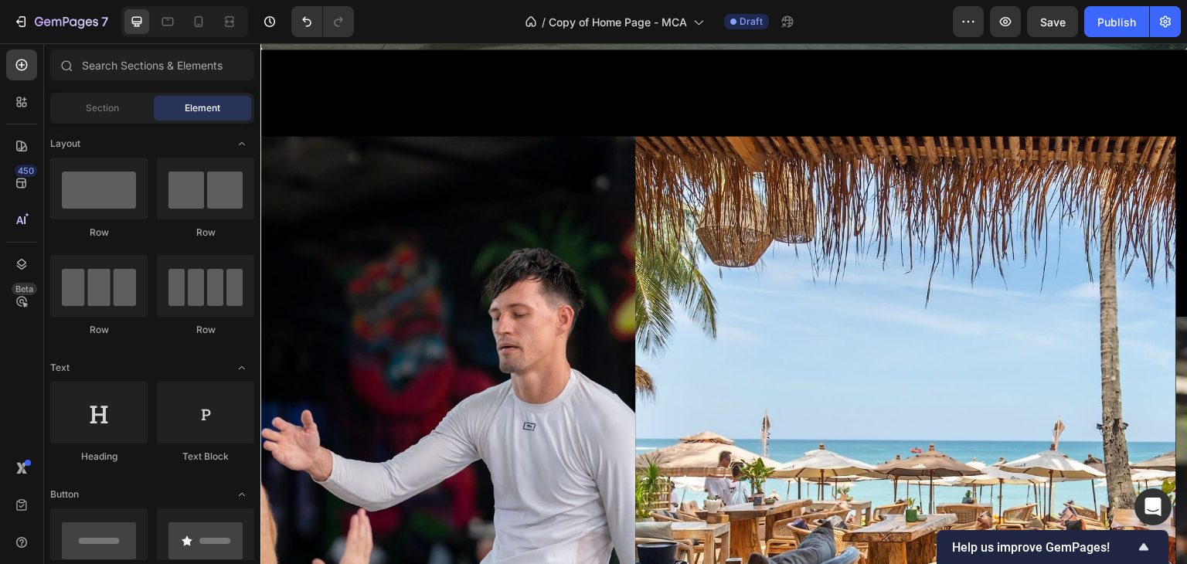
scroll to position [644, 0]
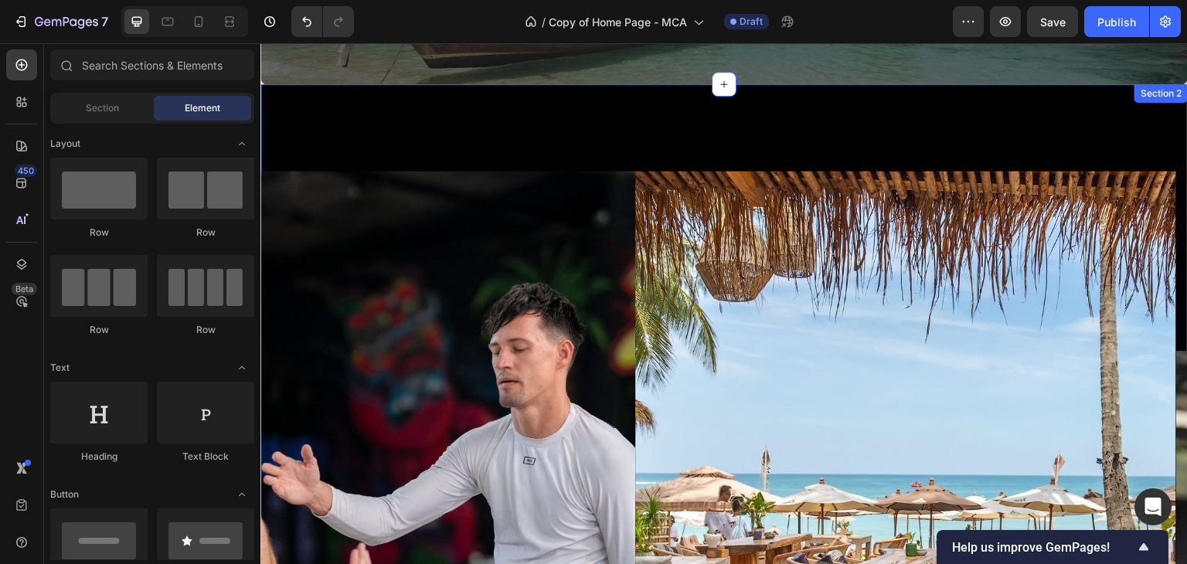
click at [604, 141] on div "Image Image Image Image Image Image Image Image Image Image Image Image Image I…" at bounding box center [723, 506] width 927 height 844
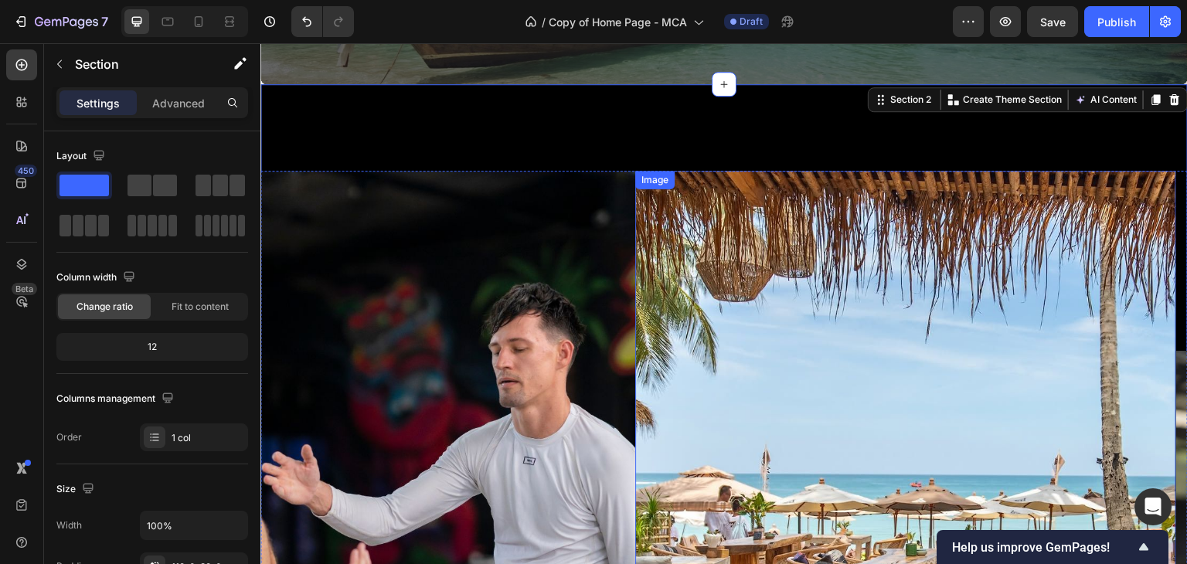
click at [727, 244] on img at bounding box center [905, 531] width 541 height 721
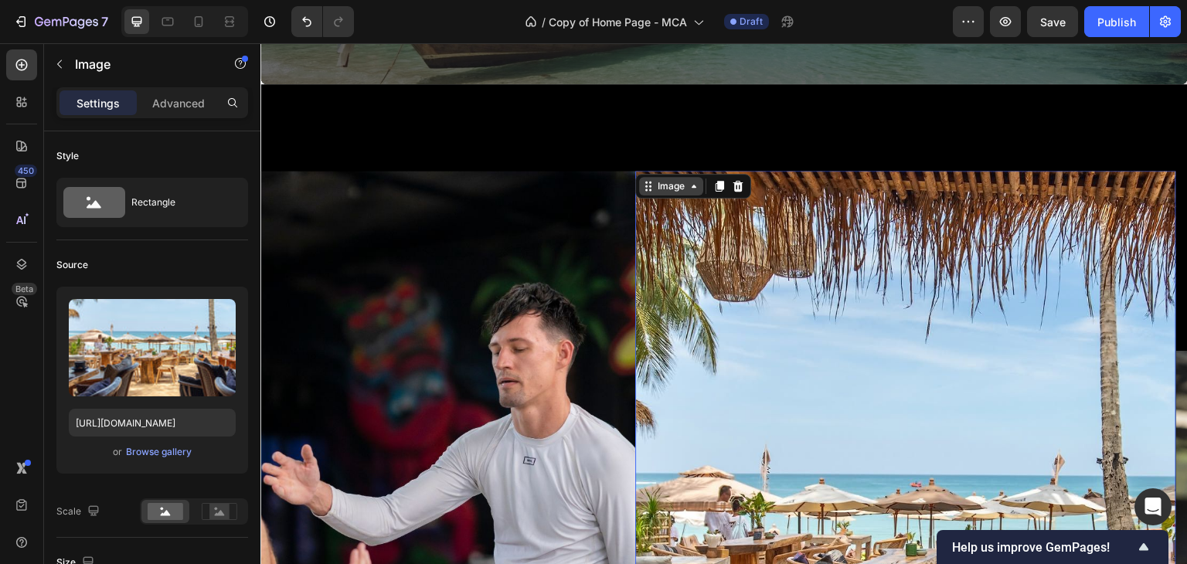
click at [672, 190] on div "Image" at bounding box center [670, 186] width 33 height 14
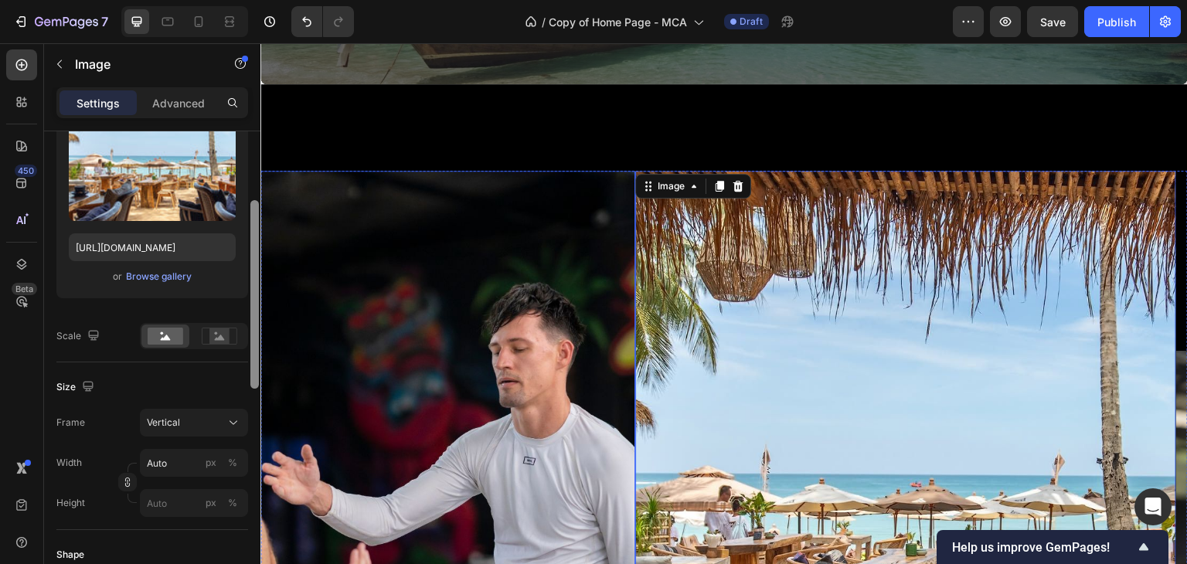
drag, startPoint x: 514, startPoint y: 229, endPoint x: 263, endPoint y: 314, distance: 264.4
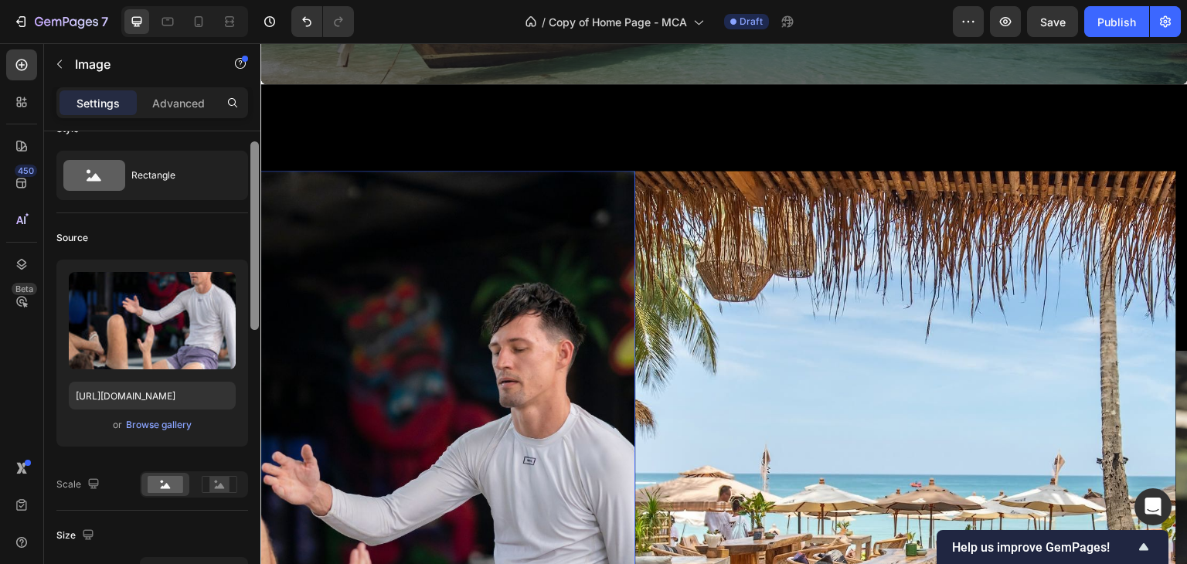
scroll to position [0, 0]
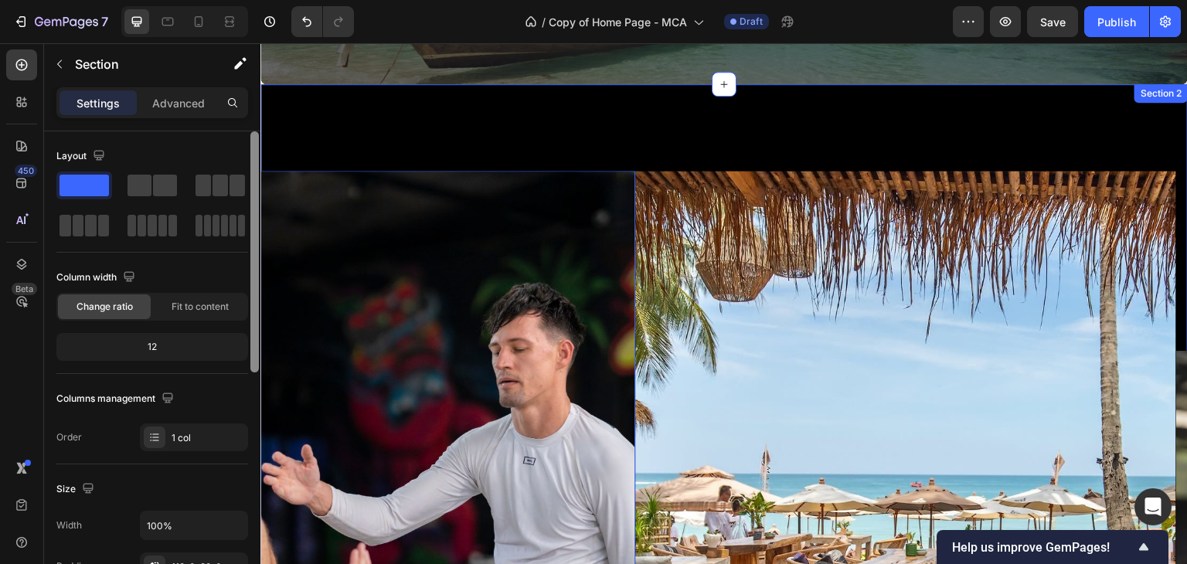
click at [311, 132] on div "Image 0 Image Image Image Image Image Image Image Image 0 Image Image Image Ima…" at bounding box center [723, 506] width 927 height 844
click at [323, 183] on img at bounding box center [364, 531] width 541 height 721
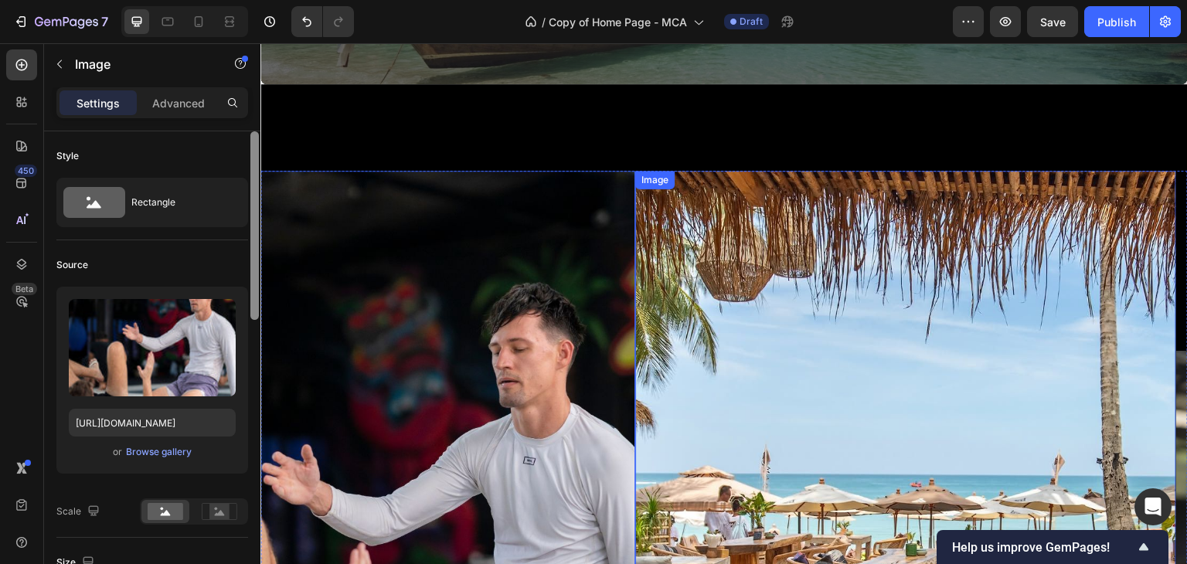
click at [783, 224] on img at bounding box center [905, 531] width 541 height 721
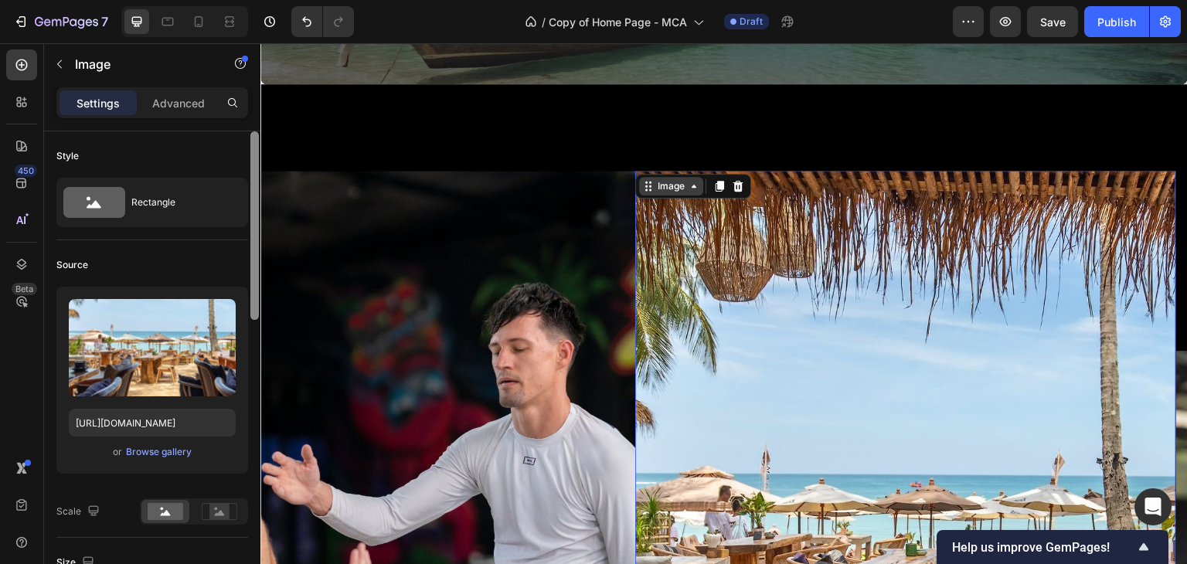
click at [695, 185] on icon at bounding box center [694, 186] width 5 height 3
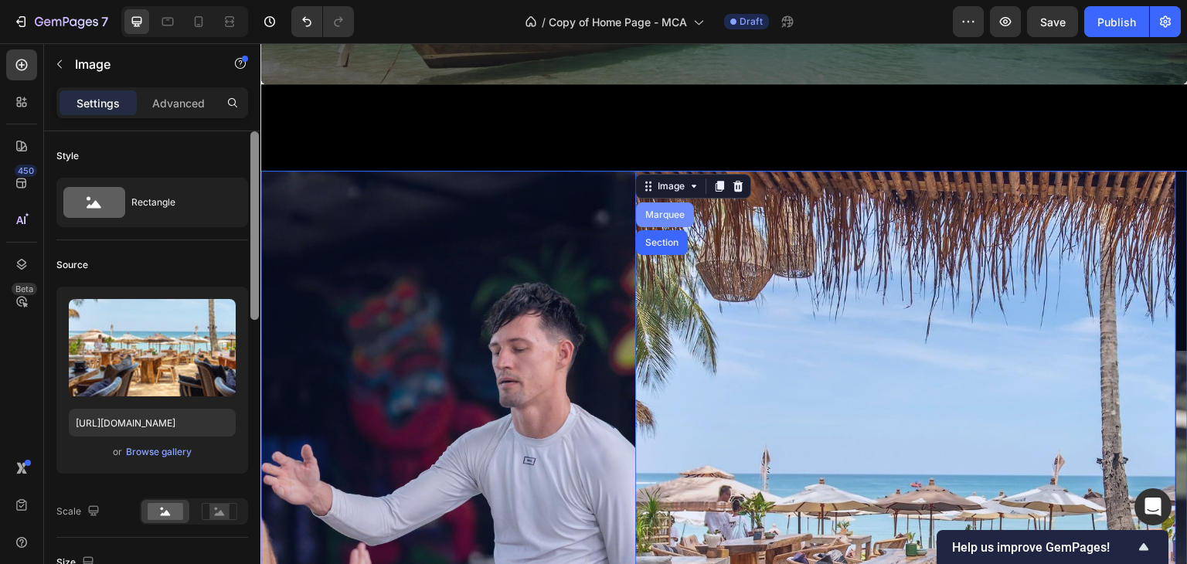
click at [671, 213] on div "Marquee" at bounding box center [665, 214] width 46 height 9
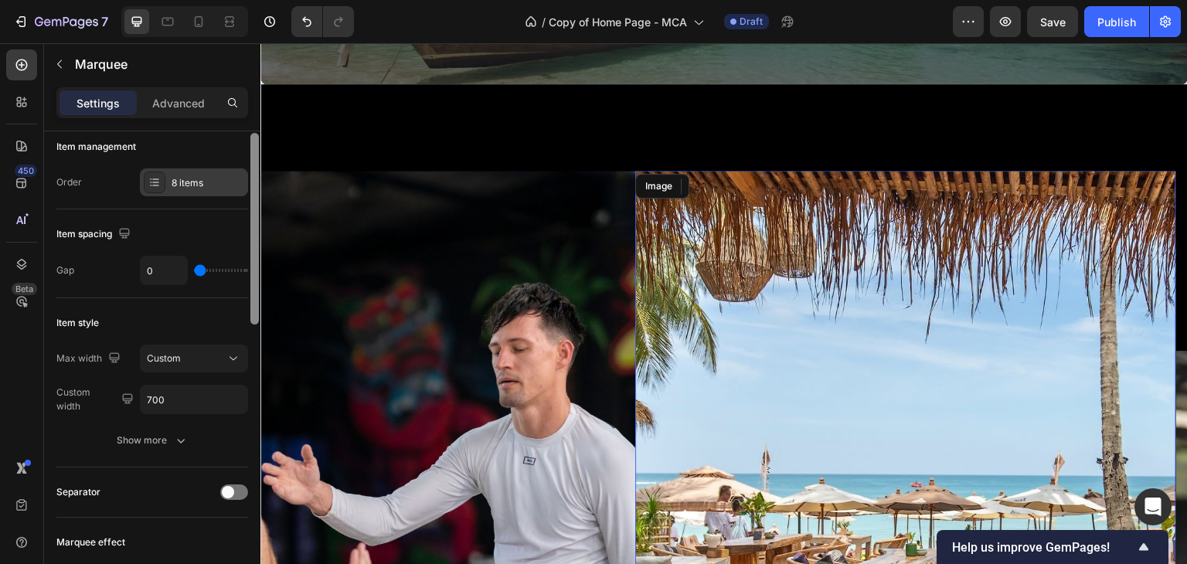
scroll to position [3, 0]
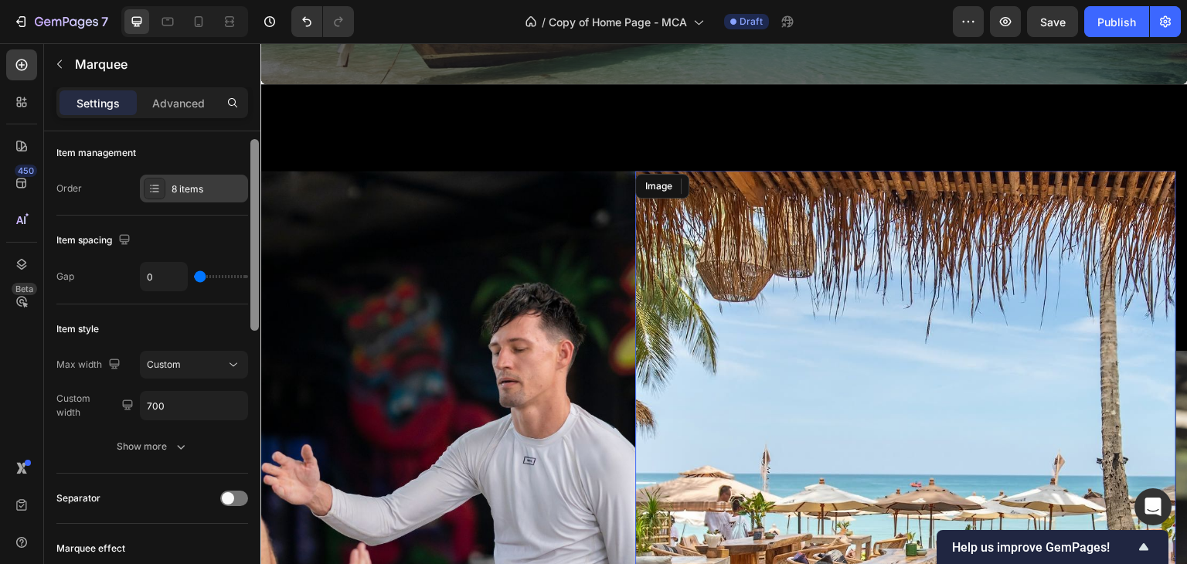
click at [182, 187] on div "8 items" at bounding box center [208, 189] width 73 height 14
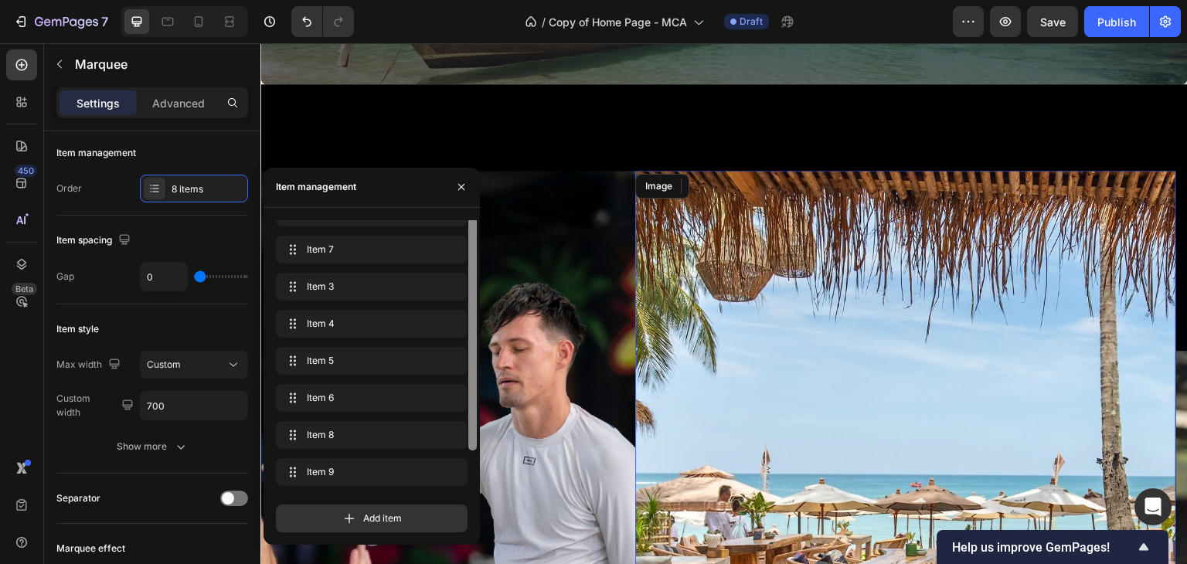
scroll to position [0, 0]
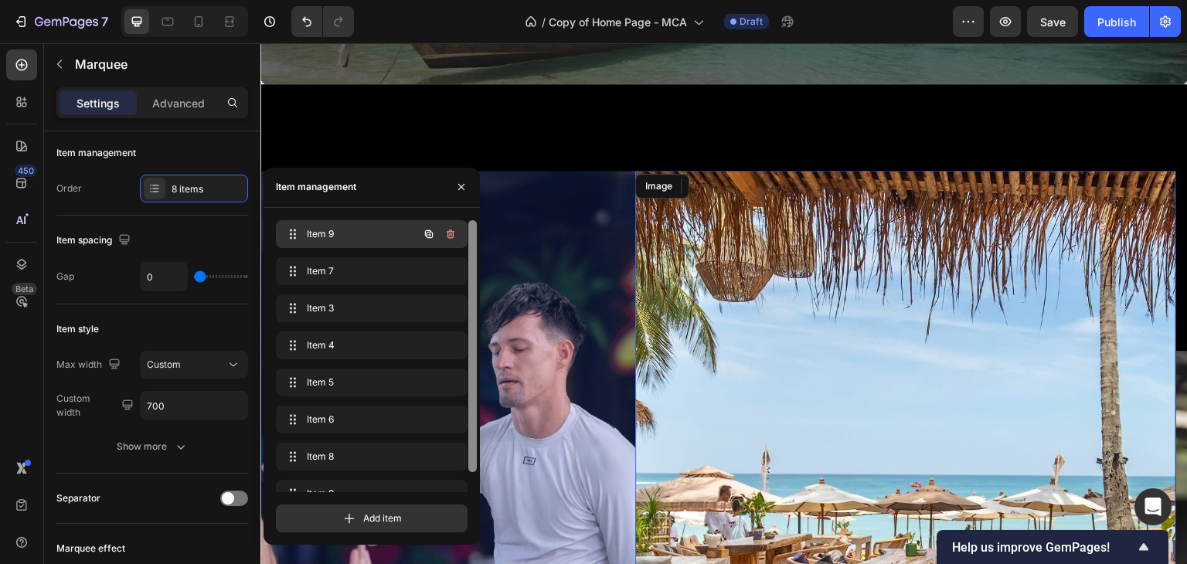
drag, startPoint x: 473, startPoint y: 295, endPoint x: 462, endPoint y: 246, distance: 49.9
click at [462, 246] on div "Item 9 Item 9 Item 7 Item 7 Item 3 Item 3 Item 4 Item 4 Item 5 Item 5 Item 6 It…" at bounding box center [377, 356] width 202 height 272
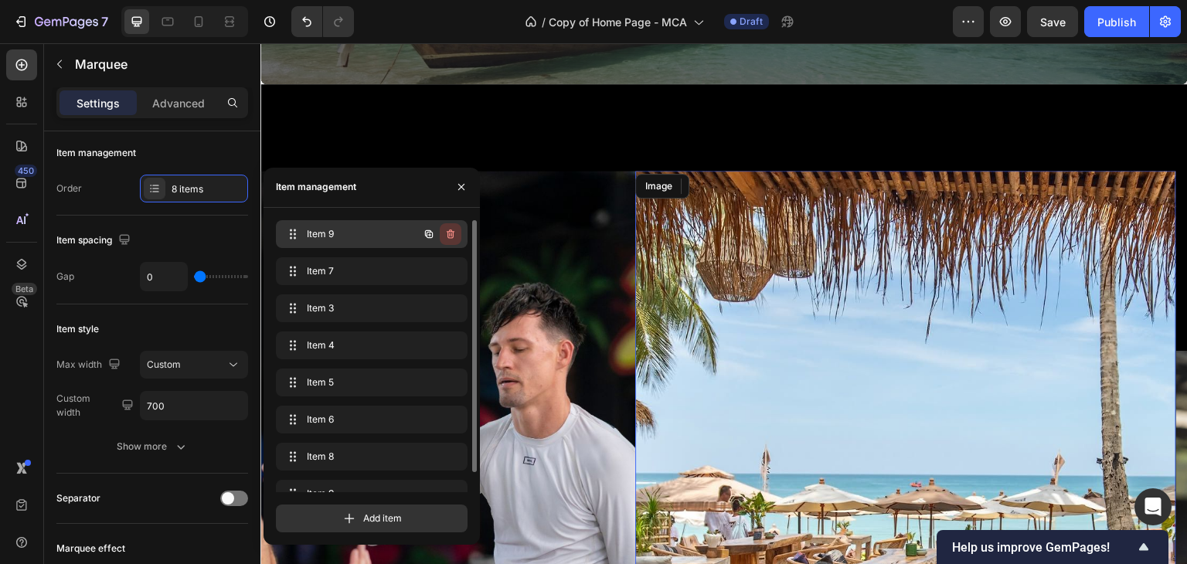
click at [448, 239] on icon "button" at bounding box center [450, 234] width 12 height 12
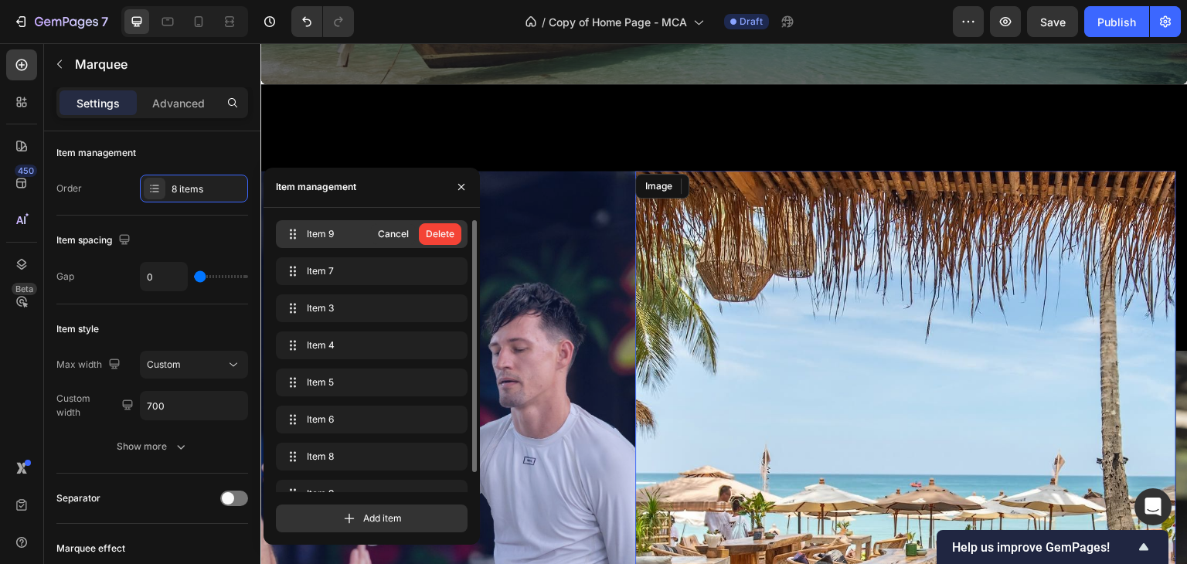
click at [404, 239] on div "Cancel" at bounding box center [393, 234] width 31 height 14
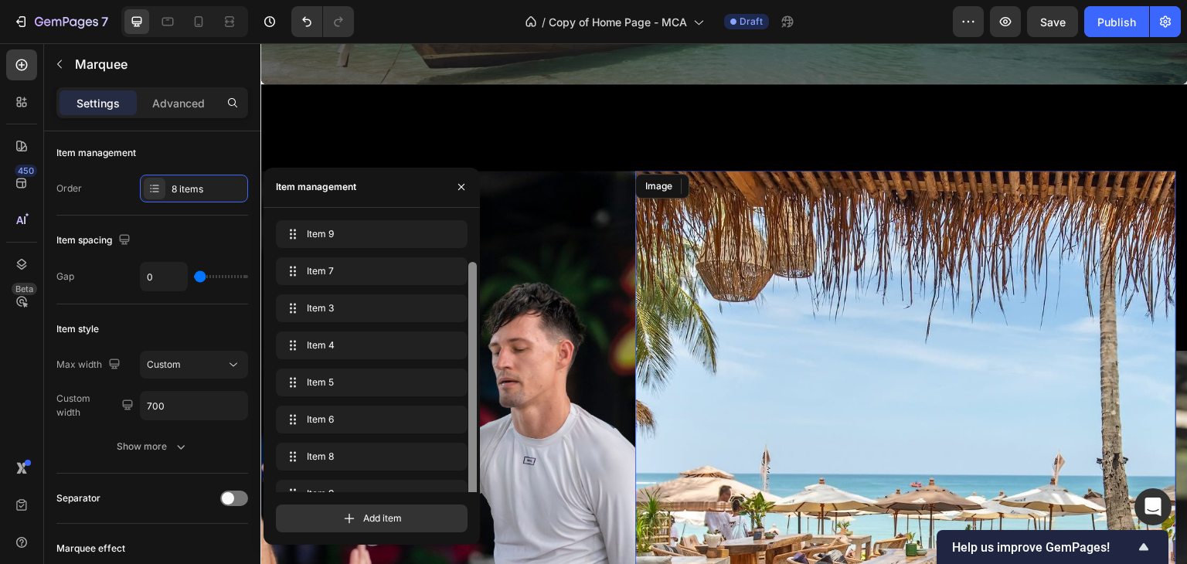
scroll to position [22, 0]
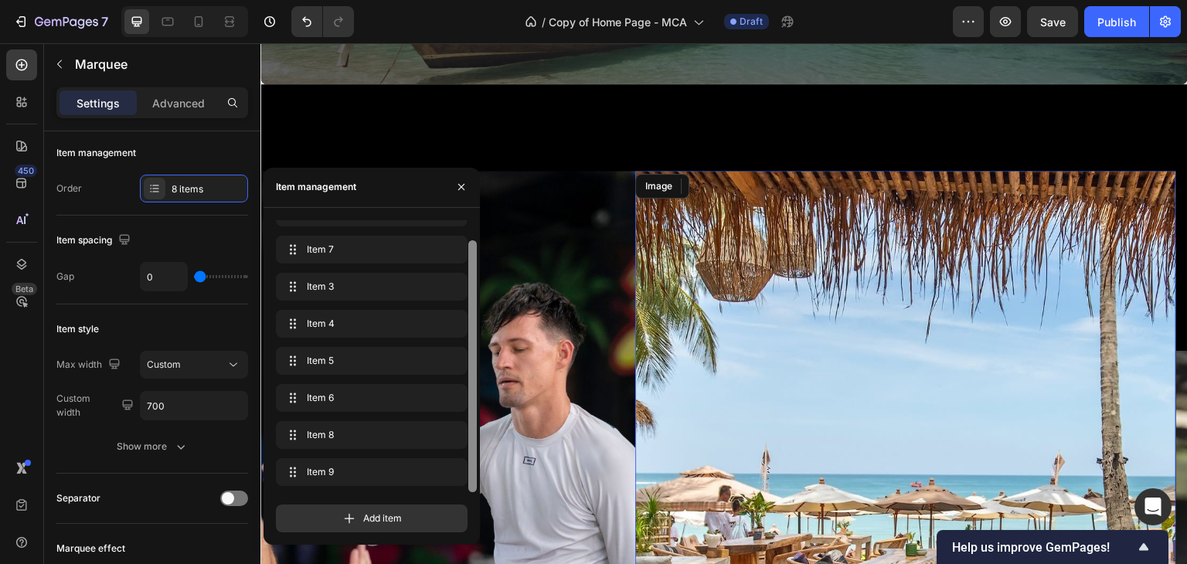
drag, startPoint x: 472, startPoint y: 344, endPoint x: 476, endPoint y: 420, distance: 76.6
click at [476, 420] on div at bounding box center [472, 366] width 8 height 252
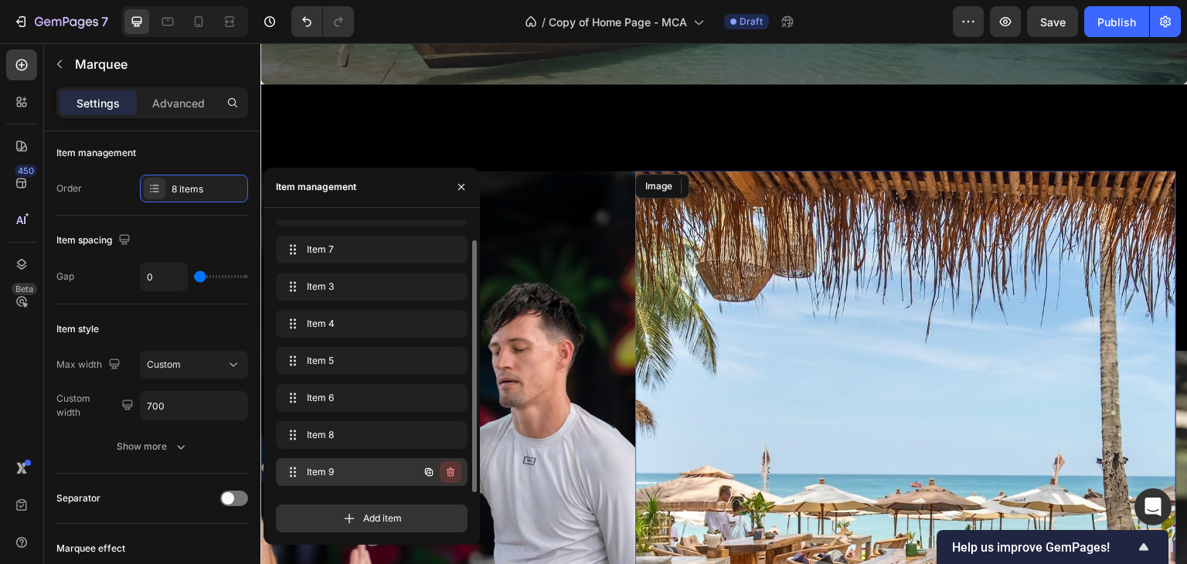
click at [454, 467] on icon "button" at bounding box center [450, 472] width 12 height 12
click at [435, 472] on div "Delete" at bounding box center [440, 472] width 29 height 14
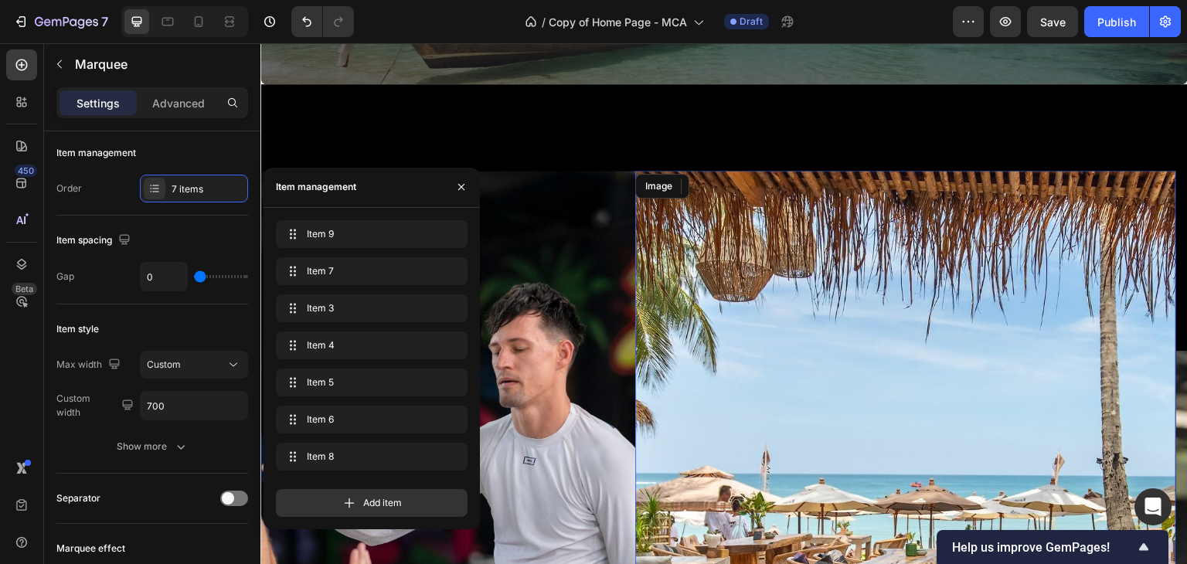
scroll to position [0, 0]
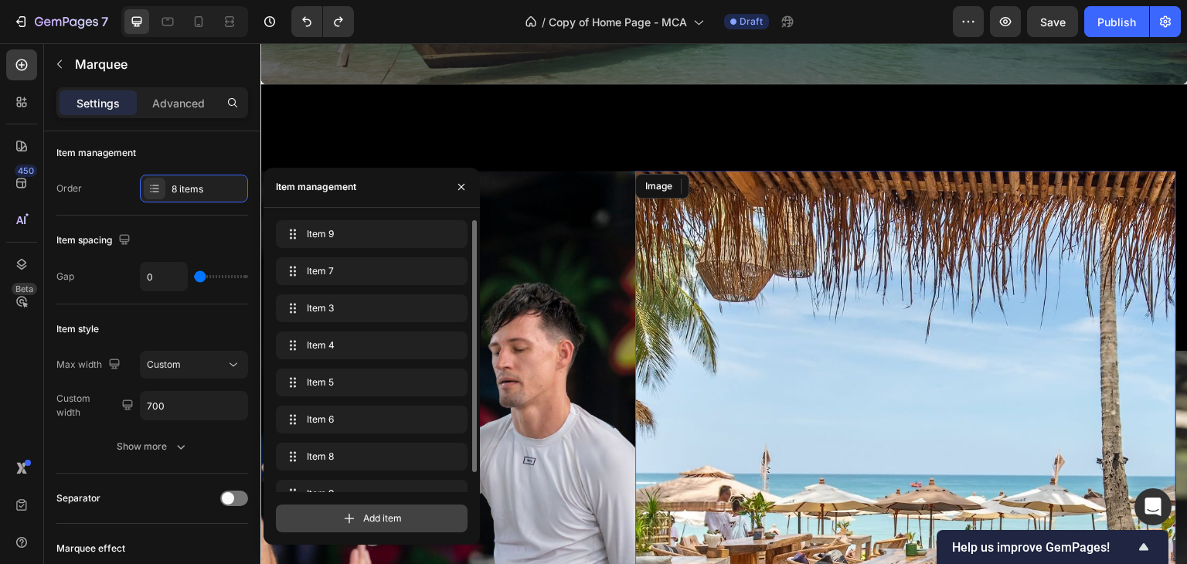
click at [328, 505] on div "Add item" at bounding box center [372, 519] width 192 height 28
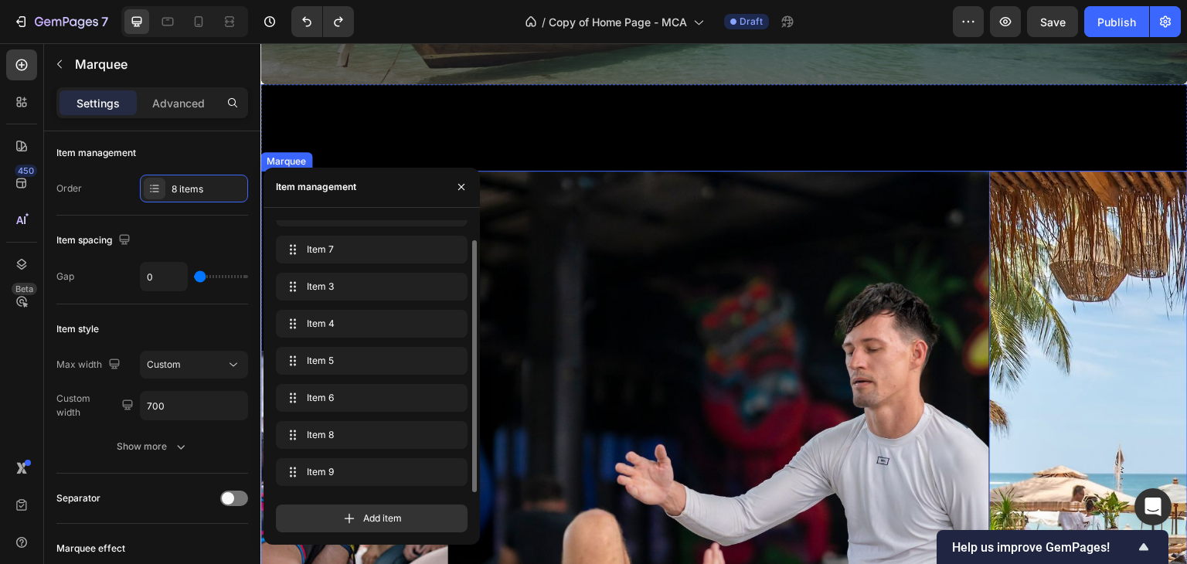
scroll to position [22, 0]
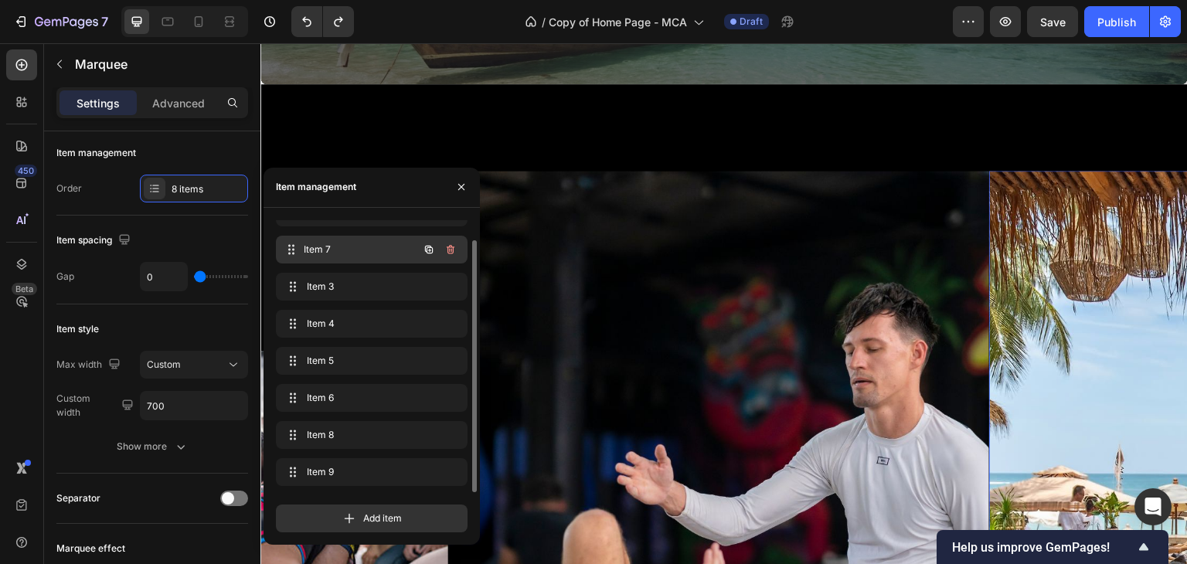
click at [333, 244] on span "Item 7" at bounding box center [361, 250] width 114 height 14
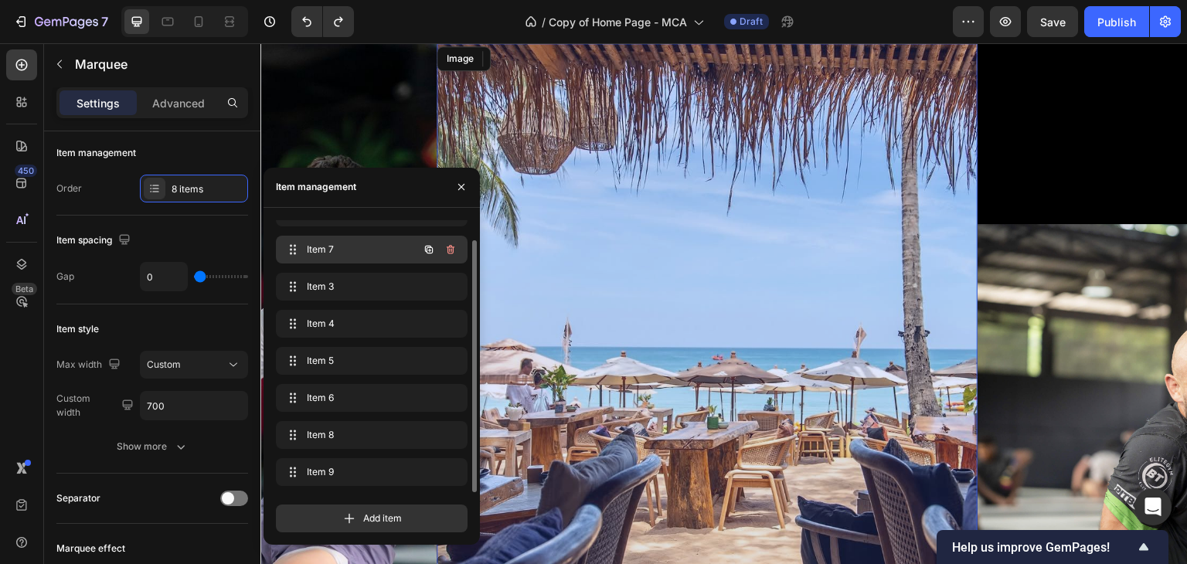
scroll to position [0, 354]
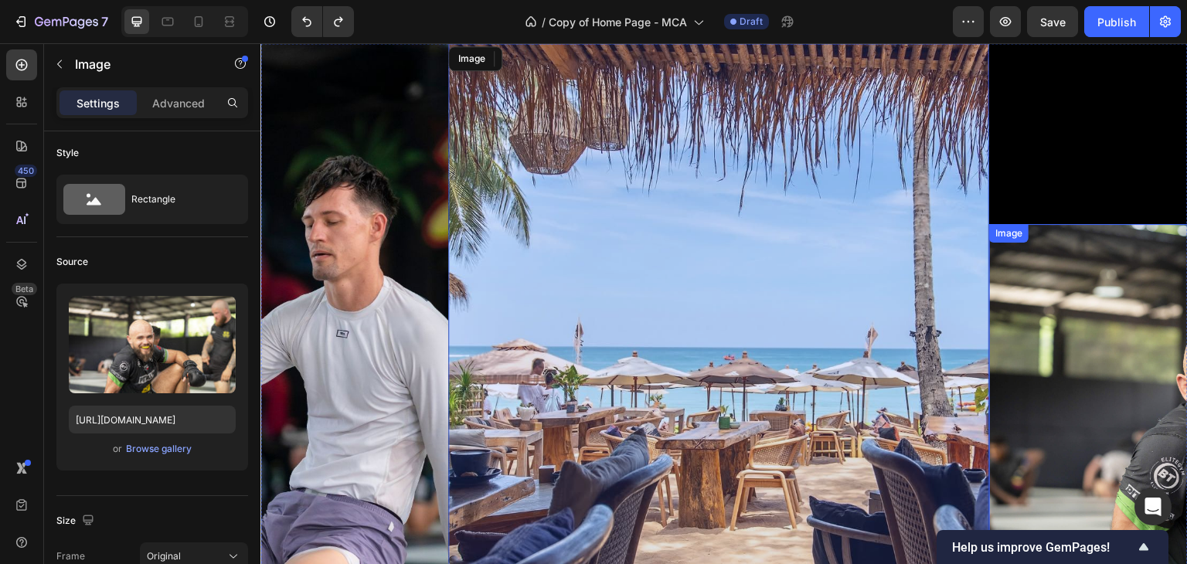
scroll to position [0, 0]
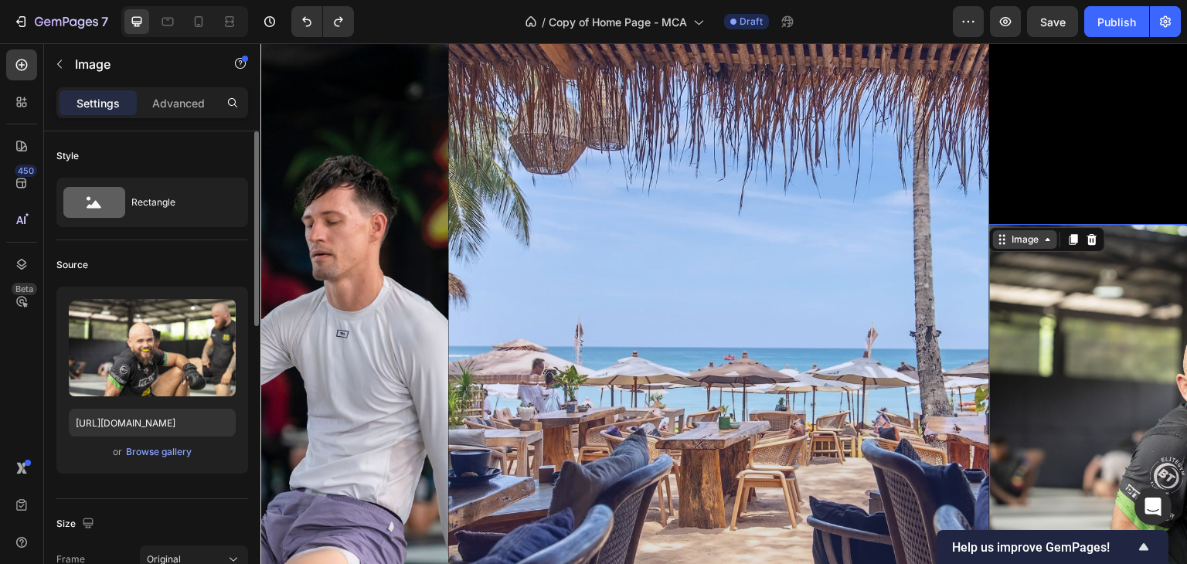
click at [1021, 243] on div "Image" at bounding box center [1024, 240] width 33 height 14
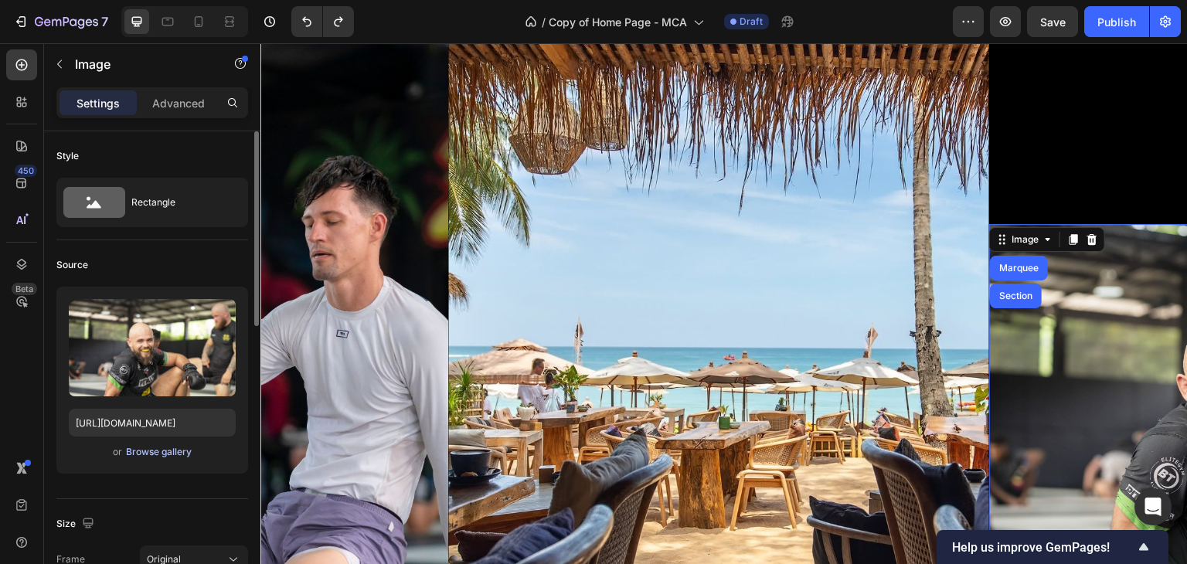
click at [143, 446] on div "Browse gallery" at bounding box center [159, 452] width 66 height 14
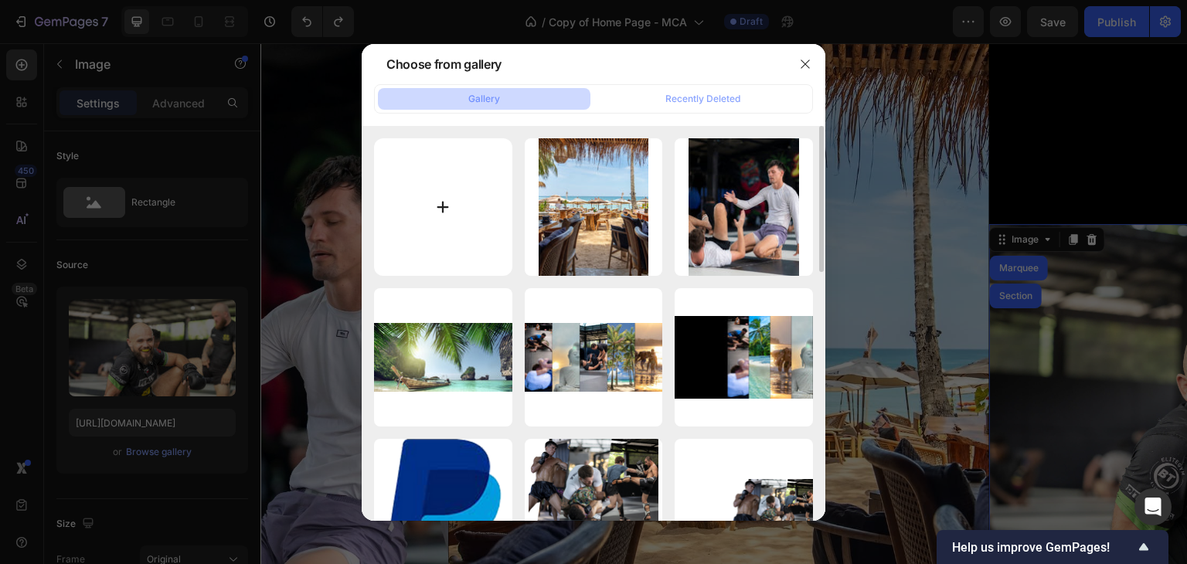
click at [449, 217] on input "file" at bounding box center [443, 207] width 138 height 138
type input "C:\fakepath\breakfast-mango-bangtao.jpg"
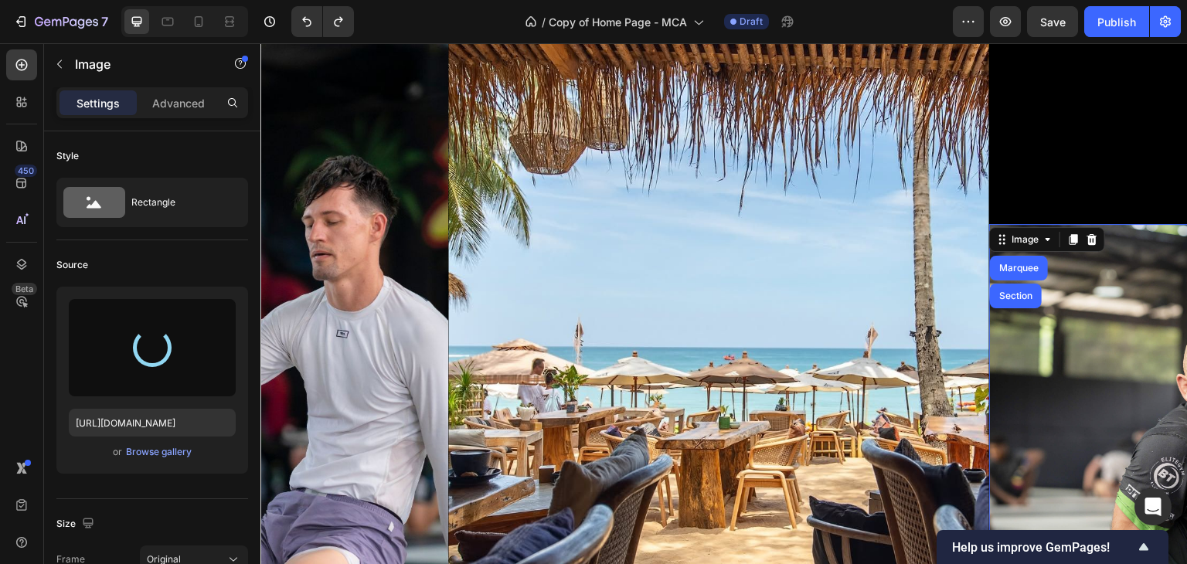
type input "https://cdn.shopify.com/s/files/1/0699/5027/5767/files/gempages_575372905605497…"
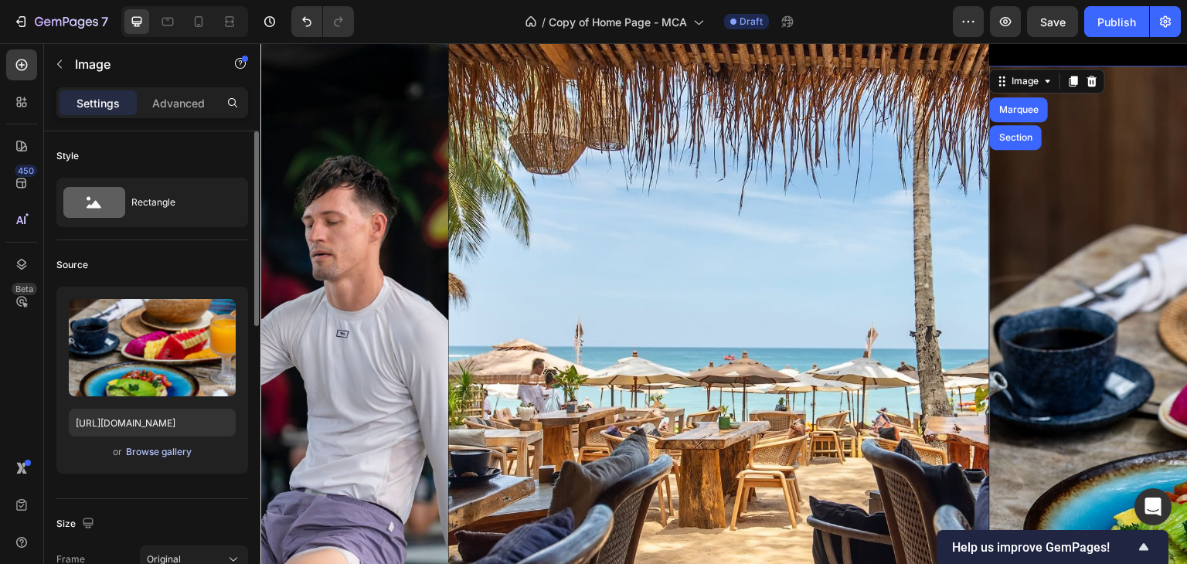
click at [178, 451] on div "Browse gallery" at bounding box center [159, 452] width 66 height 14
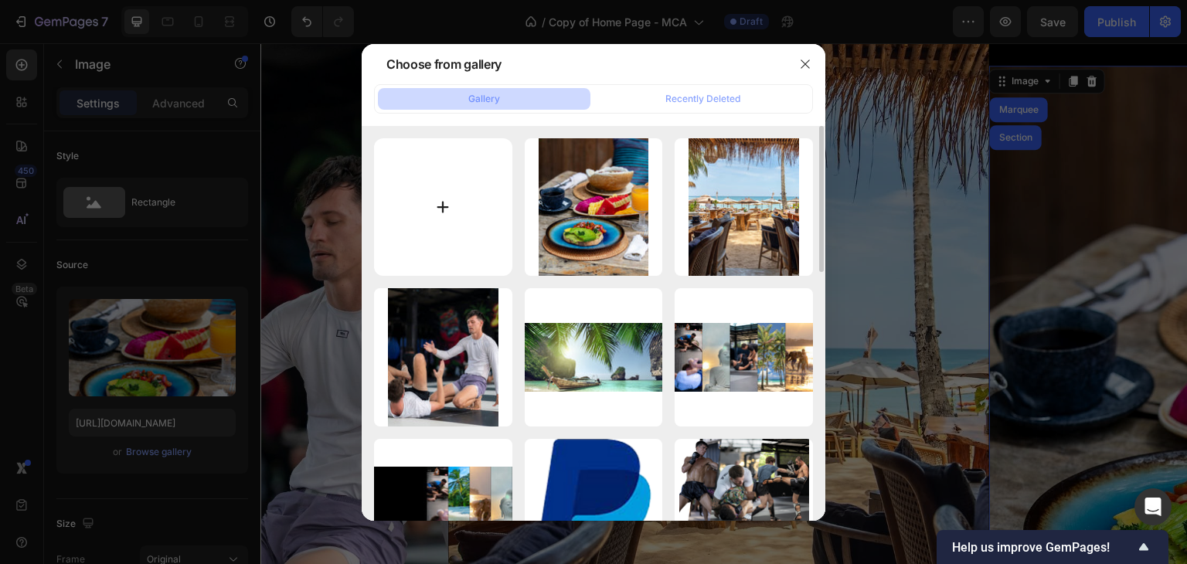
click at [450, 186] on input "file" at bounding box center [443, 207] width 138 height 138
type input "C:\fakepath\grappling-women.jpg"
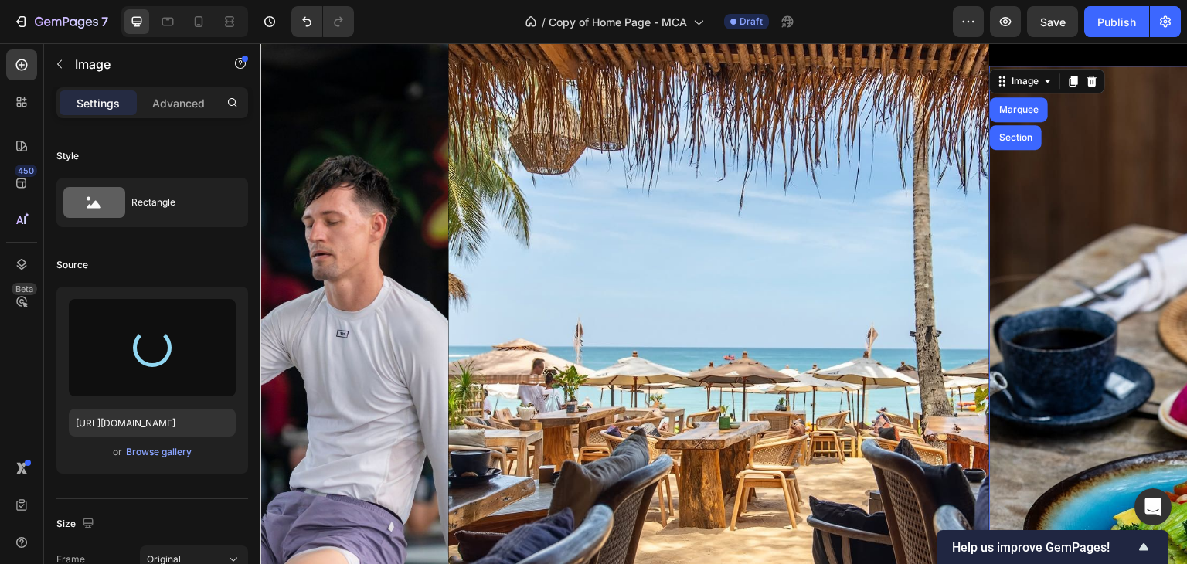
type input "https://cdn.shopify.com/s/files/1/0699/5027/5767/files/gempages_575372905605497…"
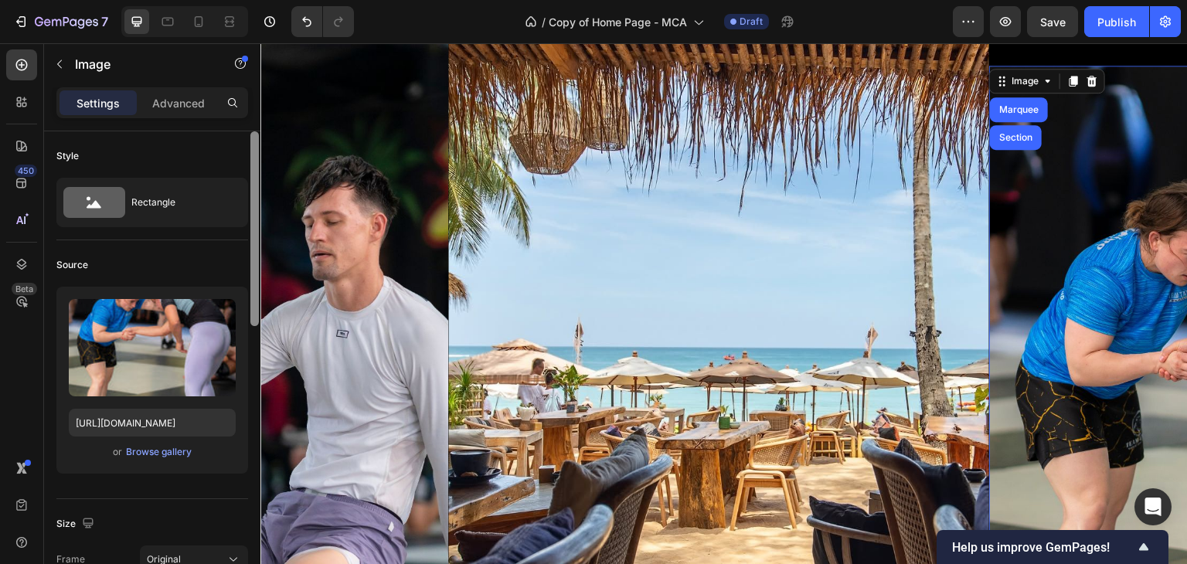
scroll to position [476, 0]
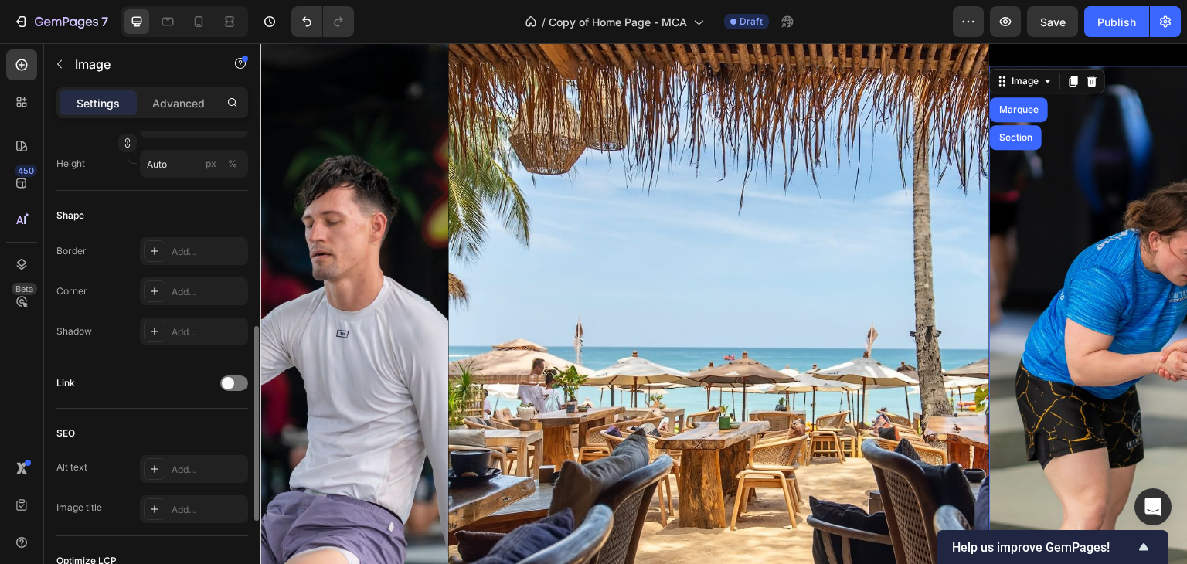
drag, startPoint x: 508, startPoint y: 338, endPoint x: 261, endPoint y: 322, distance: 247.7
click at [112, 178] on div "Size Frame Original Width Auto px % Height Auto px %" at bounding box center [152, 107] width 192 height 168
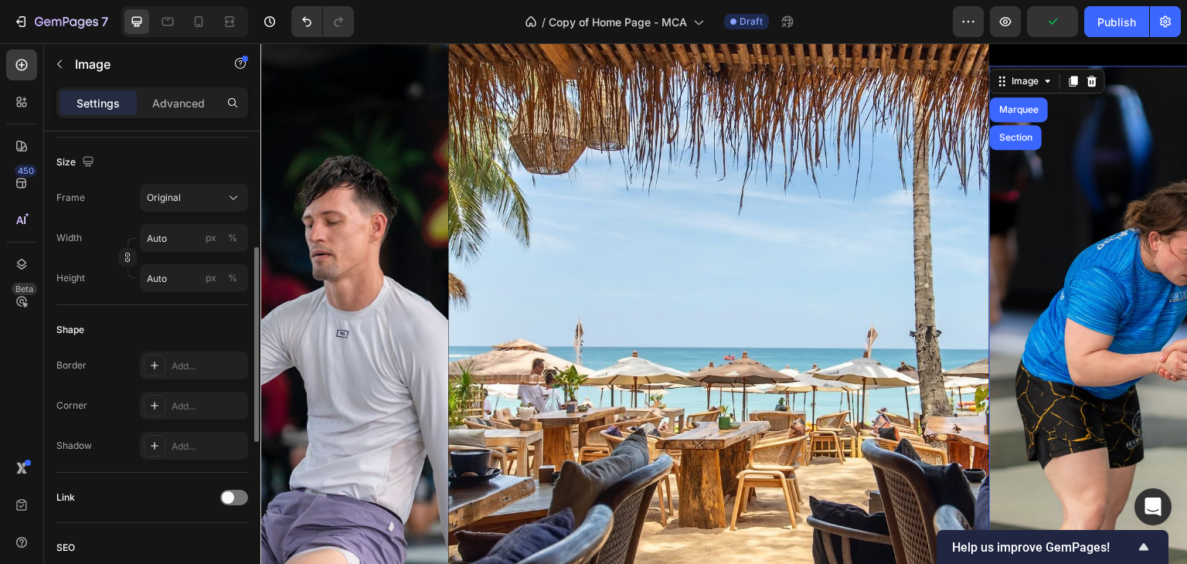
scroll to position [339, 0]
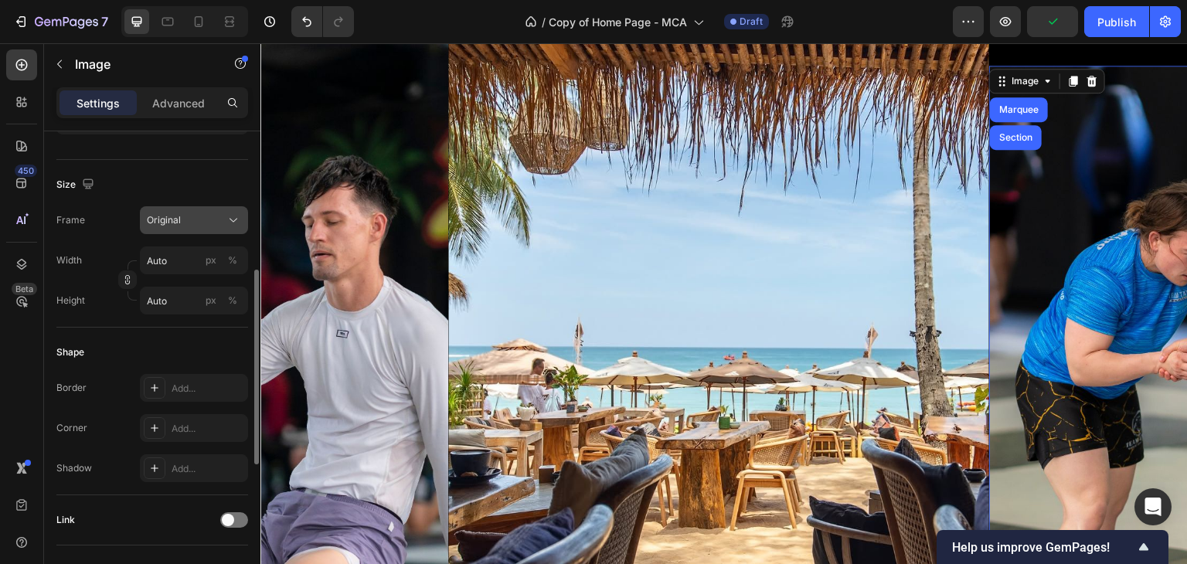
click at [220, 214] on div "Original" at bounding box center [185, 220] width 76 height 14
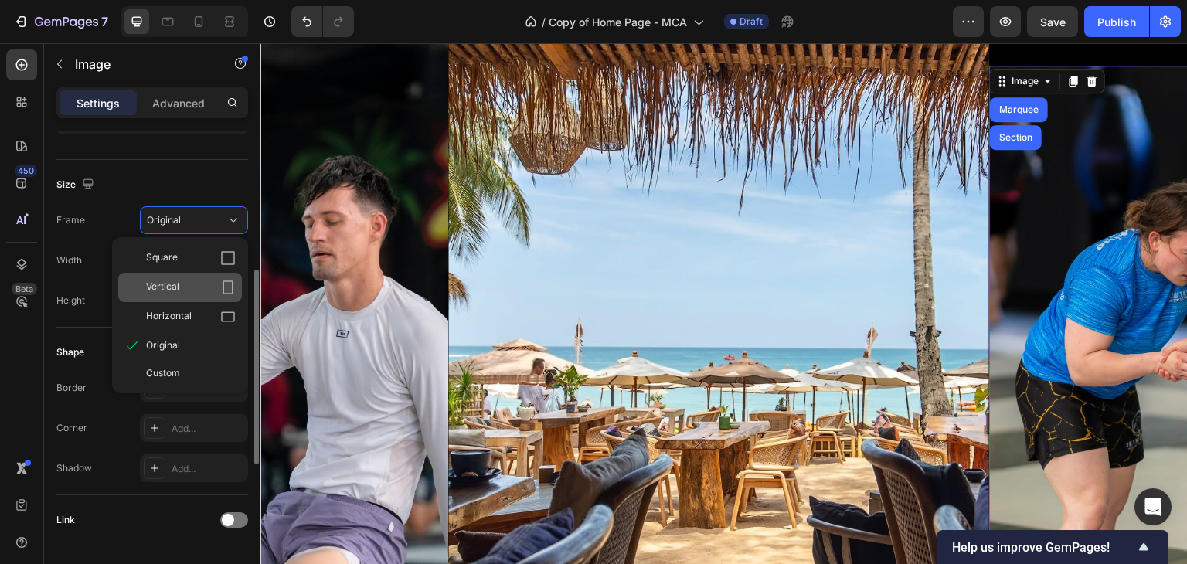
click at [196, 285] on div "Vertical" at bounding box center [191, 287] width 90 height 15
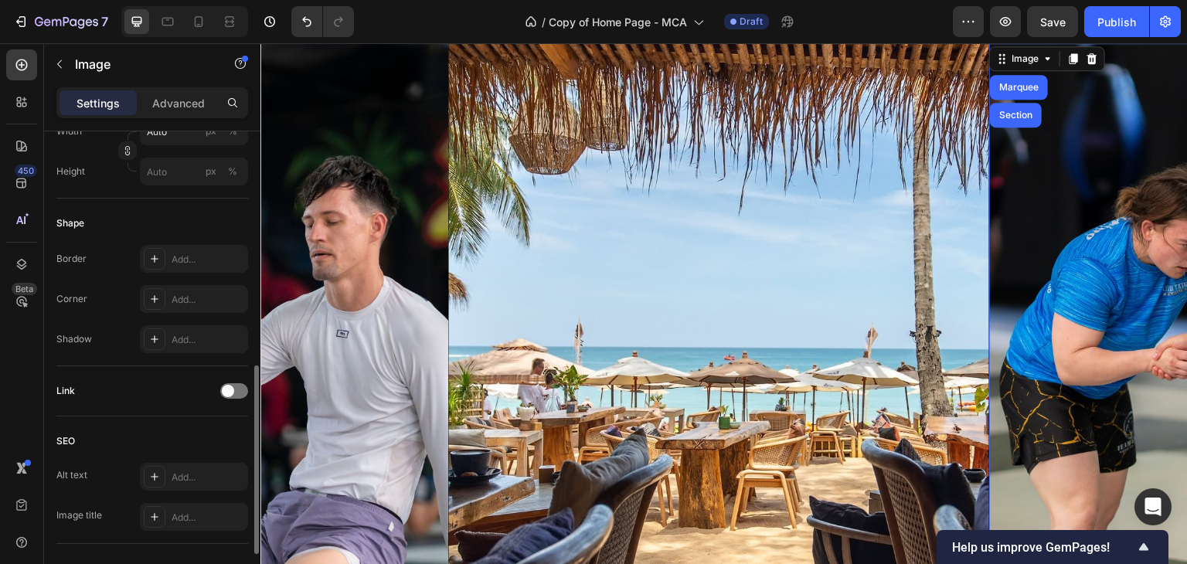
scroll to position [531, 0]
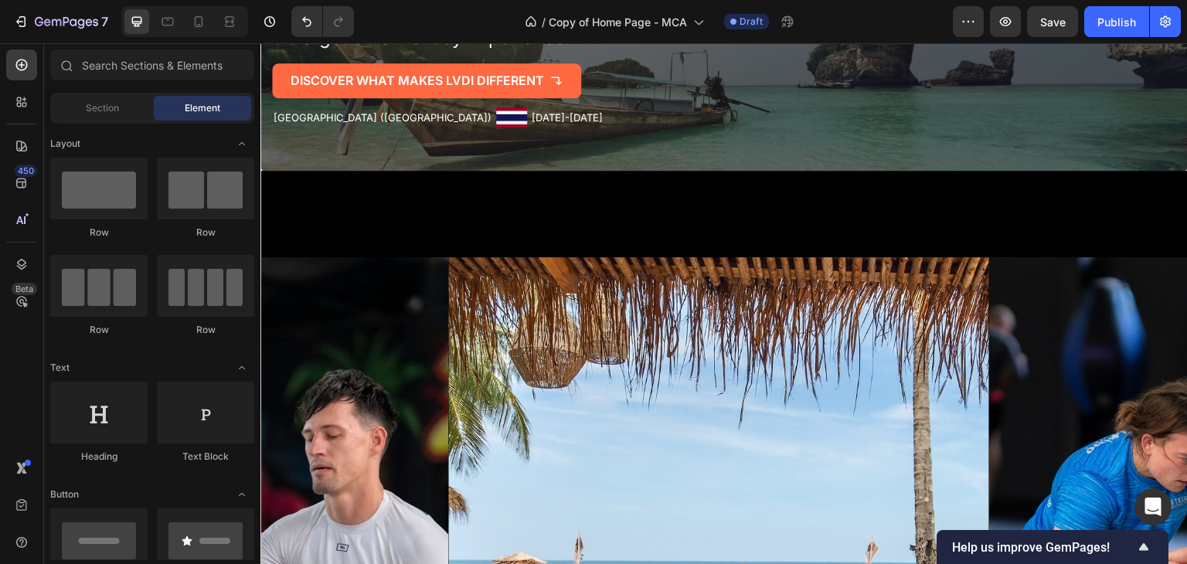
scroll to position [533, 0]
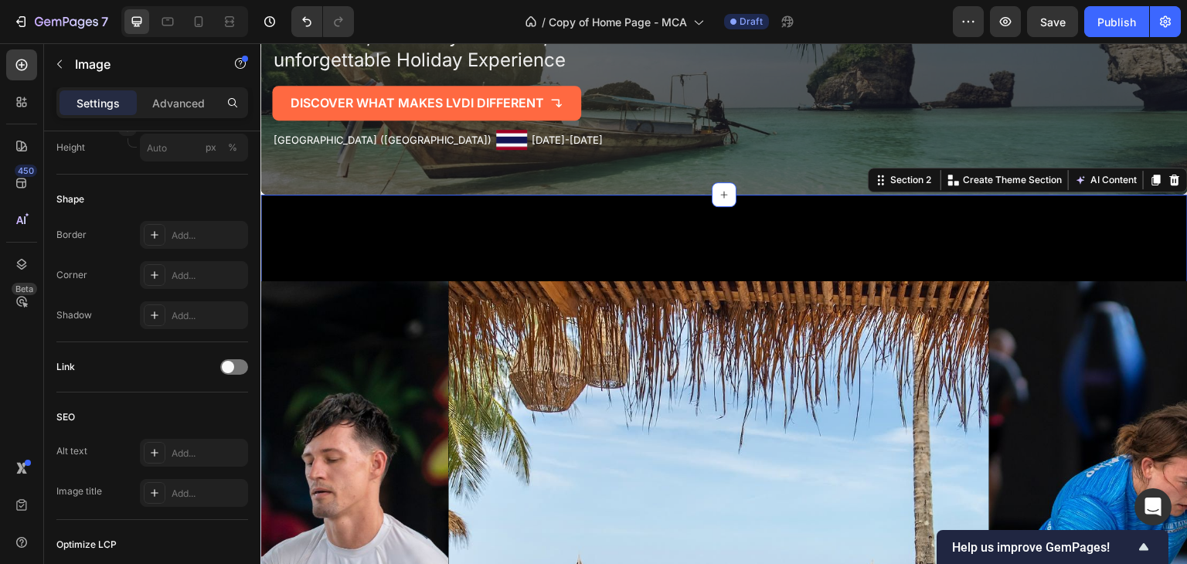
scroll to position [0, 0]
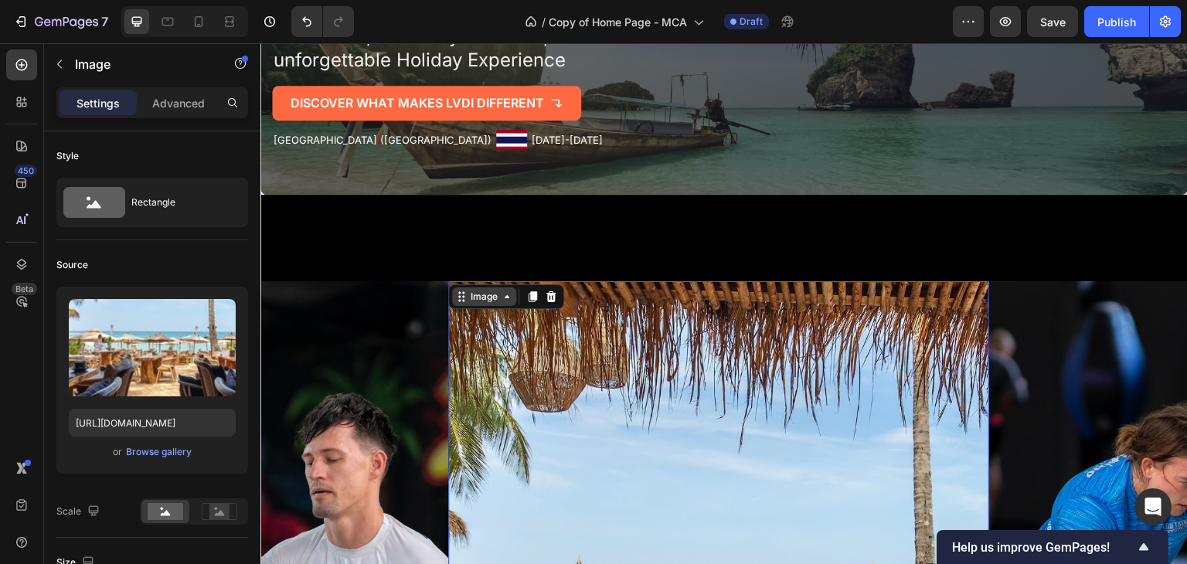
click at [483, 292] on div "Image" at bounding box center [483, 297] width 33 height 14
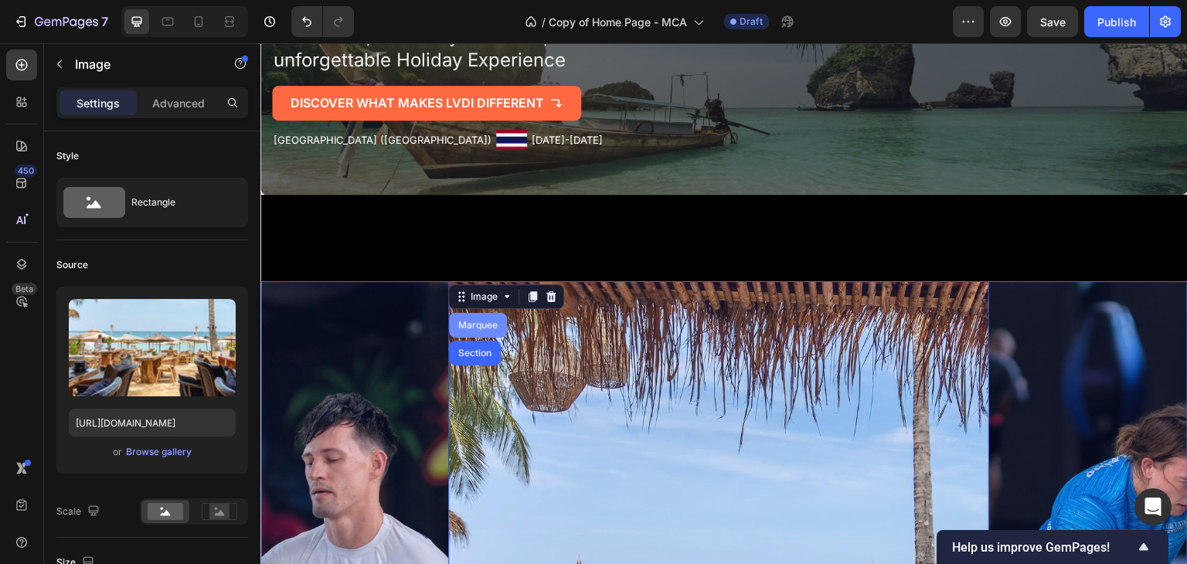
click at [476, 328] on div "Marquee" at bounding box center [478, 325] width 58 height 25
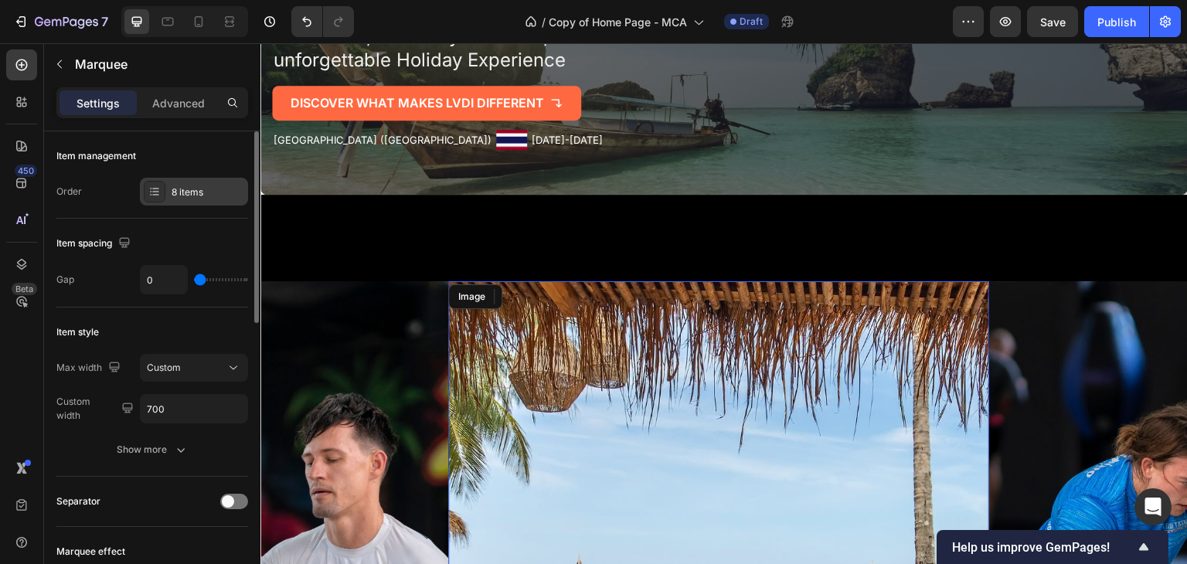
click at [165, 187] on div at bounding box center [155, 192] width 22 height 22
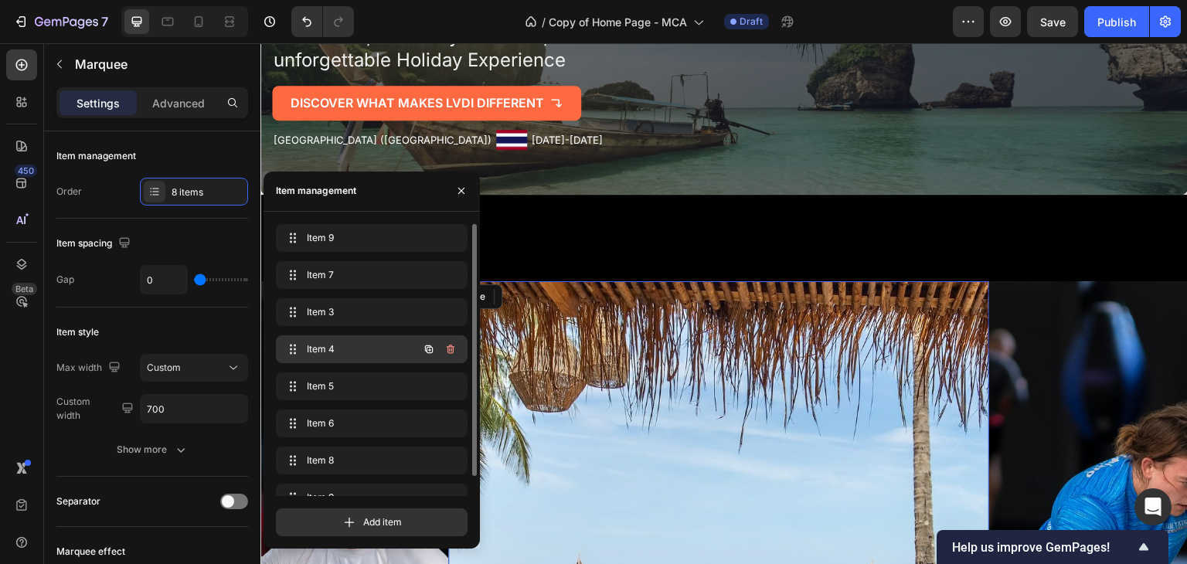
click at [369, 347] on span "Item 4" at bounding box center [350, 349] width 87 height 14
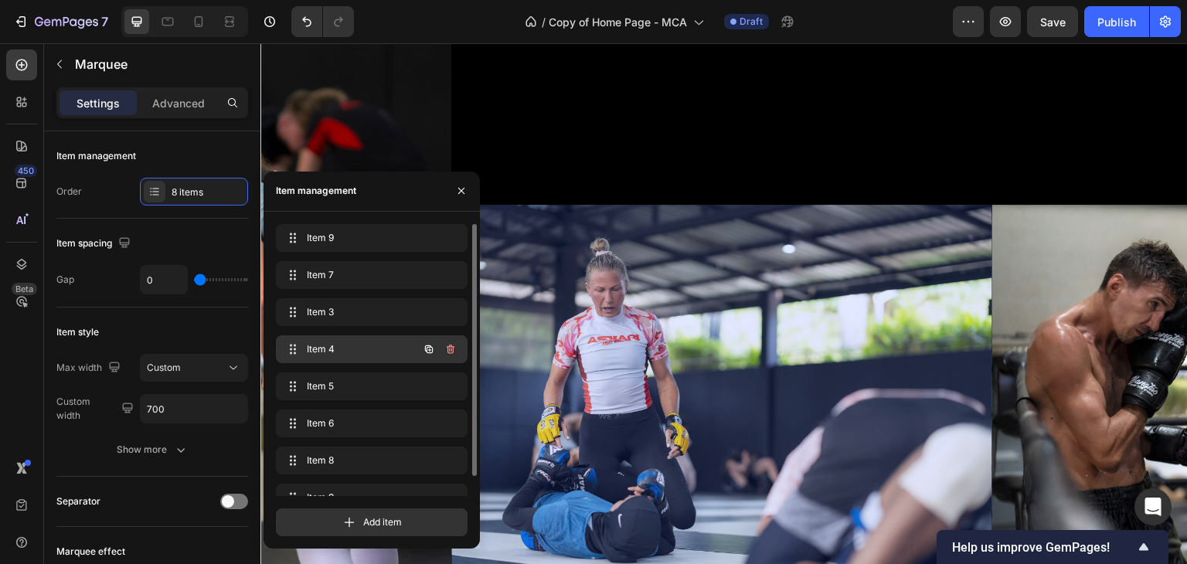
scroll to position [0, 1436]
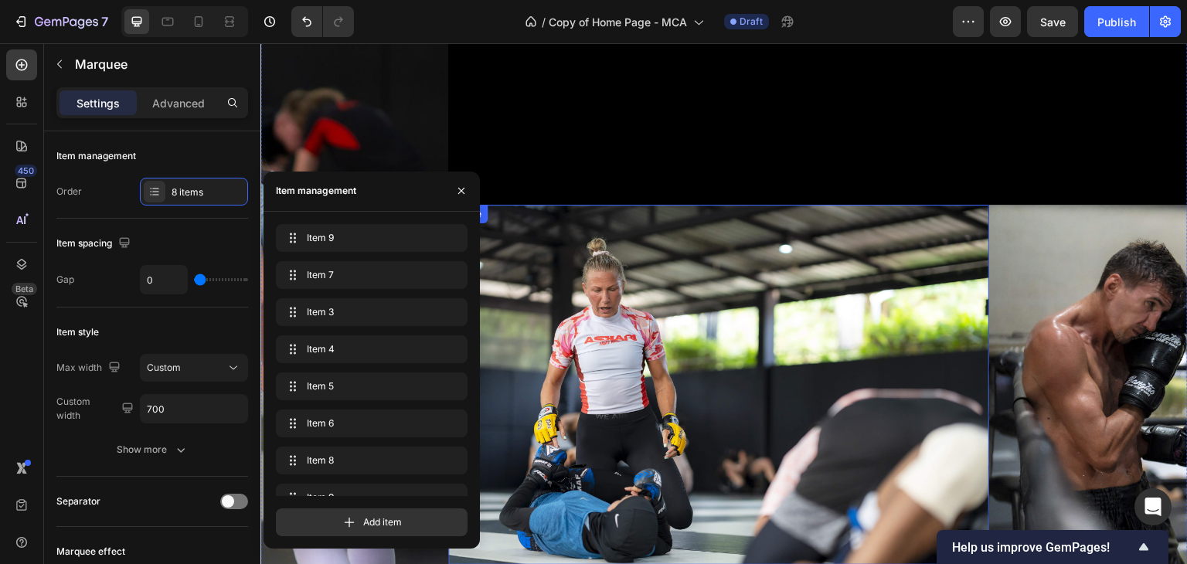
click at [641, 311] on img at bounding box center [718, 385] width 541 height 361
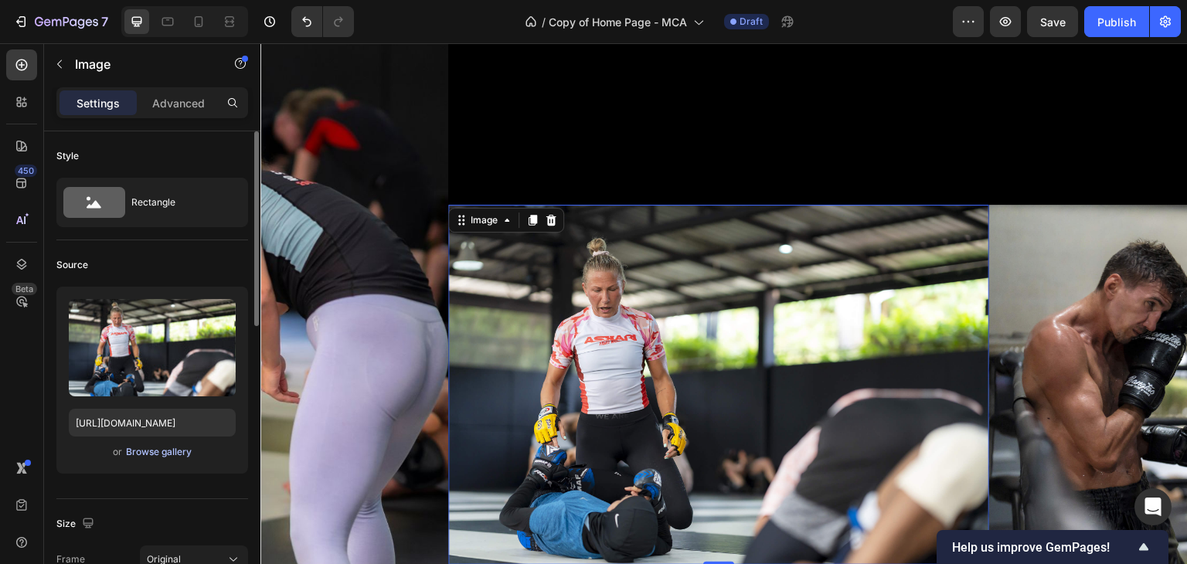
click at [148, 452] on div "Browse gallery" at bounding box center [159, 452] width 66 height 14
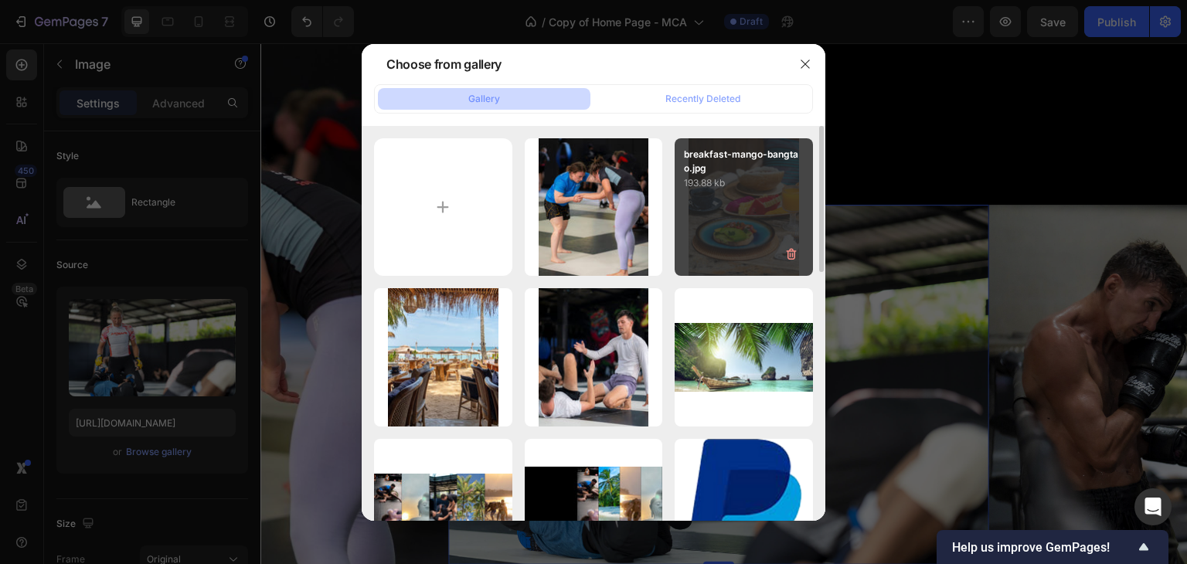
click at [727, 226] on div "breakfast-mango-bangtao.jpg 193.88 kb" at bounding box center [744, 207] width 138 height 138
type input "https://cdn.shopify.com/s/files/1/0699/5027/5767/files/gempages_575372905605497…"
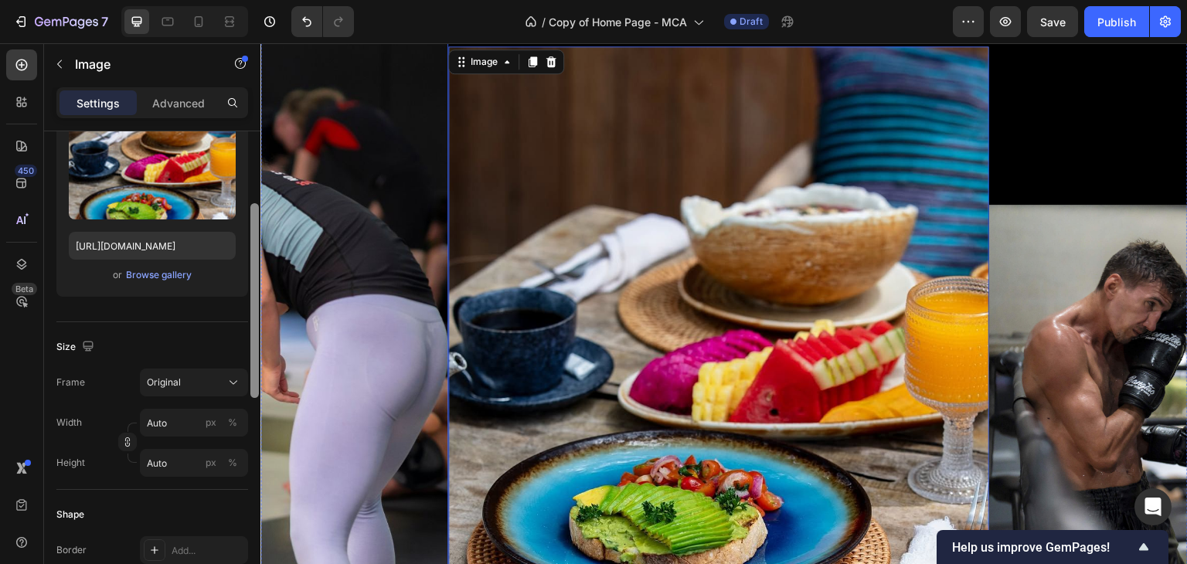
drag, startPoint x: 515, startPoint y: 299, endPoint x: 261, endPoint y: 344, distance: 258.1
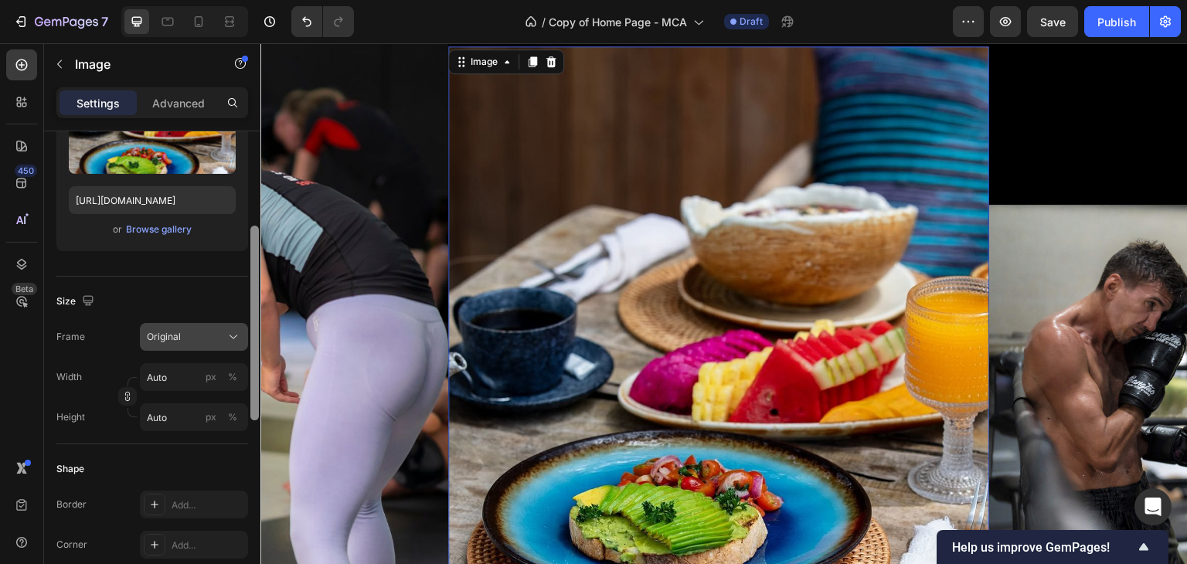
scroll to position [215, 0]
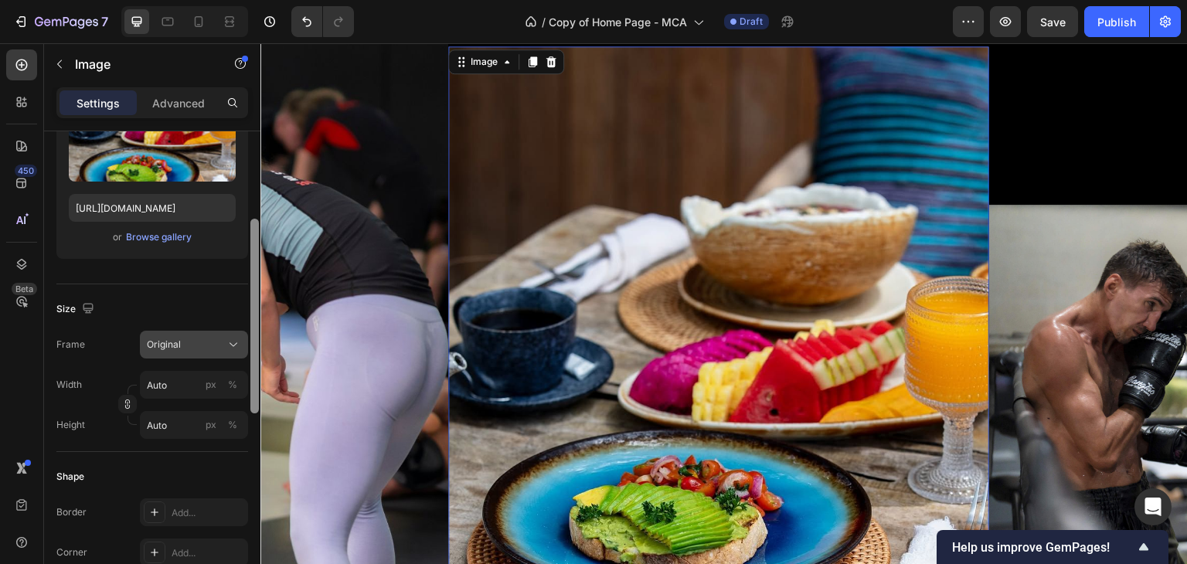
click at [233, 344] on icon at bounding box center [233, 344] width 15 height 15
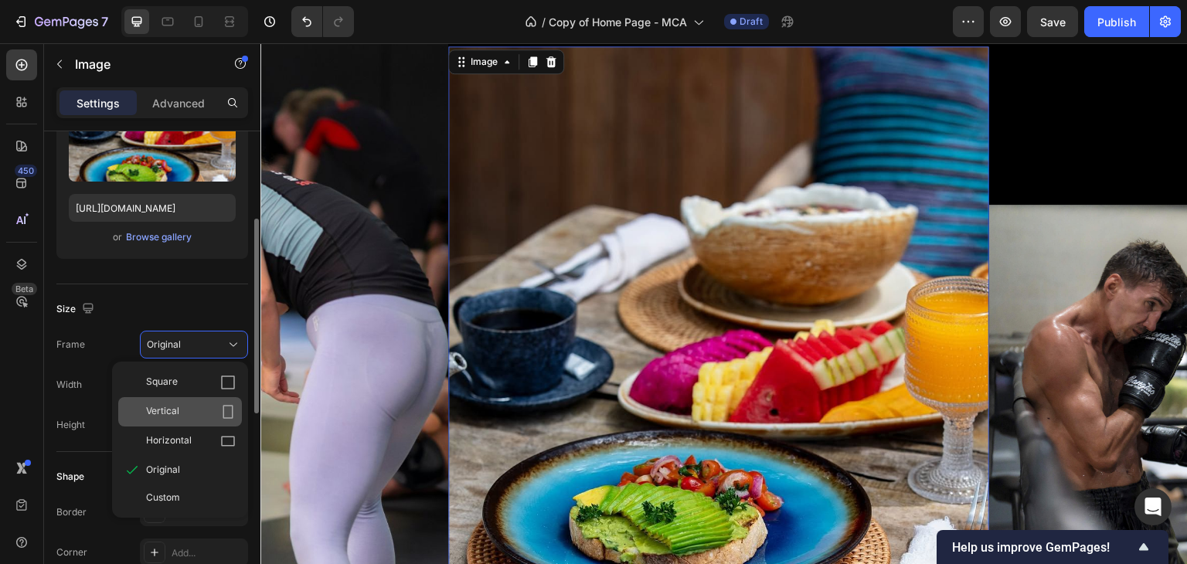
click at [229, 406] on icon at bounding box center [227, 411] width 15 height 15
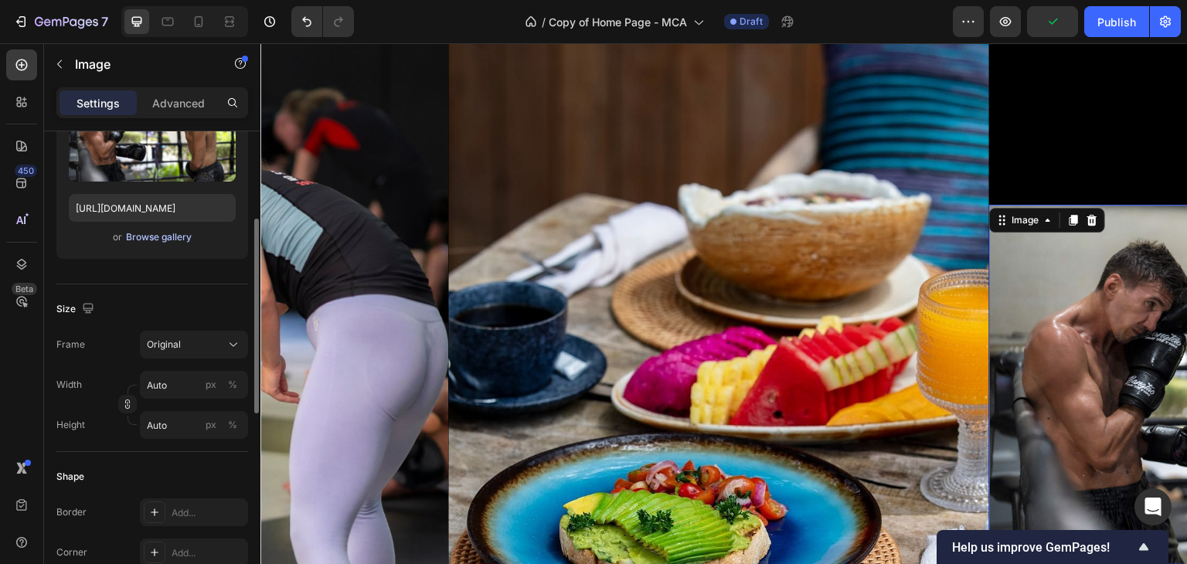
click at [180, 230] on div "Browse gallery" at bounding box center [159, 237] width 66 height 14
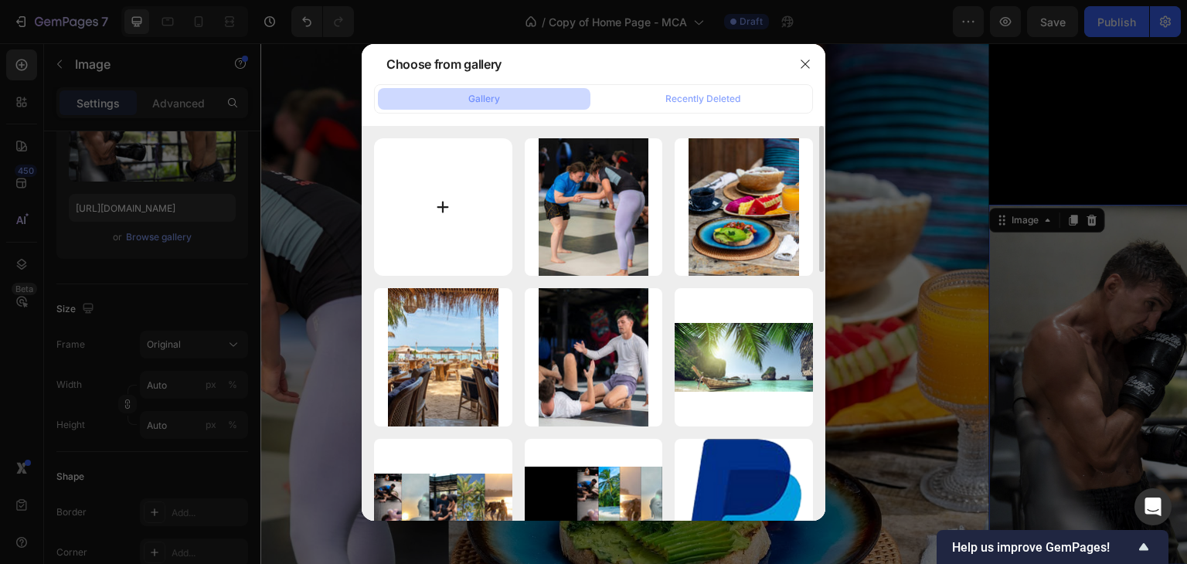
click at [443, 202] on input "file" at bounding box center [443, 207] width 138 height 138
type input "C:\fakepath\grappling-men.jpg"
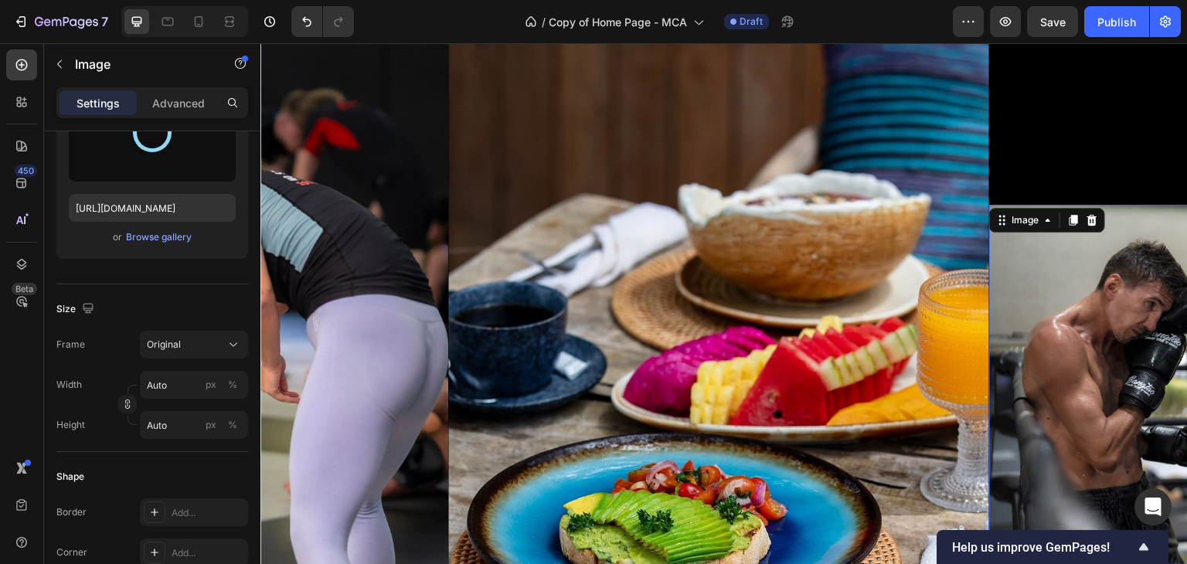
type input "https://cdn.shopify.com/s/files/1/0699/5027/5767/files/gempages_575372905605497…"
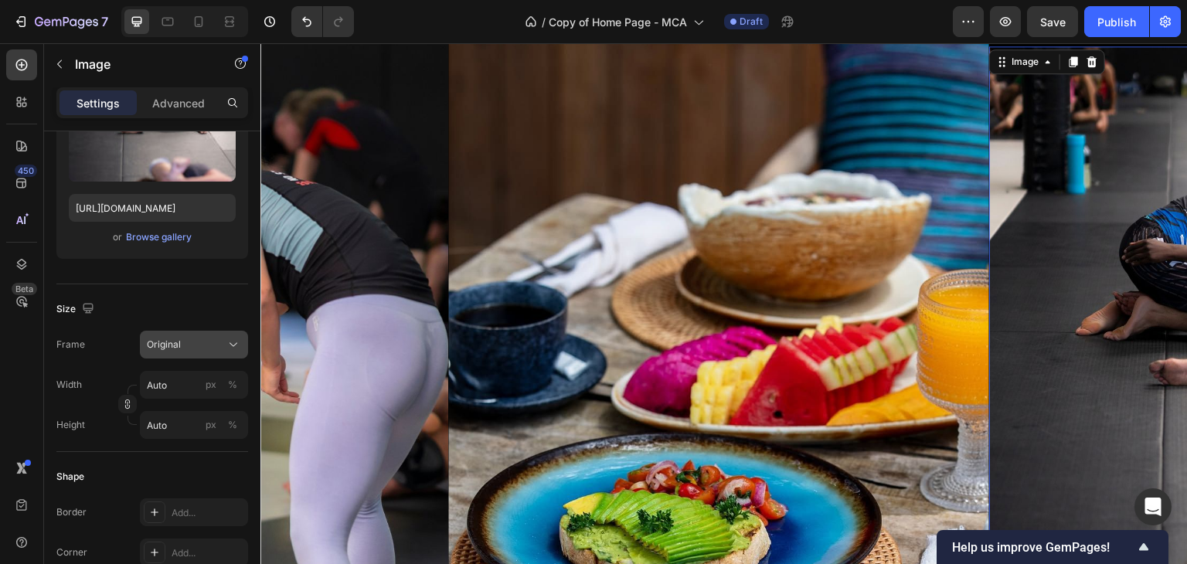
click at [212, 348] on div "Original" at bounding box center [185, 345] width 76 height 14
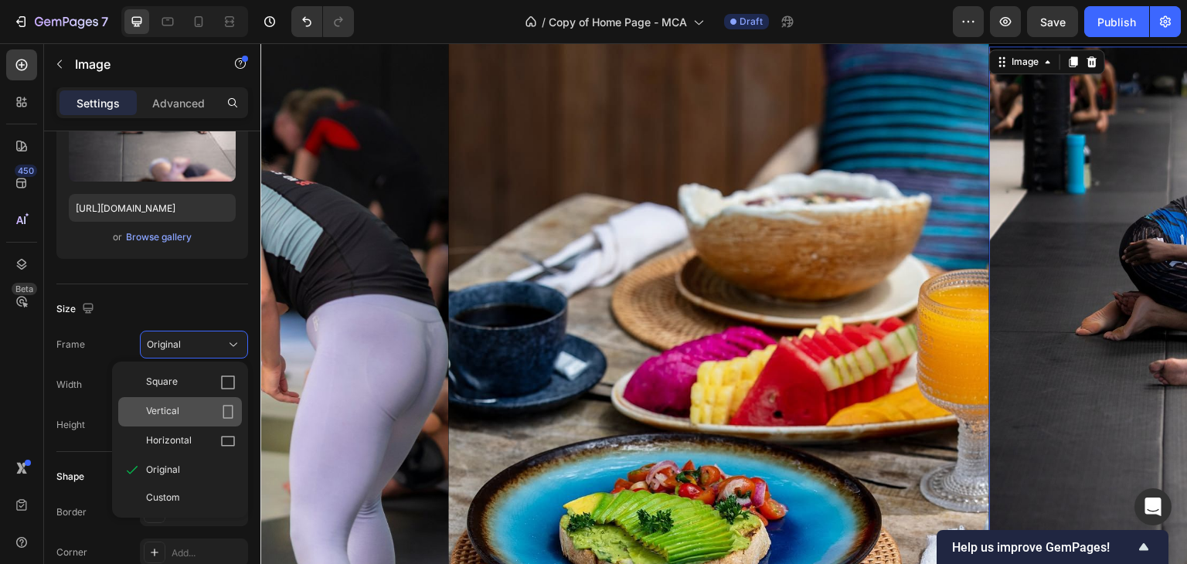
click at [223, 399] on div "Vertical" at bounding box center [180, 411] width 124 height 29
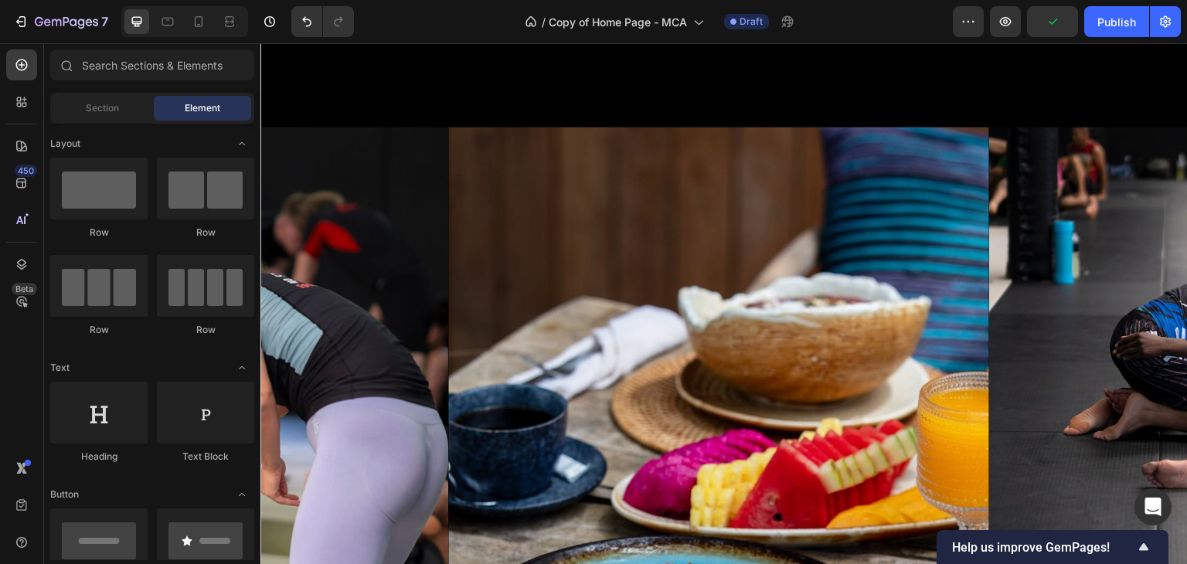
scroll to position [698, 0]
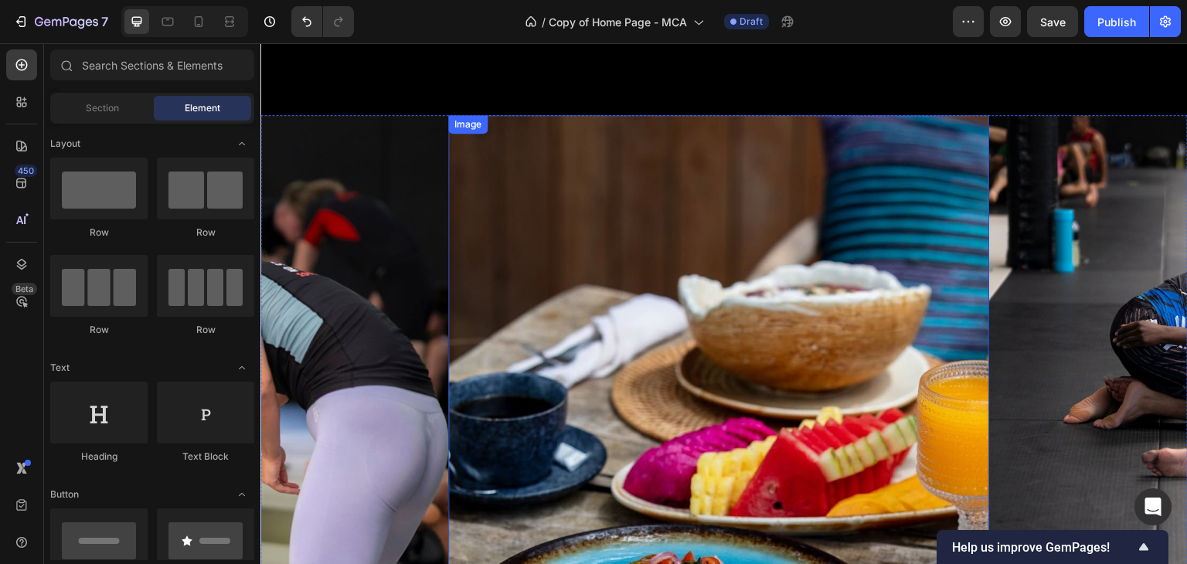
click at [852, 138] on img at bounding box center [718, 475] width 541 height 721
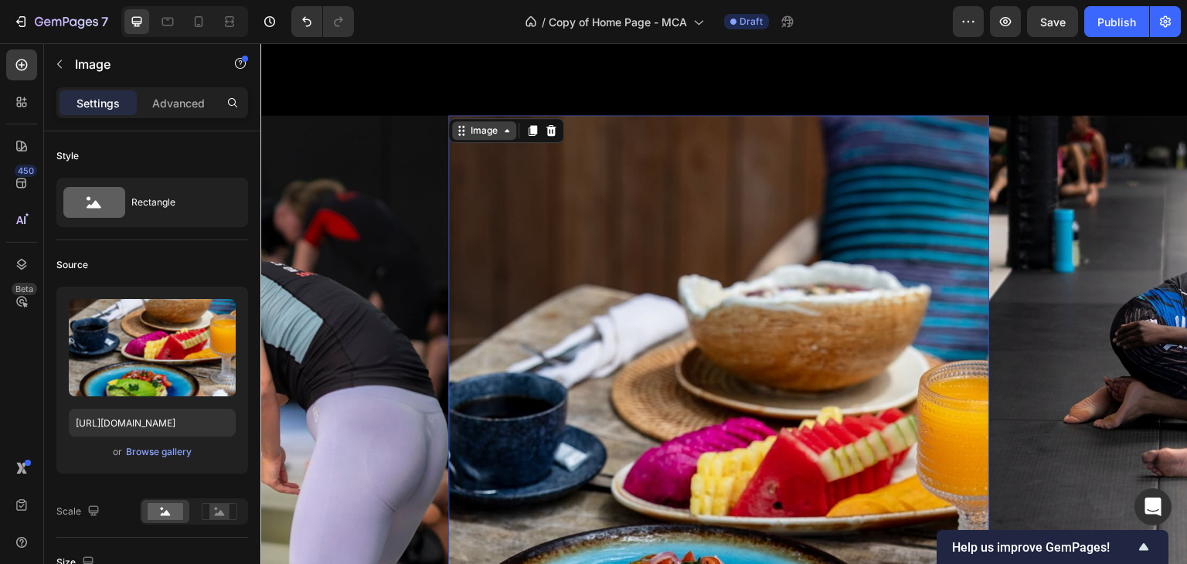
click at [506, 131] on icon at bounding box center [507, 130] width 5 height 3
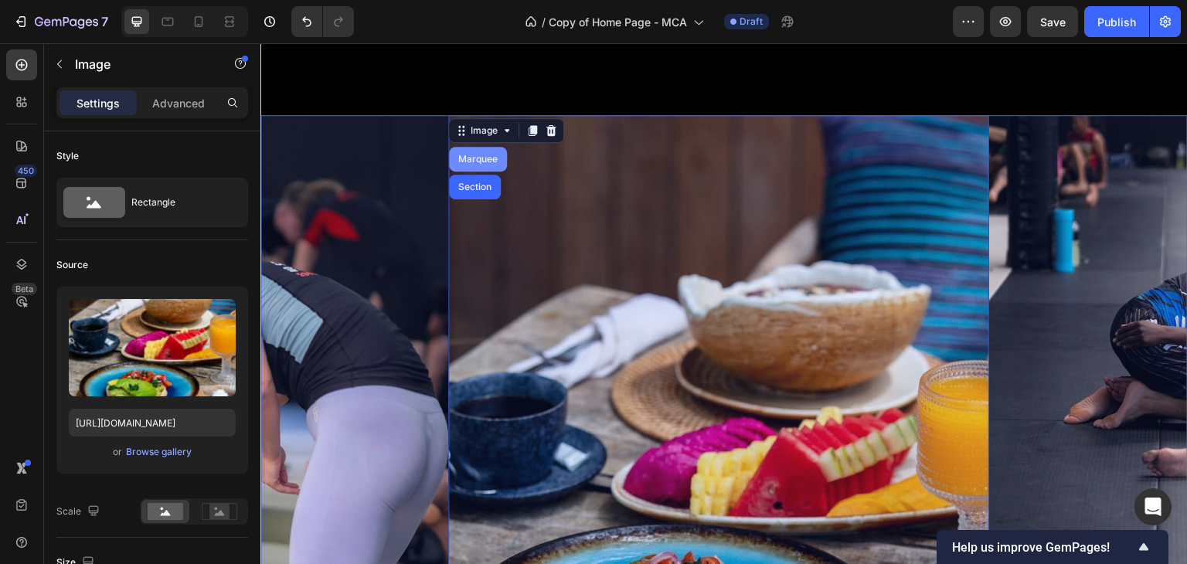
click at [484, 162] on div "Marquee" at bounding box center [478, 159] width 46 height 9
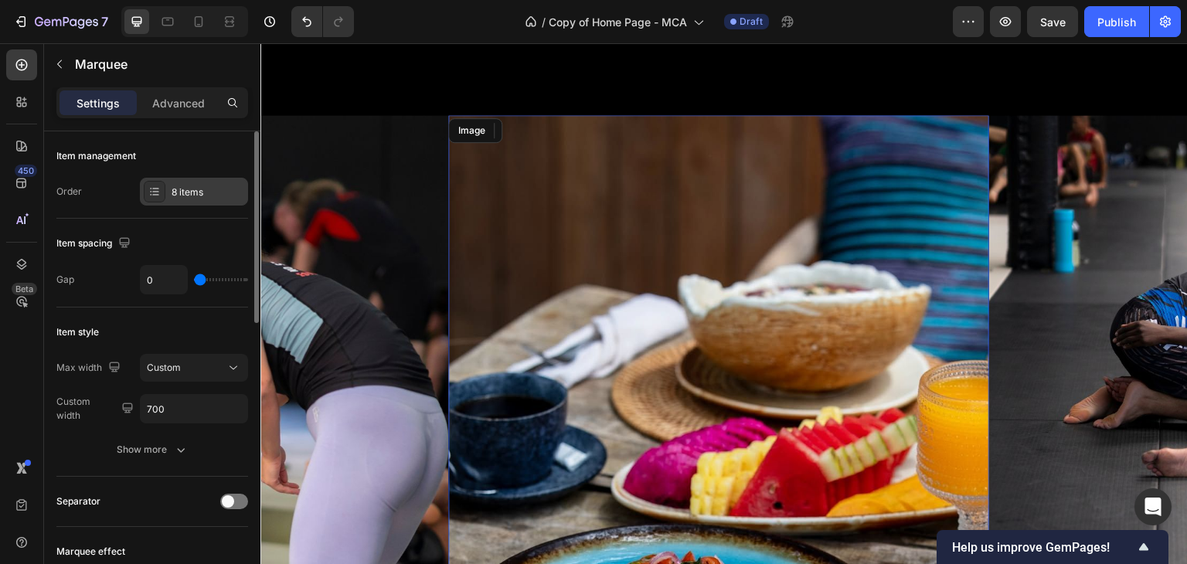
click at [204, 198] on div "8 items" at bounding box center [208, 192] width 73 height 14
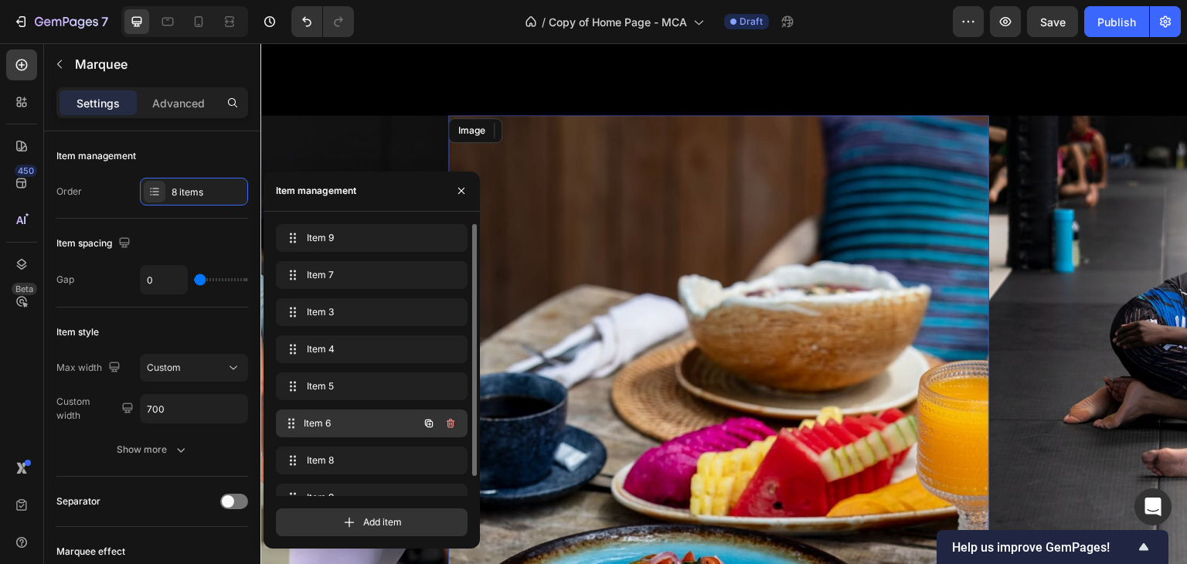
click at [342, 413] on div "Item 6 Item 6" at bounding box center [350, 424] width 136 height 22
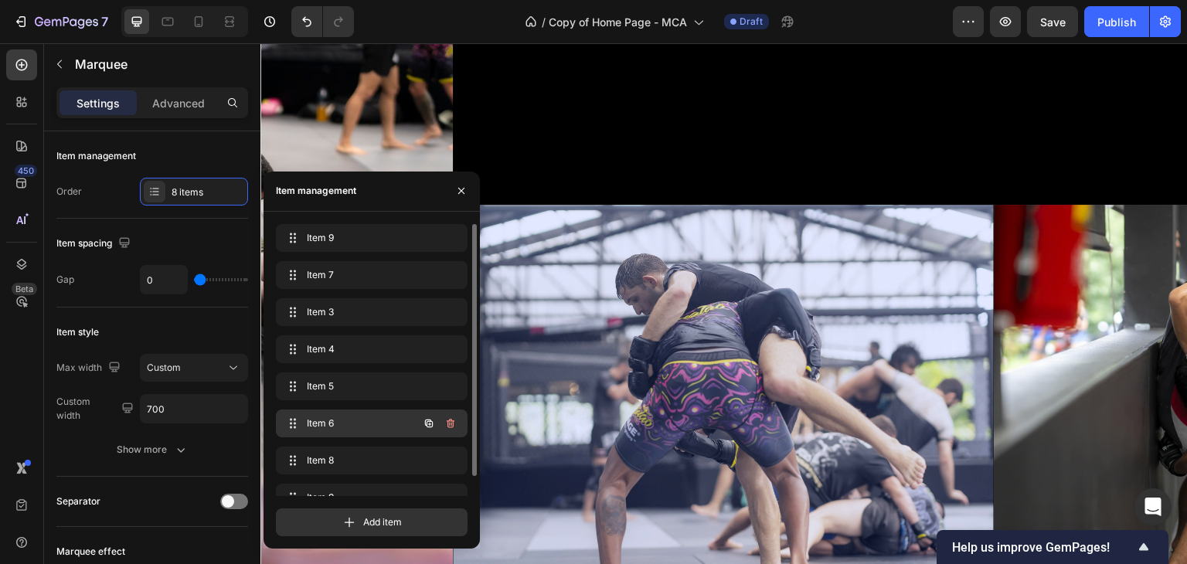
scroll to position [0, 2517]
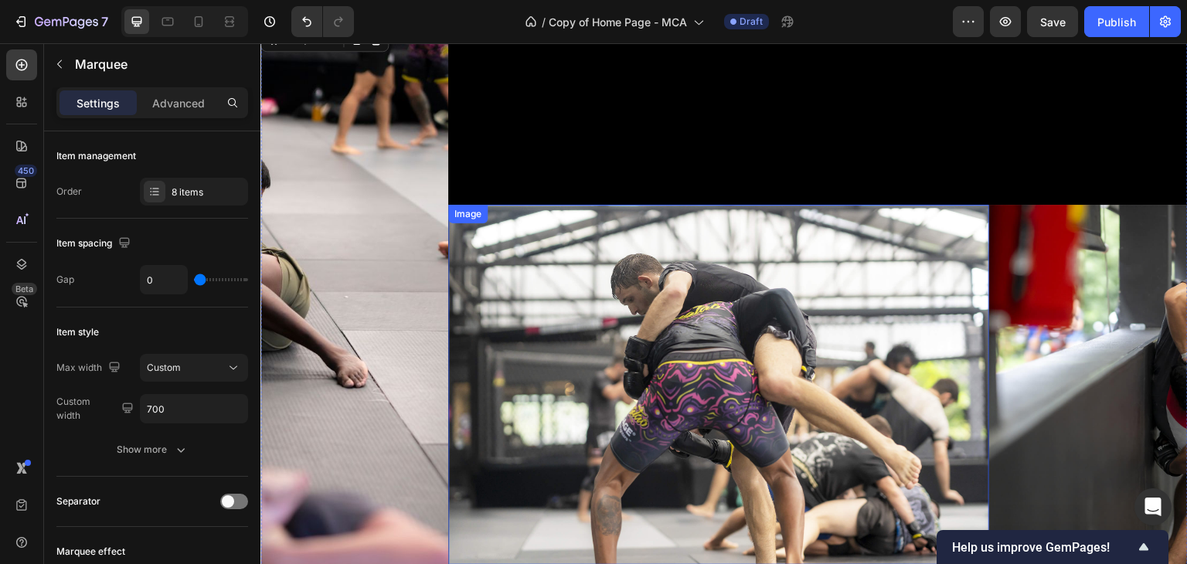
click at [576, 331] on img at bounding box center [718, 385] width 541 height 361
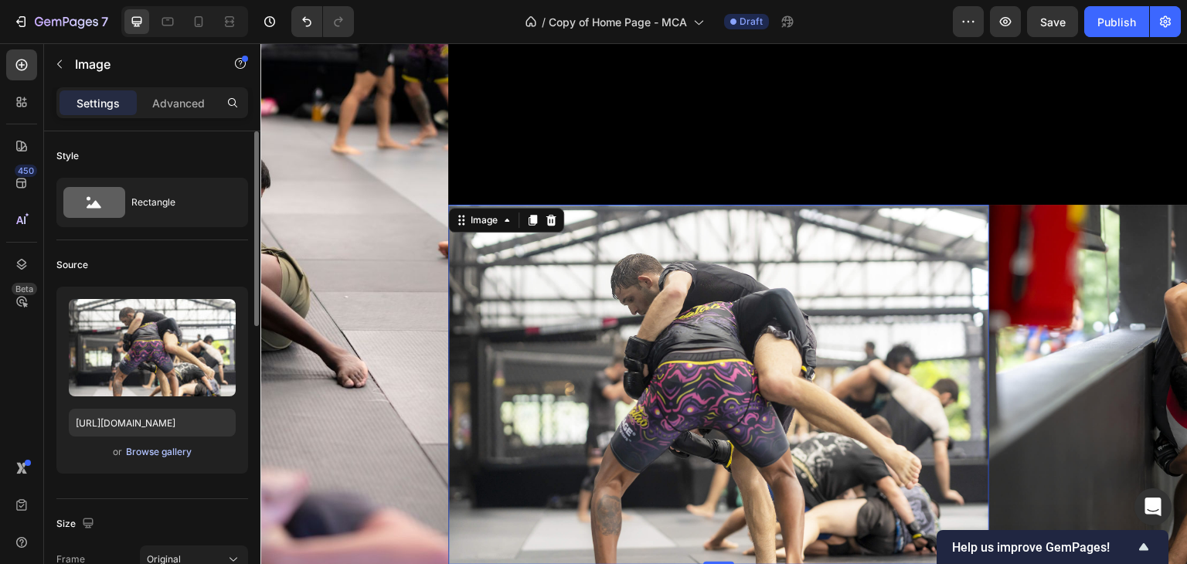
click at [165, 447] on div "Browse gallery" at bounding box center [159, 452] width 66 height 14
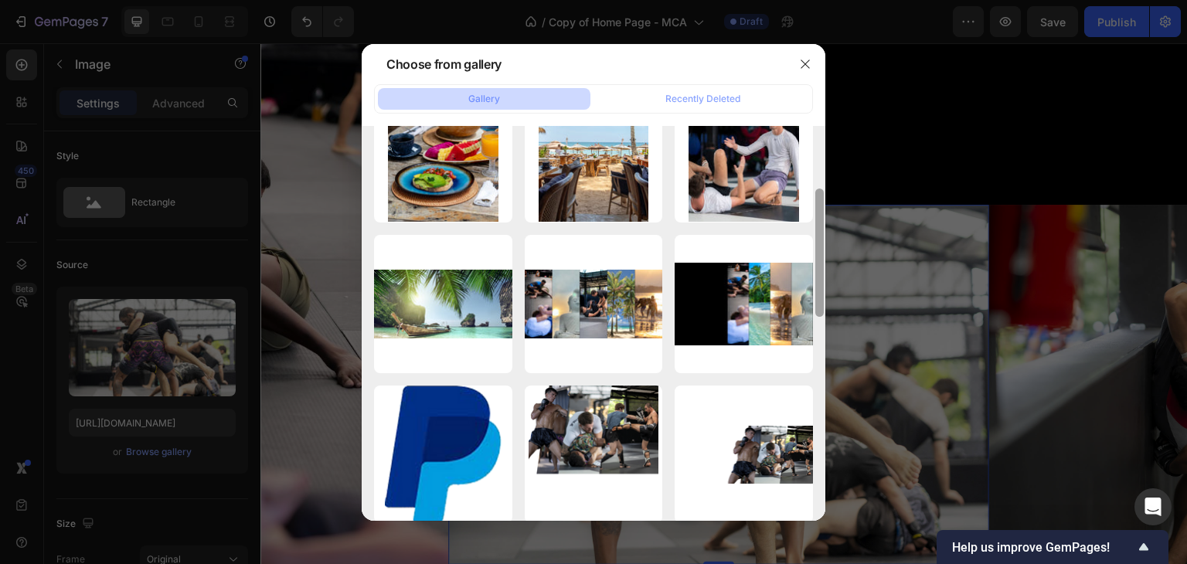
scroll to position [207, 0]
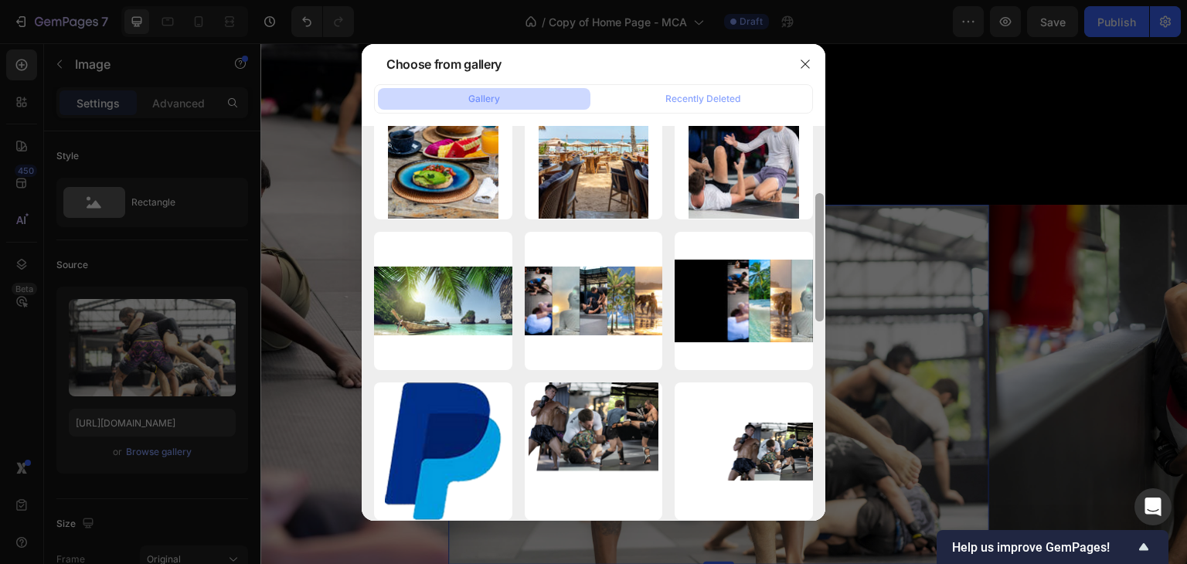
drag, startPoint x: 819, startPoint y: 196, endPoint x: 834, endPoint y: 263, distance: 68.8
click at [834, 263] on div "Choose from gallery Gallery Recently Deleted grappling-men.jpg 120.32 kb grappl…" at bounding box center [593, 282] width 1187 height 564
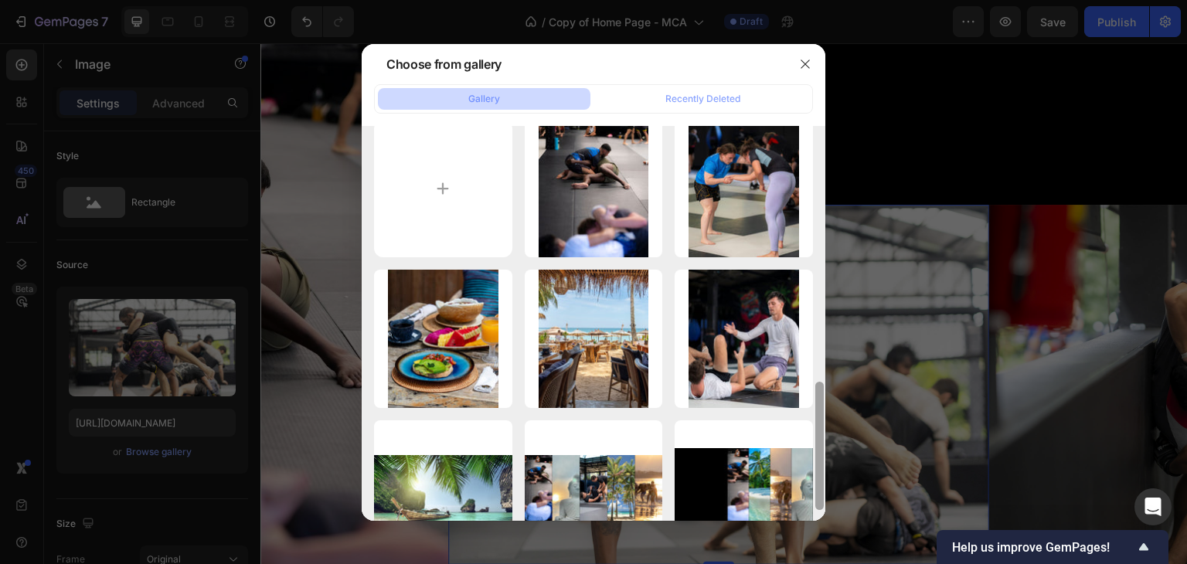
scroll to position [0, 0]
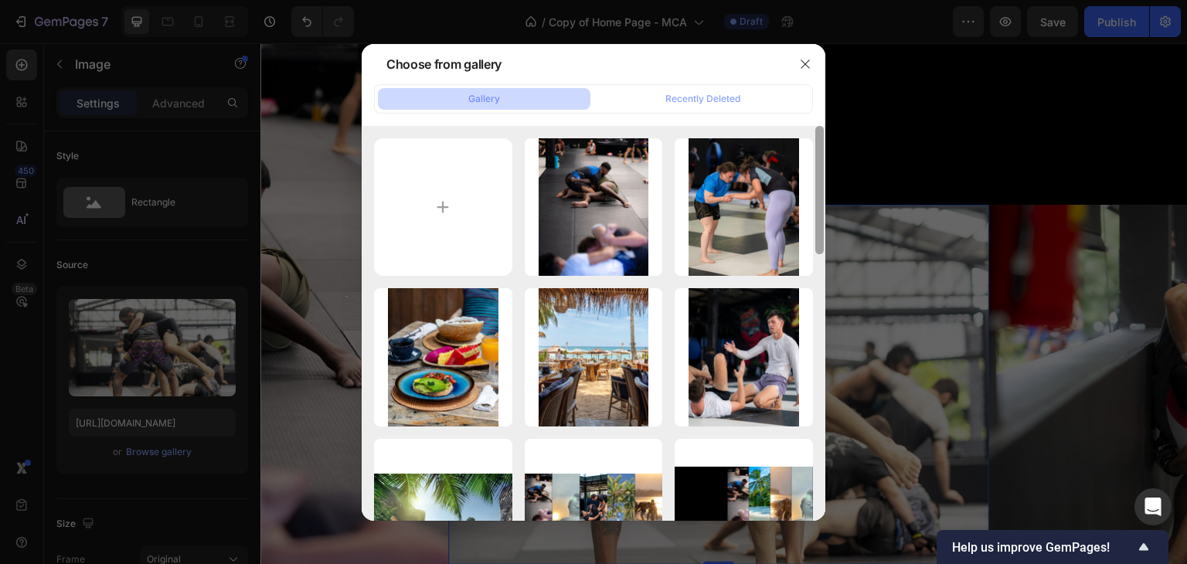
drag, startPoint x: 819, startPoint y: 251, endPoint x: 819, endPoint y: 166, distance: 85.0
click at [819, 166] on div at bounding box center [819, 190] width 8 height 128
click at [475, 192] on input "file" at bounding box center [443, 207] width 138 height 138
type input "C:\fakepath\surin beach-palmtree.jpg"
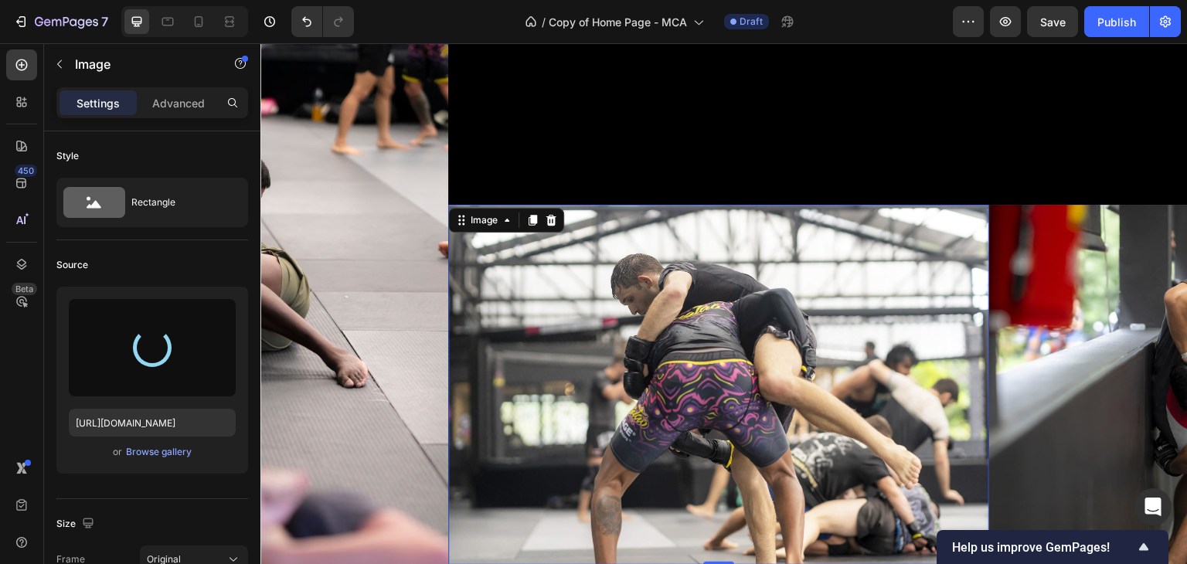
type input "https://cdn.shopify.com/s/files/1/0699/5027/5767/files/gempages_575372905605497…"
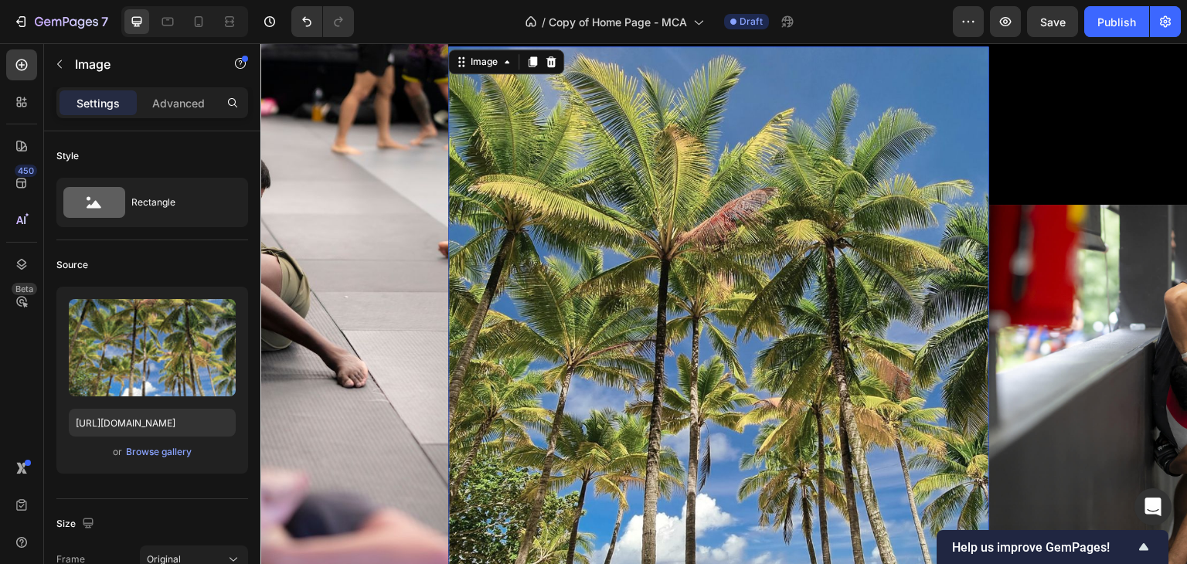
scroll to position [476, 0]
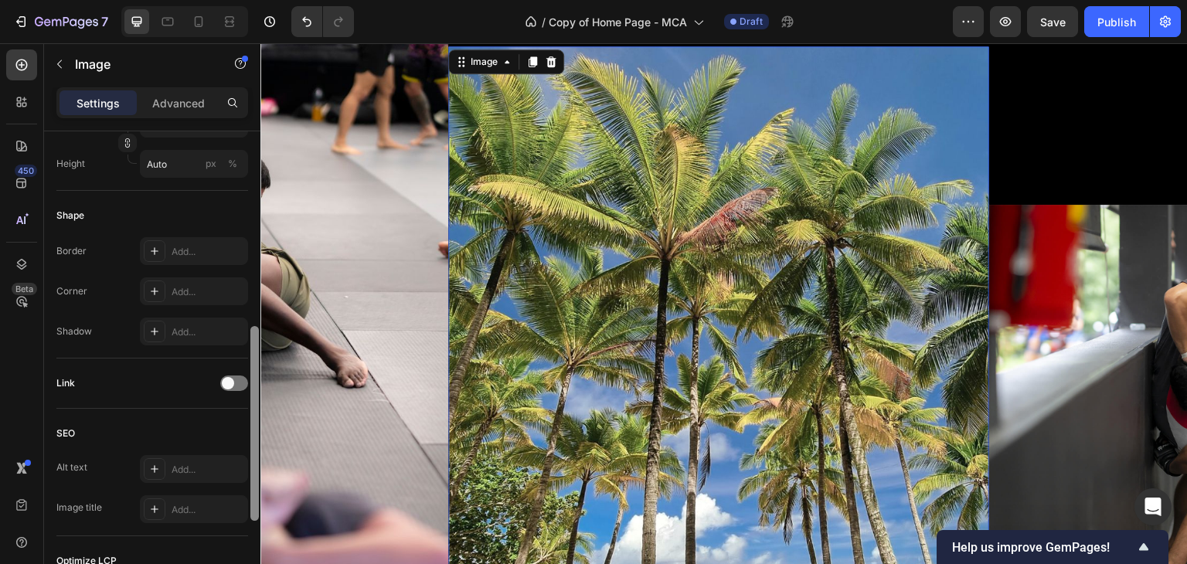
drag, startPoint x: 249, startPoint y: 325, endPoint x: 253, endPoint y: 352, distance: 28.1
click at [253, 352] on div at bounding box center [255, 369] width 12 height 477
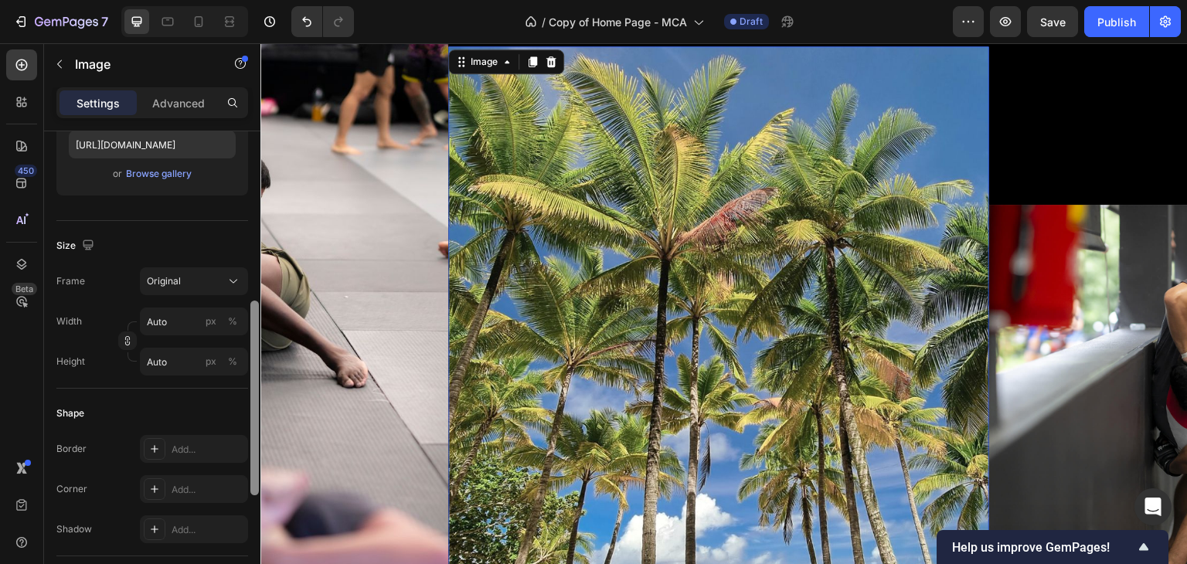
drag, startPoint x: 513, startPoint y: 392, endPoint x: 260, endPoint y: 267, distance: 282.3
click at [233, 267] on div "Size Frame Original Width Auto px % Height Auto px %" at bounding box center [152, 309] width 192 height 168
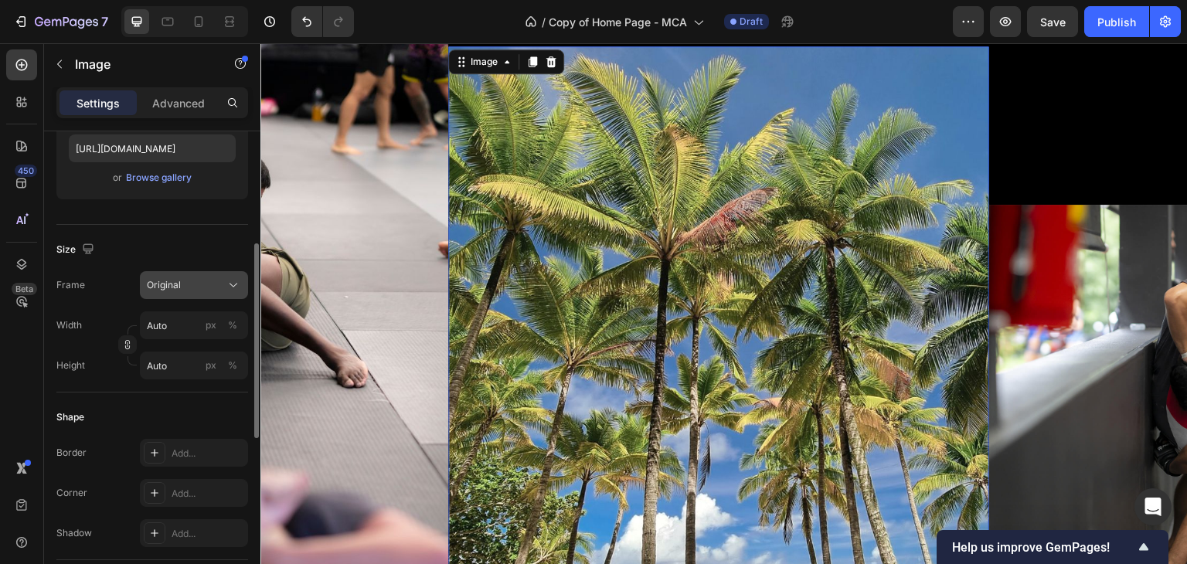
click at [230, 275] on button "Original" at bounding box center [194, 285] width 108 height 28
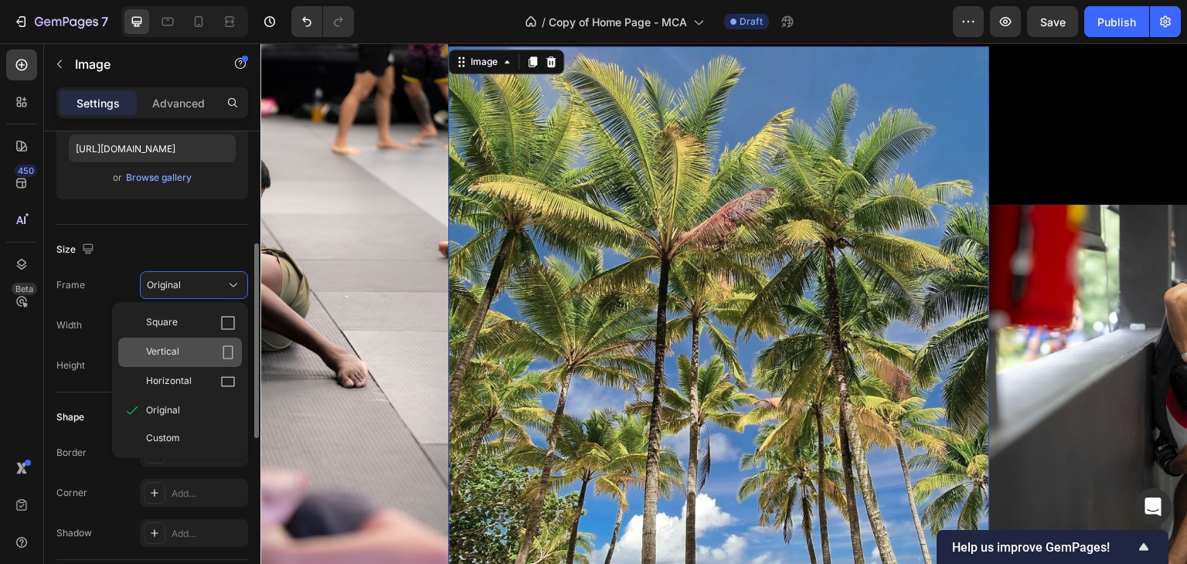
click at [228, 351] on icon at bounding box center [227, 352] width 15 height 15
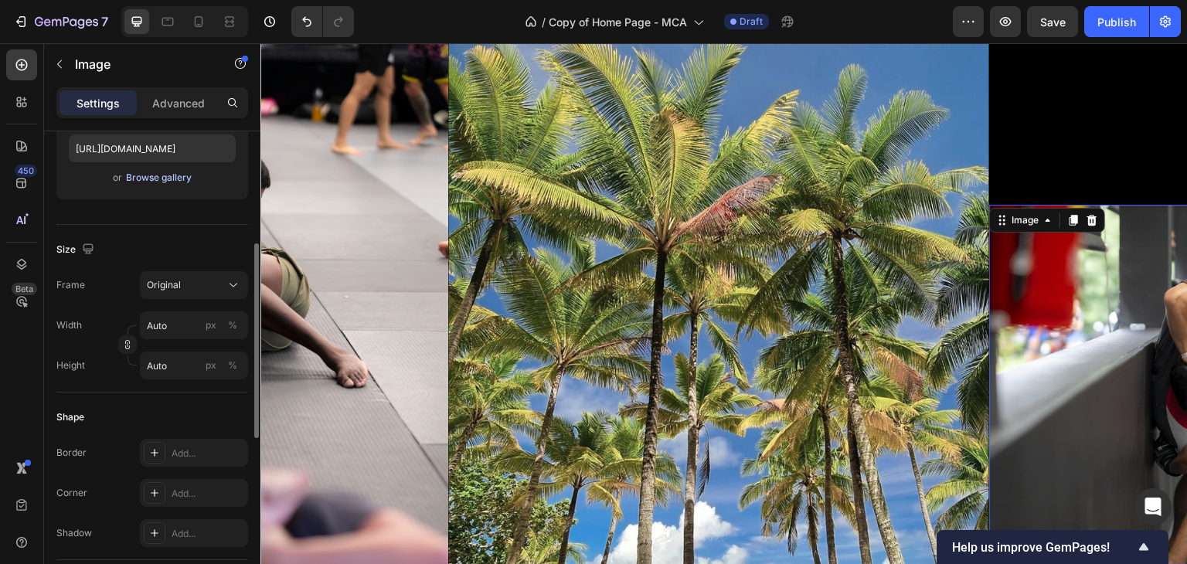
click at [172, 177] on div "Browse gallery" at bounding box center [159, 178] width 66 height 14
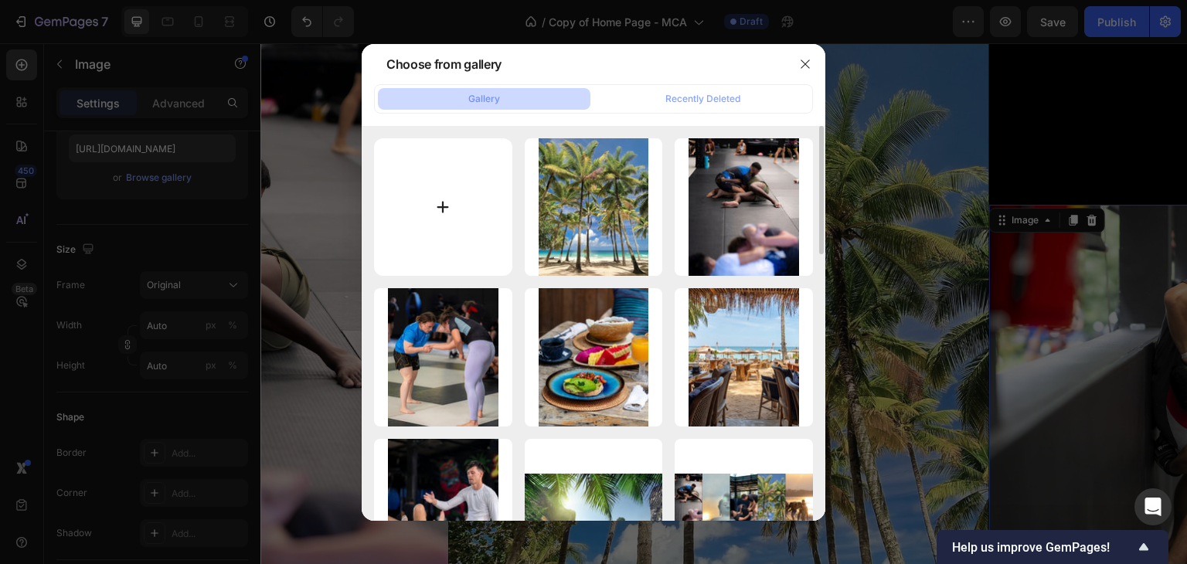
click at [454, 199] on input "file" at bounding box center [443, 207] width 138 height 138
type input "C:\fakepath\group-coaching.jpg"
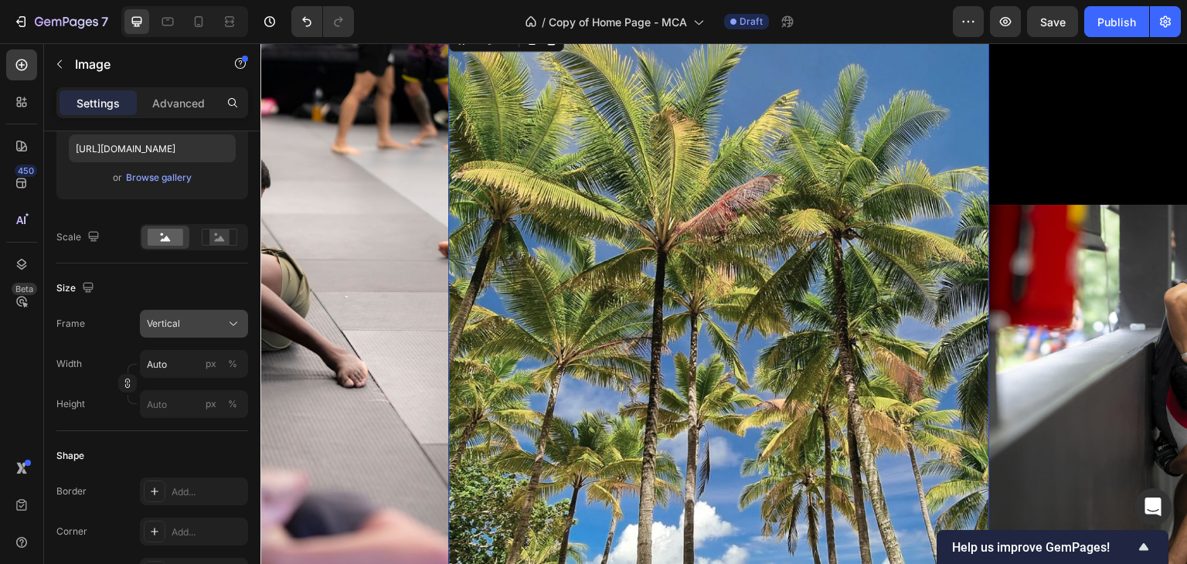
click at [225, 322] on div "Vertical" at bounding box center [194, 323] width 94 height 15
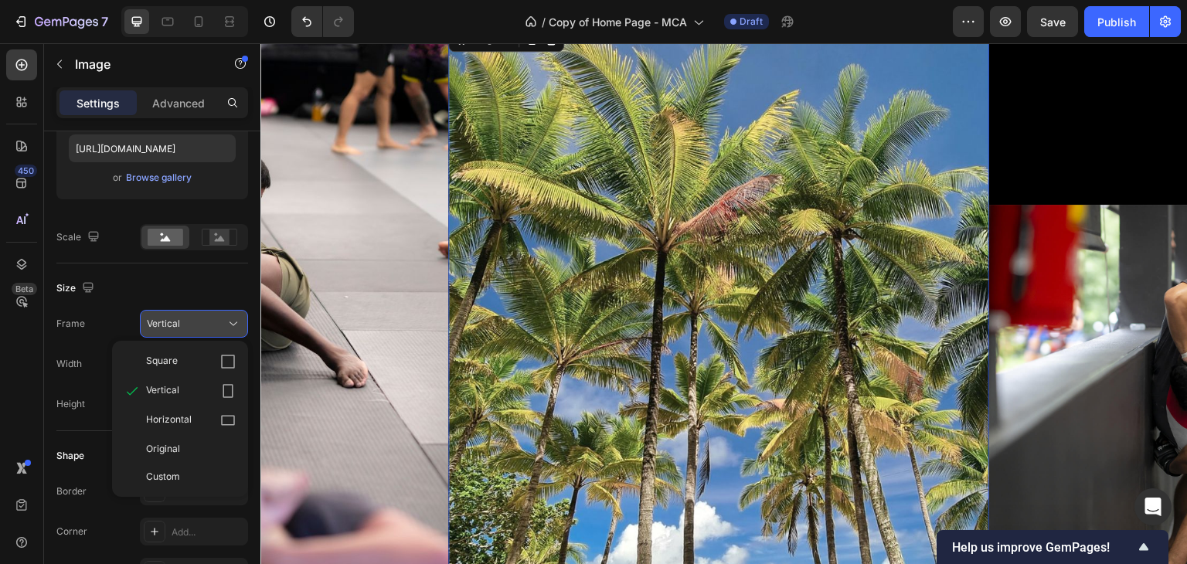
click at [225, 322] on div "Vertical" at bounding box center [194, 323] width 94 height 15
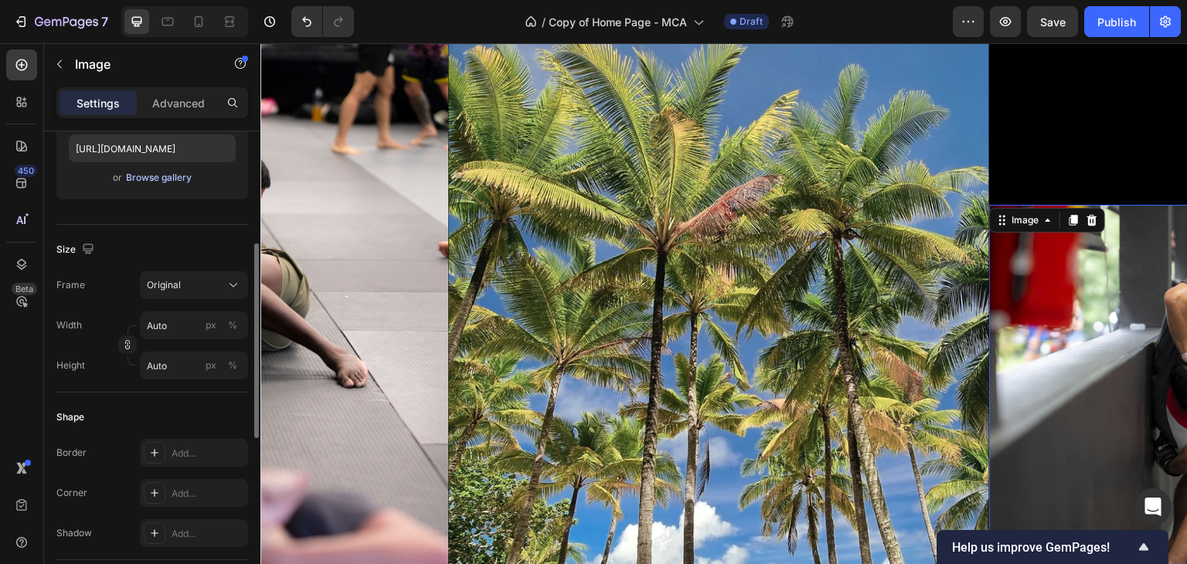
click at [145, 177] on div "Browse gallery" at bounding box center [159, 178] width 66 height 14
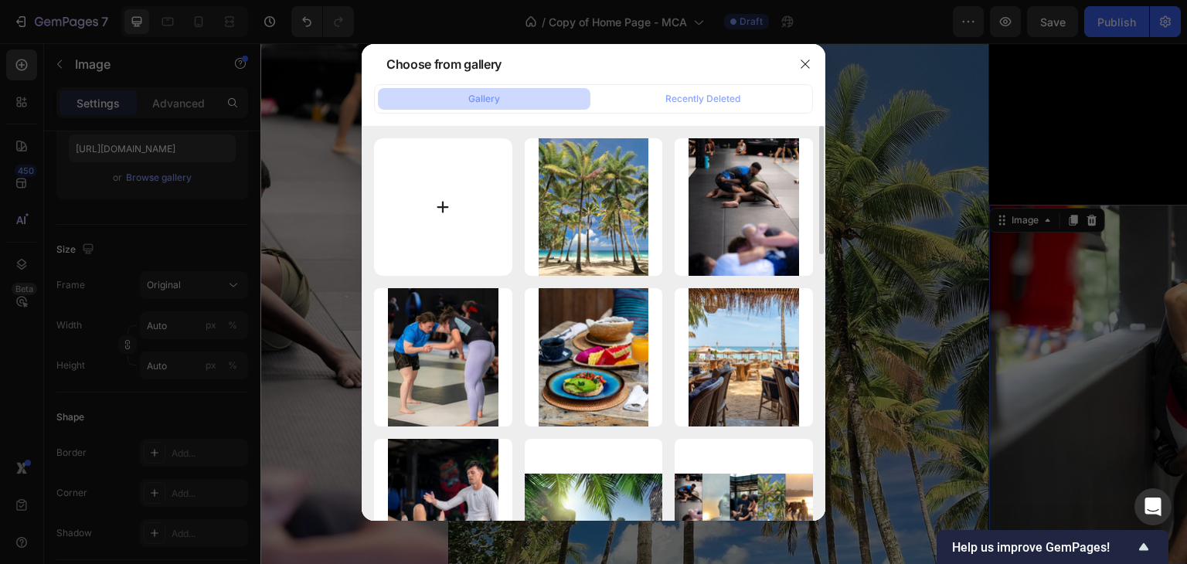
click at [440, 200] on input "file" at bounding box center [443, 207] width 138 height 138
type input "C:\fakepath\group-coaching.jpg"
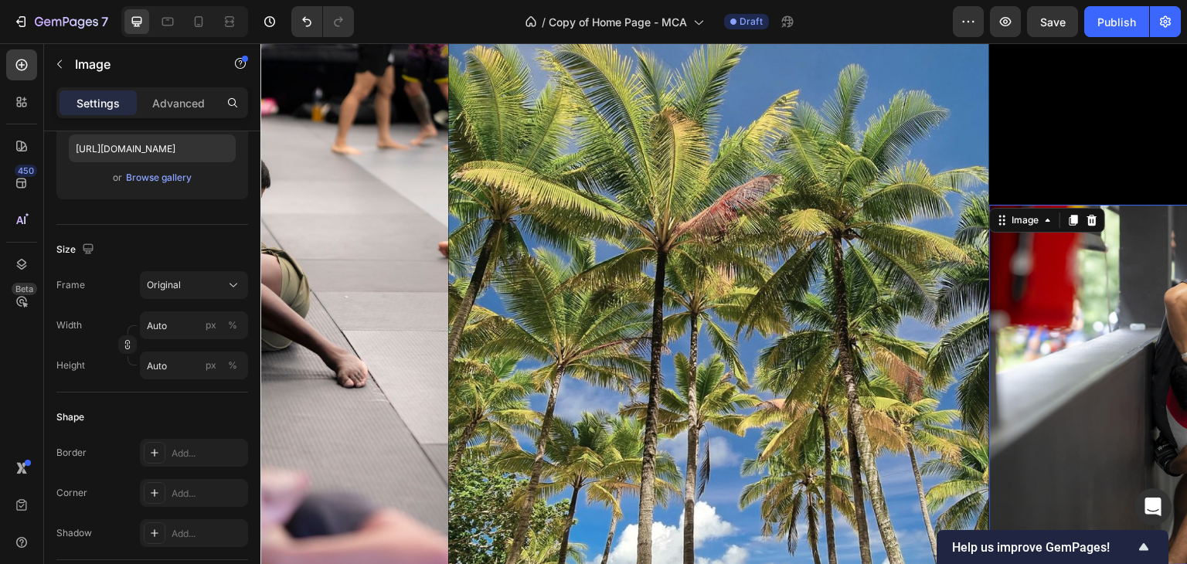
type input "https://cdn.shopify.com/s/files/1/0699/5027/5767/files/gempages_575372905605497…"
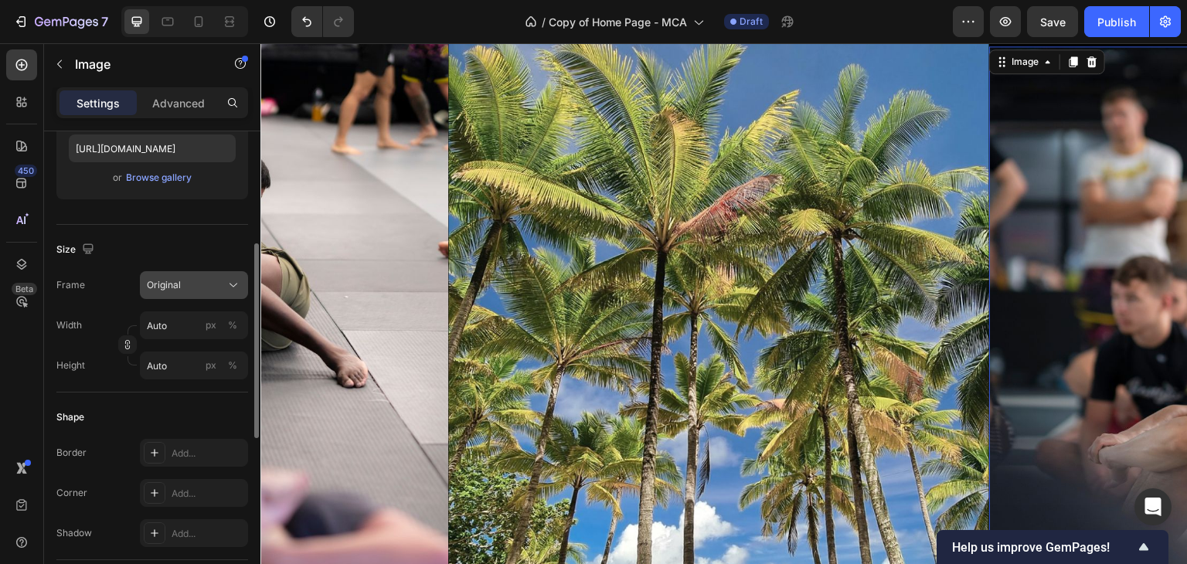
click at [219, 294] on button "Original" at bounding box center [194, 285] width 108 height 28
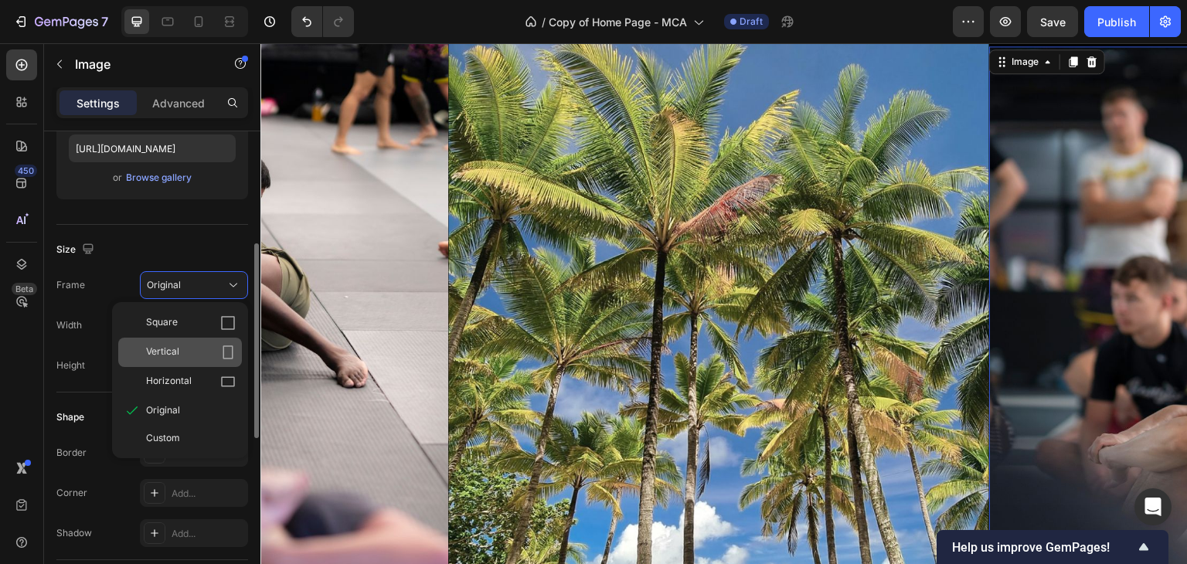
click at [232, 345] on icon at bounding box center [228, 352] width 10 height 14
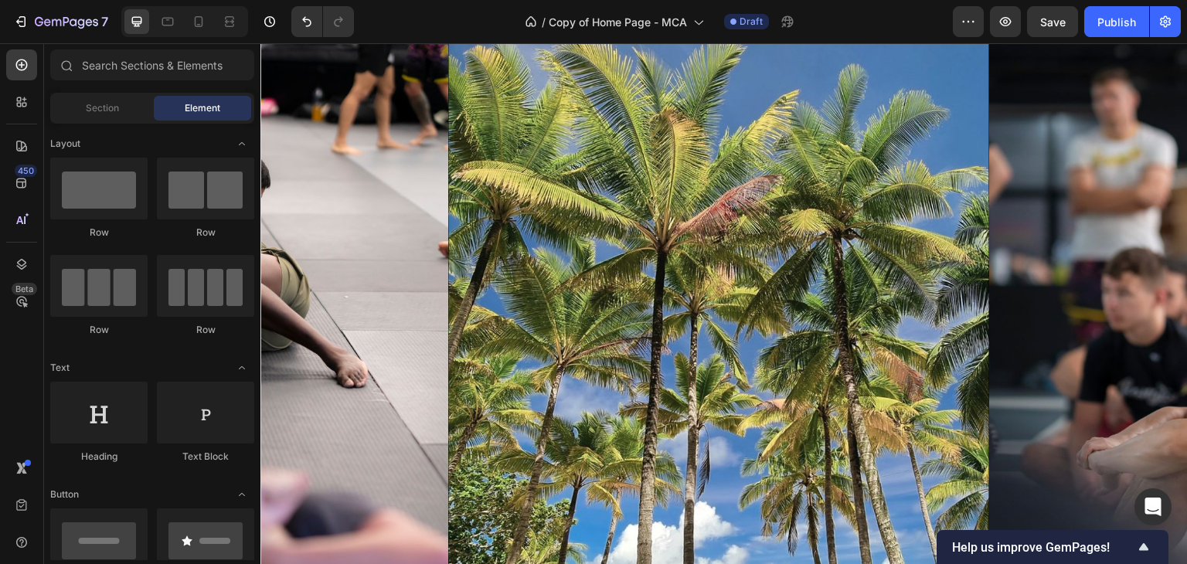
scroll to position [587, 0]
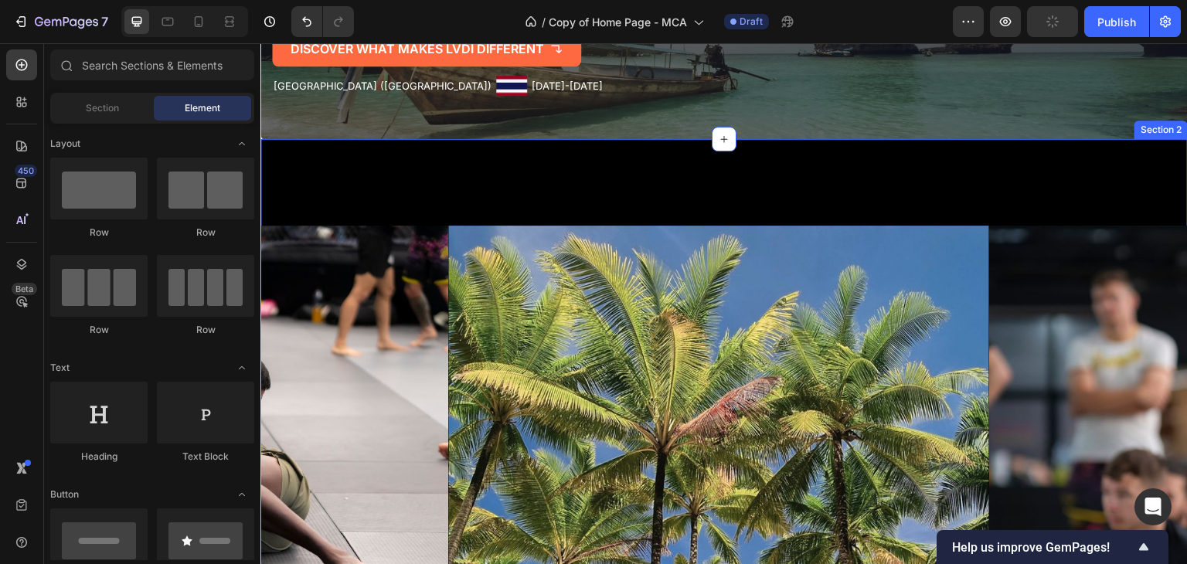
click at [1079, 222] on div "Image Image Image Image Image Image Image Image Image Image Image Image Image I…" at bounding box center [723, 561] width 927 height 844
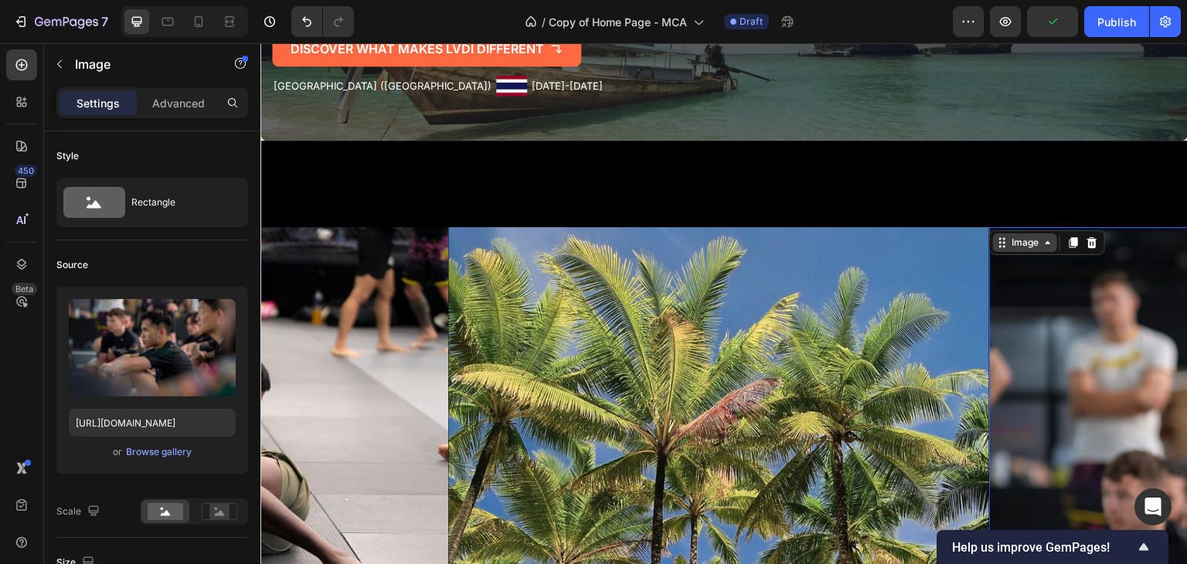
click at [1032, 246] on div "Image" at bounding box center [1024, 243] width 33 height 14
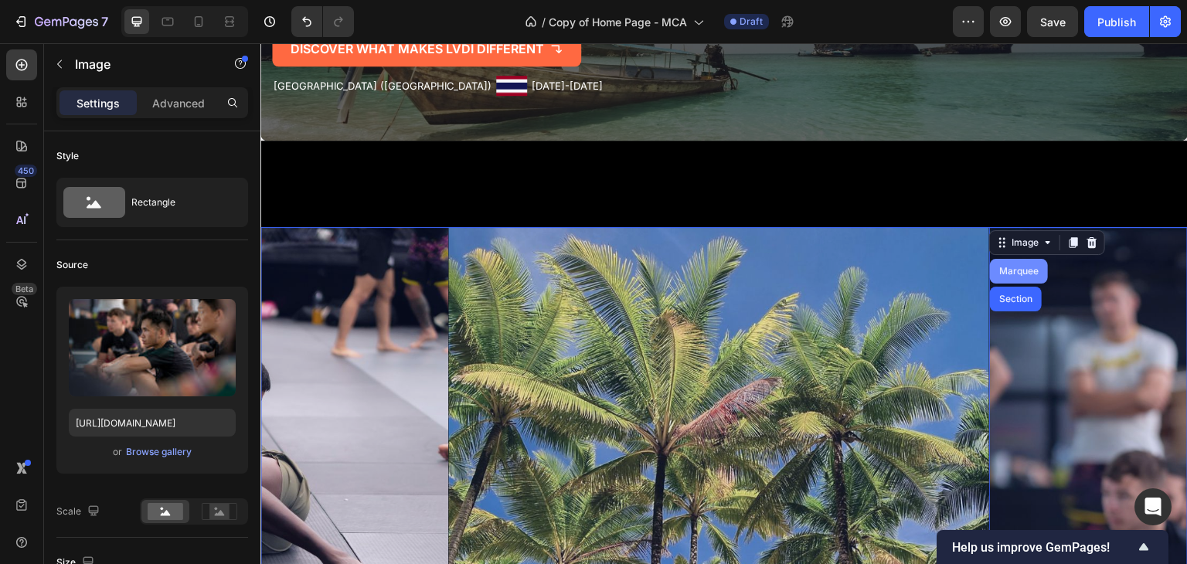
click at [1021, 276] on div "Marquee" at bounding box center [1019, 271] width 58 height 25
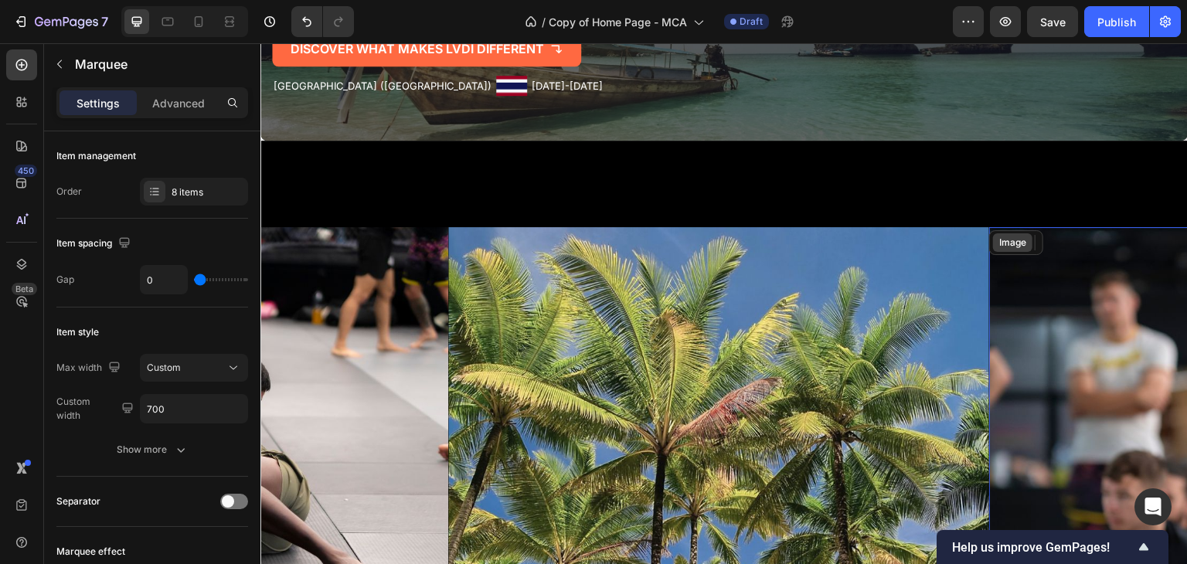
click at [1014, 239] on div "Image" at bounding box center [1012, 243] width 33 height 14
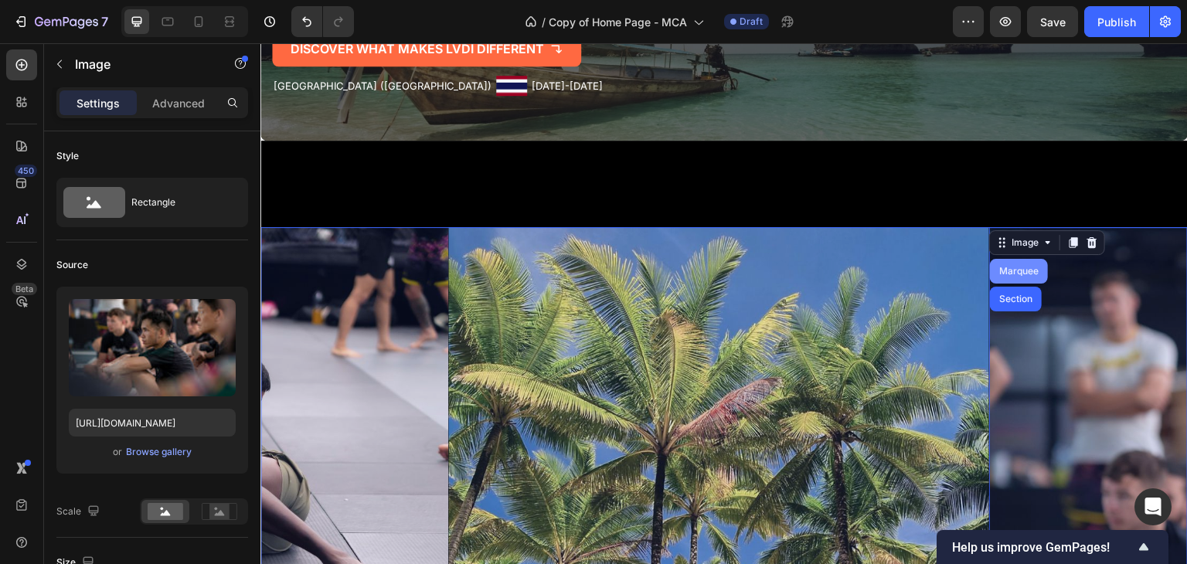
click at [1010, 276] on div "Marquee" at bounding box center [1019, 271] width 58 height 25
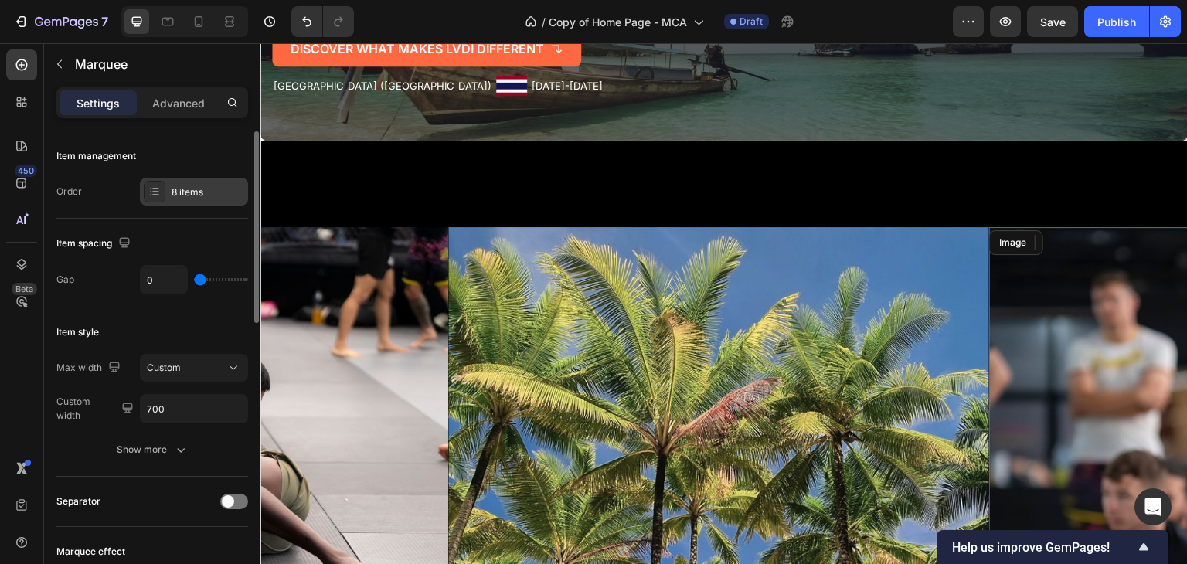
click at [212, 187] on div "8 items" at bounding box center [208, 192] width 73 height 14
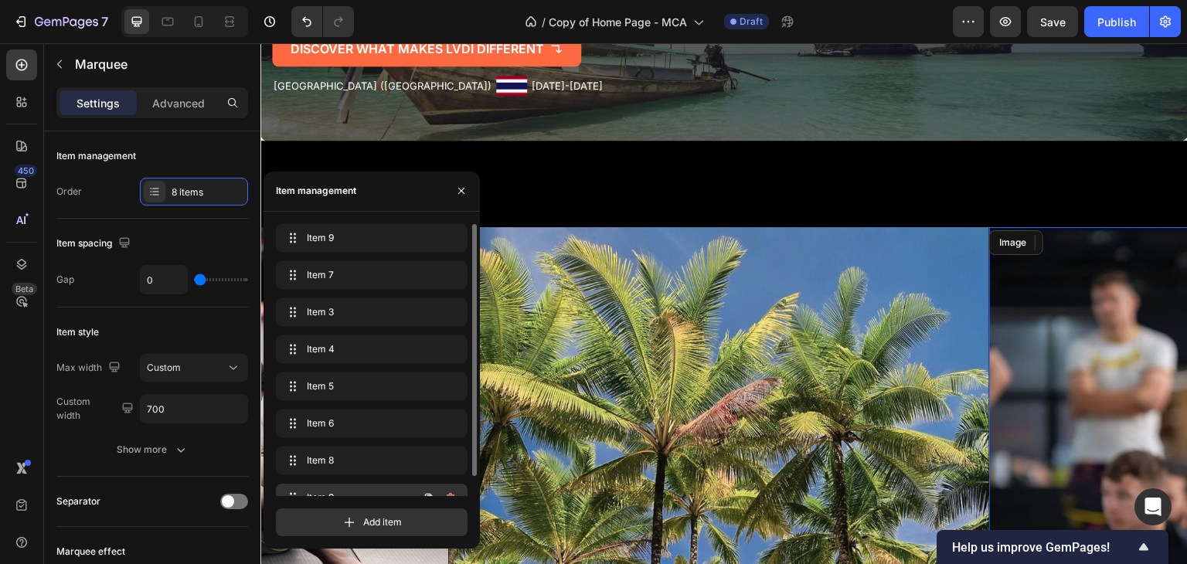
click at [352, 487] on div "Item 9 Item 9" at bounding box center [350, 498] width 136 height 22
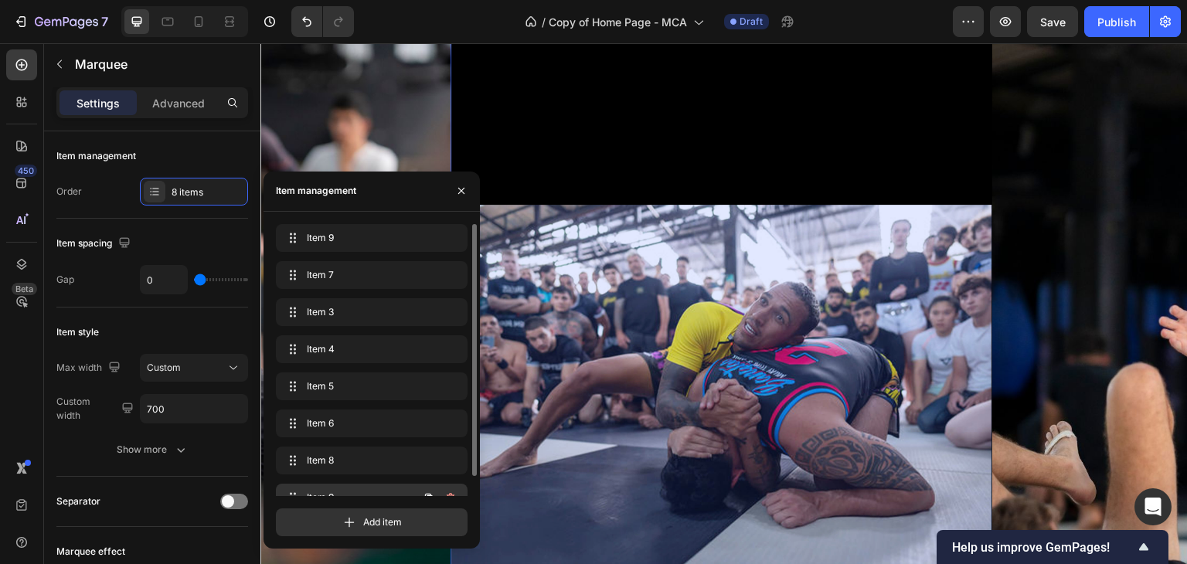
scroll to position [0, 3599]
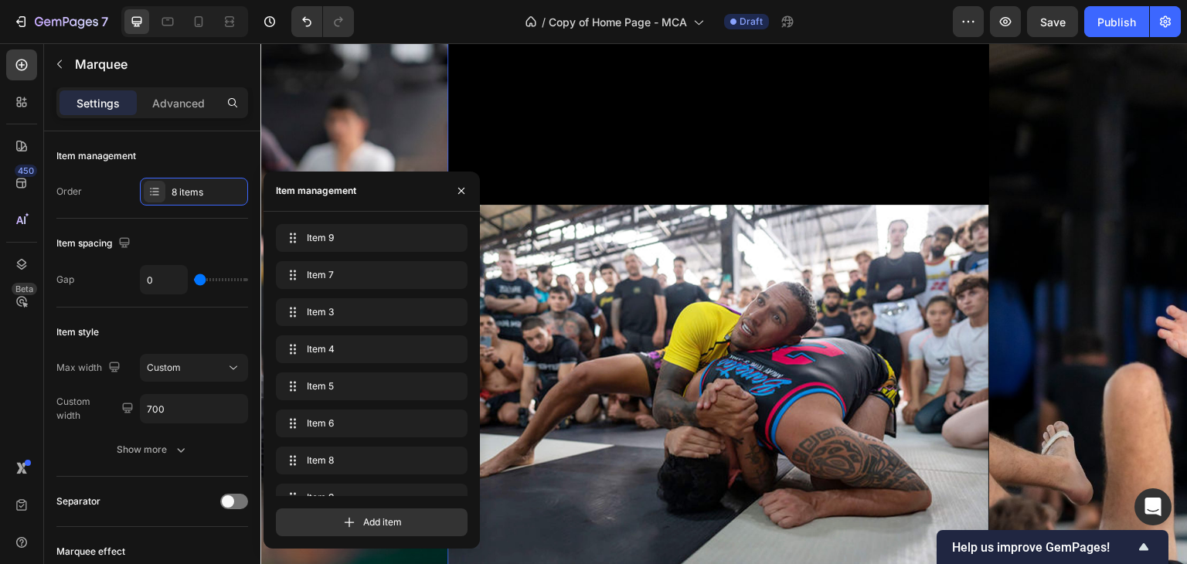
click at [758, 338] on img at bounding box center [718, 385] width 541 height 361
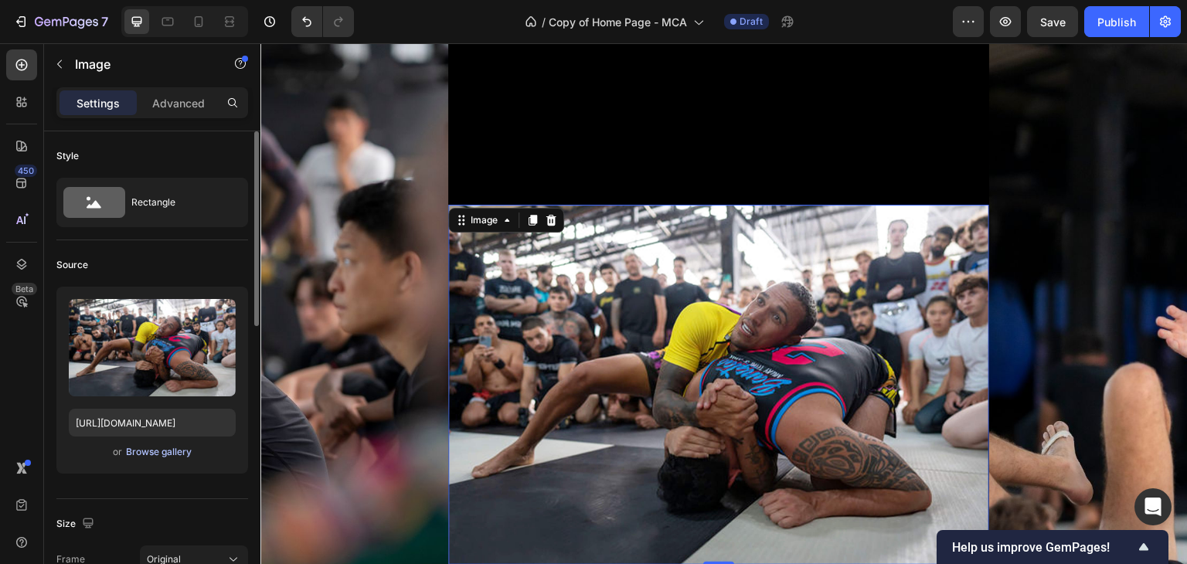
click at [169, 453] on div "Browse gallery" at bounding box center [159, 452] width 66 height 14
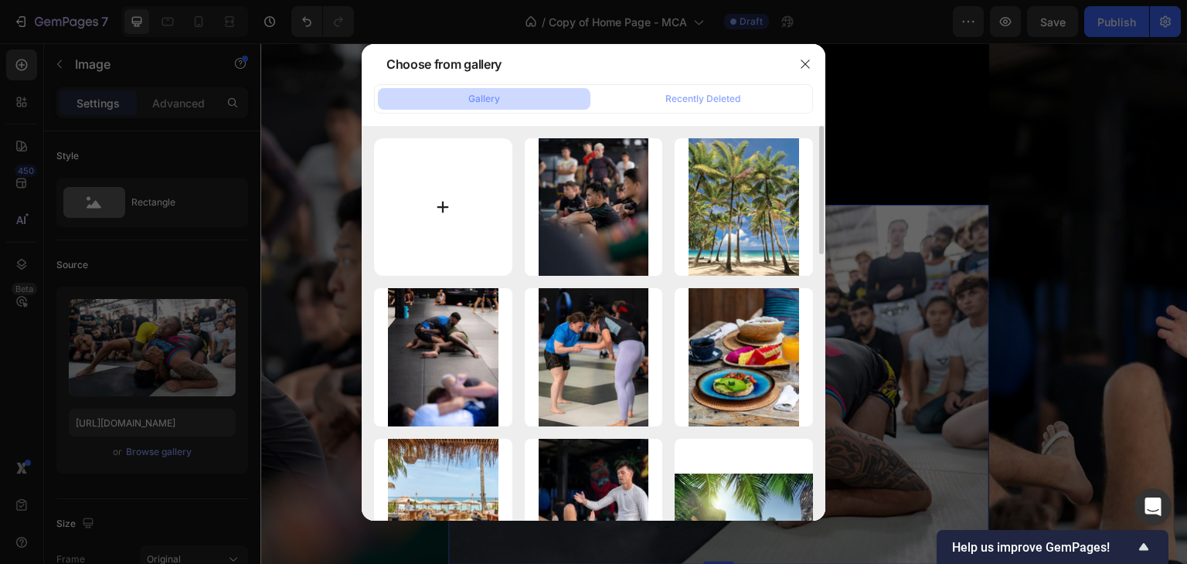
click at [458, 212] on input "file" at bounding box center [443, 207] width 138 height 138
type input "C:\fakepath\sunset-bangtao.jpg"
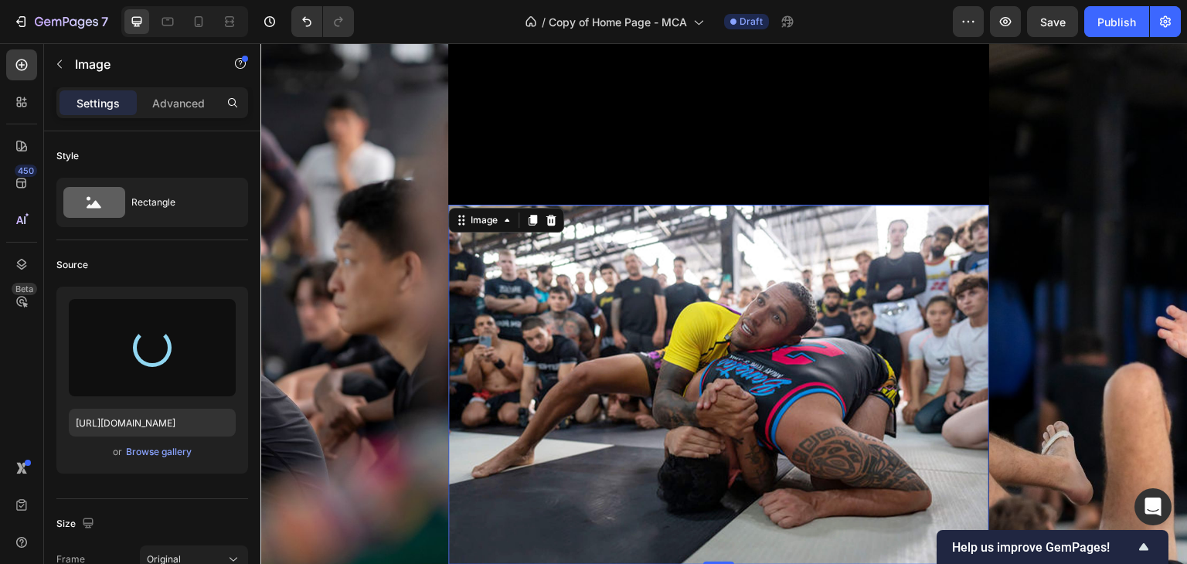
type input "https://cdn.shopify.com/s/files/1/0699/5027/5767/files/gempages_575372905605497…"
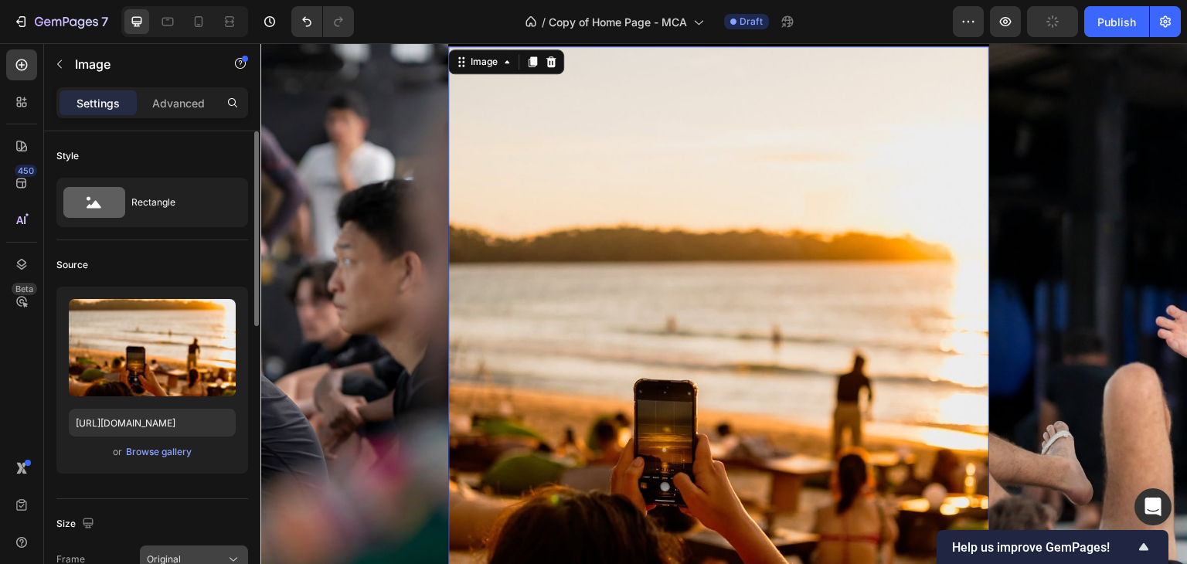
click at [228, 561] on icon at bounding box center [233, 559] width 15 height 15
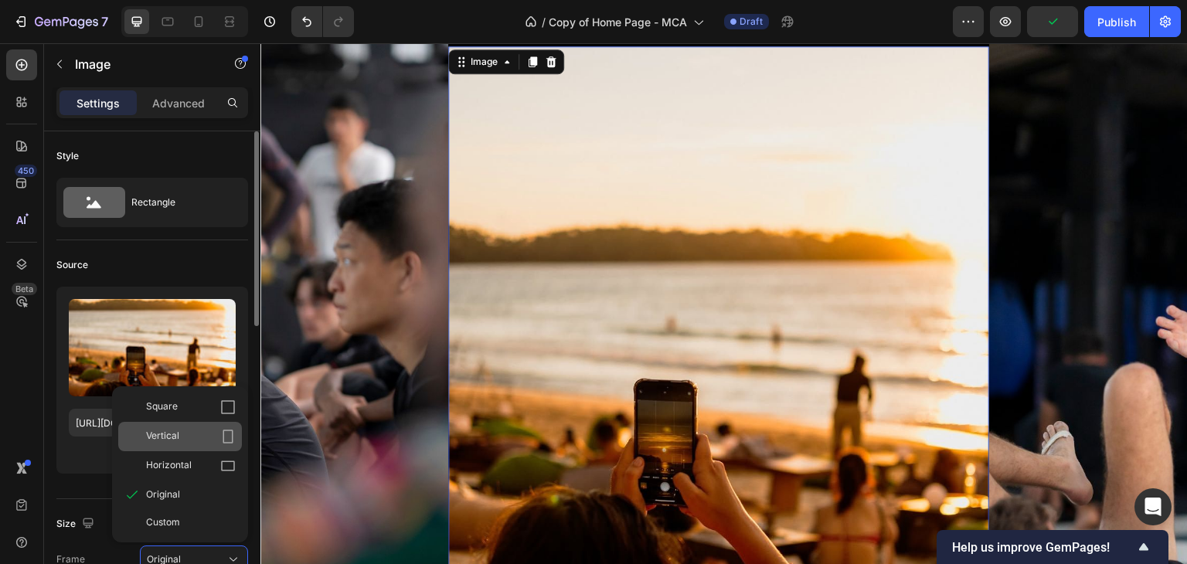
click at [226, 437] on icon at bounding box center [227, 436] width 15 height 15
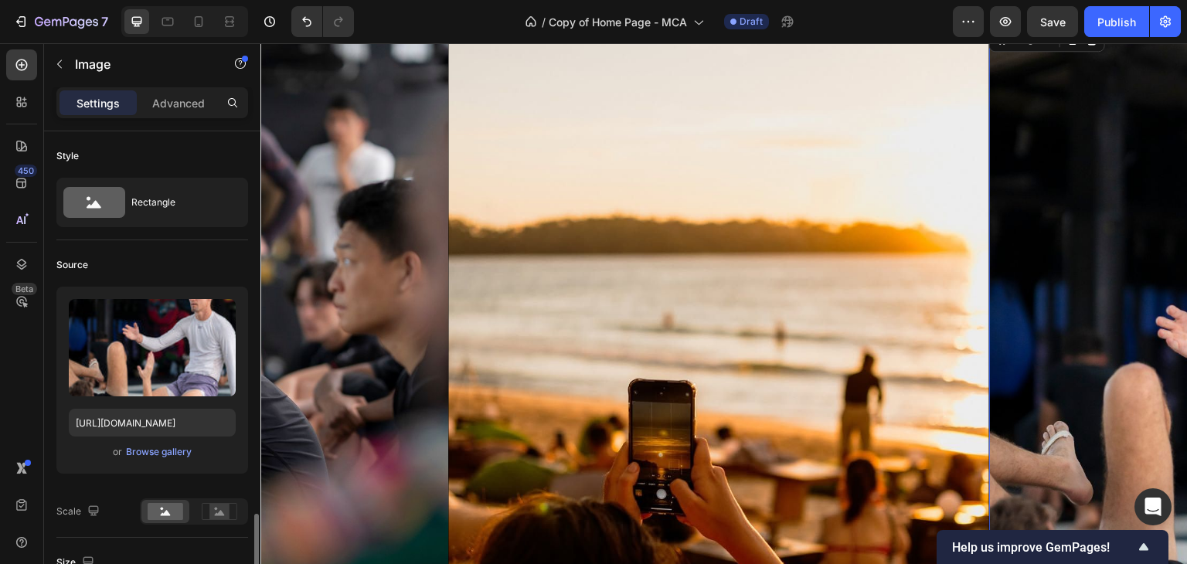
scroll to position [274, 0]
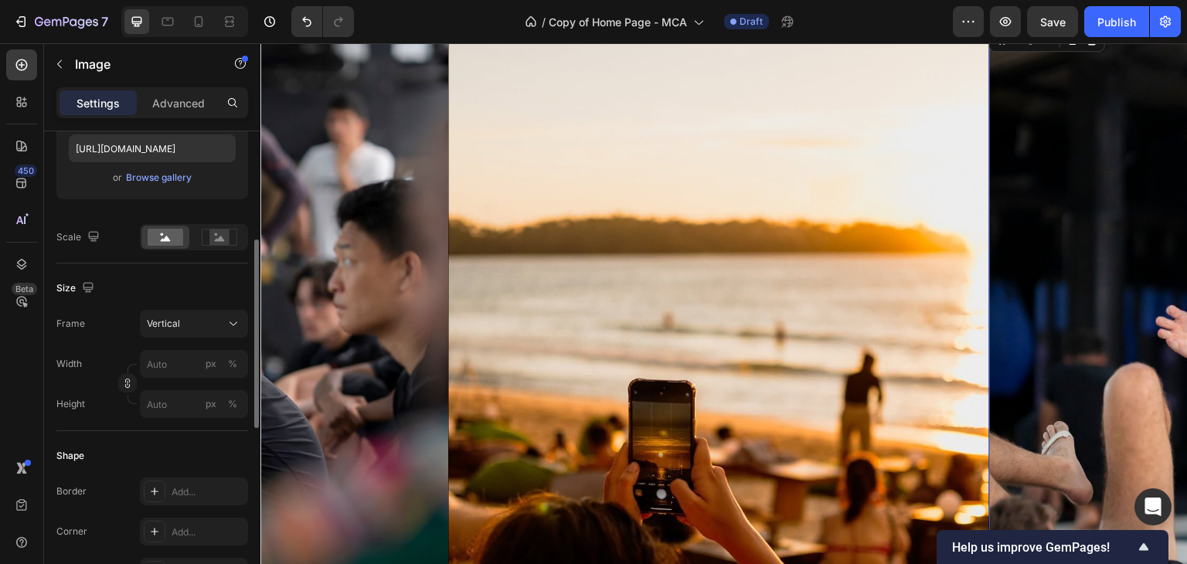
click at [161, 236] on rect at bounding box center [166, 237] width 36 height 17
click at [148, 185] on div "or Browse gallery" at bounding box center [152, 177] width 167 height 19
click at [148, 182] on div "Browse gallery" at bounding box center [159, 178] width 66 height 14
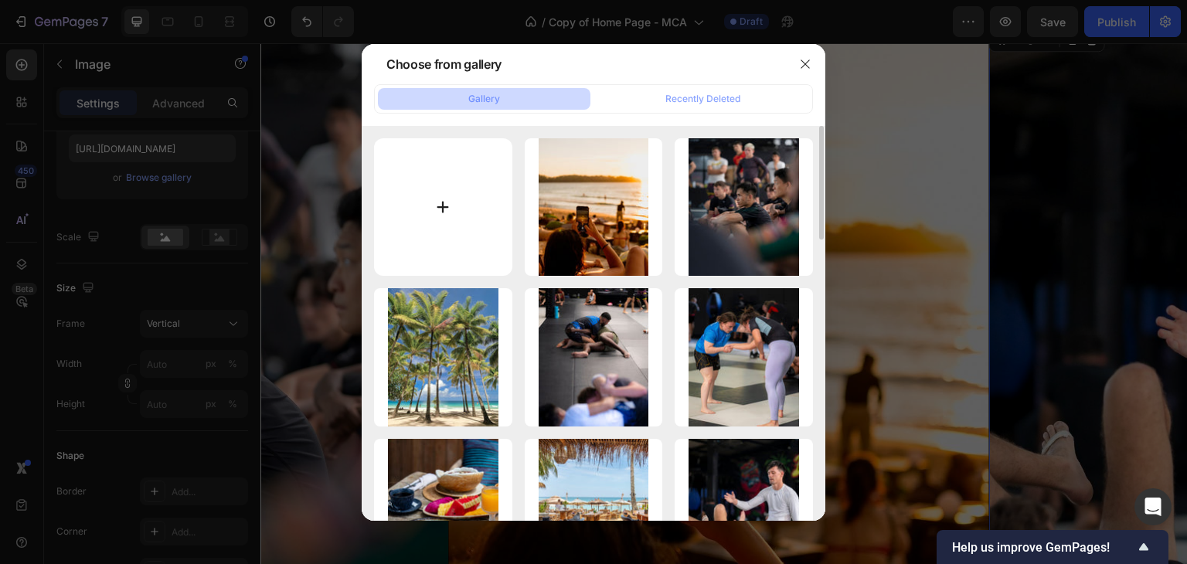
click at [463, 199] on input "file" at bounding box center [443, 207] width 138 height 138
type input "C:\fakepath\beach-ocean-bangtao.jpg"
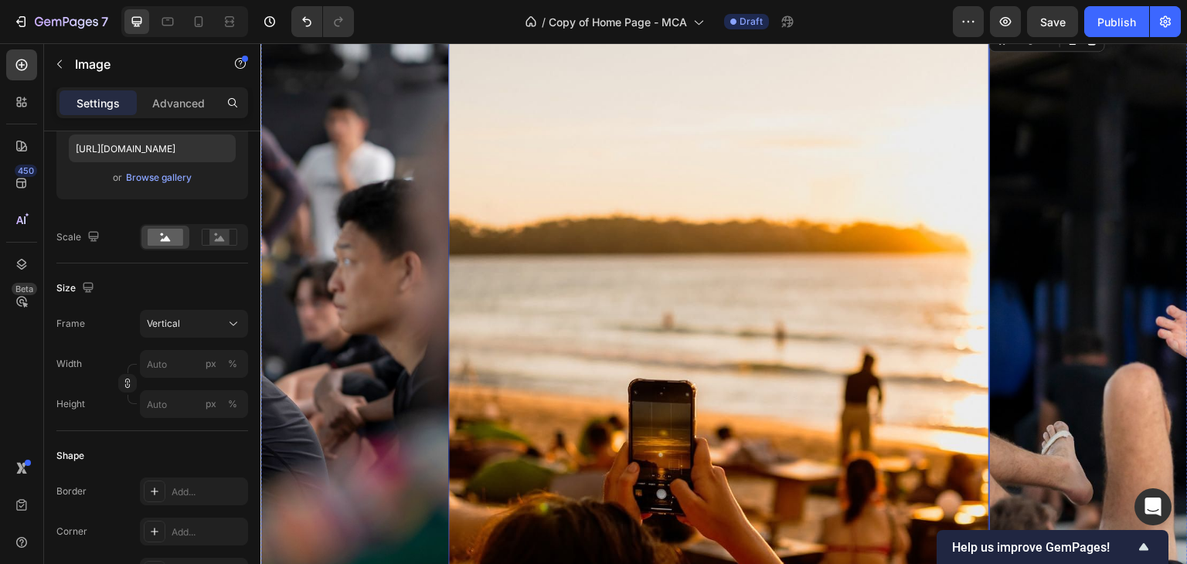
type input "https://cdn.shopify.com/s/files/1/0699/5027/5767/files/gempages_575372905605497…"
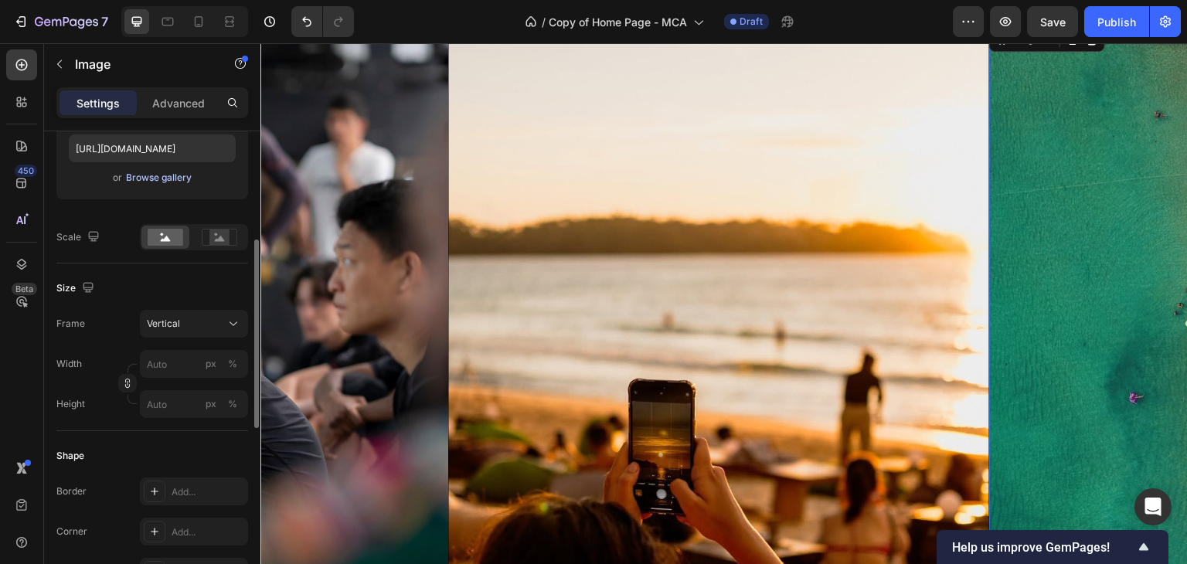
click at [127, 172] on div "Browse gallery" at bounding box center [159, 178] width 66 height 14
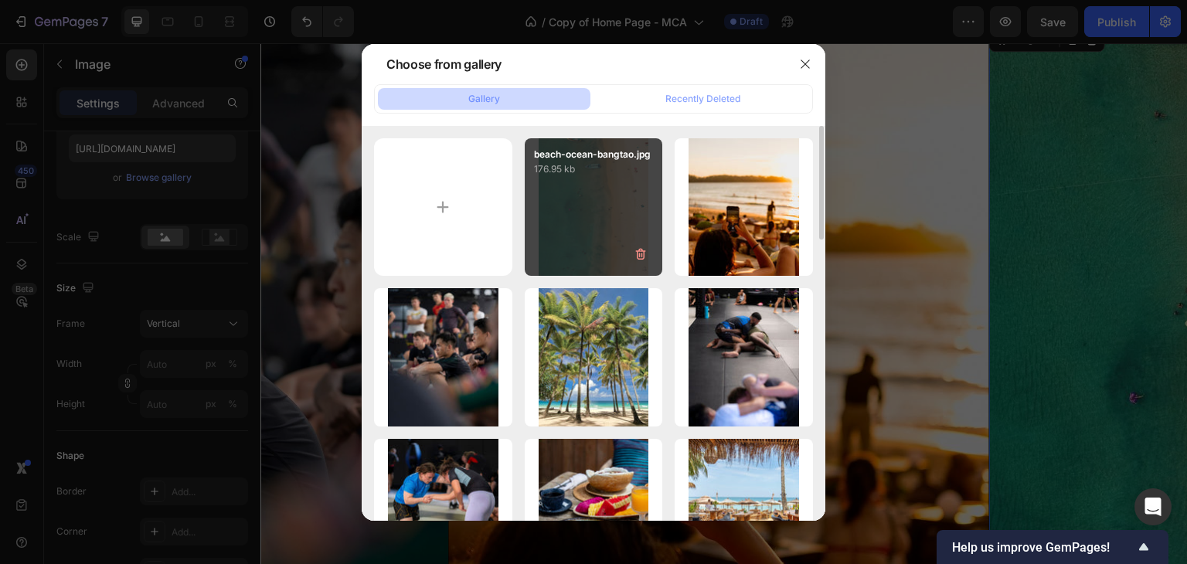
click at [573, 209] on div "beach-ocean-bangtao.jpg 176.95 kb" at bounding box center [594, 207] width 138 height 138
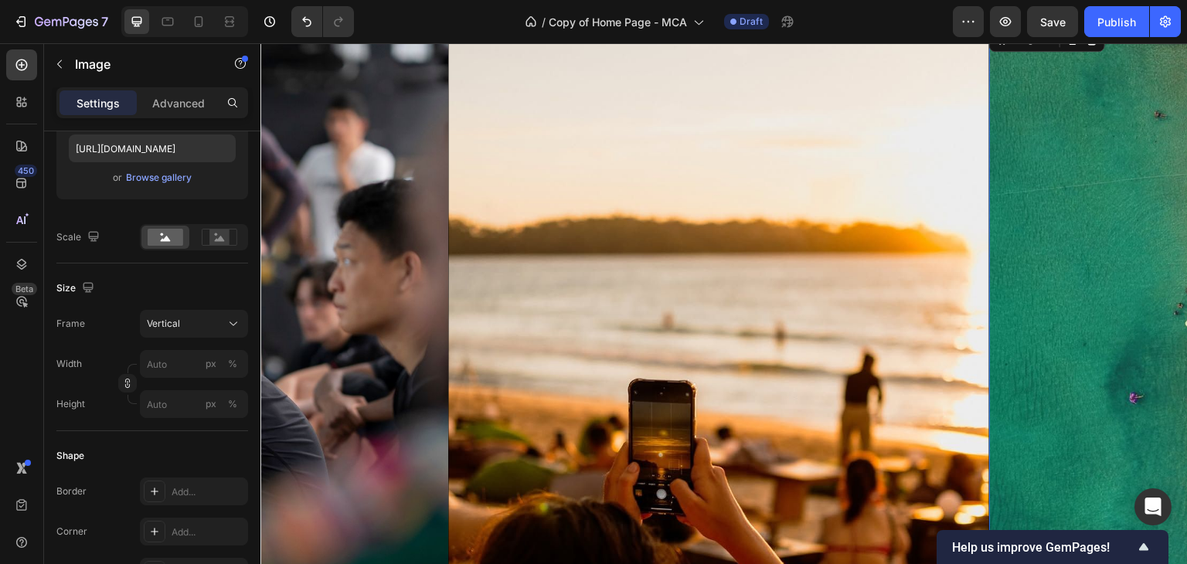
click at [1014, 14] on button "button" at bounding box center [1005, 21] width 31 height 31
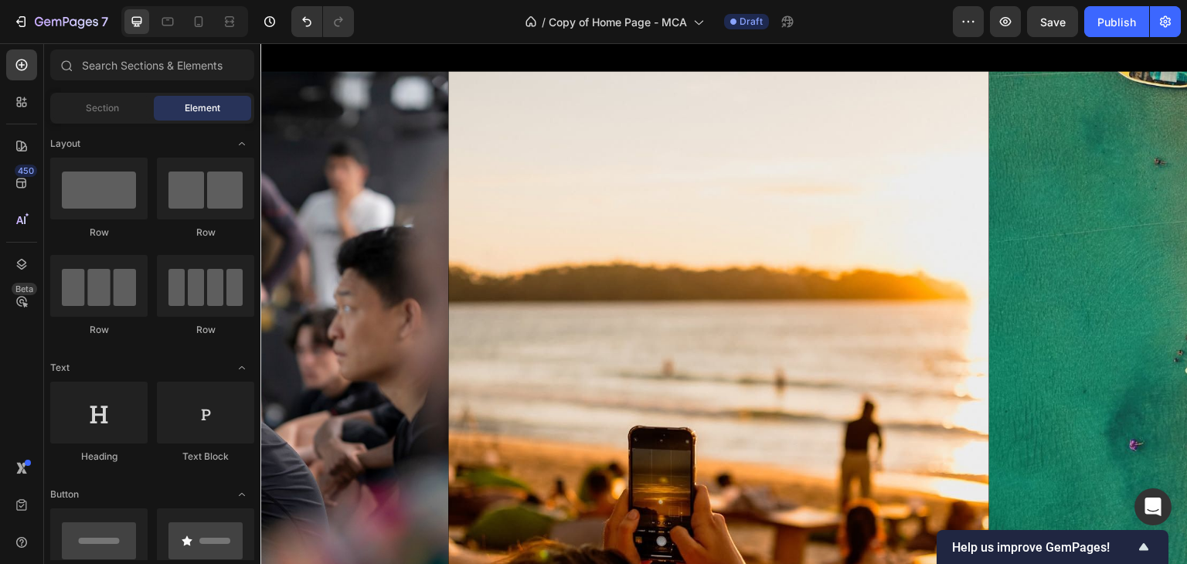
scroll to position [730, 0]
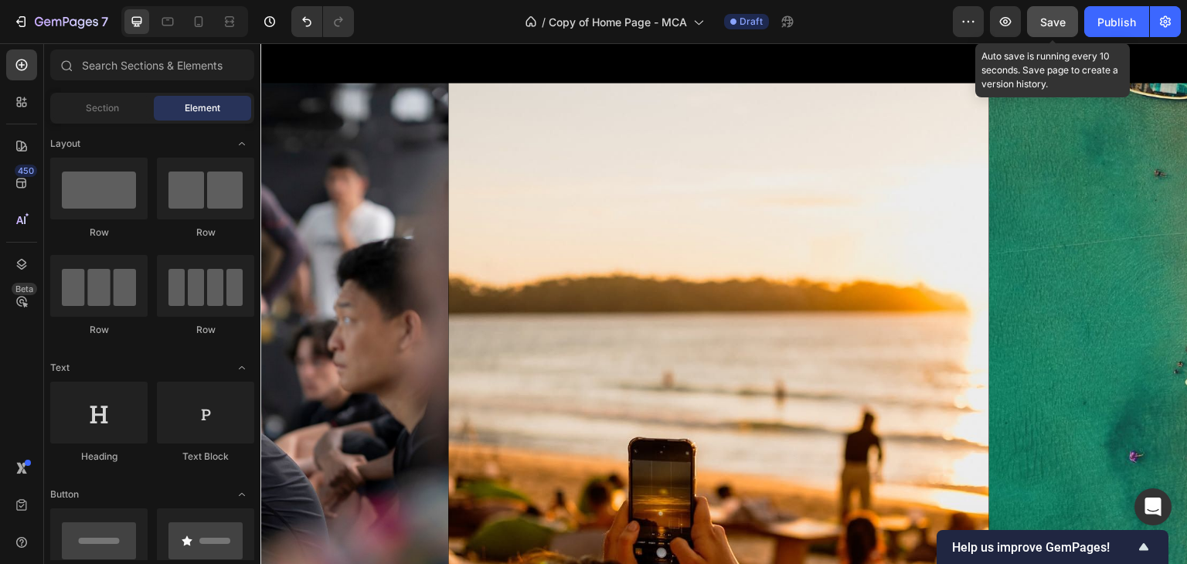
click at [1060, 15] on span "Save" at bounding box center [1052, 21] width 25 height 13
